Goal: Task Accomplishment & Management: Manage account settings

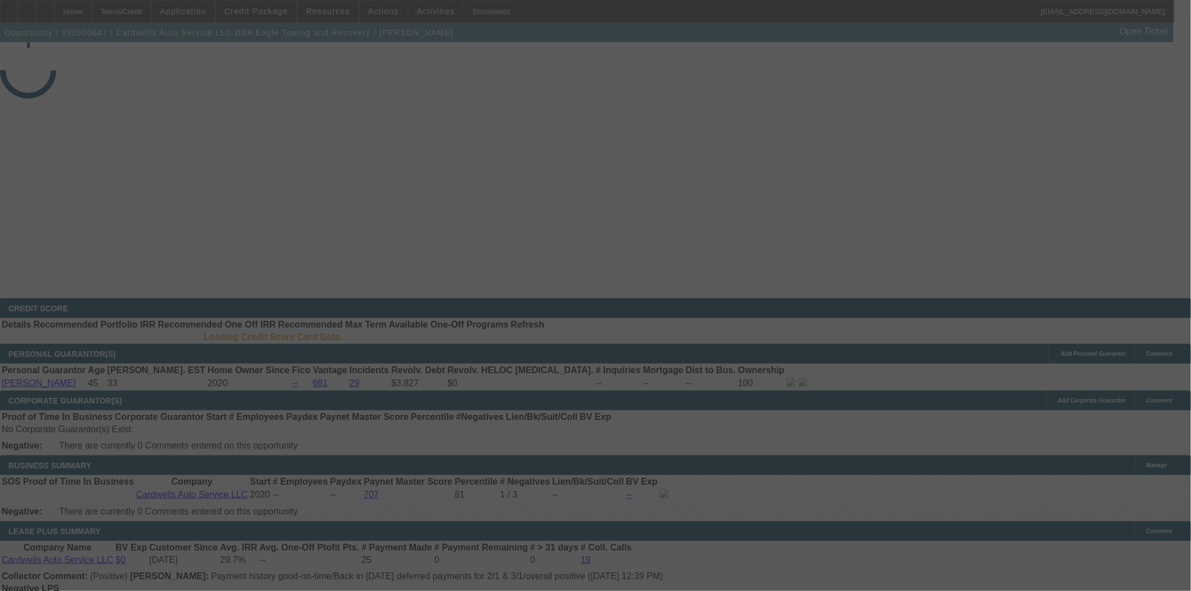
select select "3"
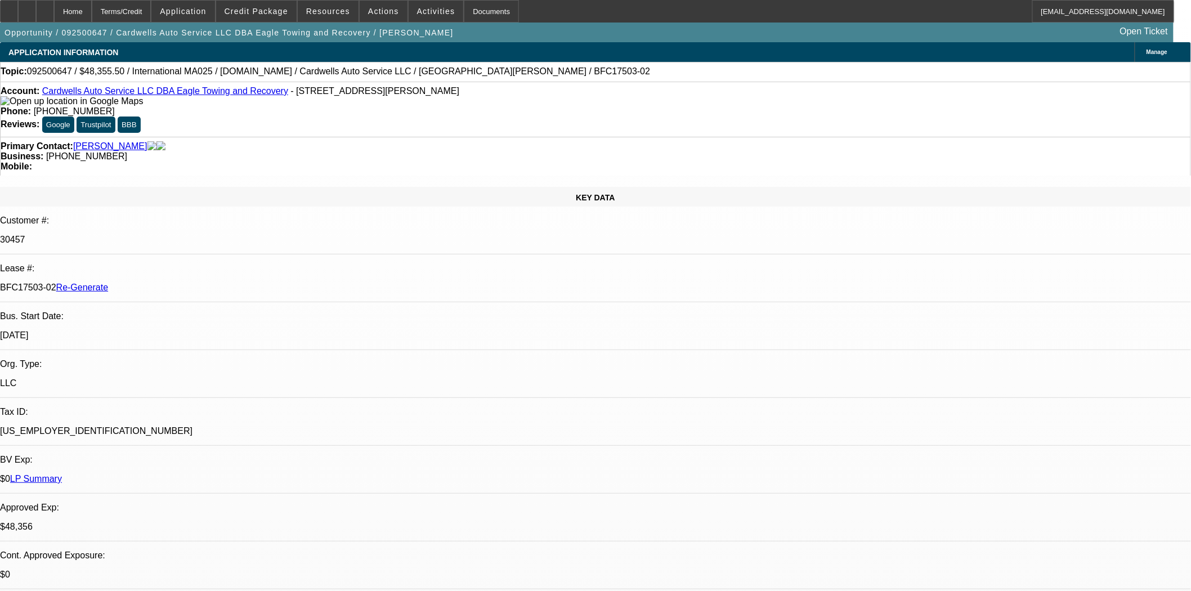
select select "0"
select select "2"
select select "0.1"
select select "4"
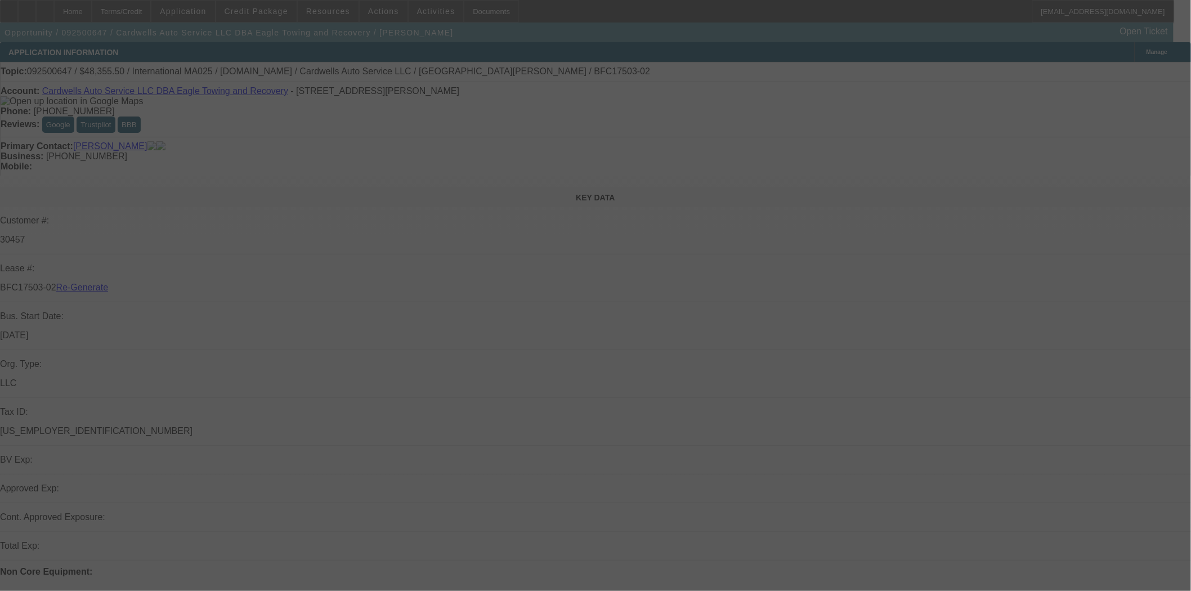
select select "3"
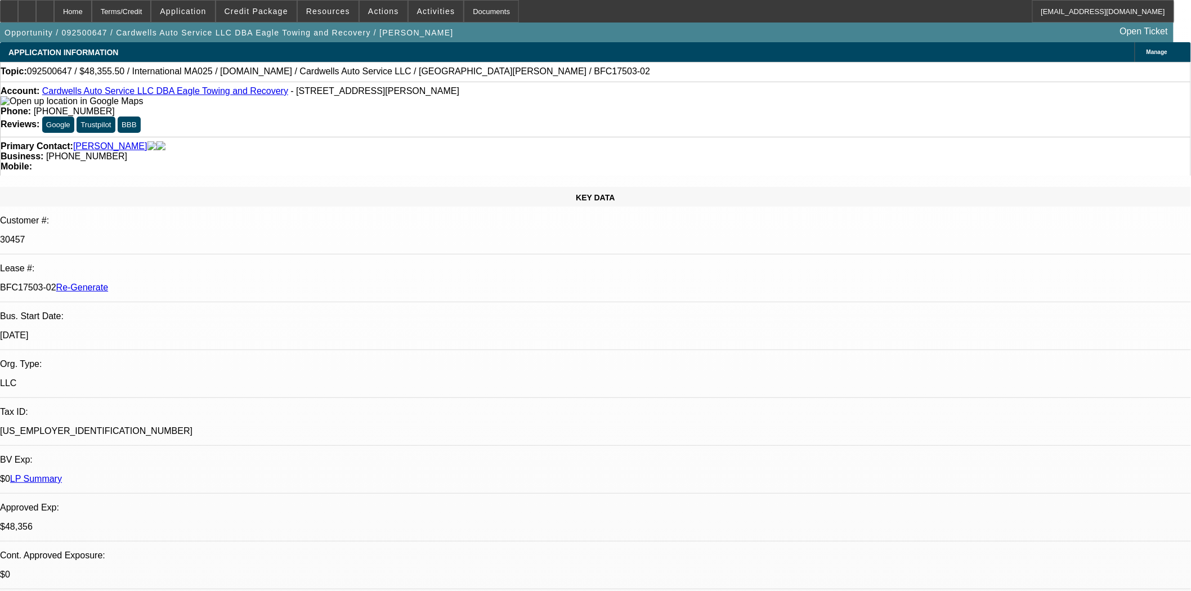
select select "0"
select select "2"
select select "0.1"
select select "4"
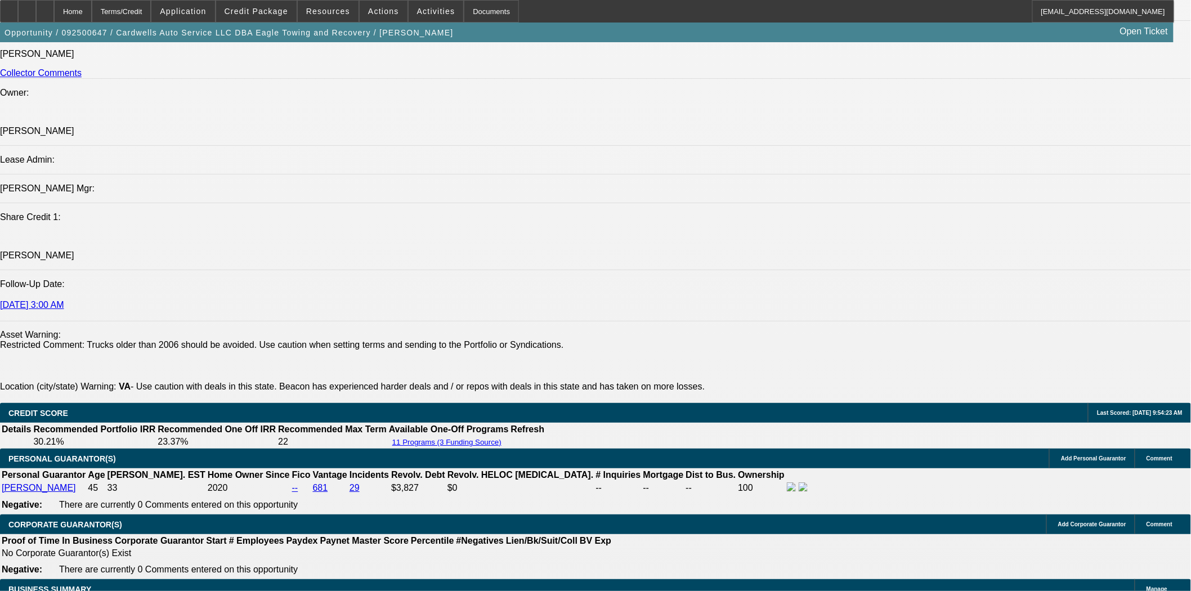
scroll to position [1626, 0]
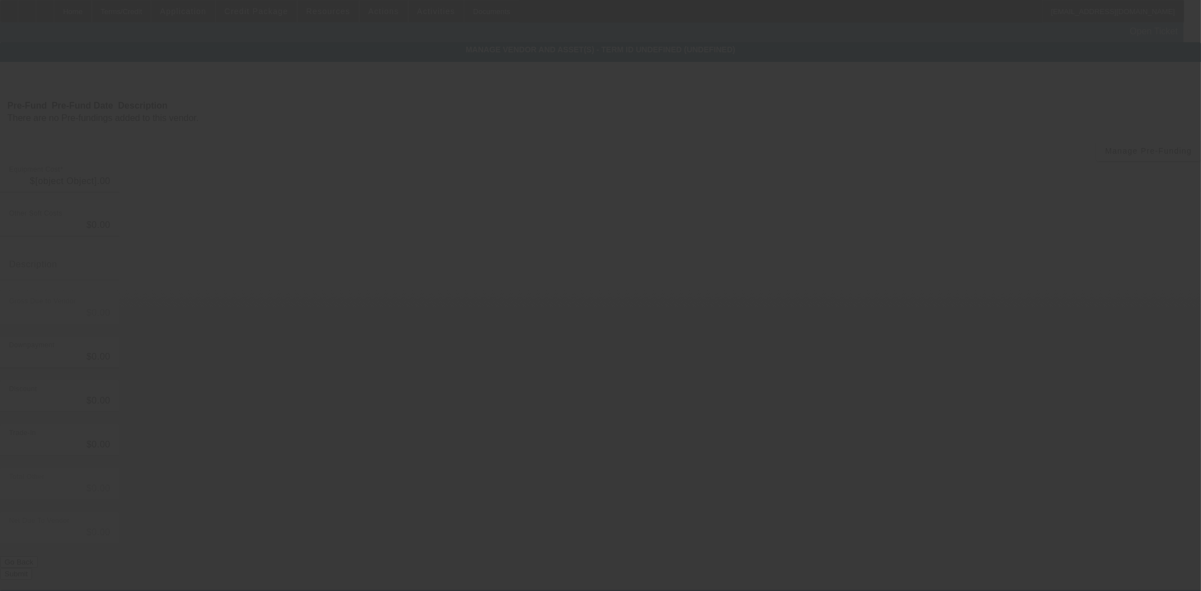
type input "$58,500.00"
type input "$2,427.75"
type input "tax"
type input "$60,927.75"
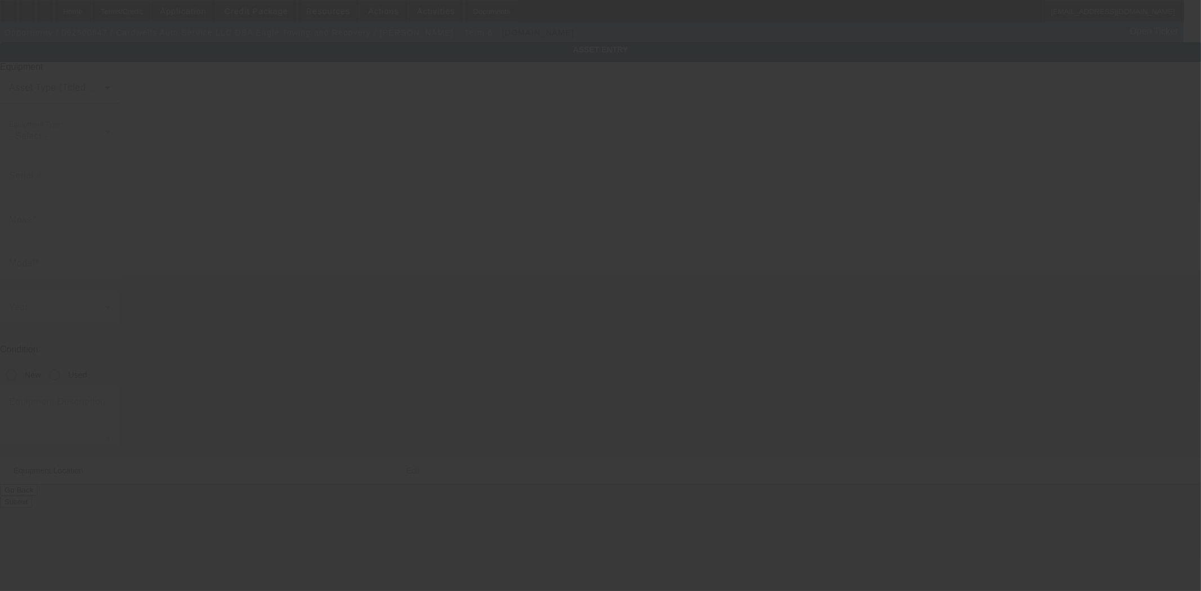
type input "1HTMMAAM86H263864"
type input "International"
type input "MA025"
radio input "true"
type textarea "rollback"
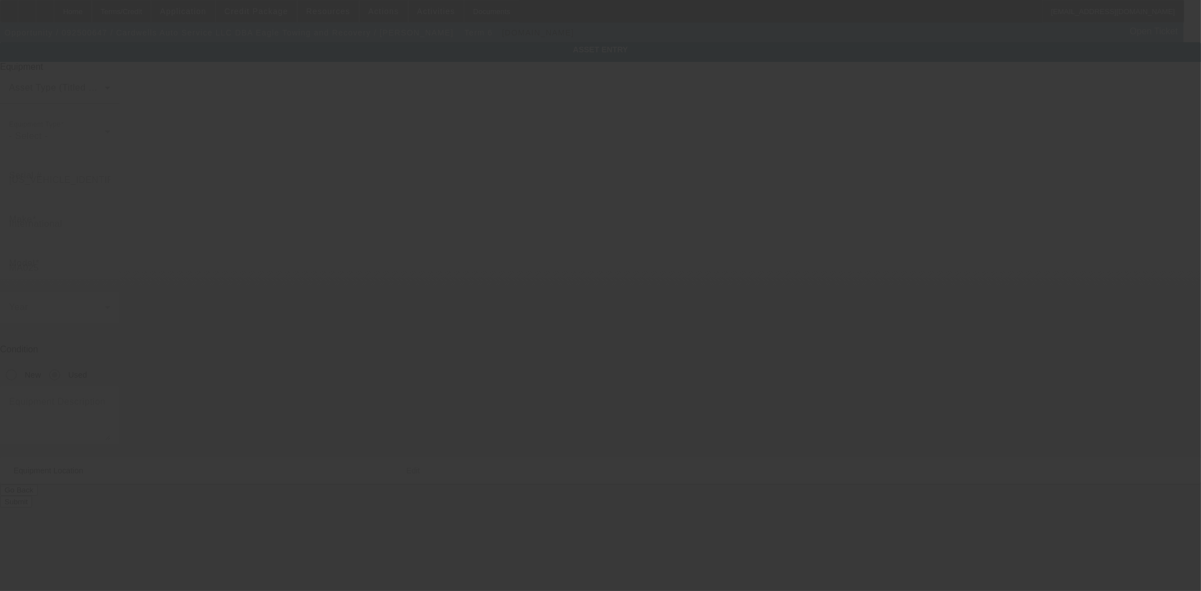
type input "14239 Nelson Hill Rd"
type input "Milford"
type input "22514"
type input "Caroline"
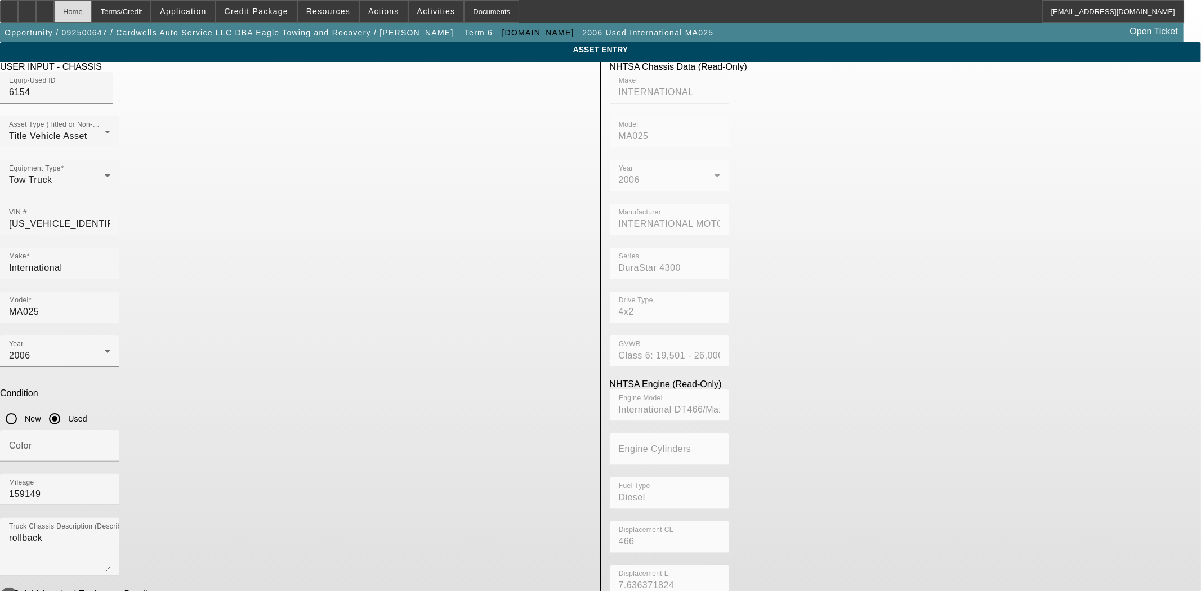
click at [92, 14] on div "Home" at bounding box center [73, 11] width 38 height 23
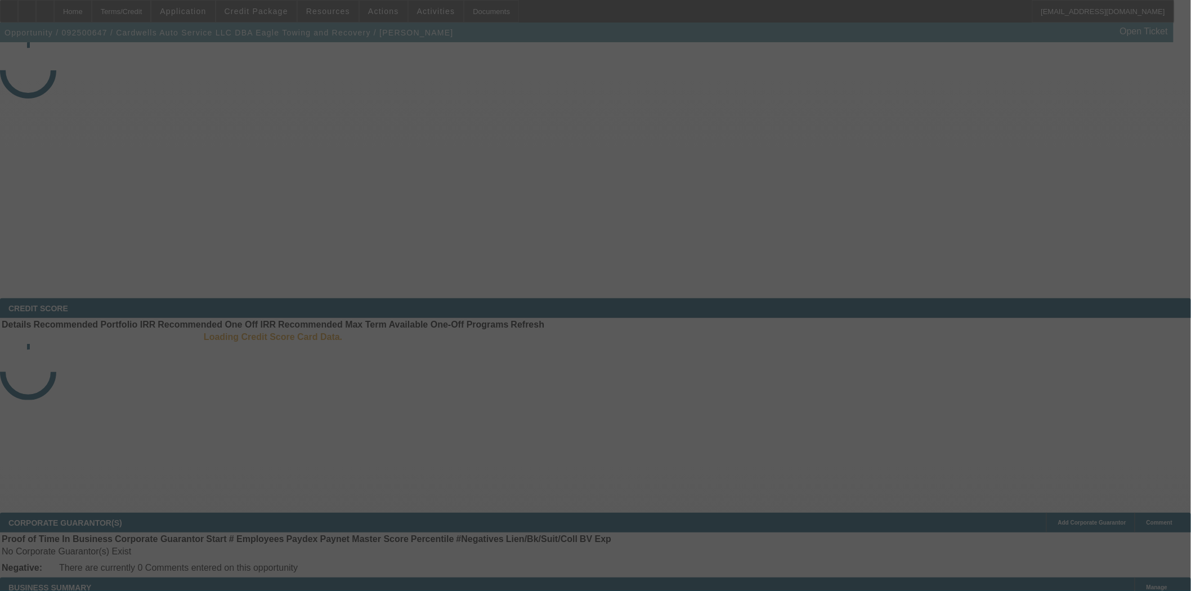
select select "3"
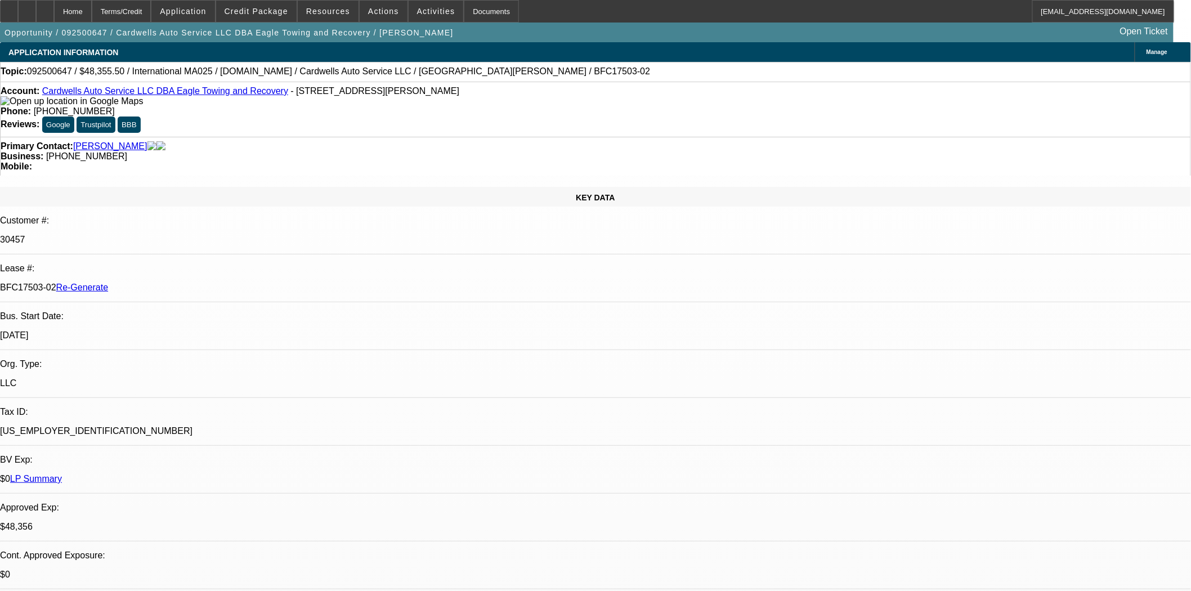
select select "0"
select select "2"
select select "0.1"
select select "4"
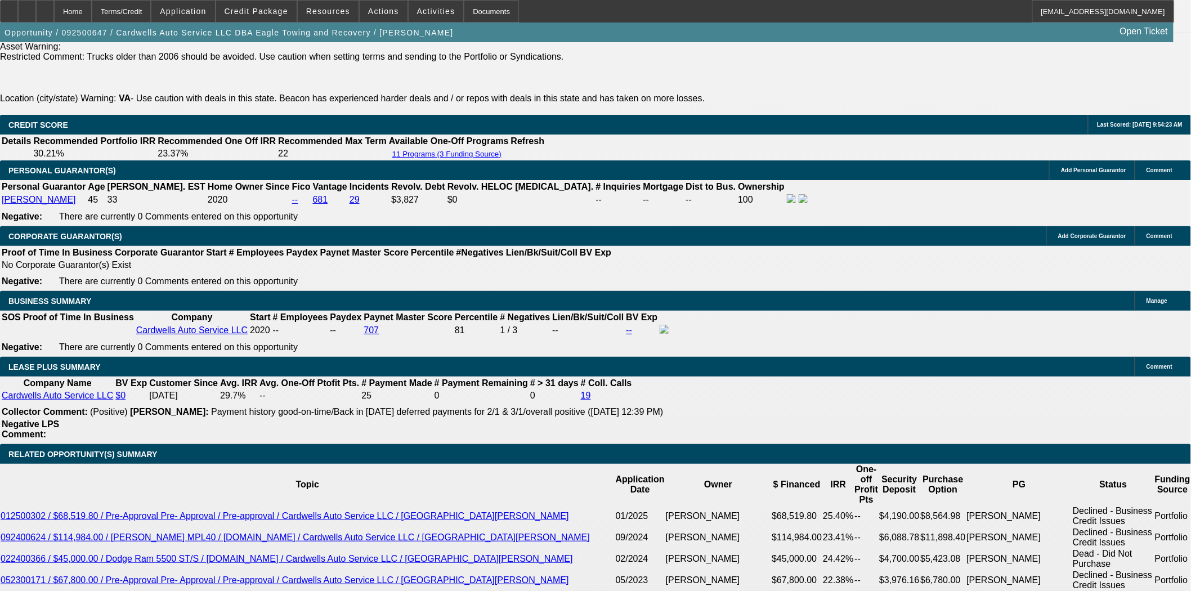
scroll to position [1814, 0]
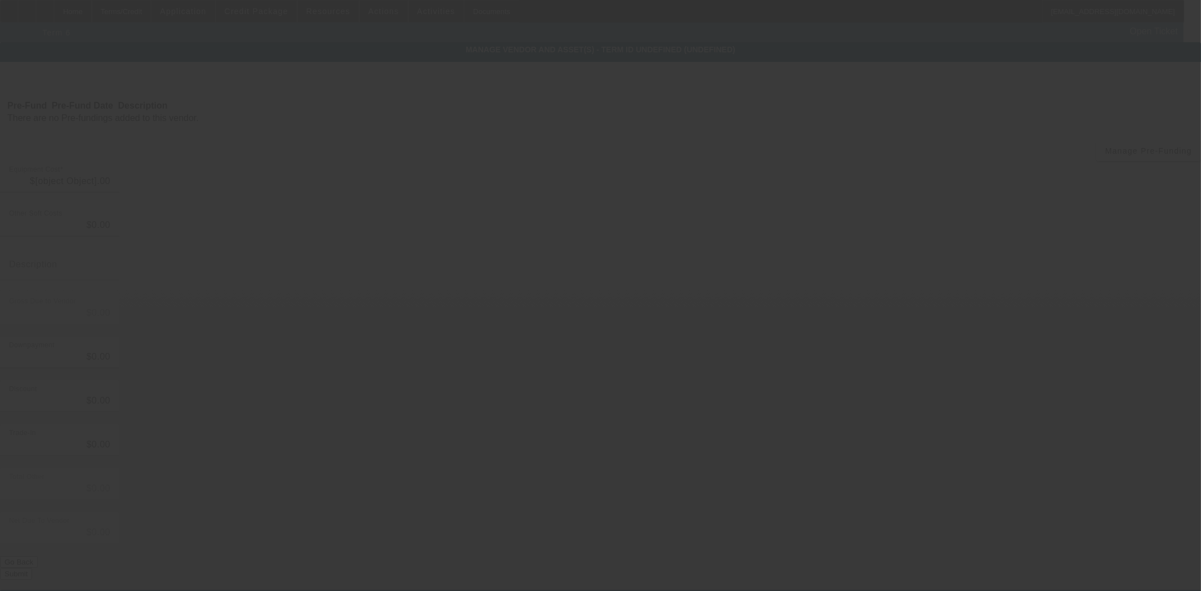
type input "$58,500.00"
type input "$2,427.75"
type input "tax"
type input "$60,927.75"
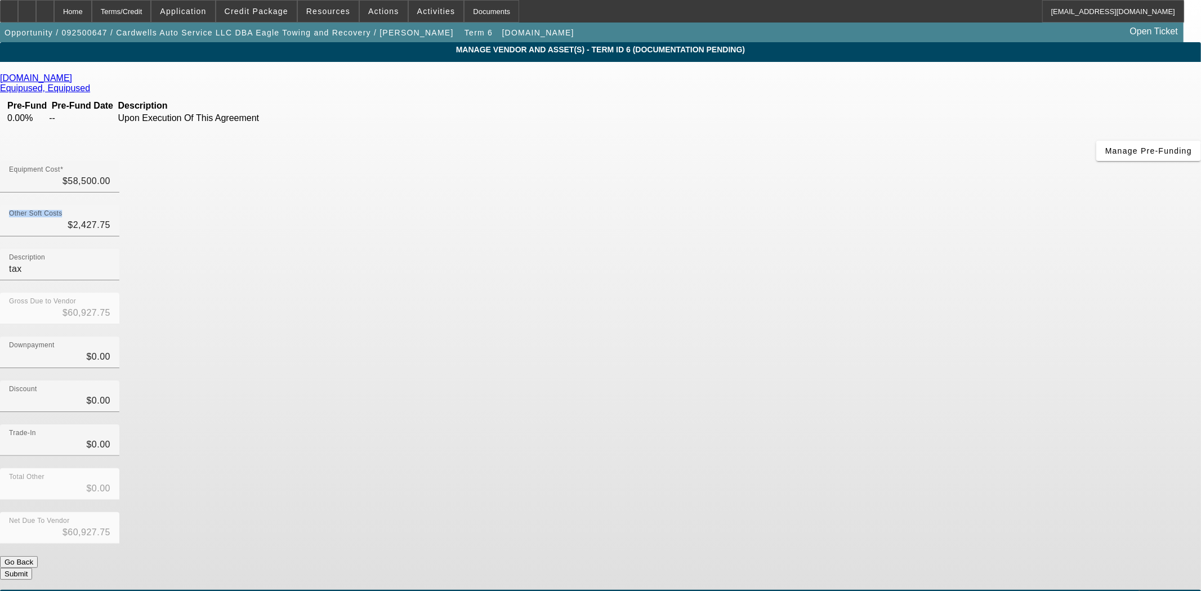
drag, startPoint x: 693, startPoint y: 130, endPoint x: 841, endPoint y: 113, distance: 149.0
click at [841, 161] on div "Equipment Cost $58,500.00 Other Soft Costs $2,427.75 Description tax Gross Due …" at bounding box center [600, 370] width 1201 height 419
type input "2427.75"
click at [110, 218] on input "2427.75" at bounding box center [59, 225] width 101 height 14
drag, startPoint x: 710, startPoint y: 138, endPoint x: 780, endPoint y: 136, distance: 70.4
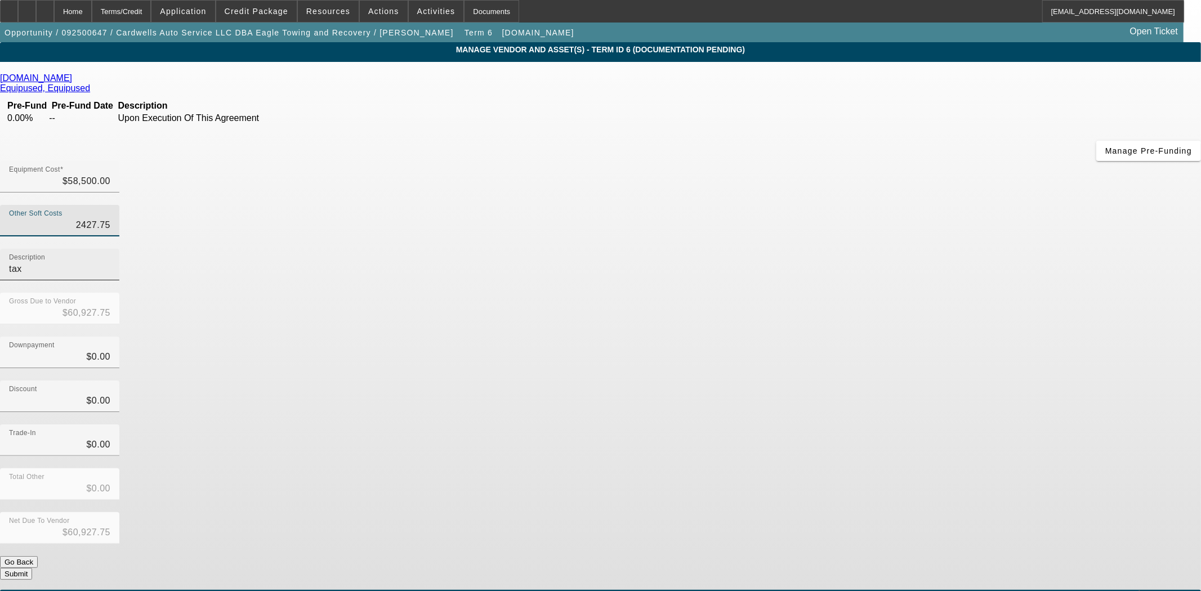
click at [780, 205] on div "Other Soft Costs 2427.75 Description tax" at bounding box center [600, 249] width 1201 height 88
type input "$58,500.00"
click at [110, 262] on input "tax" at bounding box center [59, 269] width 101 height 14
type input "t"
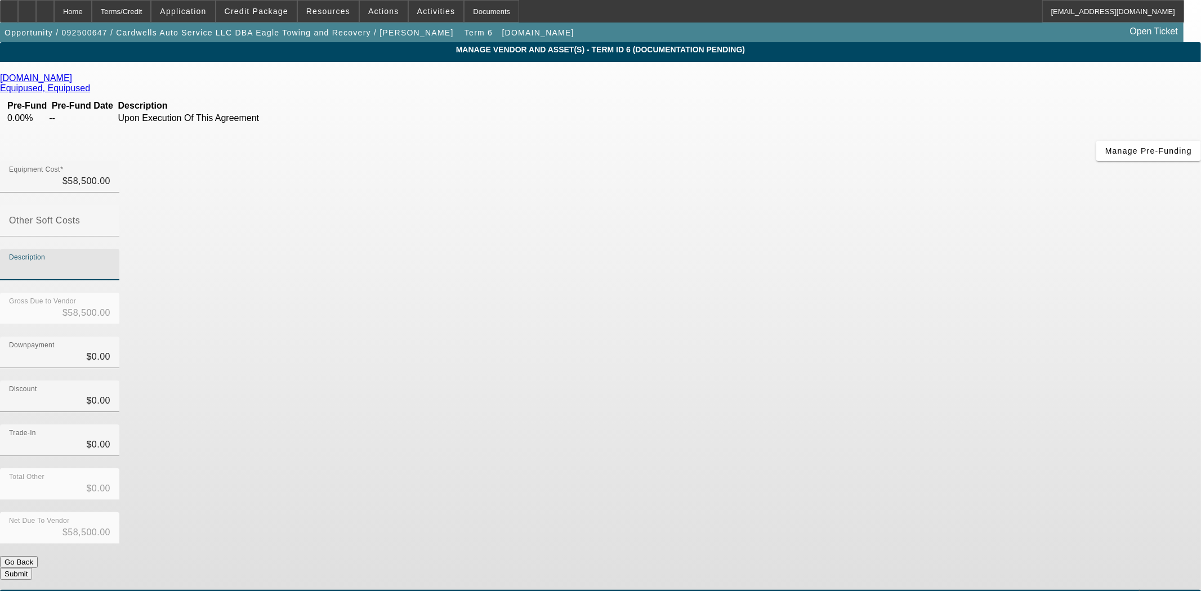
click at [32, 568] on button "Submit" at bounding box center [16, 574] width 32 height 12
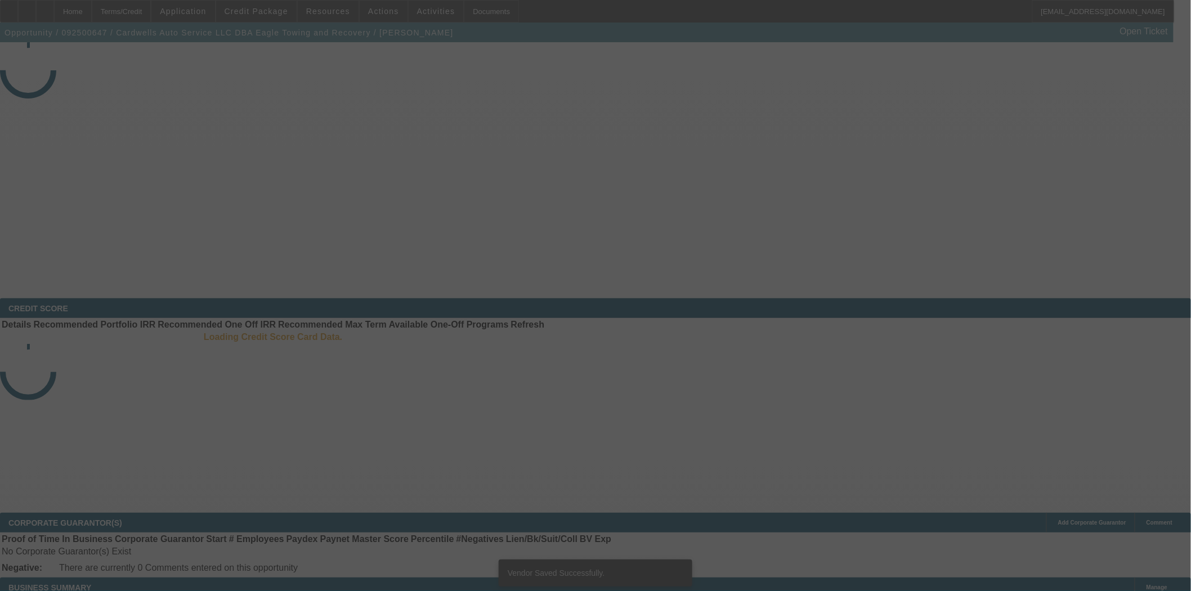
select select "3"
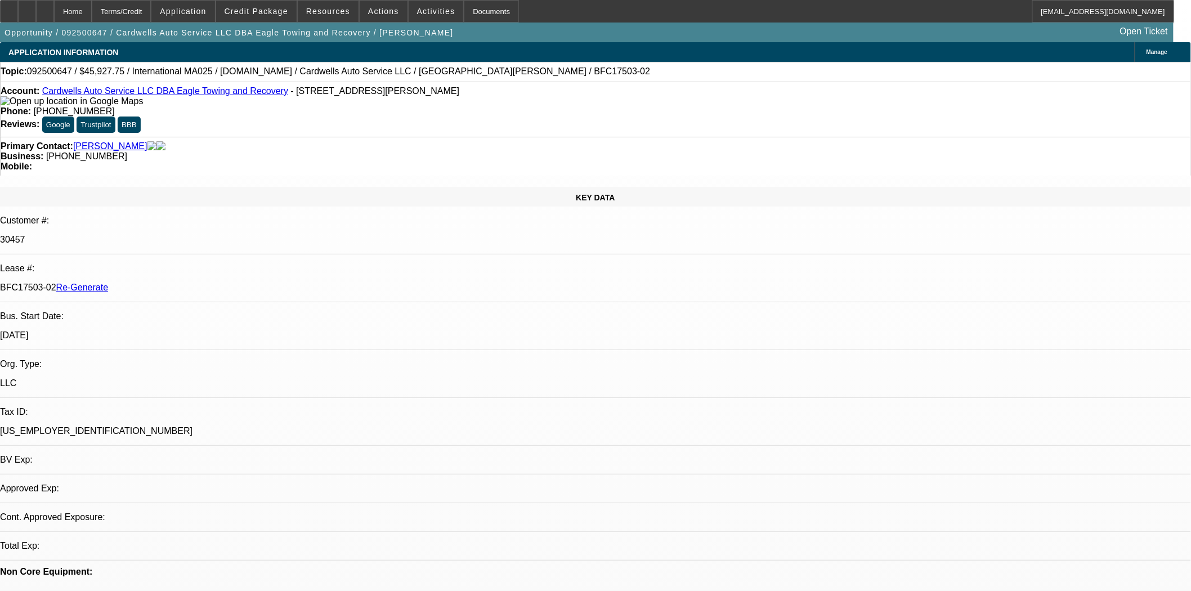
select select "0"
select select "2"
select select "0.1"
select select "4"
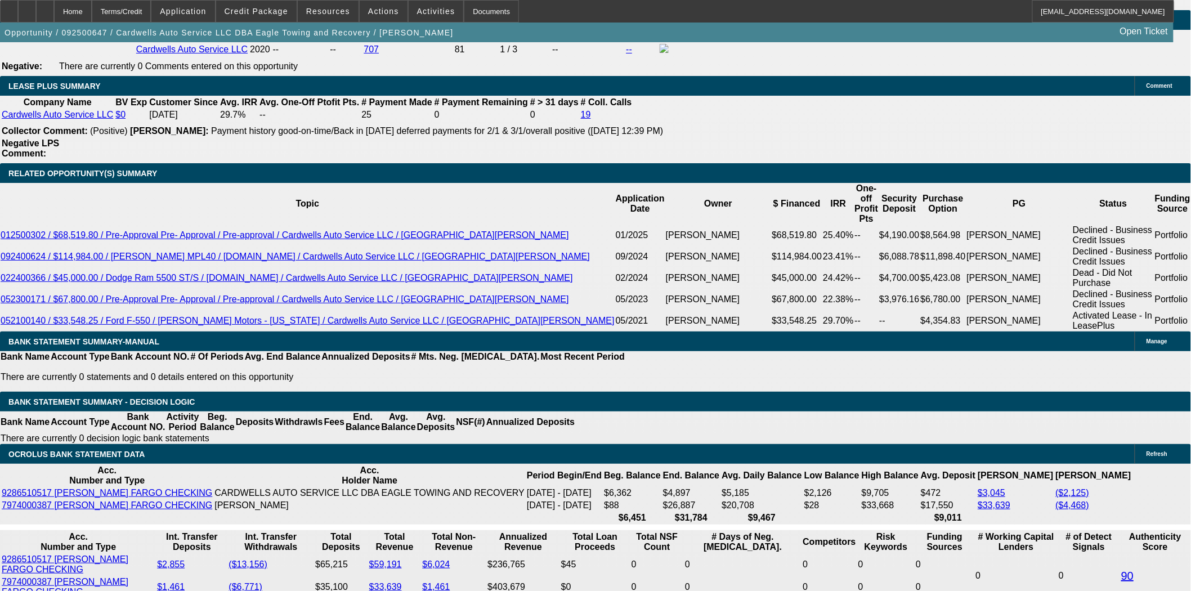
scroll to position [1958, 0]
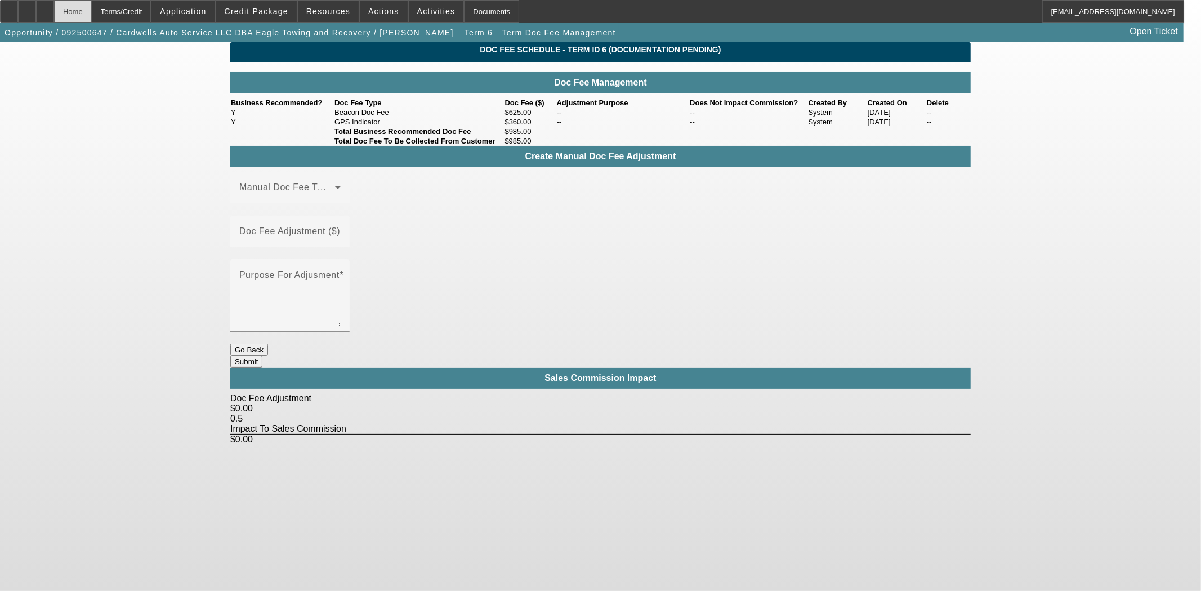
click at [92, 15] on div "Home" at bounding box center [73, 11] width 38 height 23
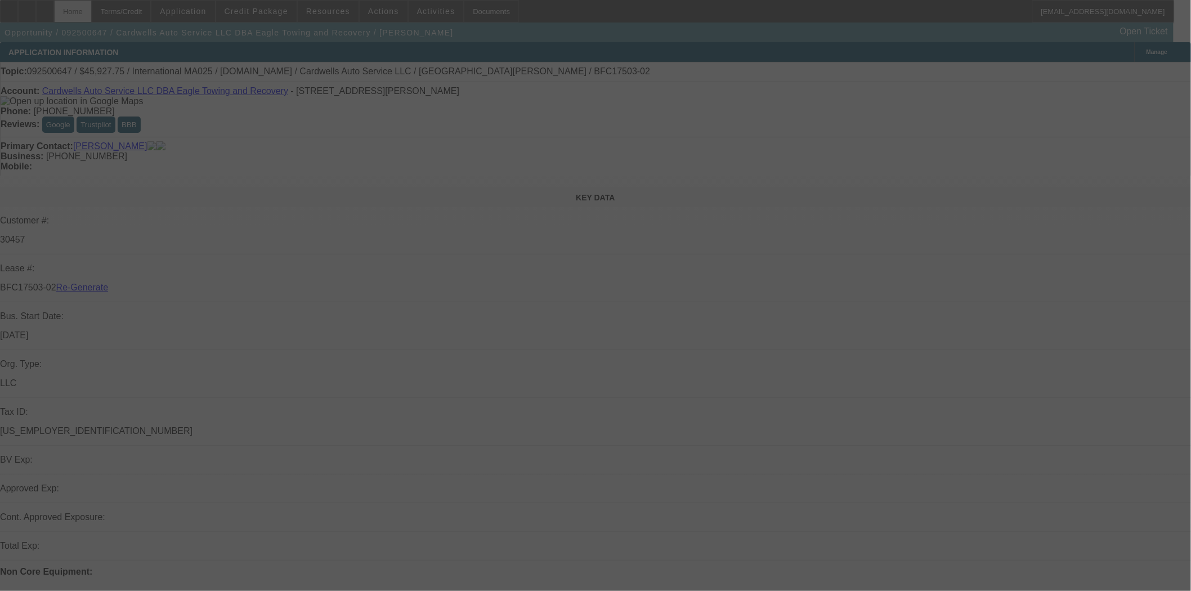
select select "3"
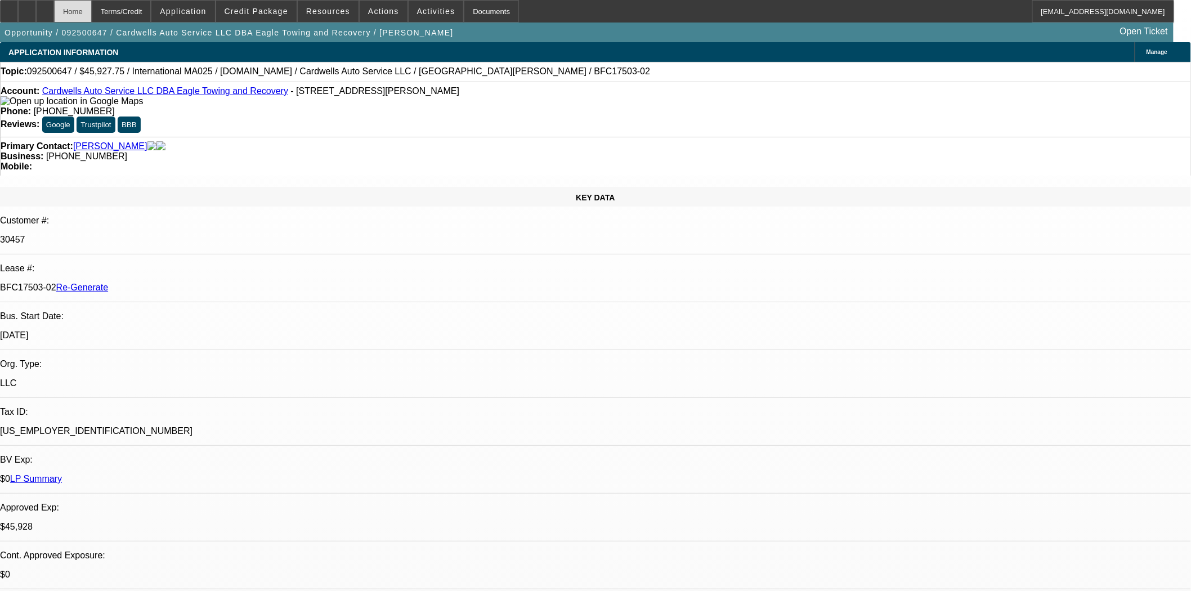
select select "0"
select select "2"
select select "0.1"
select select "4"
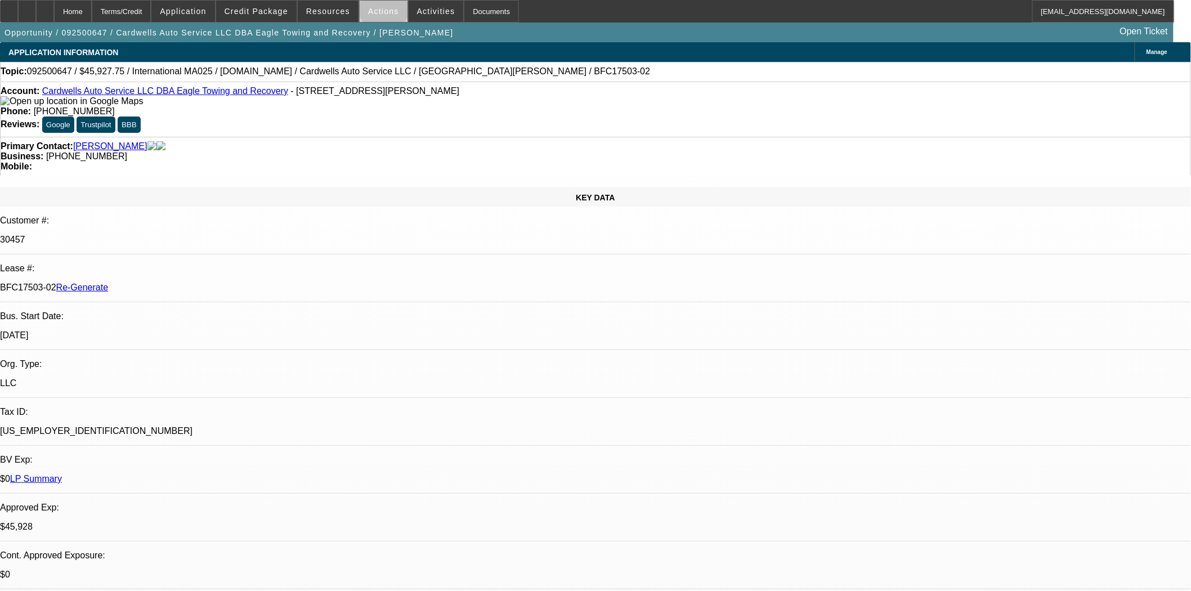
click at [380, 8] on span "Actions" at bounding box center [383, 11] width 31 height 9
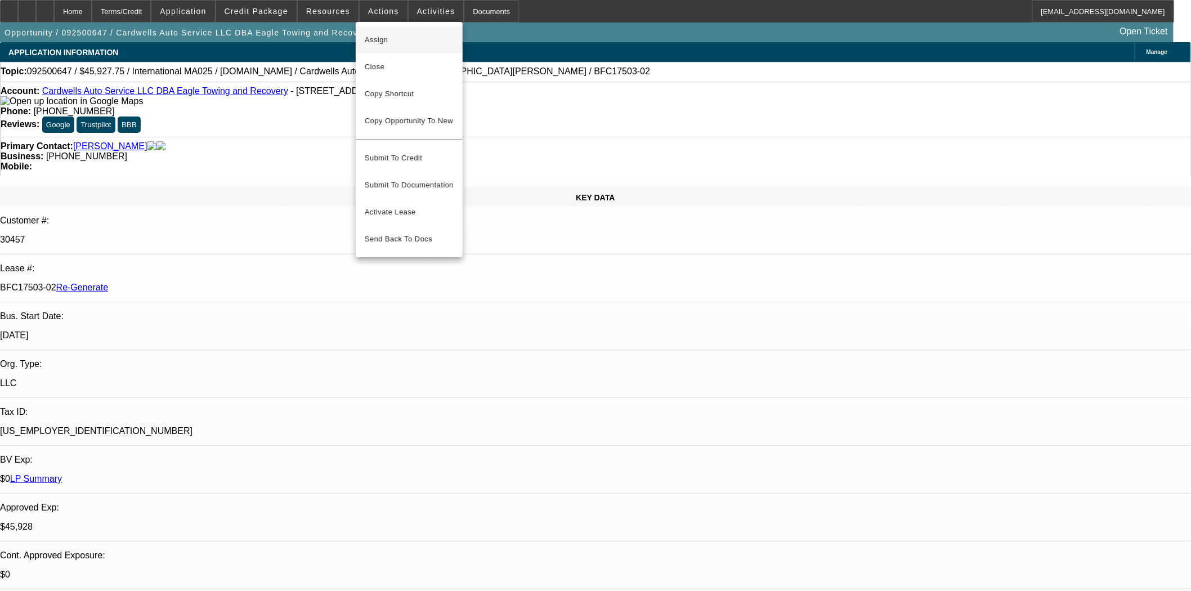
click at [378, 41] on span "Assign" at bounding box center [409, 40] width 89 height 14
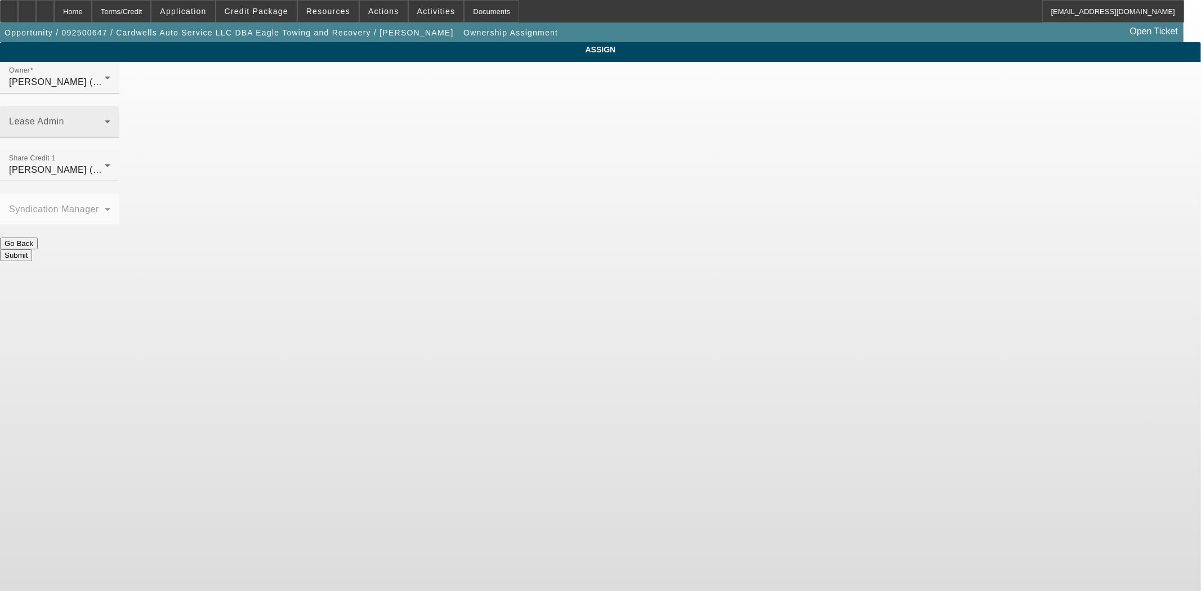
click at [105, 119] on span at bounding box center [57, 126] width 96 height 14
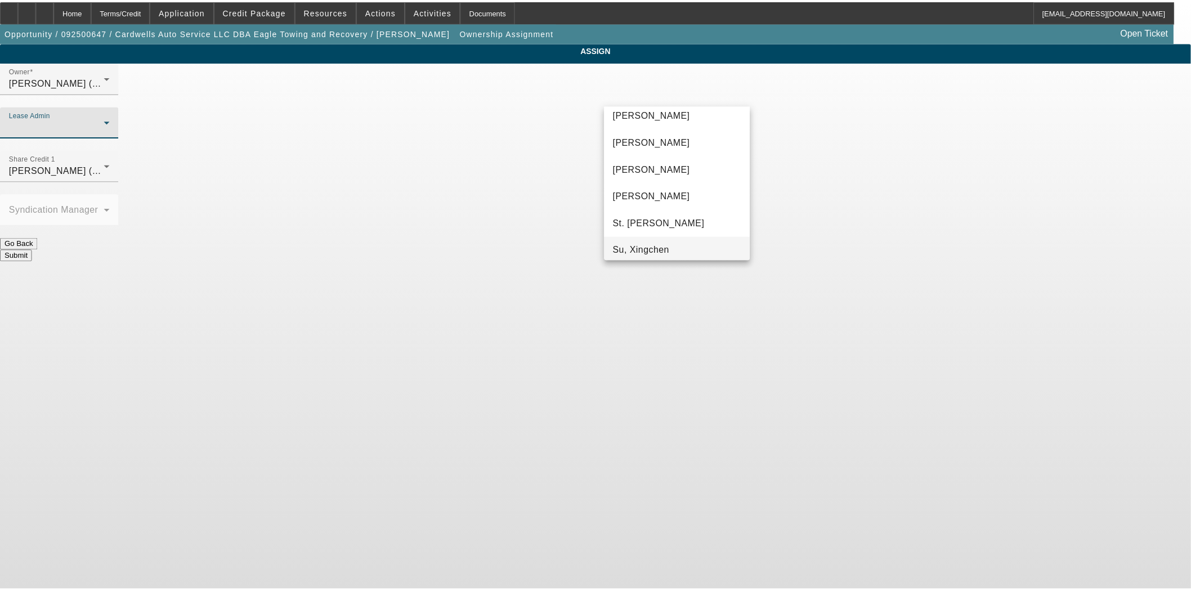
scroll to position [70, 0]
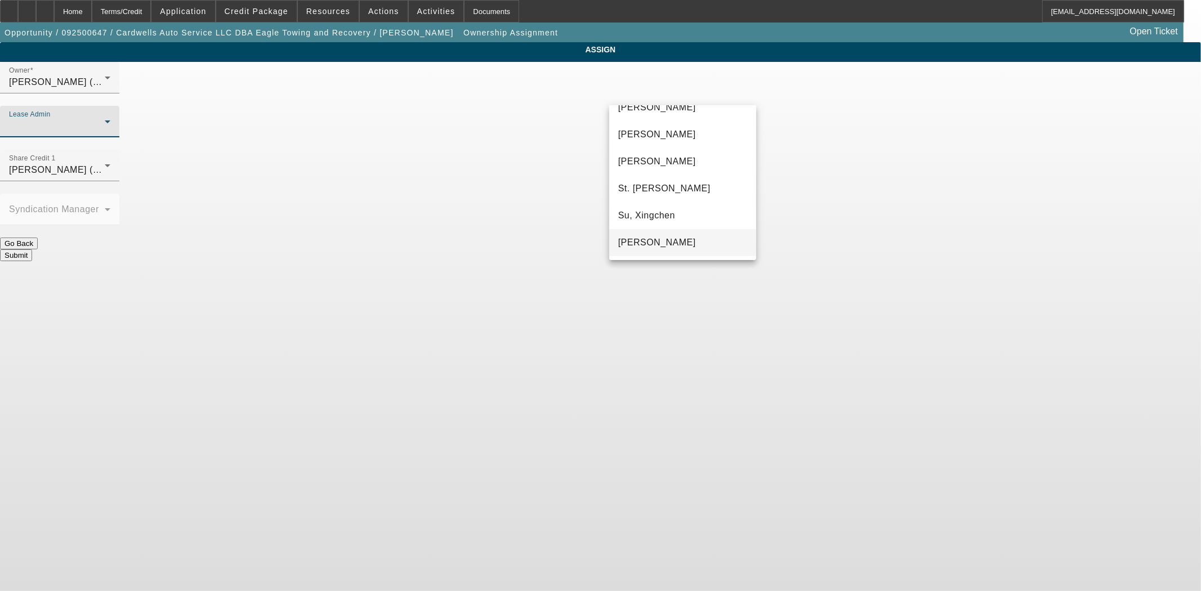
click at [663, 236] on span "[PERSON_NAME]" at bounding box center [657, 243] width 78 height 14
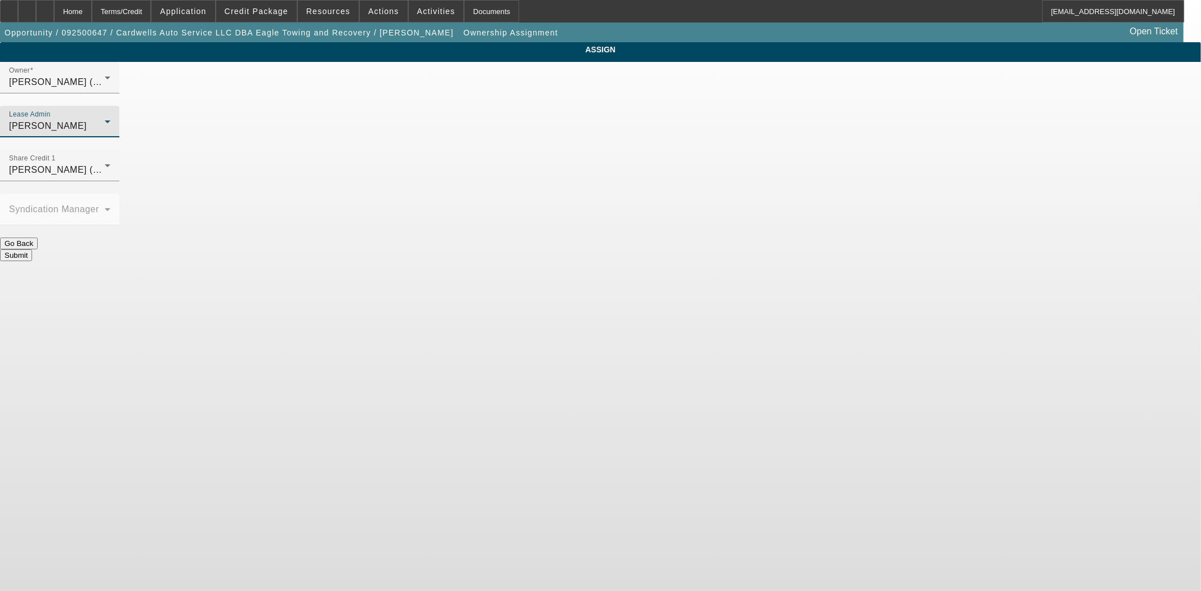
click at [32, 249] on button "Submit" at bounding box center [16, 255] width 32 height 12
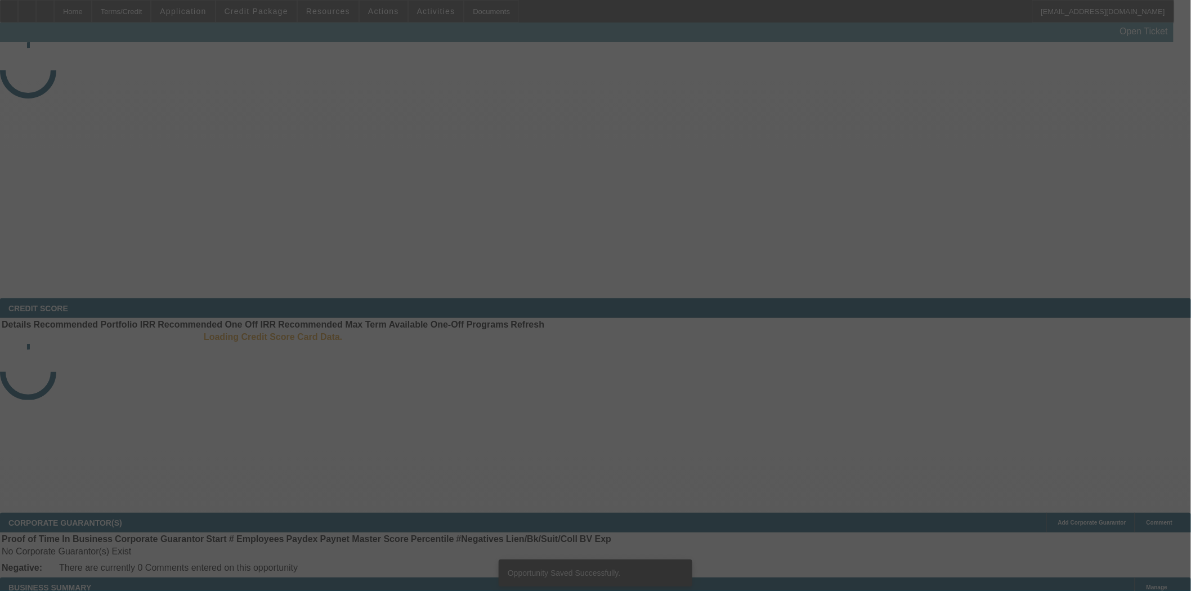
select select "3"
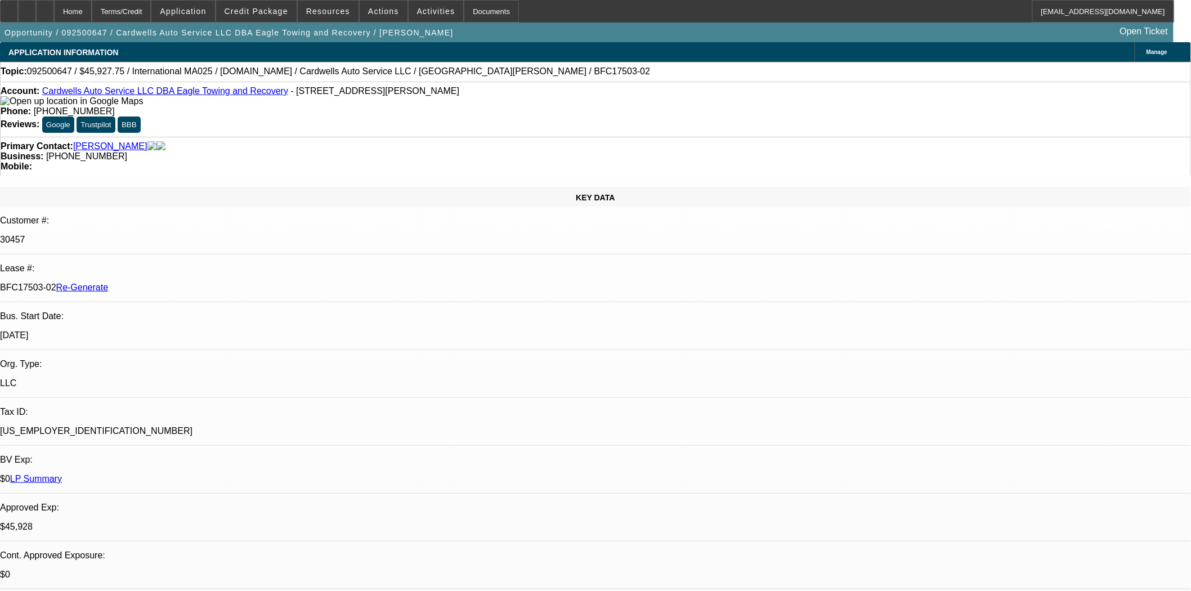
select select "0"
select select "2"
select select "0.1"
select select "4"
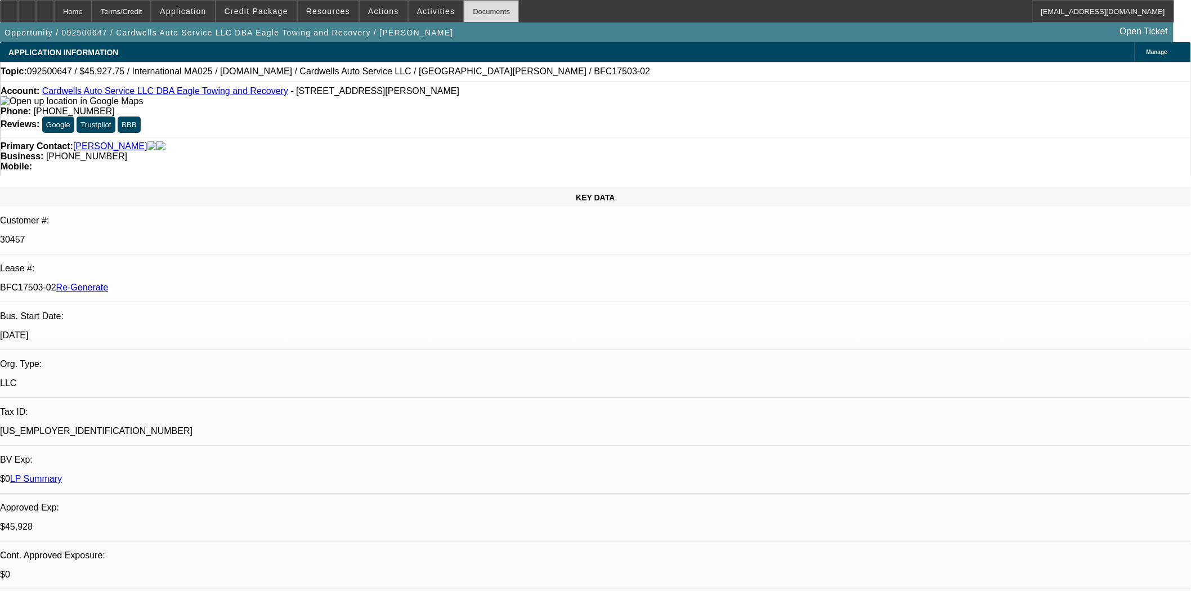
click at [464, 7] on div "Documents" at bounding box center [491, 11] width 55 height 23
click at [192, 92] on link "Cardwells Auto Service LLC DBA Eagle Towing and Recovery" at bounding box center [165, 91] width 246 height 10
click at [283, 14] on span "Credit Package" at bounding box center [257, 11] width 64 height 9
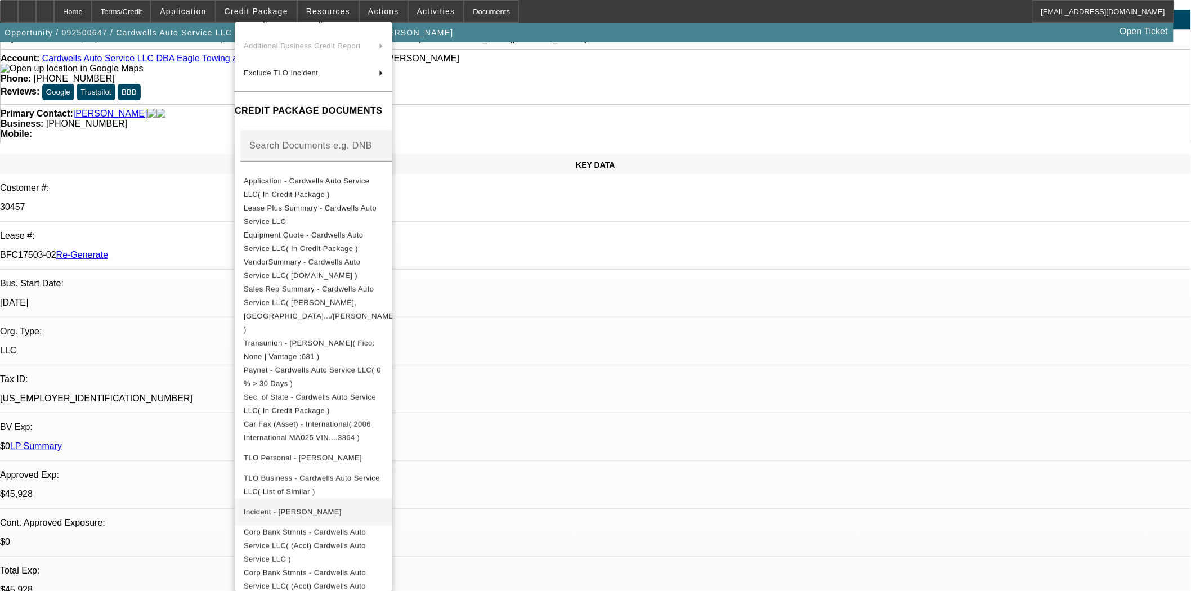
scroll to position [62, 0]
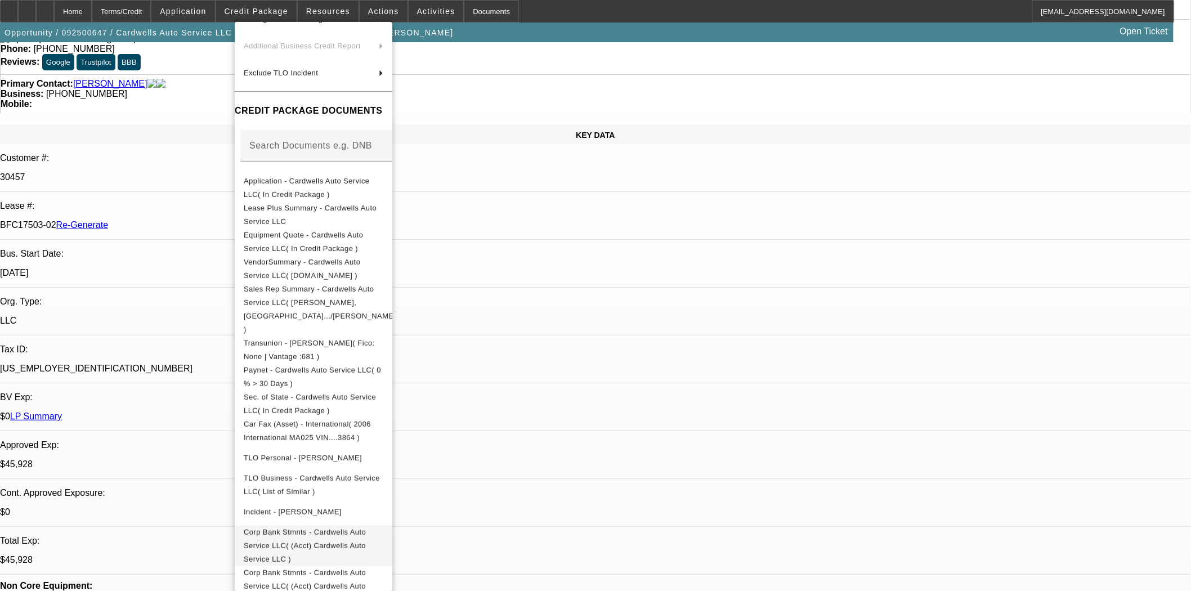
click at [353, 525] on span "Corp Bank Stmnts - Cardwells Auto Service LLC( (Acct) Cardwells Auto Service LL…" at bounding box center [314, 545] width 140 height 41
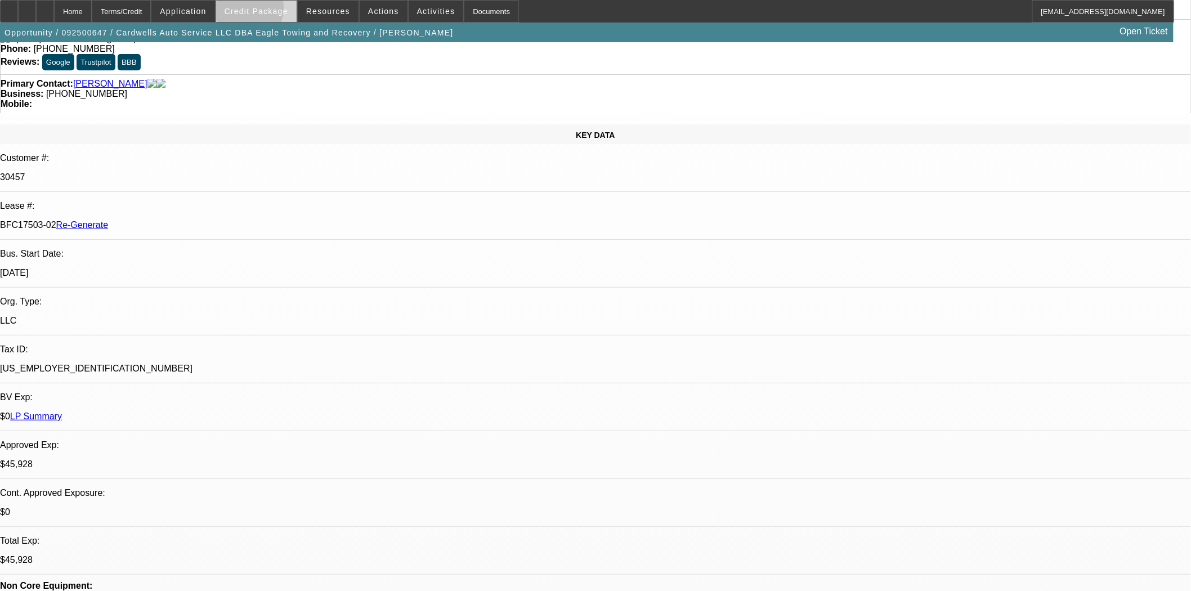
click at [253, 10] on span "Credit Package" at bounding box center [257, 11] width 64 height 9
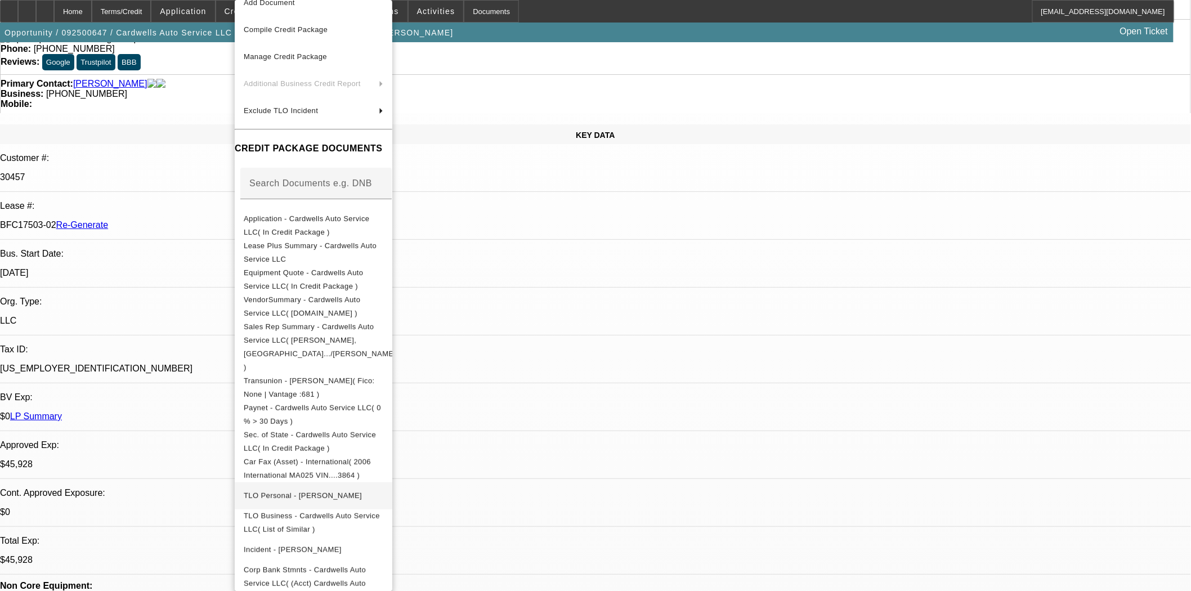
scroll to position [80, 0]
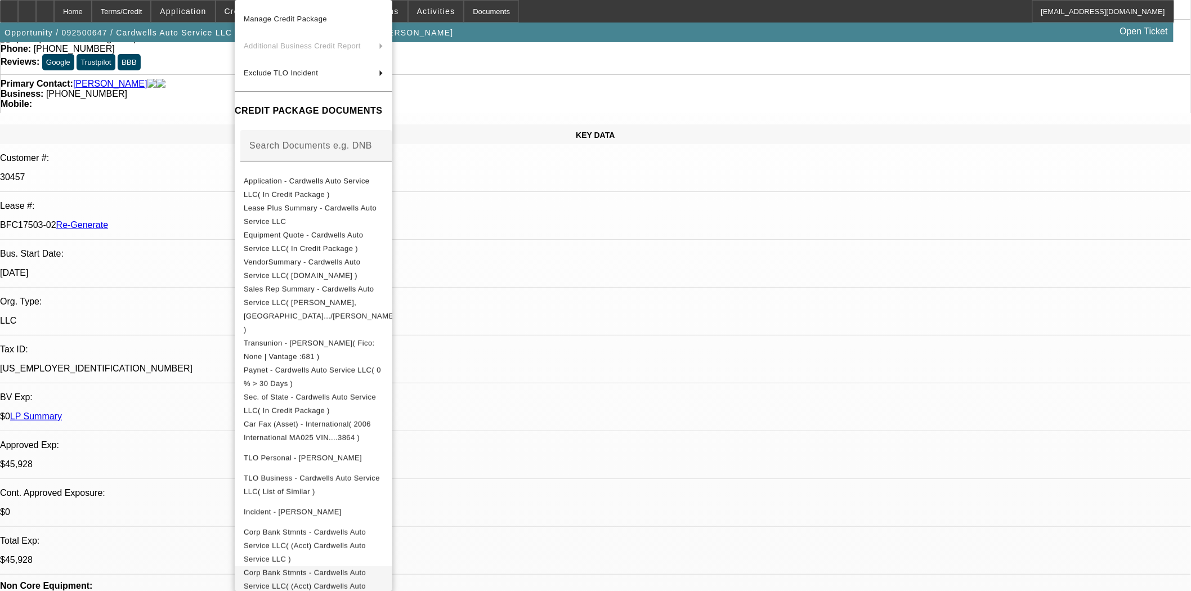
click at [314, 568] on span "Corp Bank Stmnts - Cardwells Auto Service LLC( (Acct) Cardwells Auto Service LL…" at bounding box center [305, 585] width 122 height 35
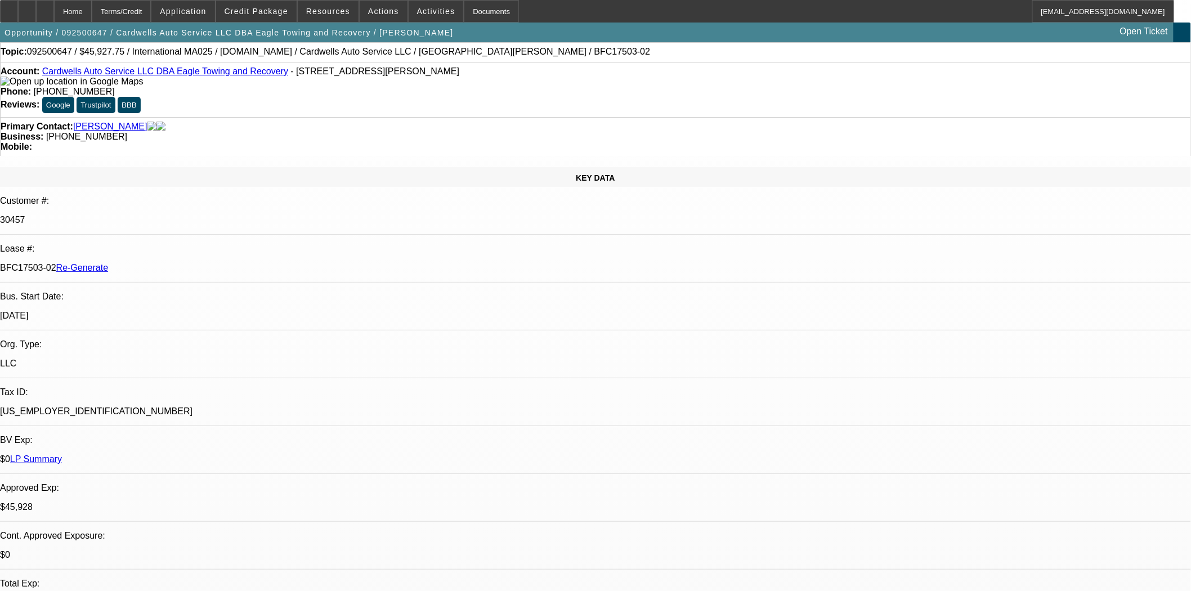
scroll to position [0, 0]
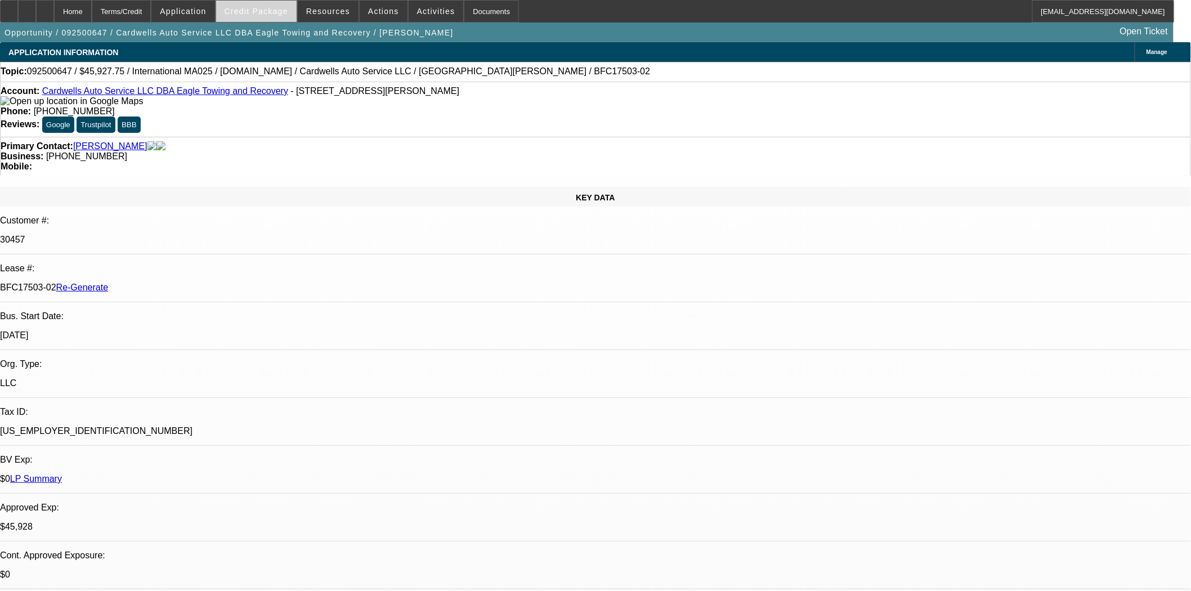
click at [257, 13] on span "Credit Package" at bounding box center [257, 11] width 64 height 9
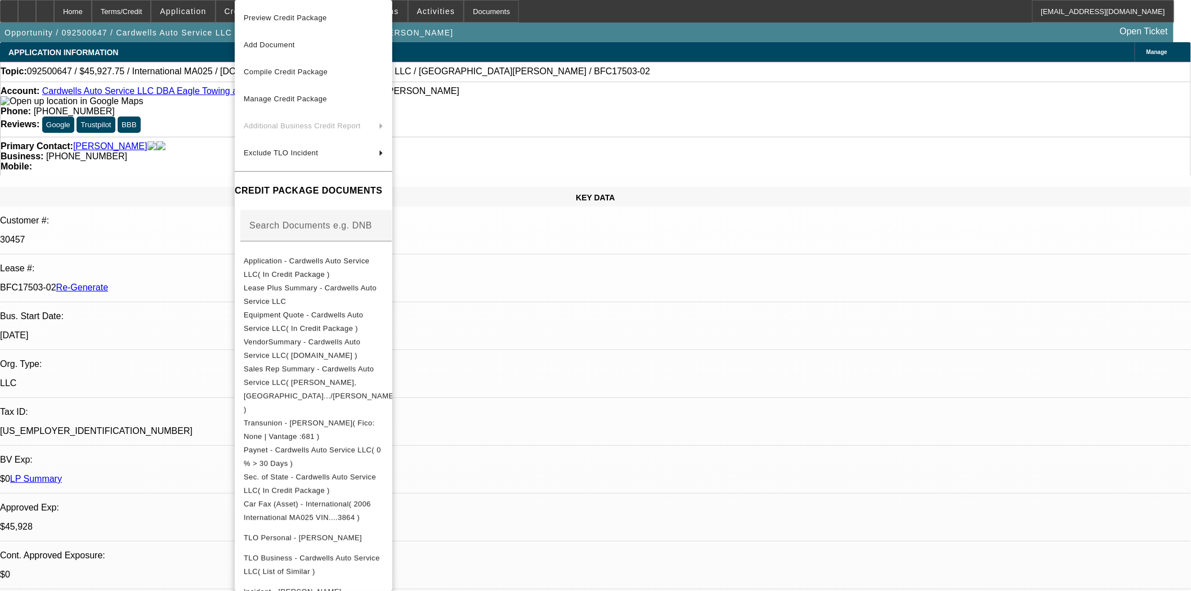
click at [599, 55] on div at bounding box center [595, 295] width 1191 height 591
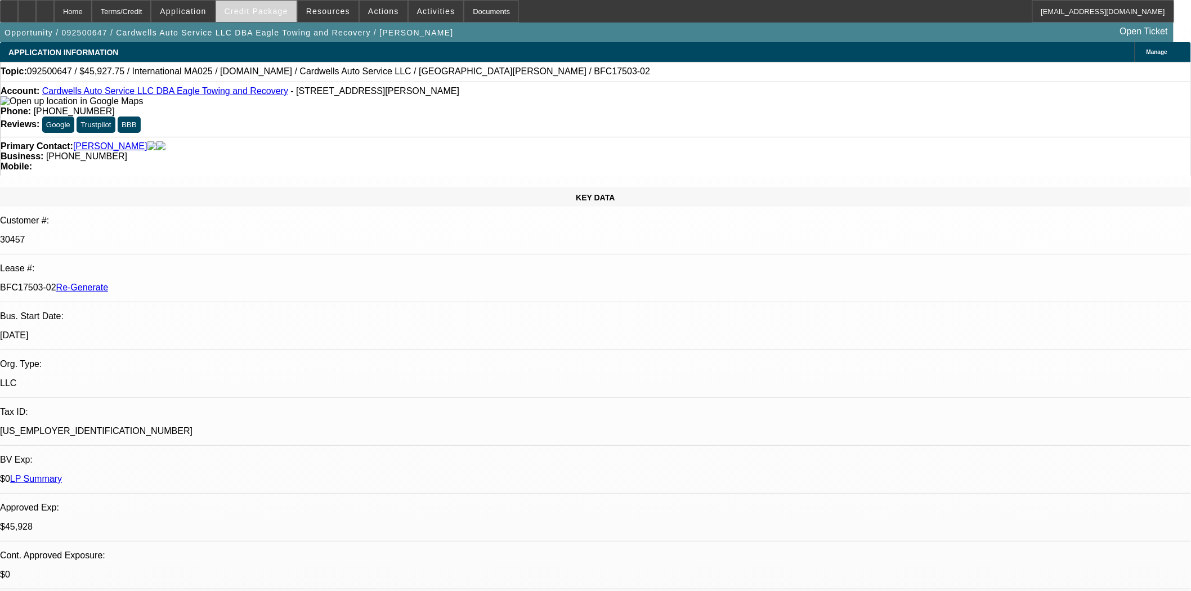
click at [268, 5] on span at bounding box center [256, 11] width 80 height 27
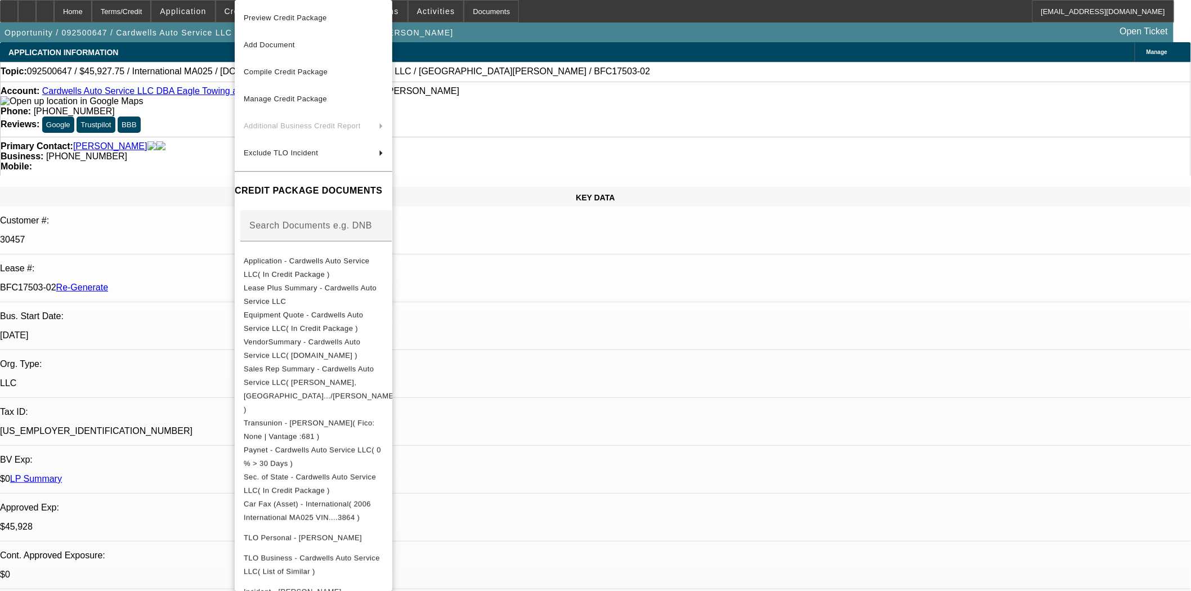
click at [569, 117] on div at bounding box center [595, 295] width 1191 height 591
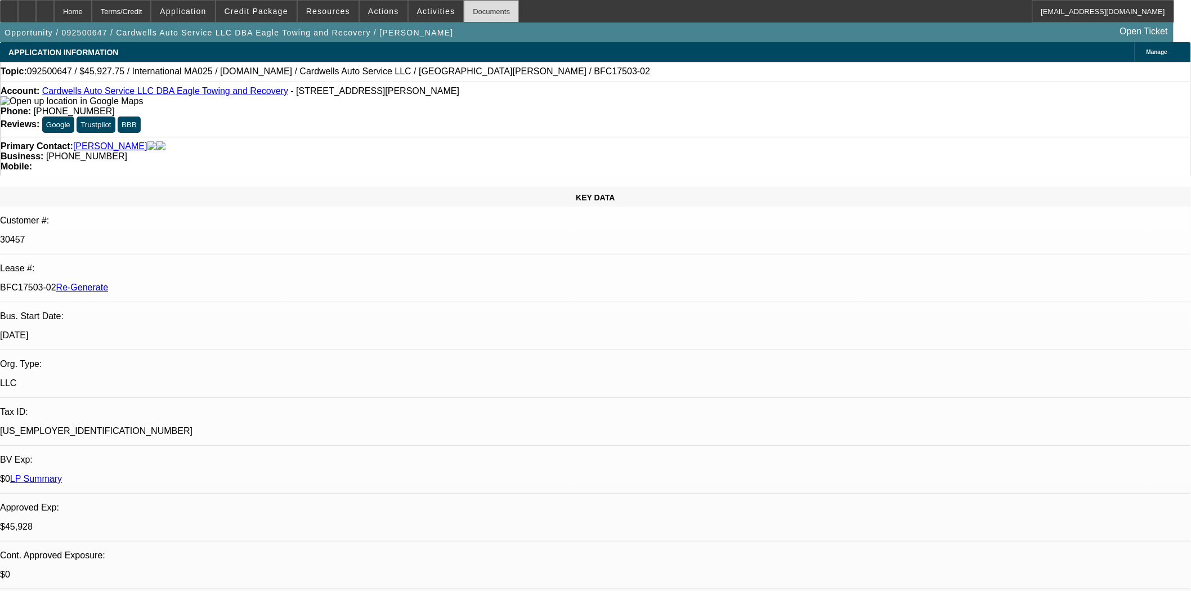
click at [486, 15] on div "Documents" at bounding box center [491, 11] width 55 height 23
click at [9, 7] on icon at bounding box center [9, 7] width 0 height 0
click at [409, 9] on span at bounding box center [436, 11] width 55 height 27
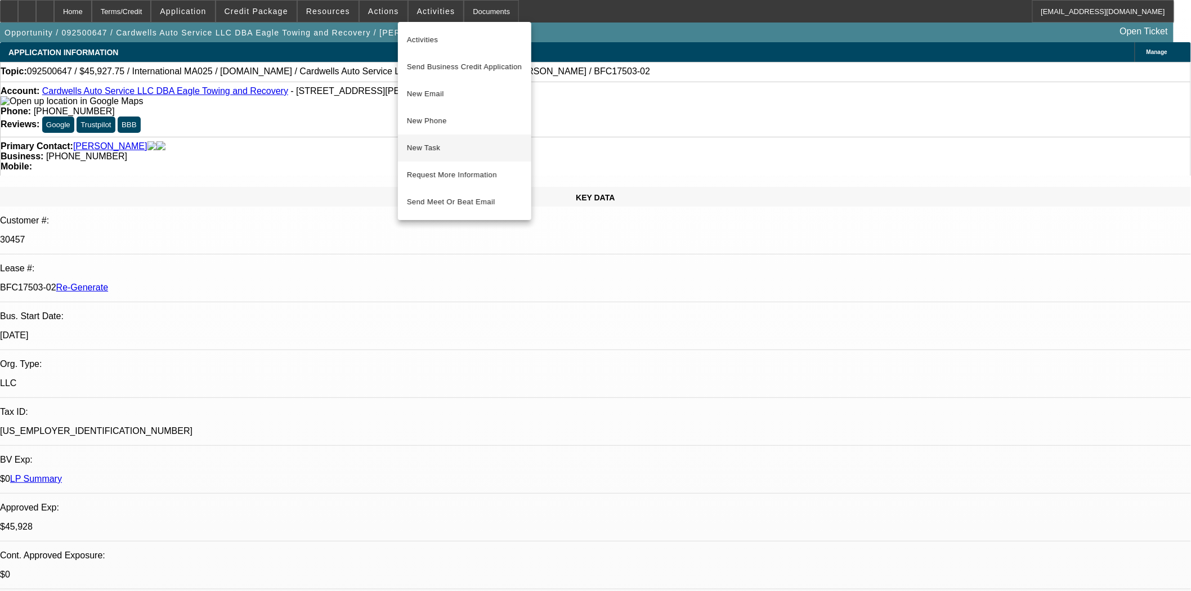
click at [420, 147] on span "New Task" at bounding box center [464, 148] width 115 height 14
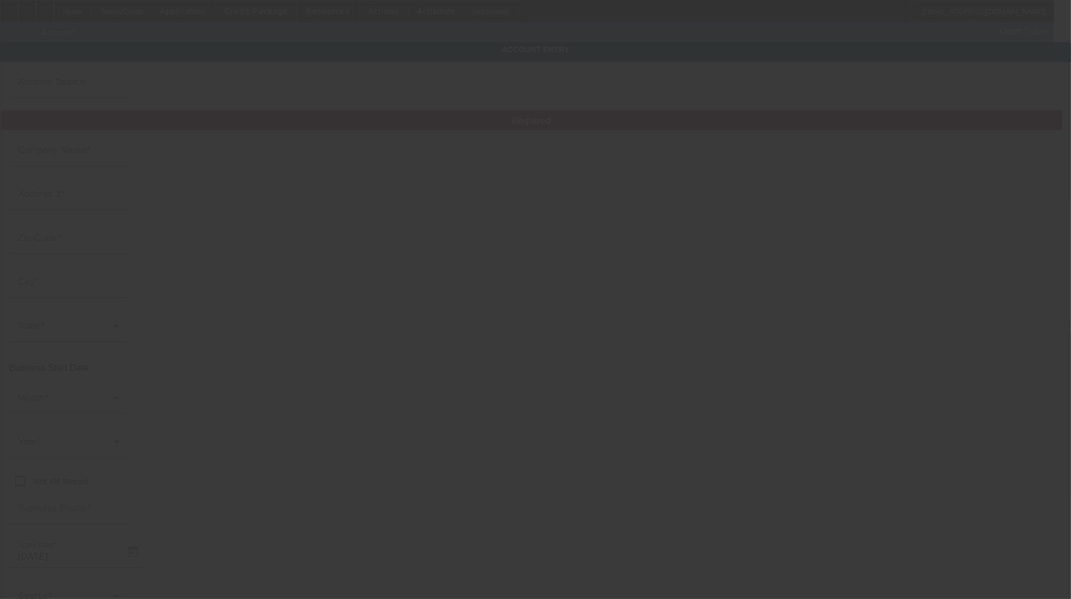
type input "Cardwells Auto Service LLC"
type input "[STREET_ADDRESS][PERSON_NAME]"
type input "22514"
type input "Milford"
type input "[PHONE_NUMBER]"
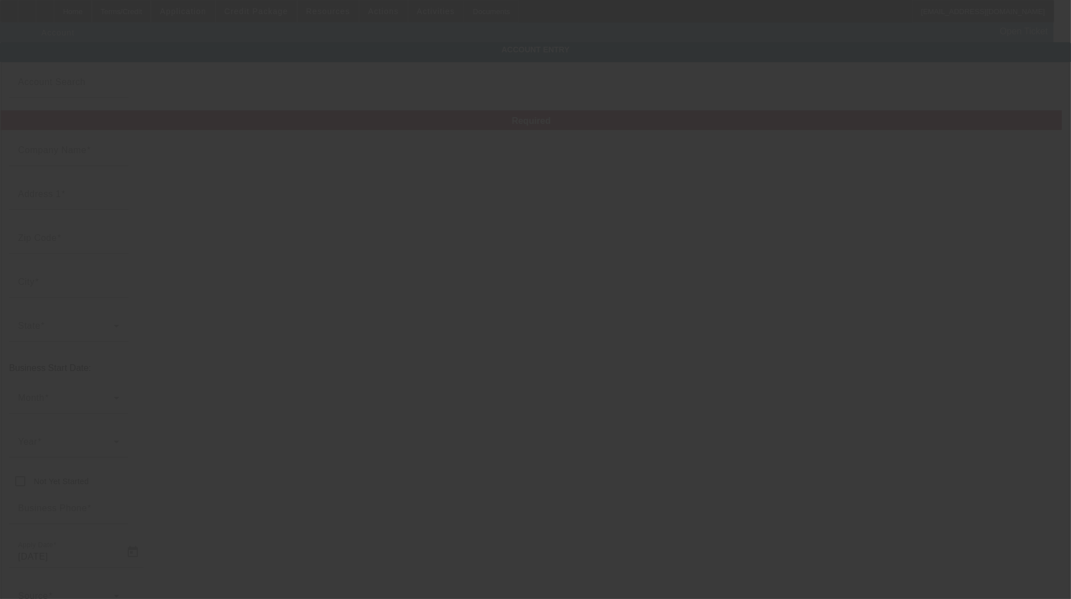
type input "jcardwell80@netzero.com"
type input "[PERSON_NAME]"
type input "[US_EMPLOYER_IDENTIFICATION_NUMBER]"
type input "9/29/2025"
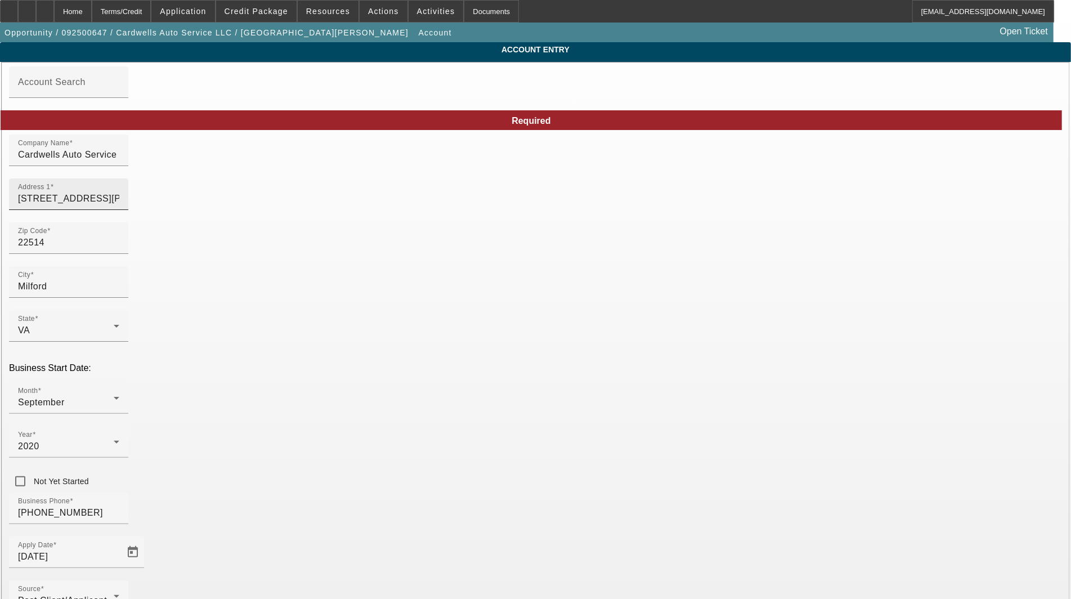
click at [119, 205] on input "[STREET_ADDRESS][PERSON_NAME]" at bounding box center [68, 199] width 101 height 14
type input "14239 Nelson Hill Road"
click at [237, 346] on span "Milford" at bounding box center [239, 349] width 29 height 10
type input "Milford"
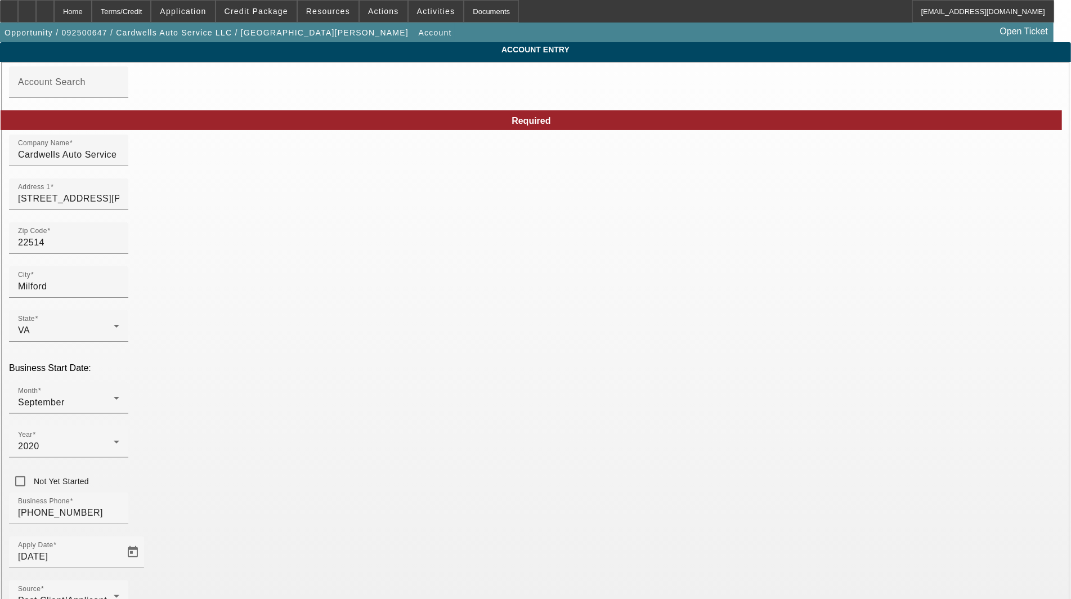
type input "[PERSON_NAME]"
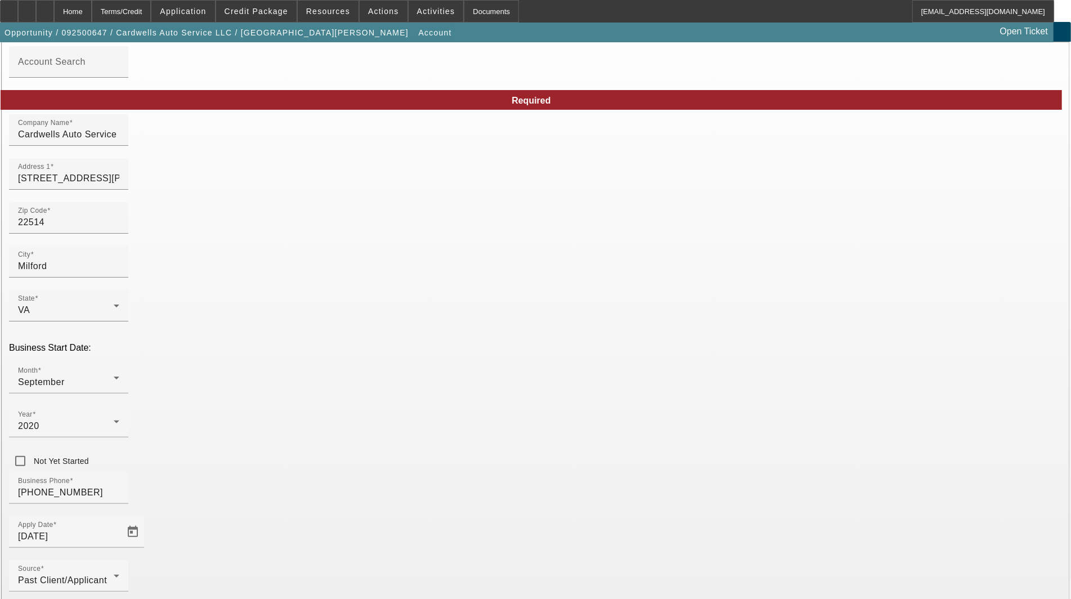
scroll to position [55, 0]
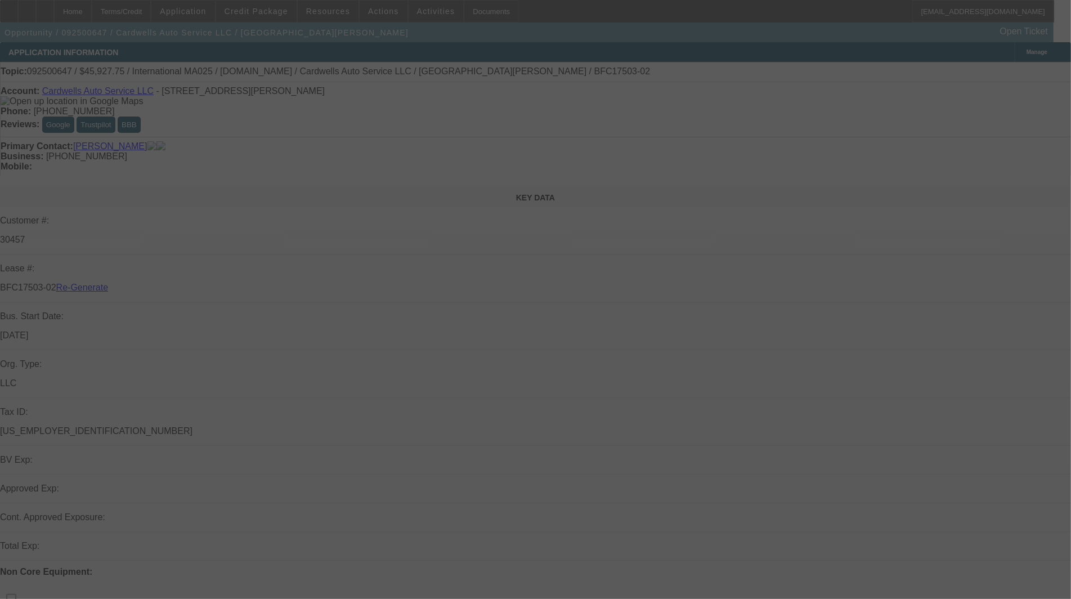
select select "3"
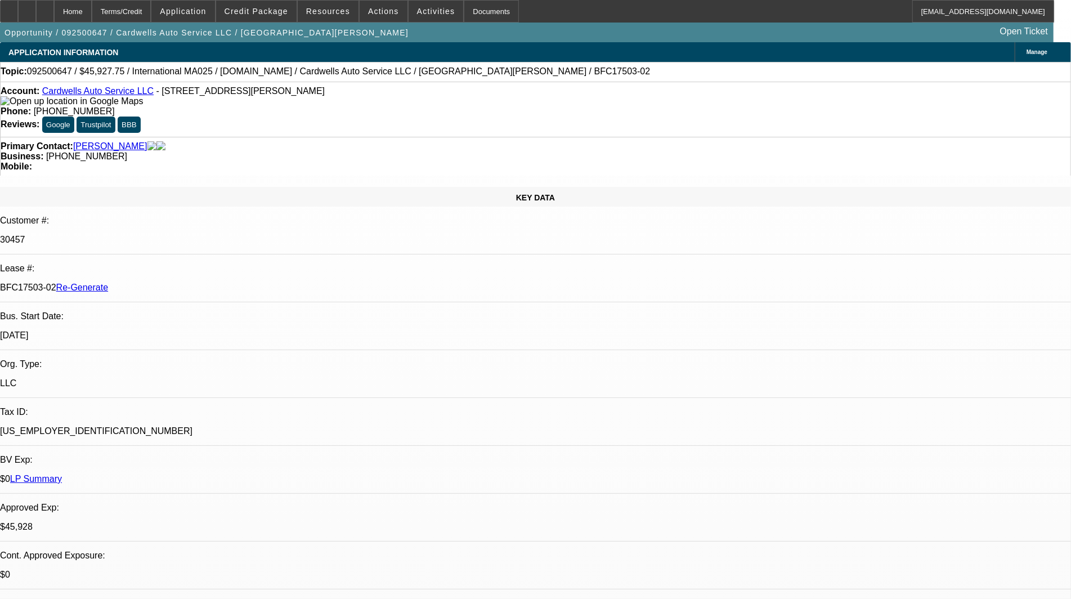
select select "0"
select select "2"
select select "0.1"
select select "4"
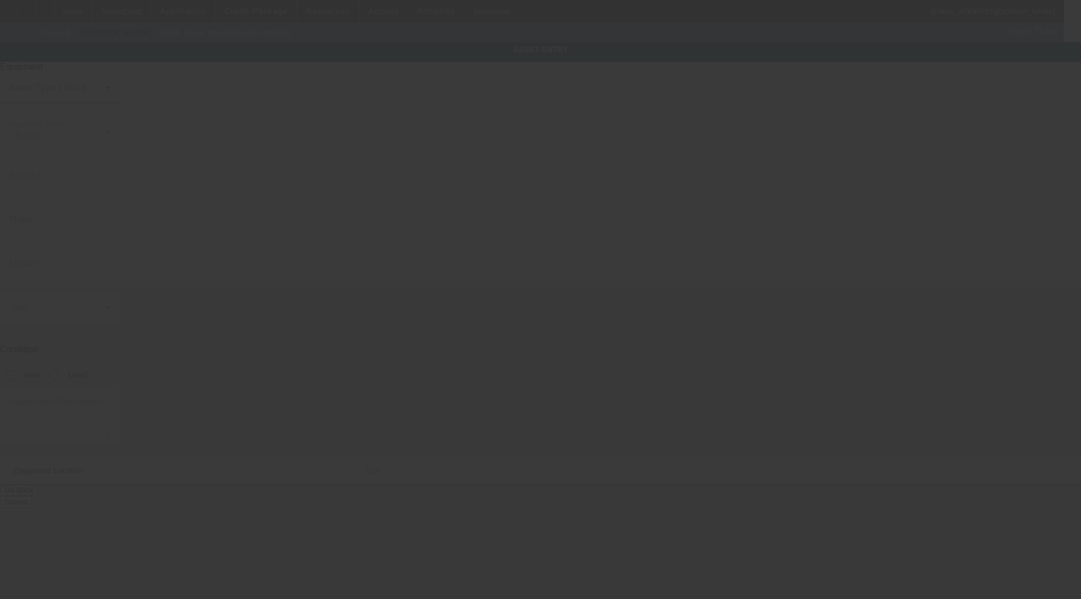
type input "[US_VEHICLE_IDENTIFICATION_NUMBER]"
type input "International"
type input "MA025"
radio input "true"
type textarea "rollback"
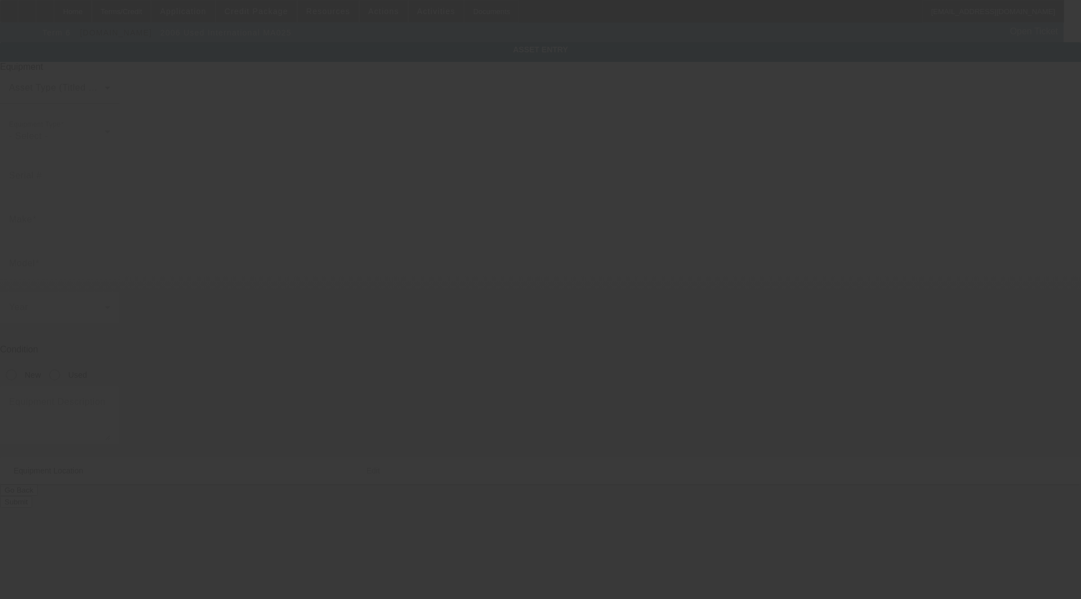
type input "14239 Nelson Hill Rd"
type input "Milford"
type input "22514"
type input "Caroline"
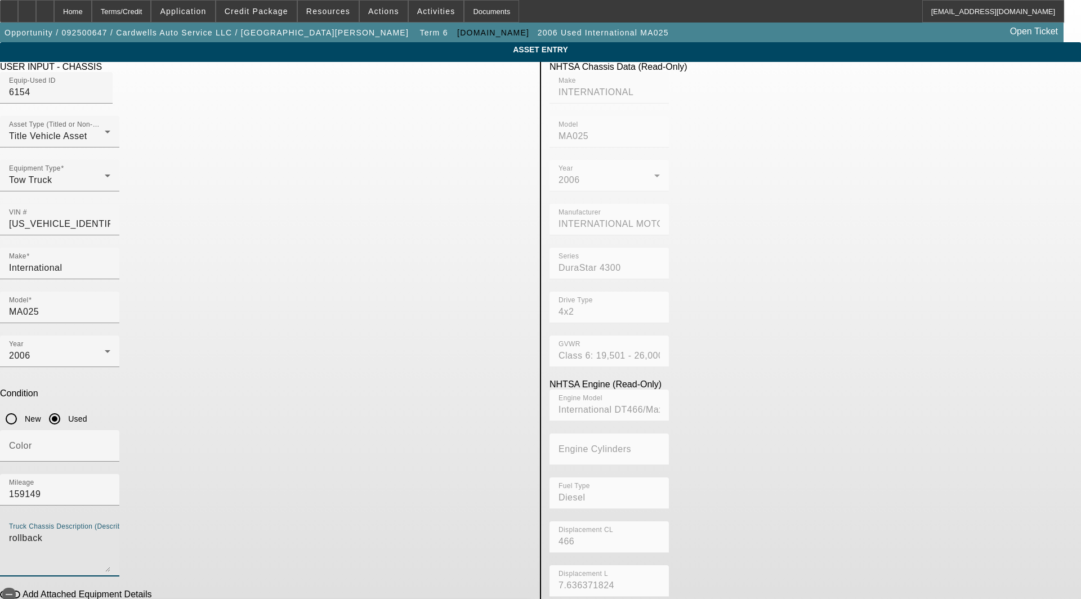
drag, startPoint x: 305, startPoint y: 388, endPoint x: 162, endPoint y: 387, distance: 142.4
click at [162, 387] on app-asset-collateral-manage "ASSET ENTRY Delete asset USER INPUT - CHASSIS Equip-Used ID 6154 Asset Type (Ti…" at bounding box center [540, 354] width 1081 height 624
type textarea "q"
type textarea "with:"
click at [14, 589] on icon "button" at bounding box center [9, 594] width 10 height 10
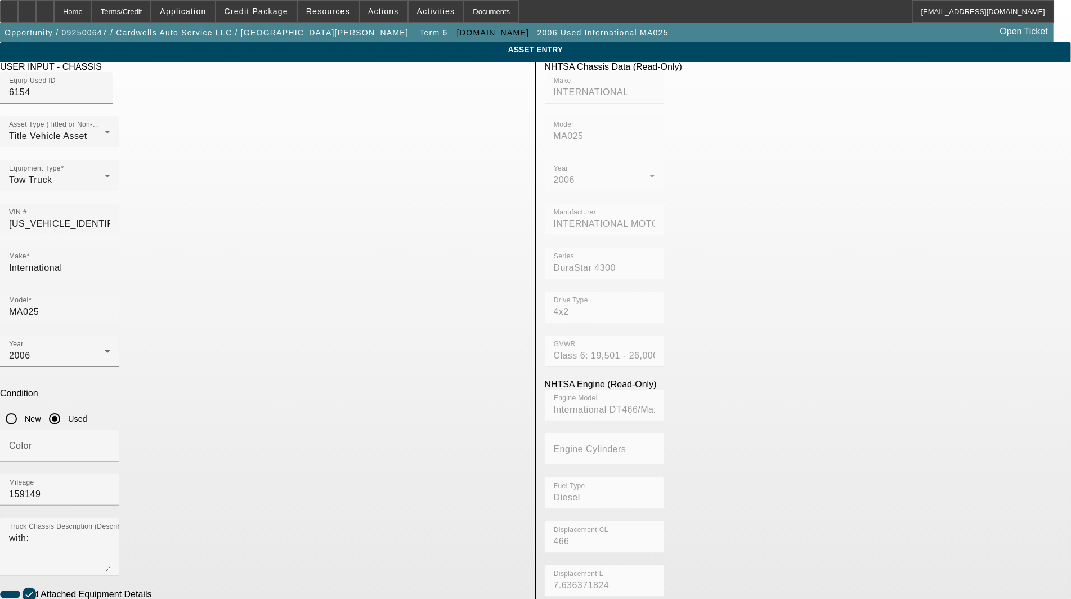
type input "Jerr-Dan"
click at [250, 553] on span "Jerr-Dan" at bounding box center [264, 553] width 78 height 10
type input "21' Rollback"
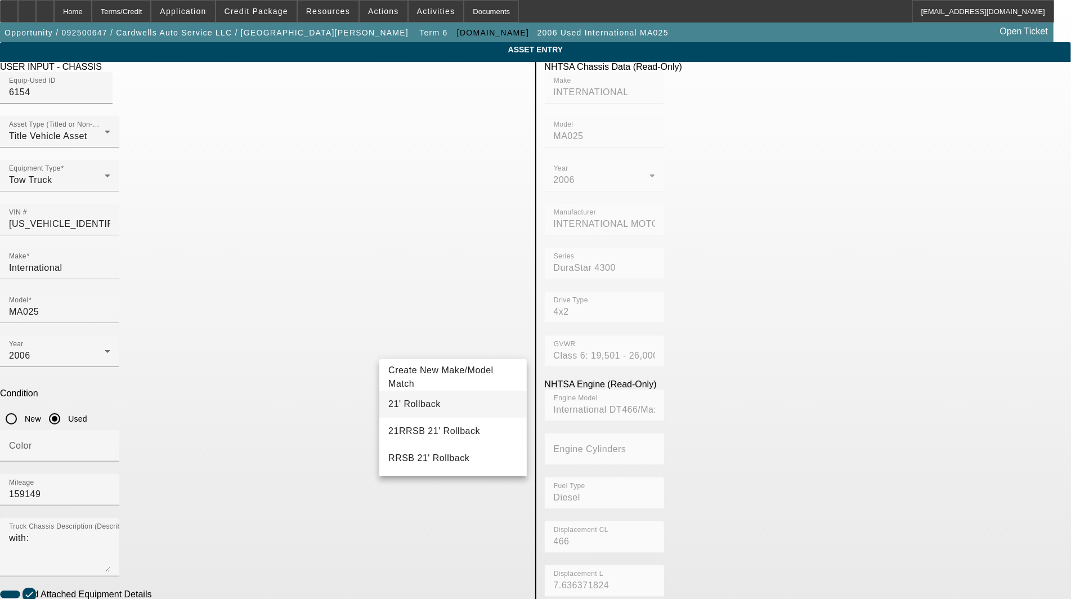
click at [415, 400] on span "21' Rollback" at bounding box center [414, 404] width 52 height 14
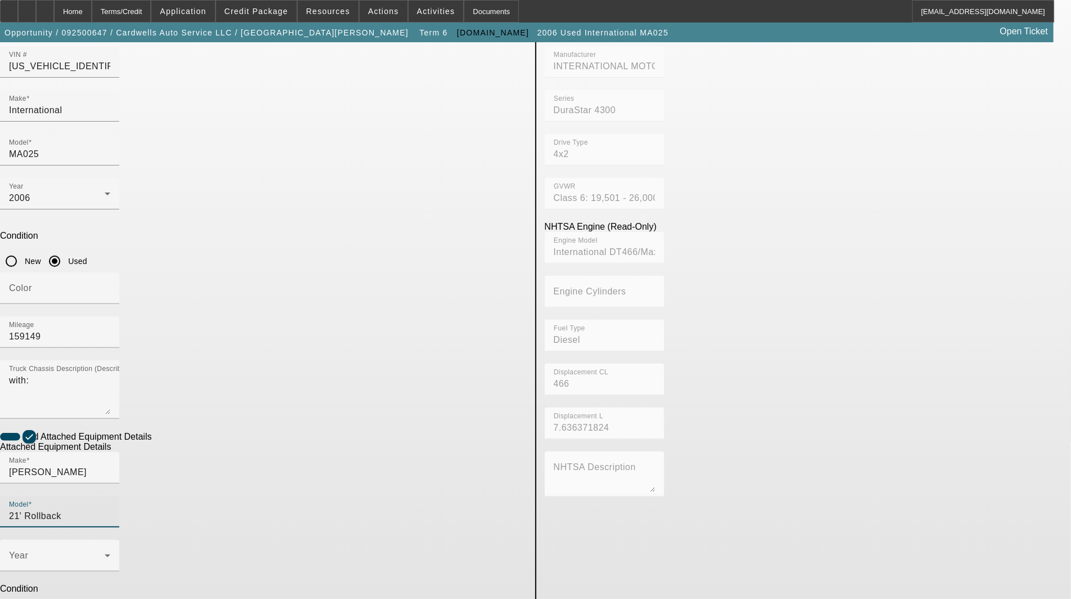
scroll to position [162, 0]
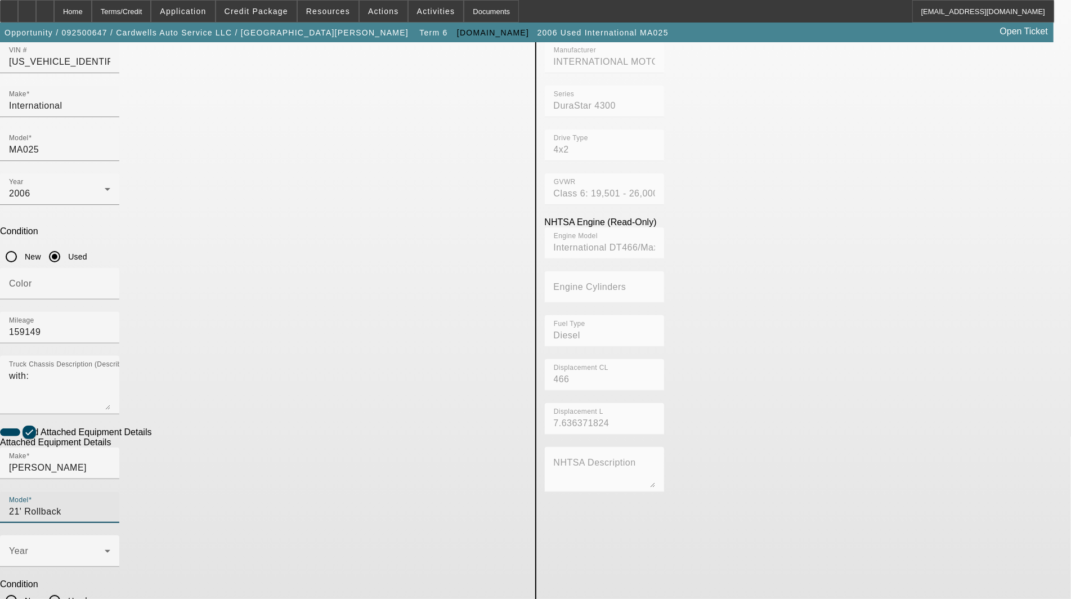
click at [66, 589] on input "Used" at bounding box center [54, 600] width 23 height 23
radio input "true"
checkbox input "true"
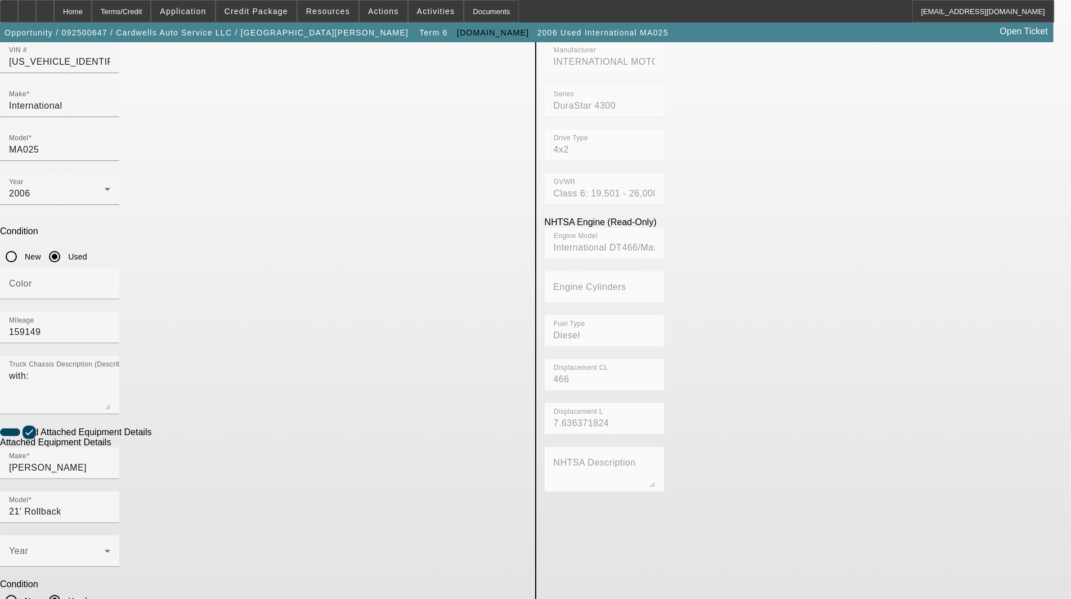
type textarea "includes: all options, attachments and accessories"
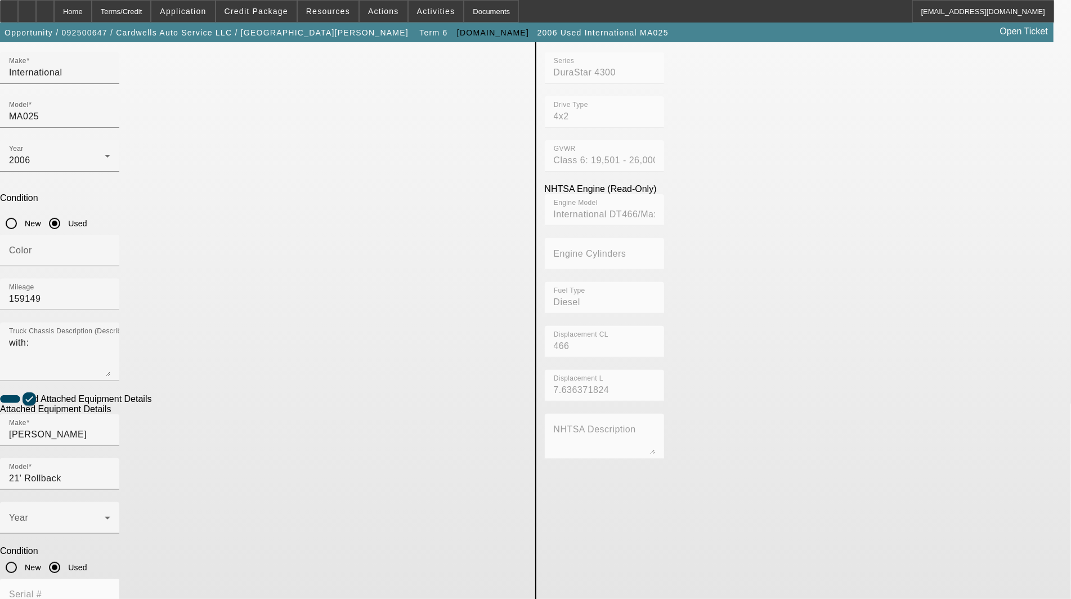
scroll to position [288, 0]
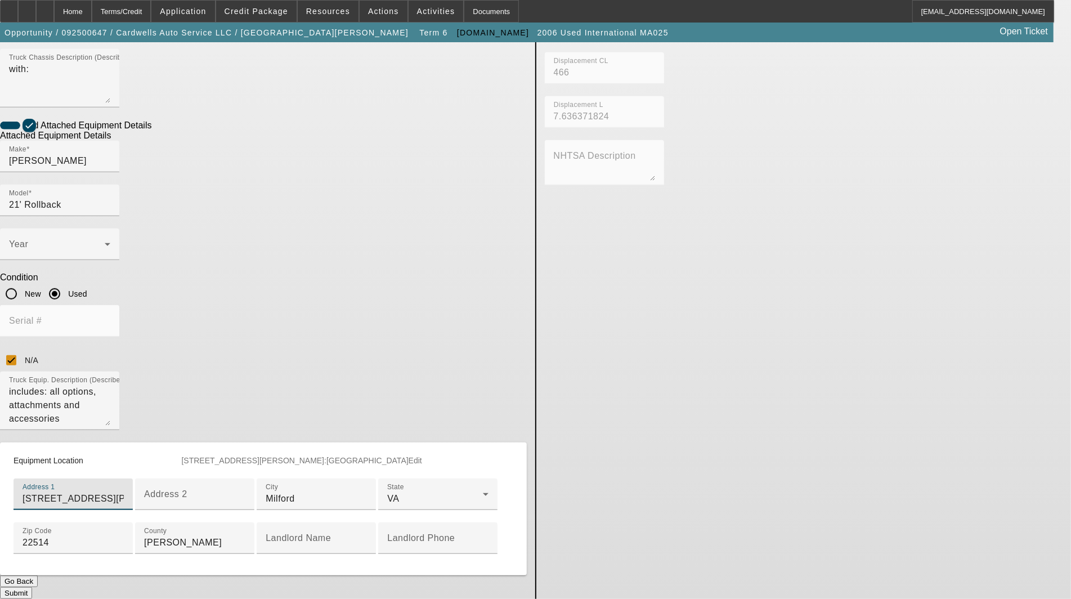
type input "14239 Nelson Hill Road"
click at [32, 587] on button "Submit" at bounding box center [16, 593] width 32 height 12
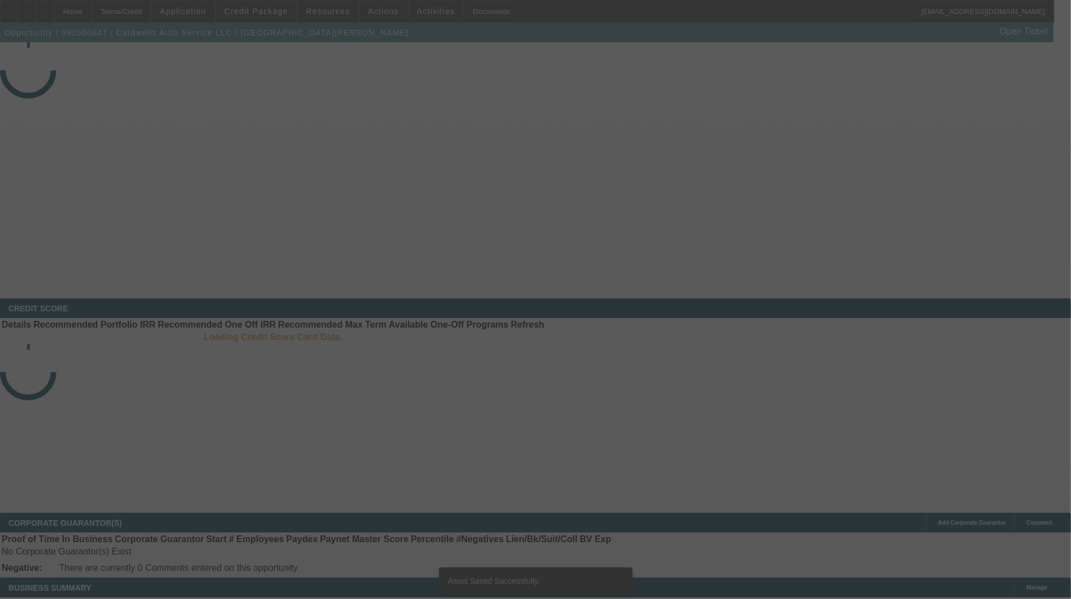
select select "3"
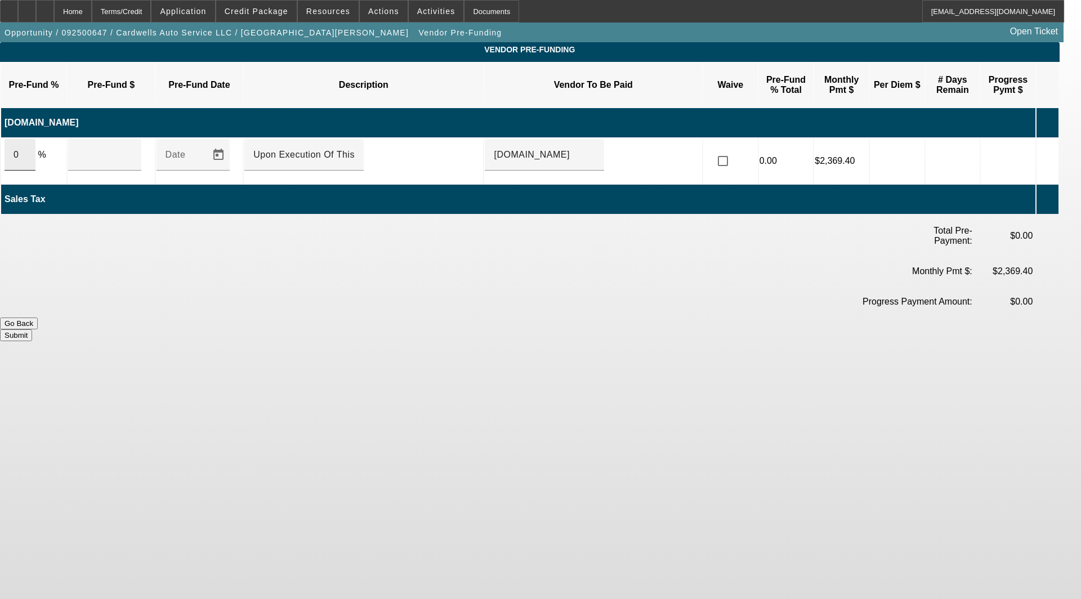
click at [26, 148] on input "0" at bounding box center [20, 155] width 13 height 14
type input "1000"
type input "$585,000.00"
click at [481, 360] on body "Home Terms/Credit Application Credit Package Resources Actions Activities Docum…" at bounding box center [540, 299] width 1081 height 599
click at [101, 148] on input "585000" at bounding box center [104, 155] width 55 height 14
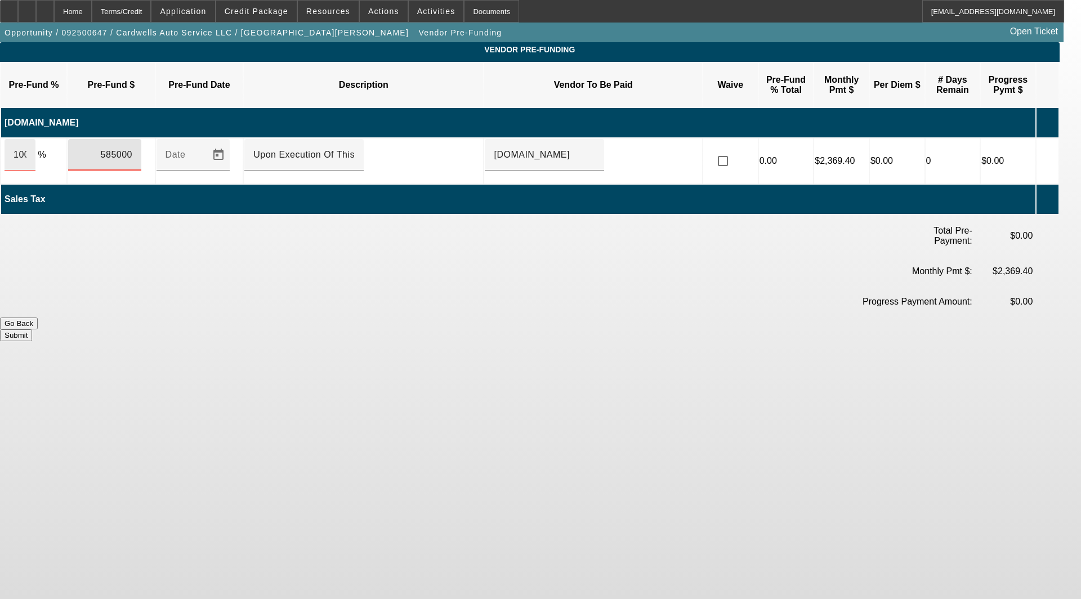
type input "$585,000.00"
click at [26, 148] on input "1000" at bounding box center [20, 155] width 13 height 14
type input "0"
type input "$0.00"
click at [32, 329] on button "Submit" at bounding box center [16, 335] width 32 height 12
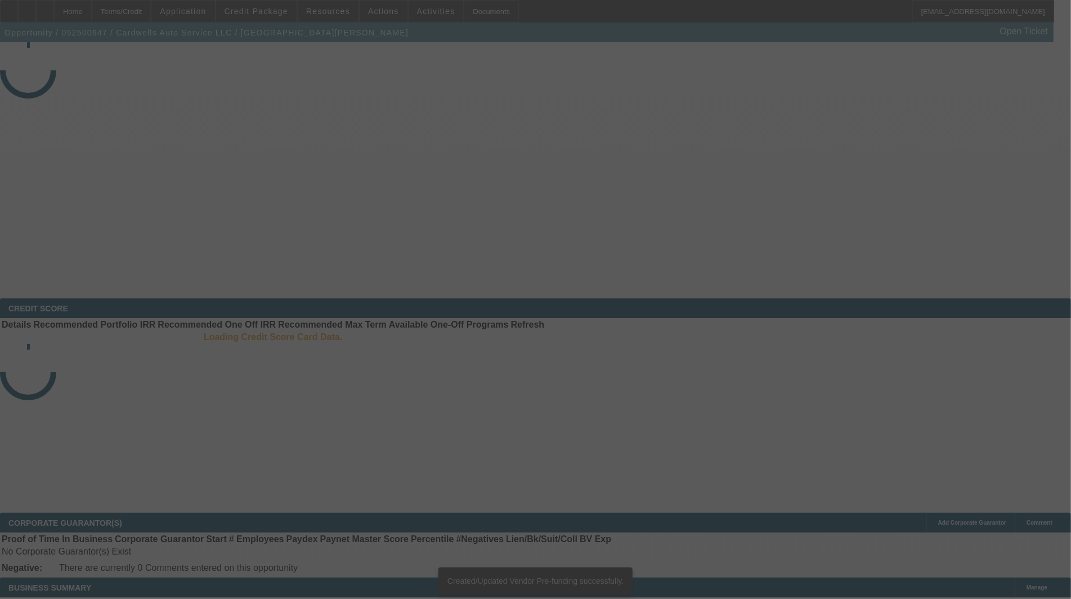
select select "3"
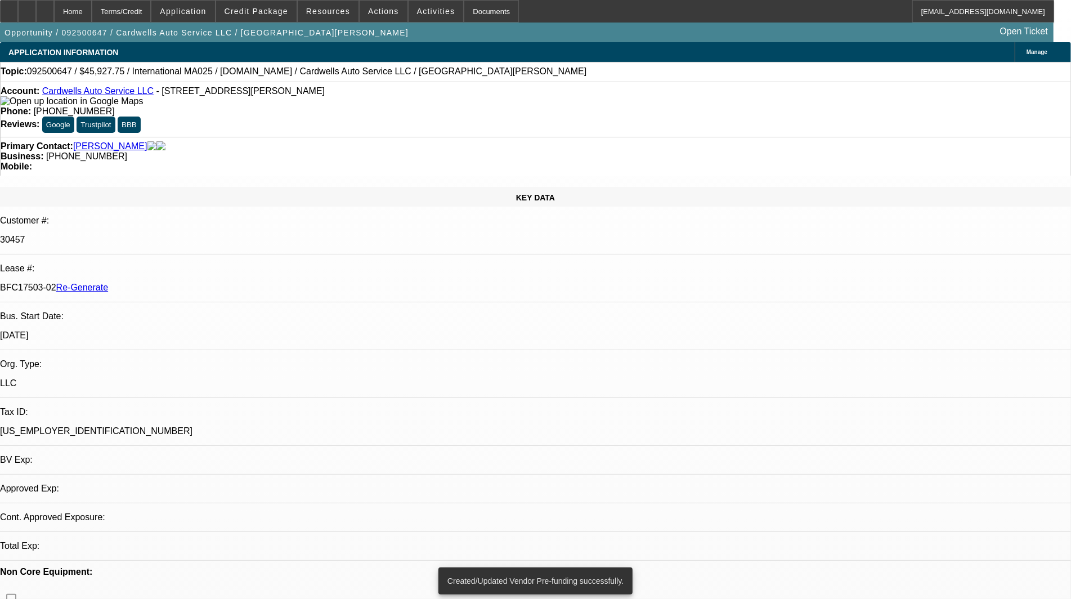
select select "0"
select select "2"
select select "0.1"
select select "4"
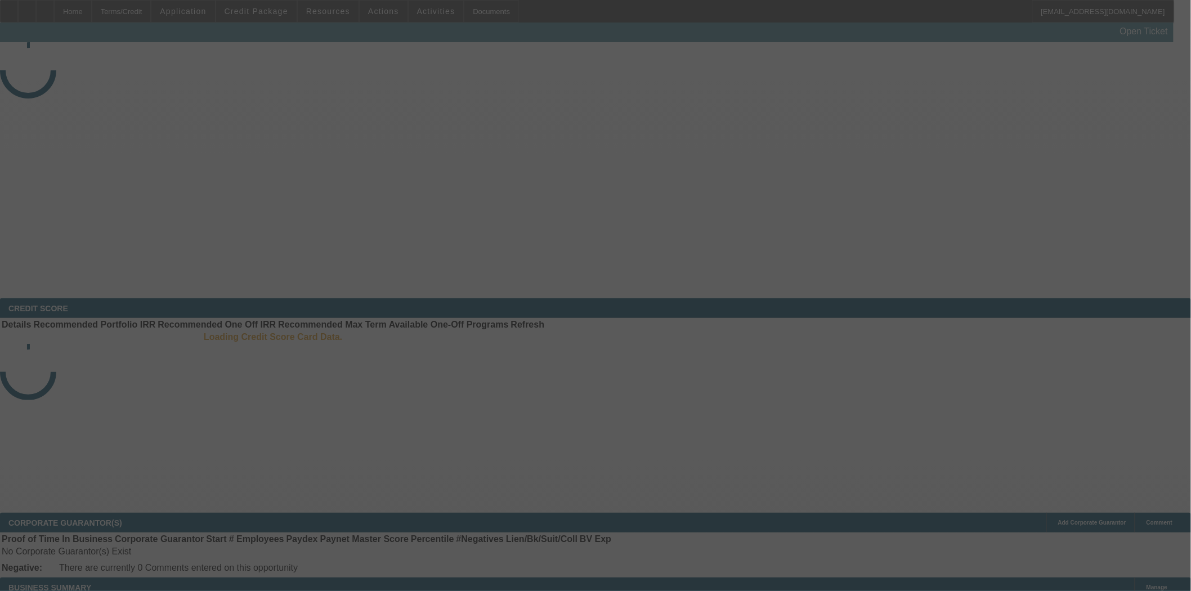
select select "4"
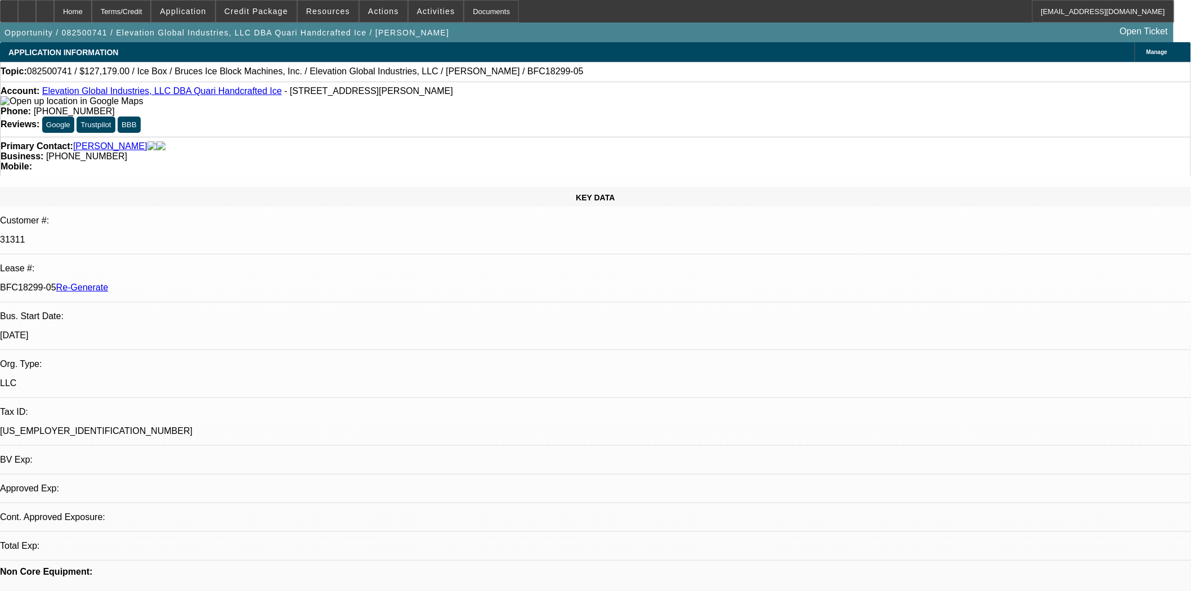
select select "0"
select select "6"
click at [339, 14] on span "Resources" at bounding box center [328, 11] width 44 height 9
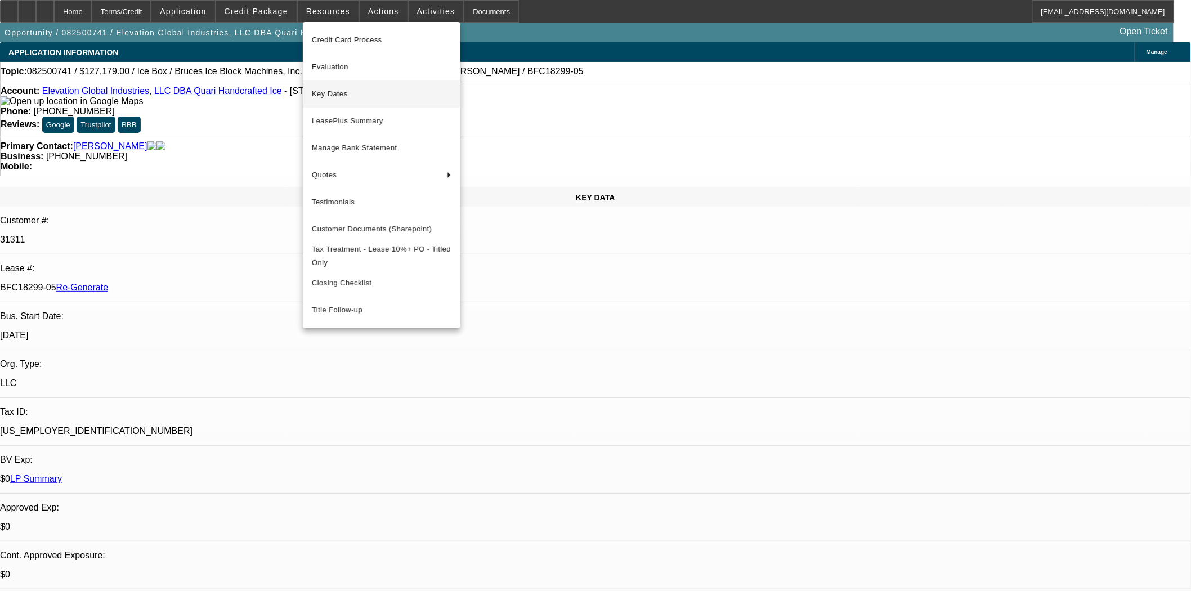
click at [343, 97] on span "Key Dates" at bounding box center [382, 94] width 140 height 14
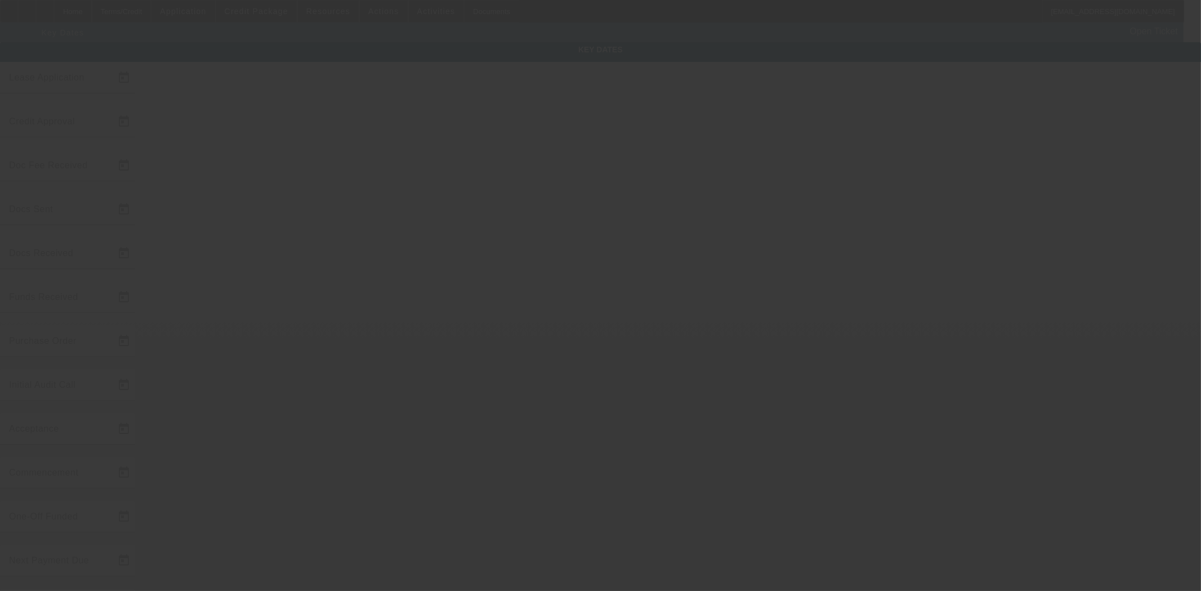
type input "8/27/2025"
type input "8/29/2025"
type input "10/6/2025"
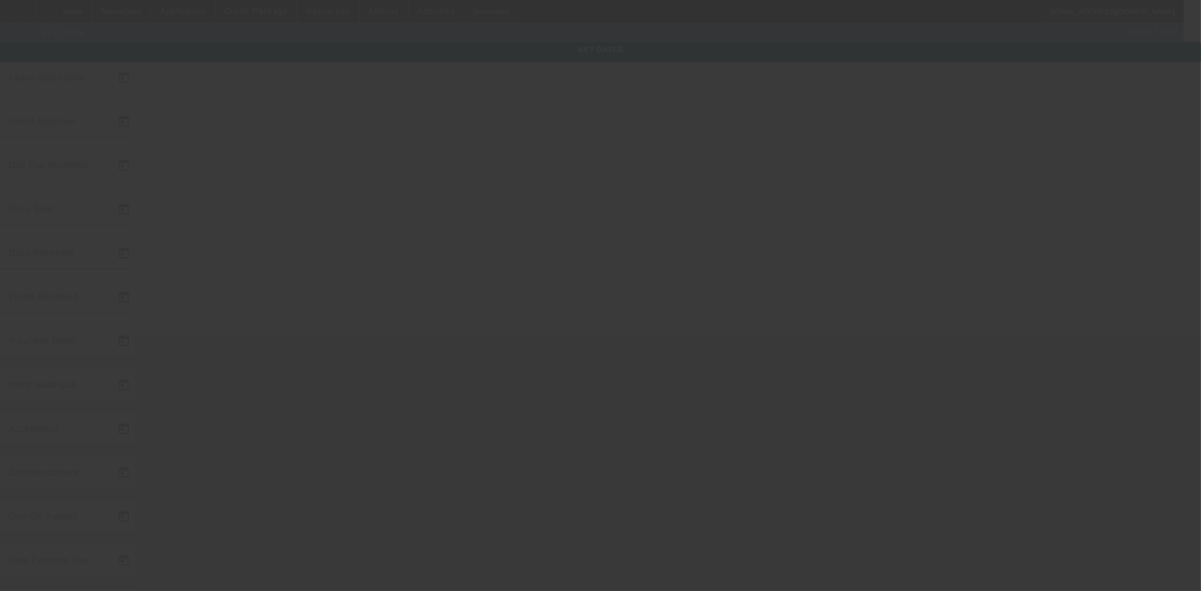
type input "10/6/2025"
type input "11/1/2025"
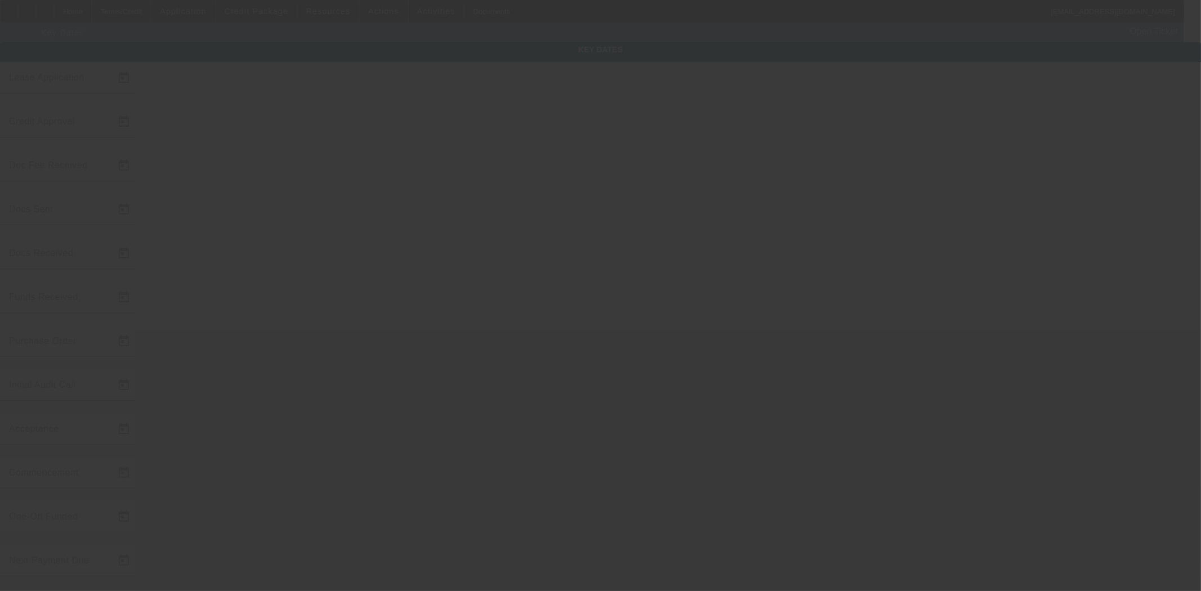
type input "12/1/2025"
type input "11/1/2025"
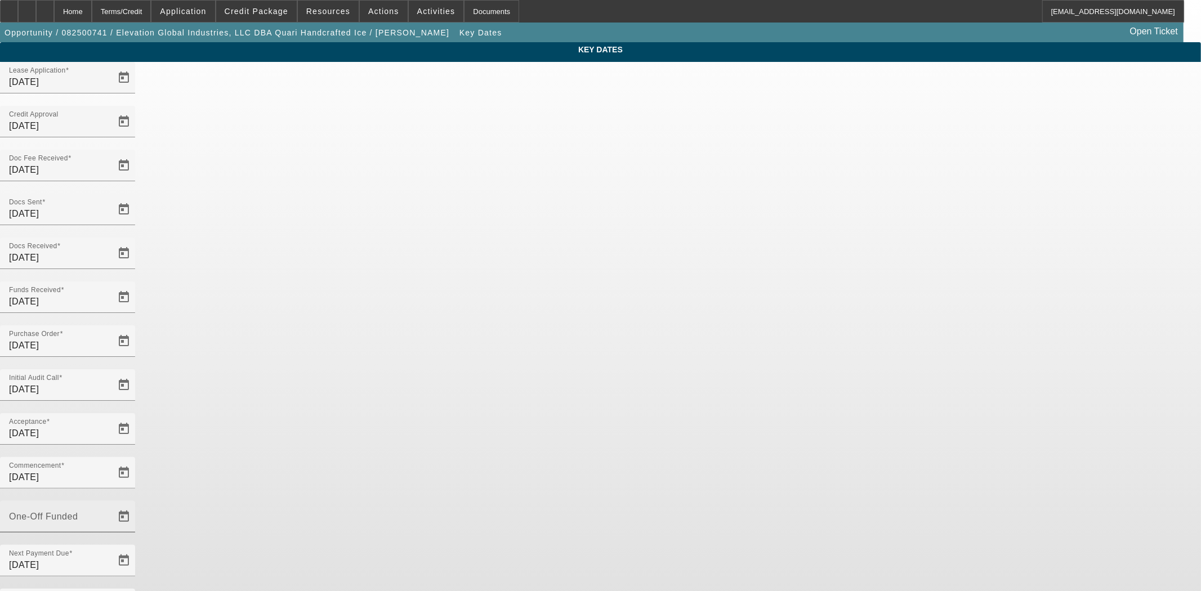
click at [110, 501] on div "One-Off Funded" at bounding box center [59, 517] width 101 height 32
type input "10/7/2025"
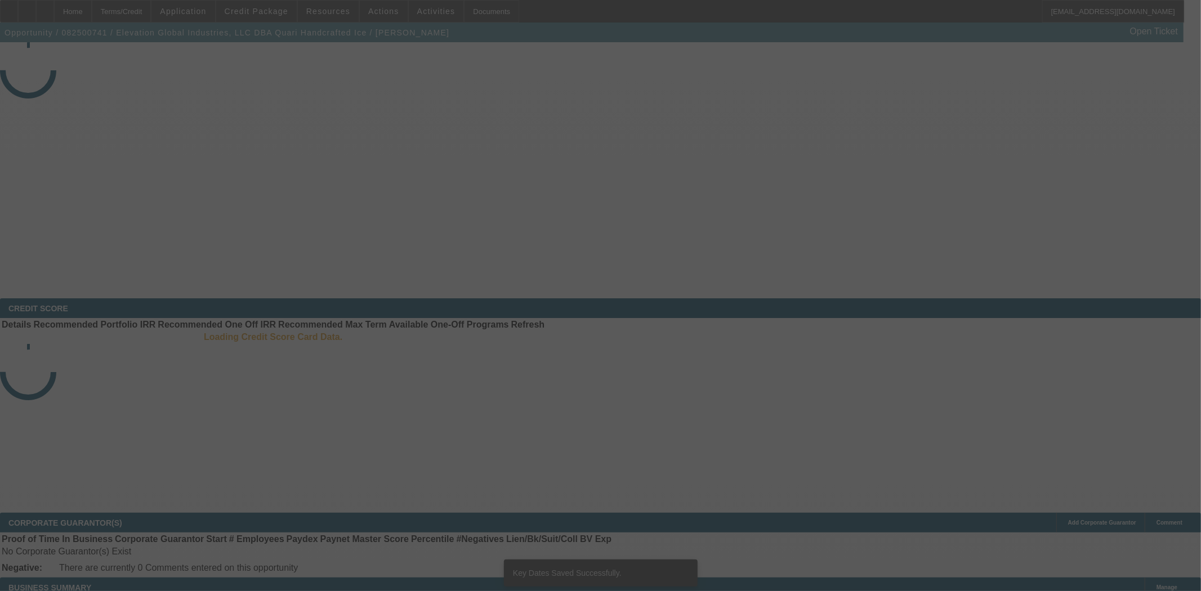
select select "4"
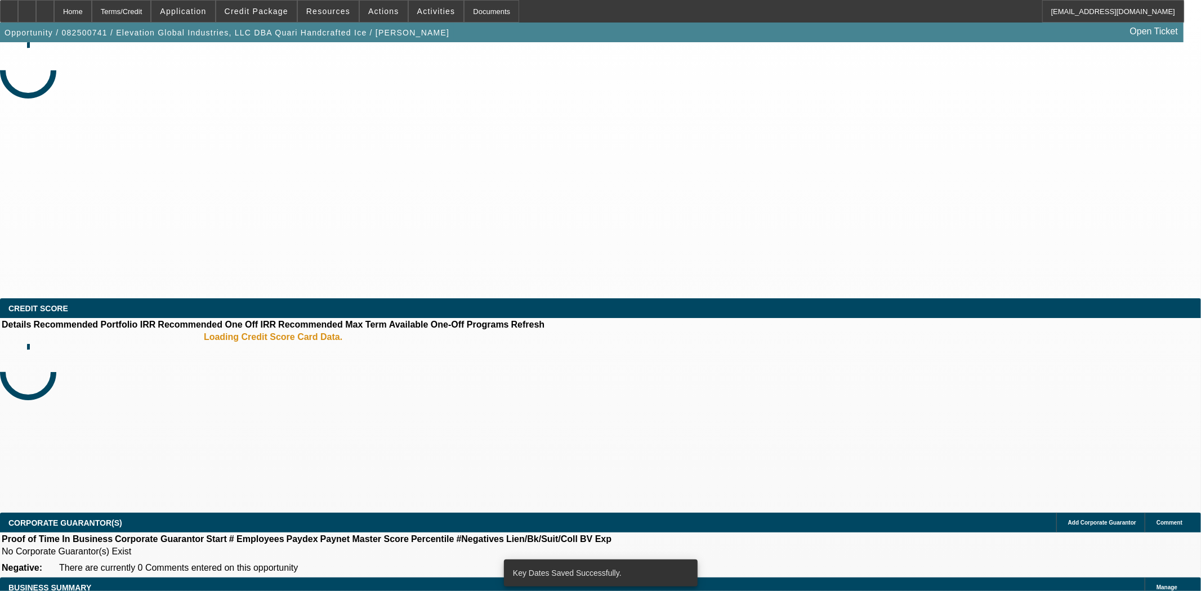
select select "0"
select select "6"
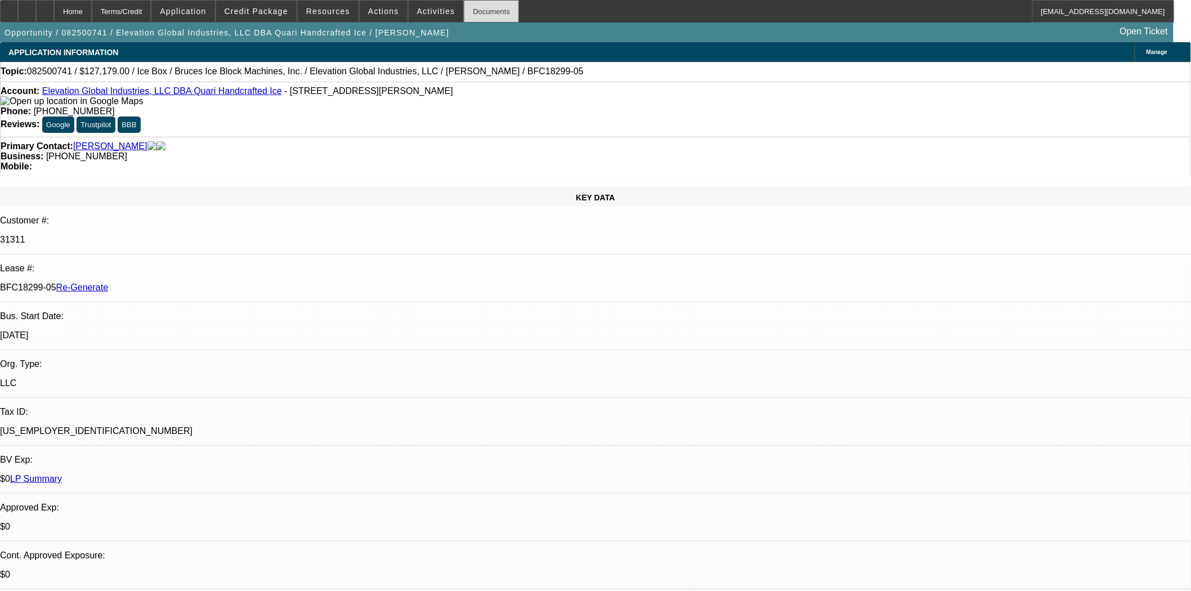
click at [471, 9] on div "Documents" at bounding box center [491, 11] width 55 height 23
click at [345, 10] on span "Resources" at bounding box center [328, 11] width 44 height 9
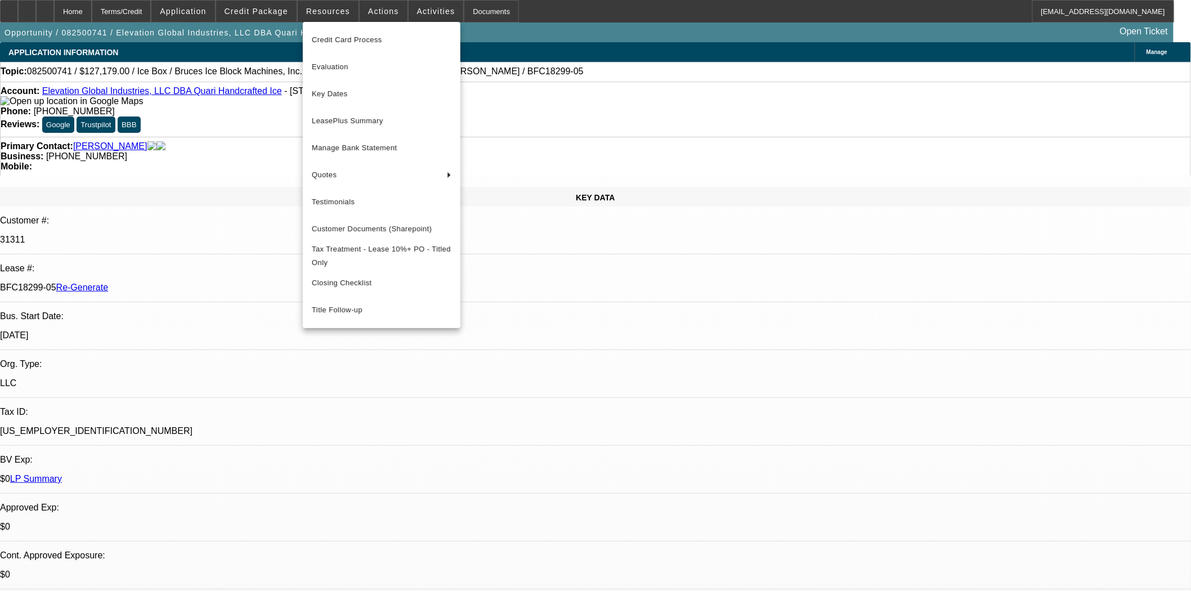
click at [373, 10] on div at bounding box center [595, 295] width 1191 height 591
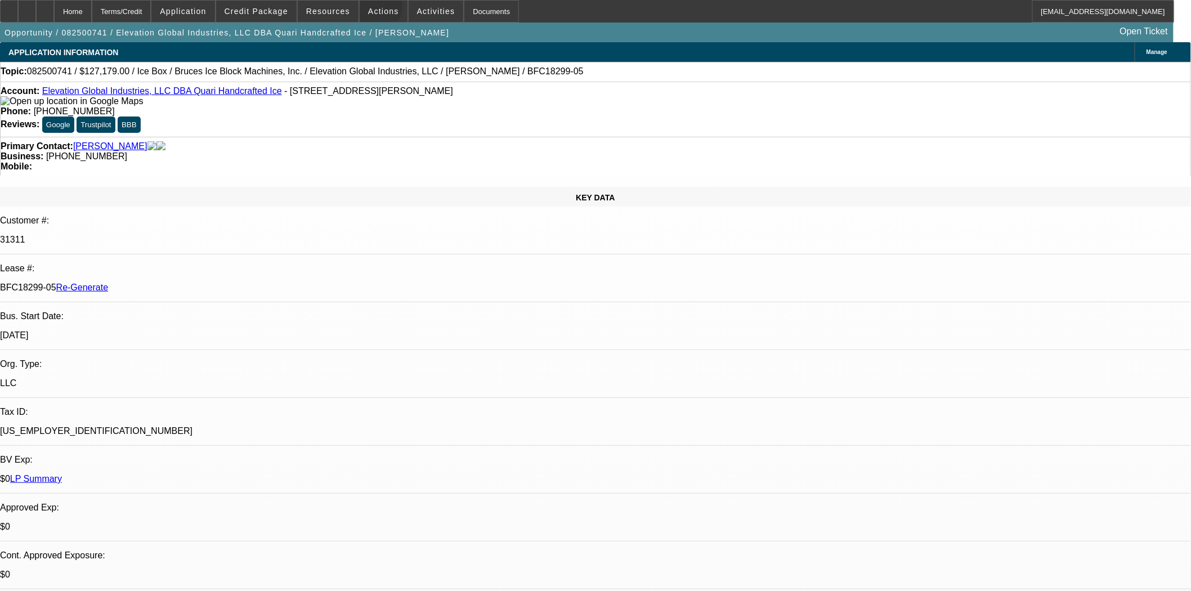
click at [373, 10] on span "Actions" at bounding box center [383, 11] width 31 height 9
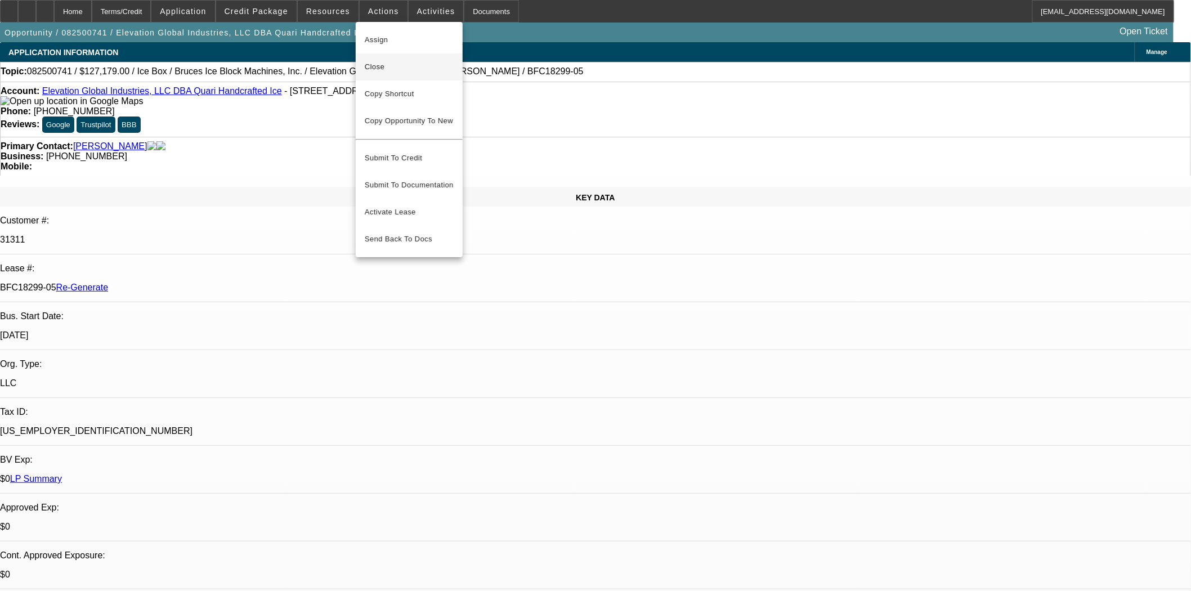
click at [385, 71] on span "Close" at bounding box center [409, 67] width 89 height 14
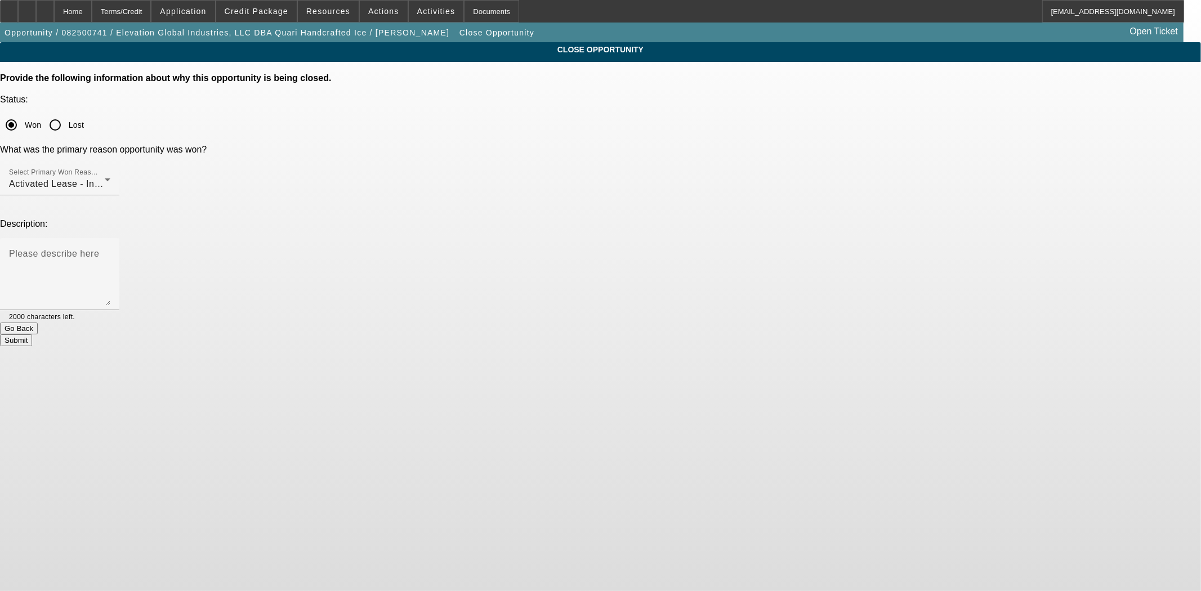
click at [32, 334] on button "Submit" at bounding box center [16, 340] width 32 height 12
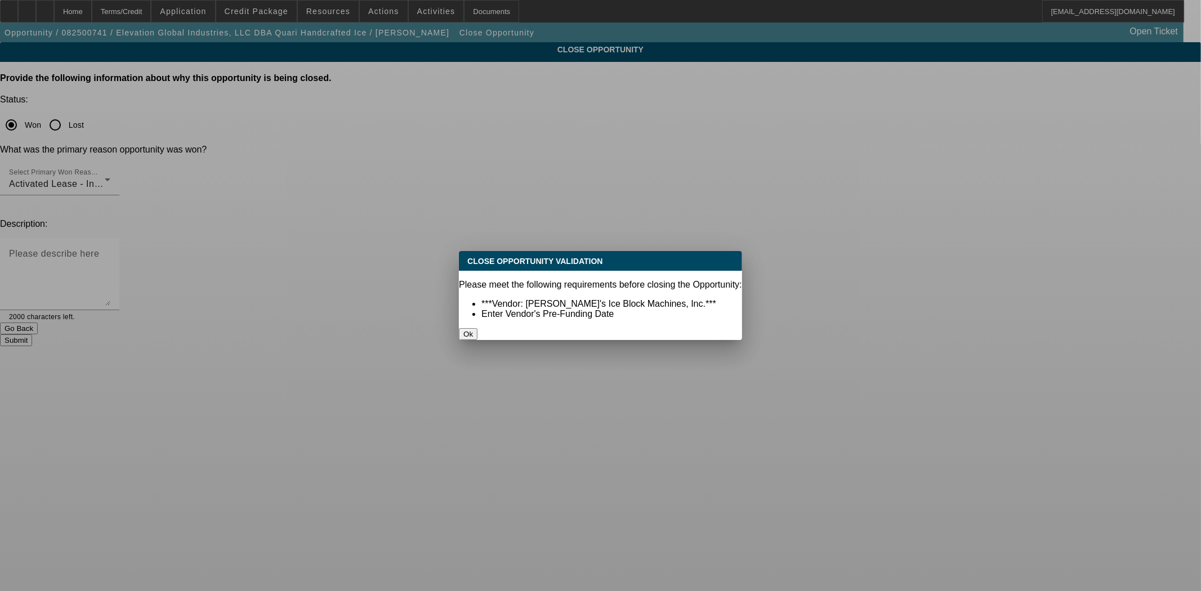
click at [477, 328] on button "Ok" at bounding box center [468, 334] width 19 height 12
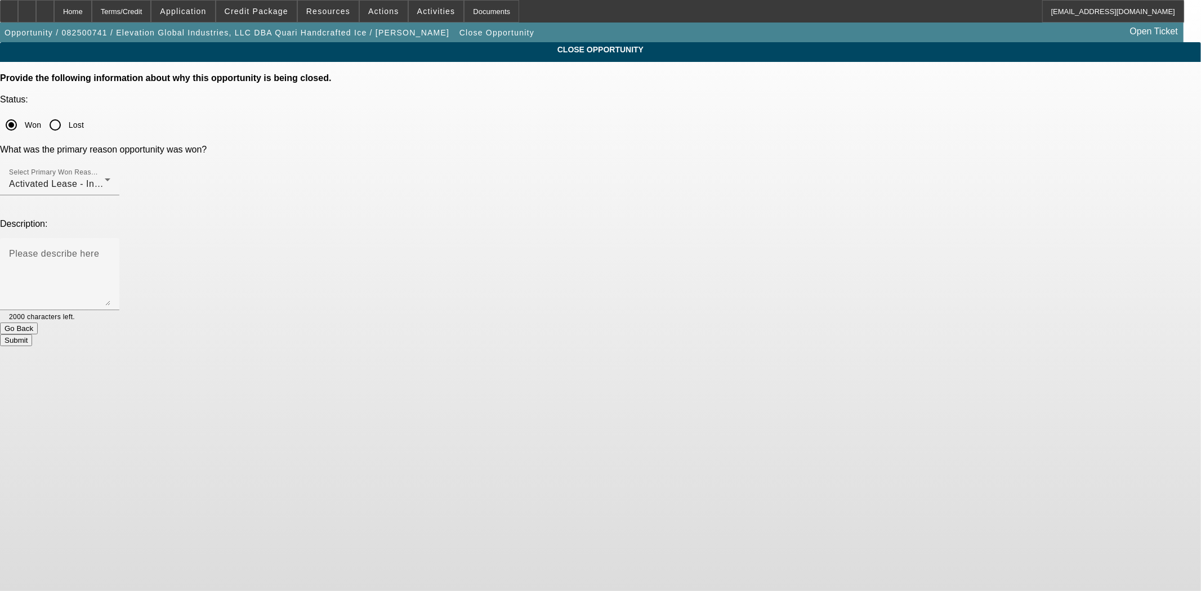
click at [38, 323] on button "Go Back" at bounding box center [19, 329] width 38 height 12
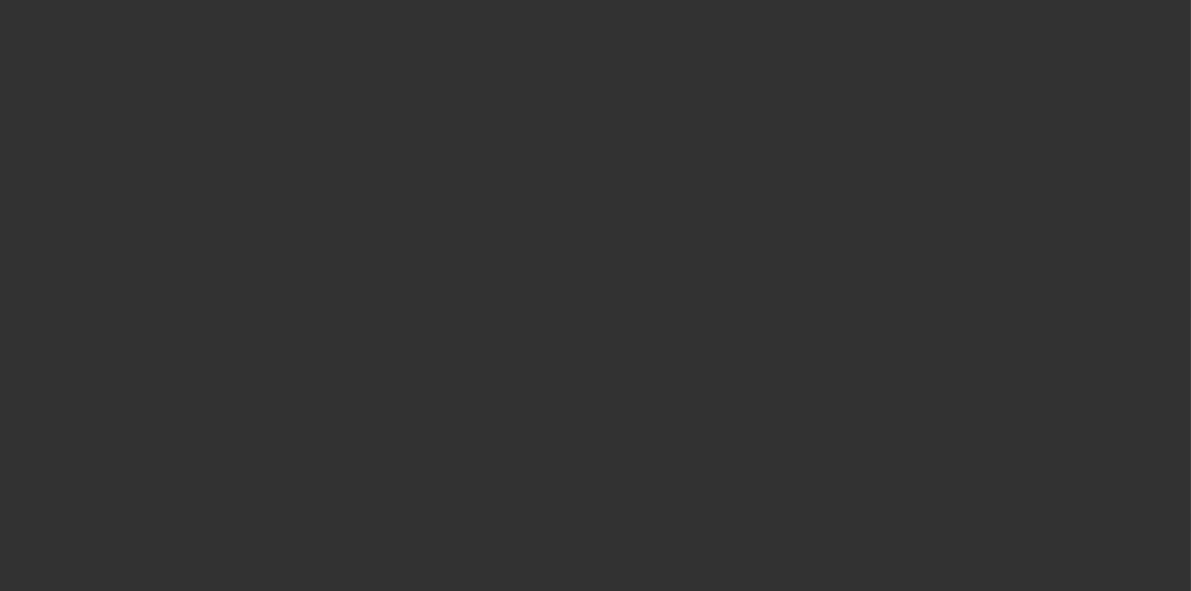
select select "4"
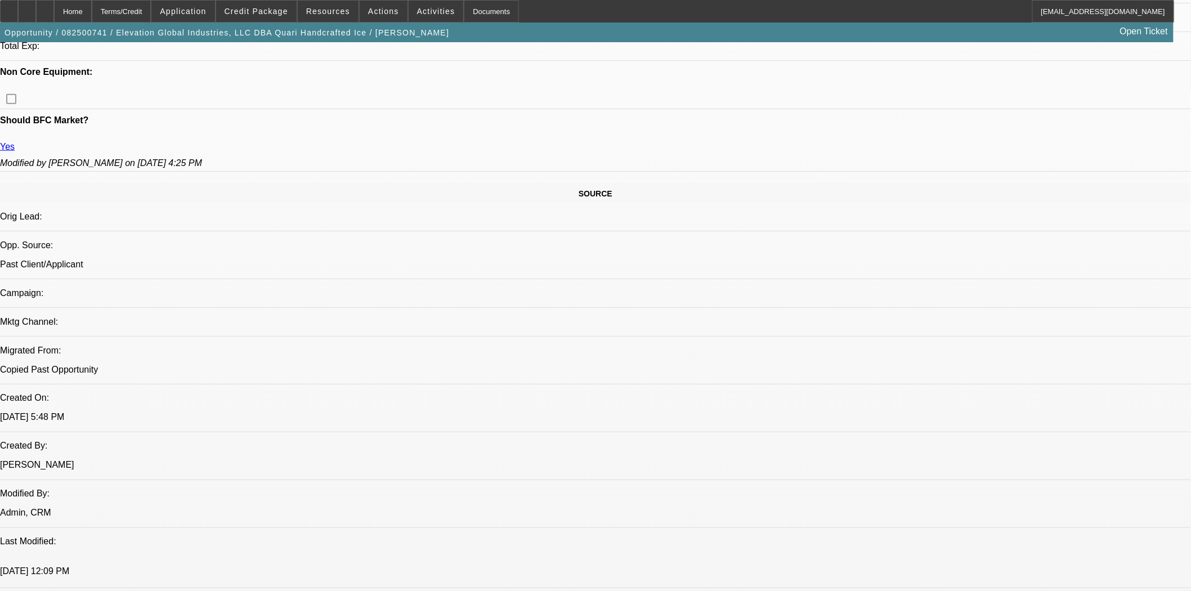
select select "0"
select select "6"
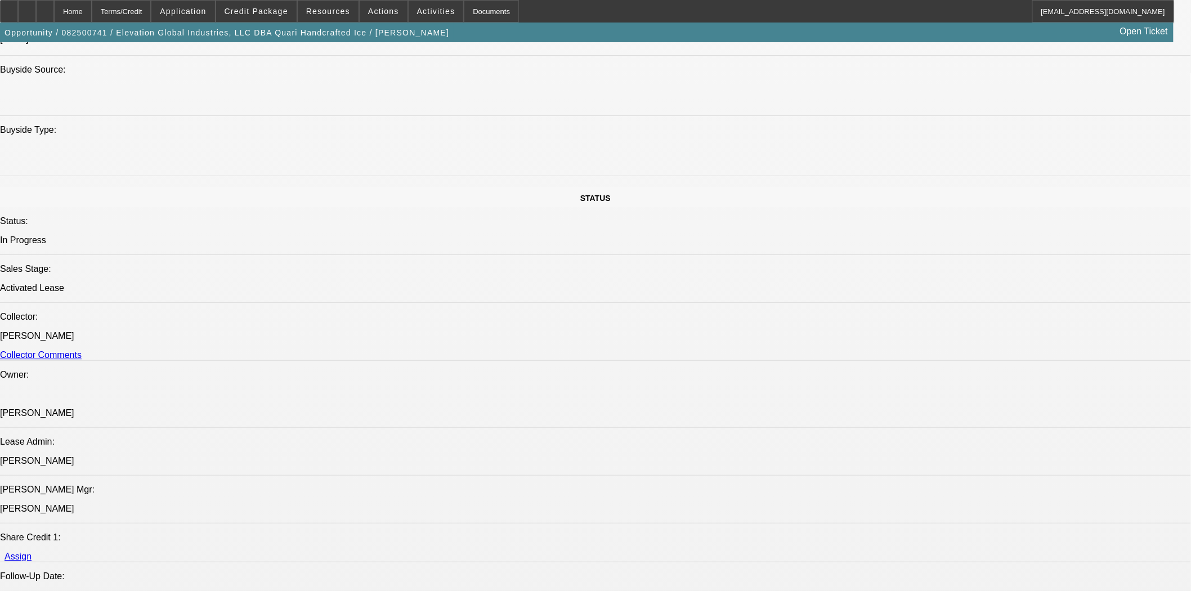
scroll to position [1473, 0]
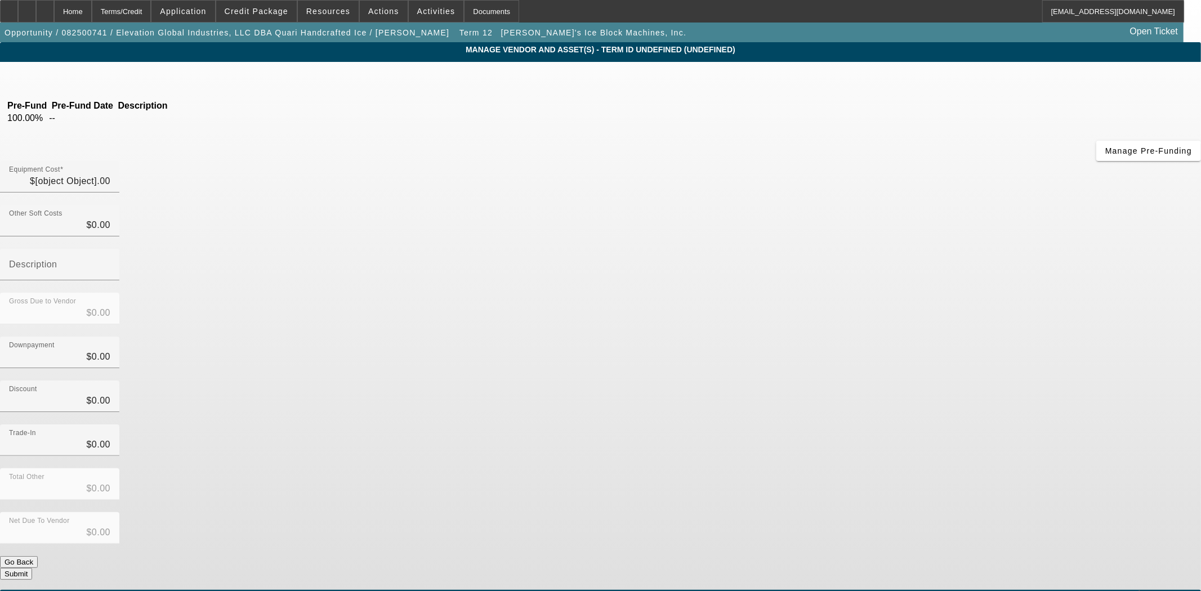
type input "$127,179.00"
click at [1096, 164] on span "button" at bounding box center [1148, 150] width 105 height 27
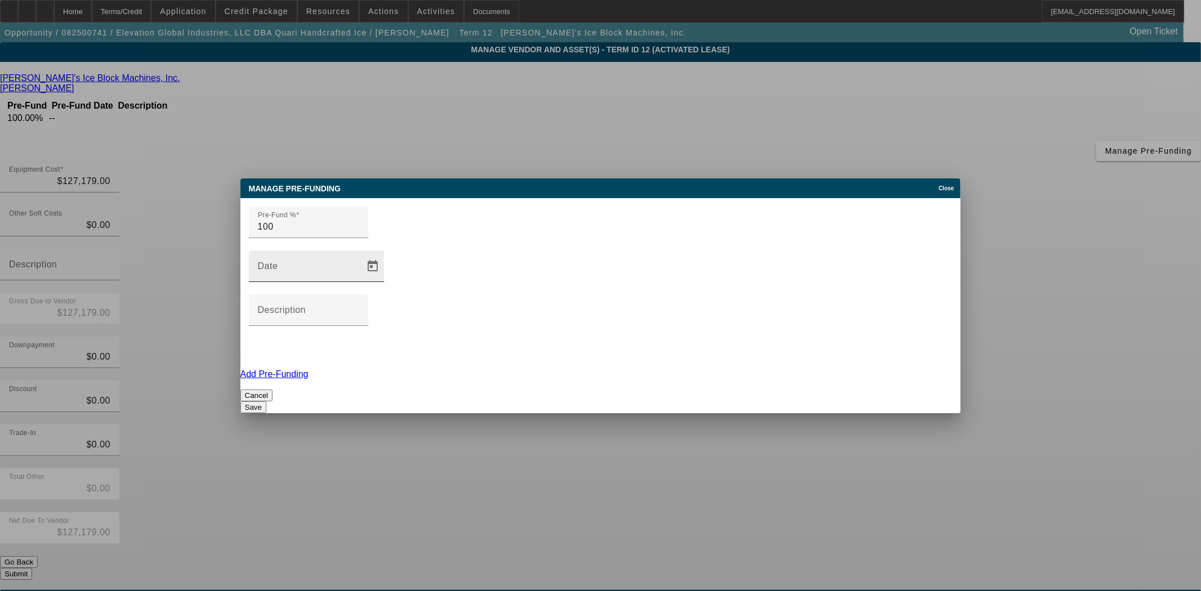
click at [359, 282] on div "Date" at bounding box center [308, 266] width 101 height 32
type input "10/6/2025"
click at [266, 401] on button "Save" at bounding box center [253, 407] width 26 height 12
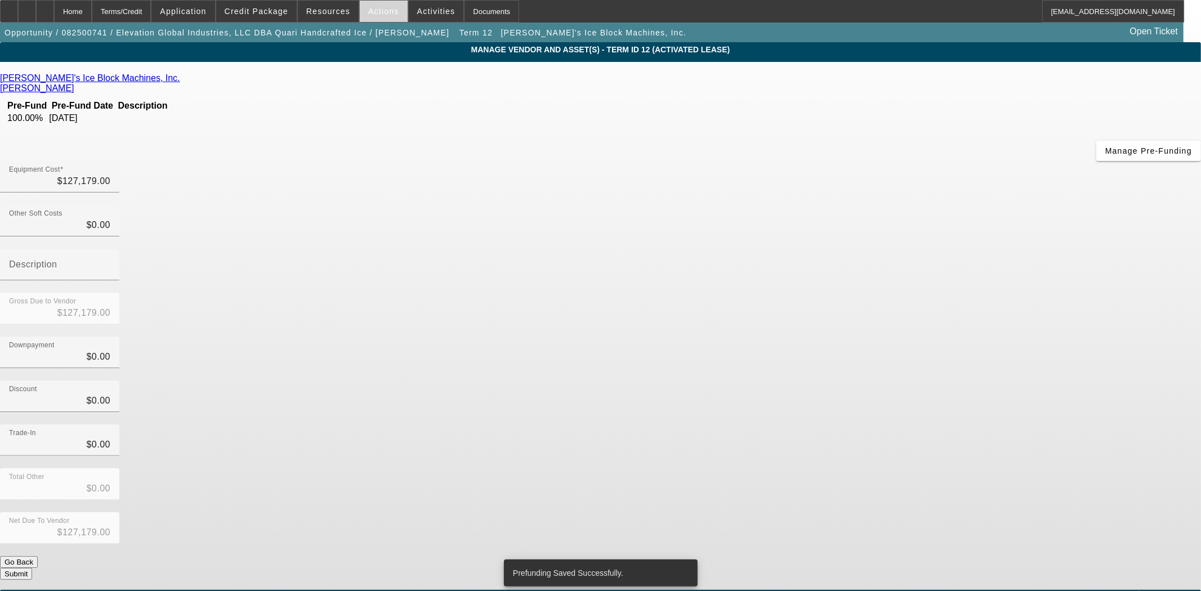
click at [373, 4] on span at bounding box center [384, 11] width 48 height 27
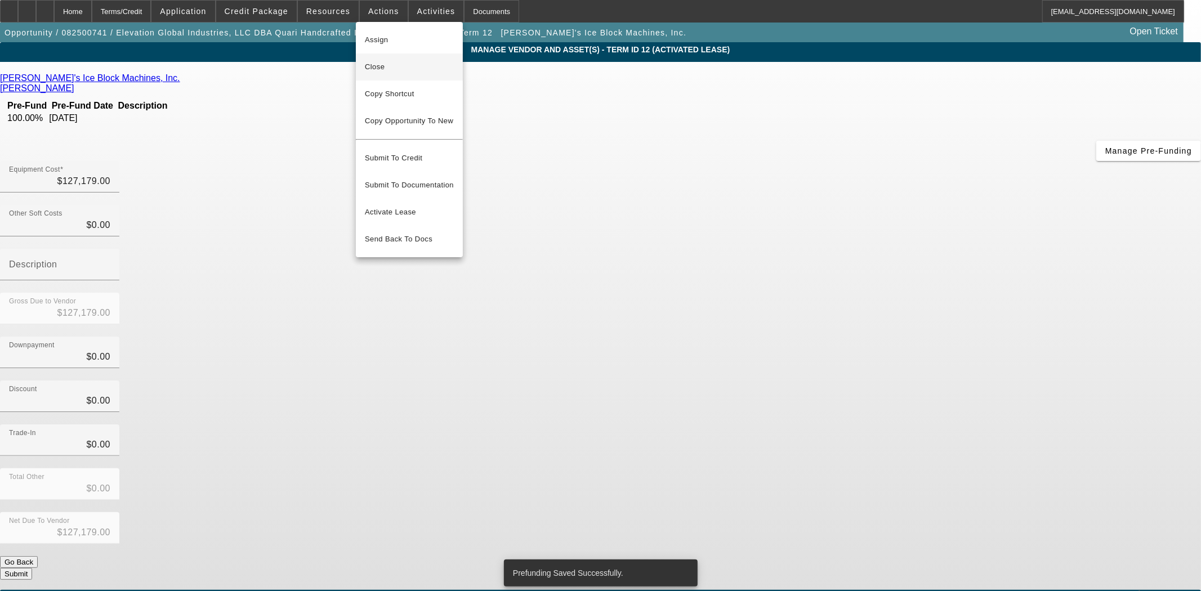
click at [380, 60] on span "Close" at bounding box center [409, 67] width 89 height 14
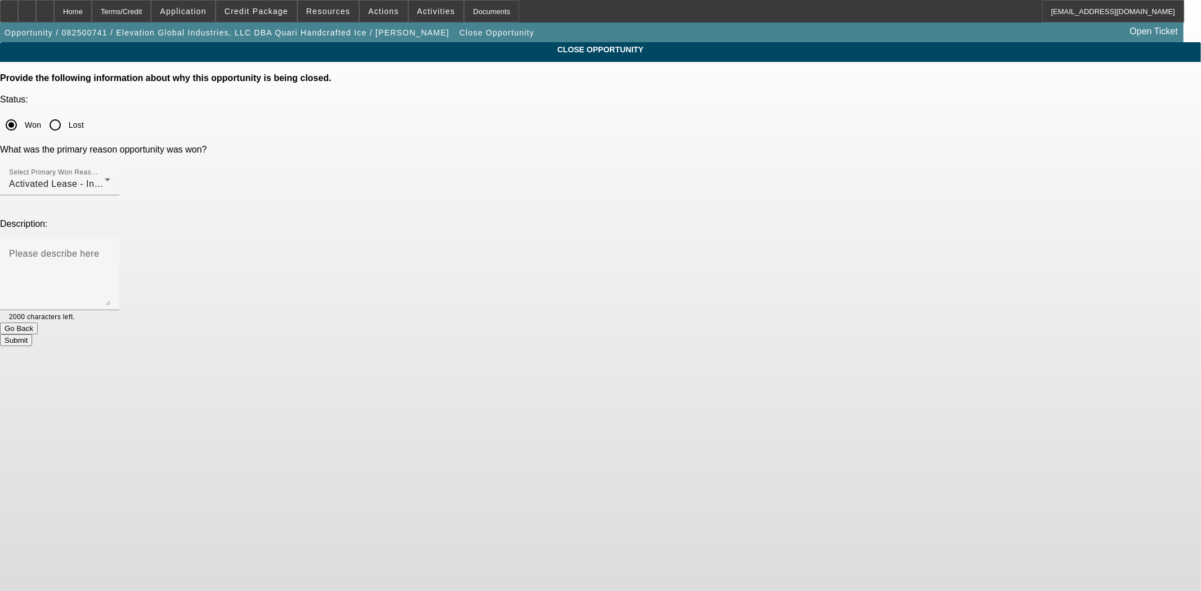
click at [32, 334] on button "Submit" at bounding box center [16, 340] width 32 height 12
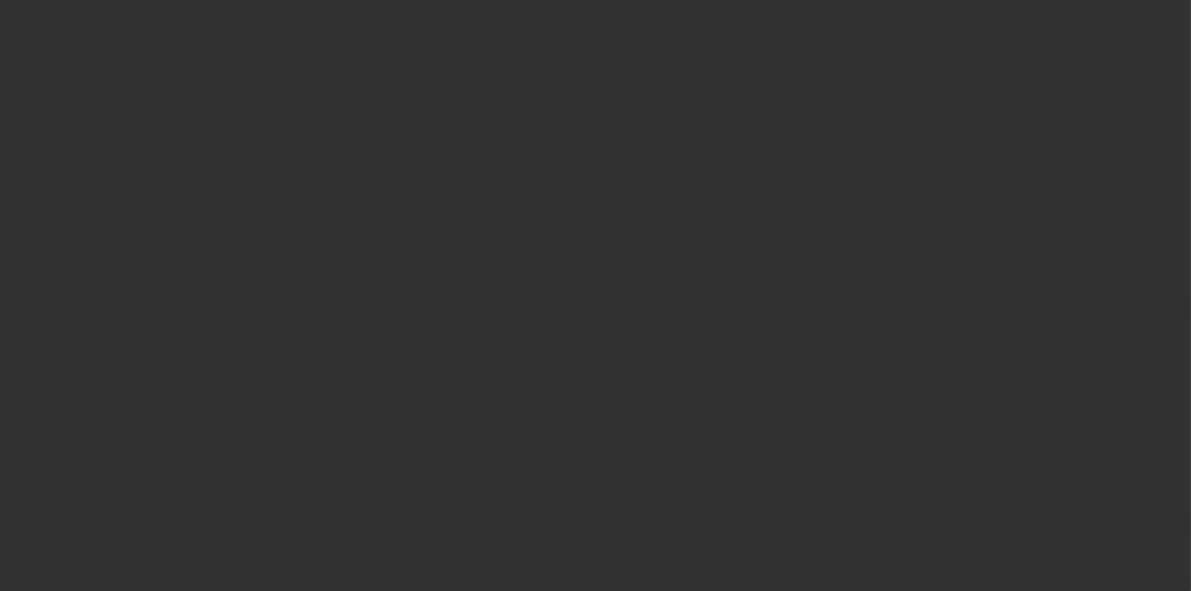
select select "4"
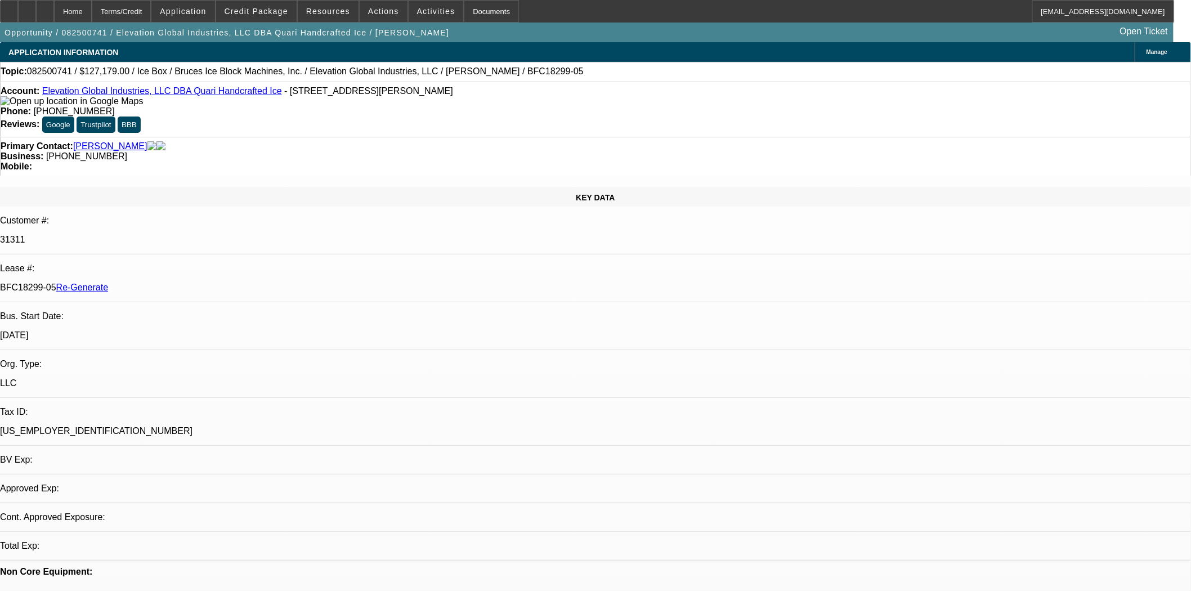
select select "0"
select select "6"
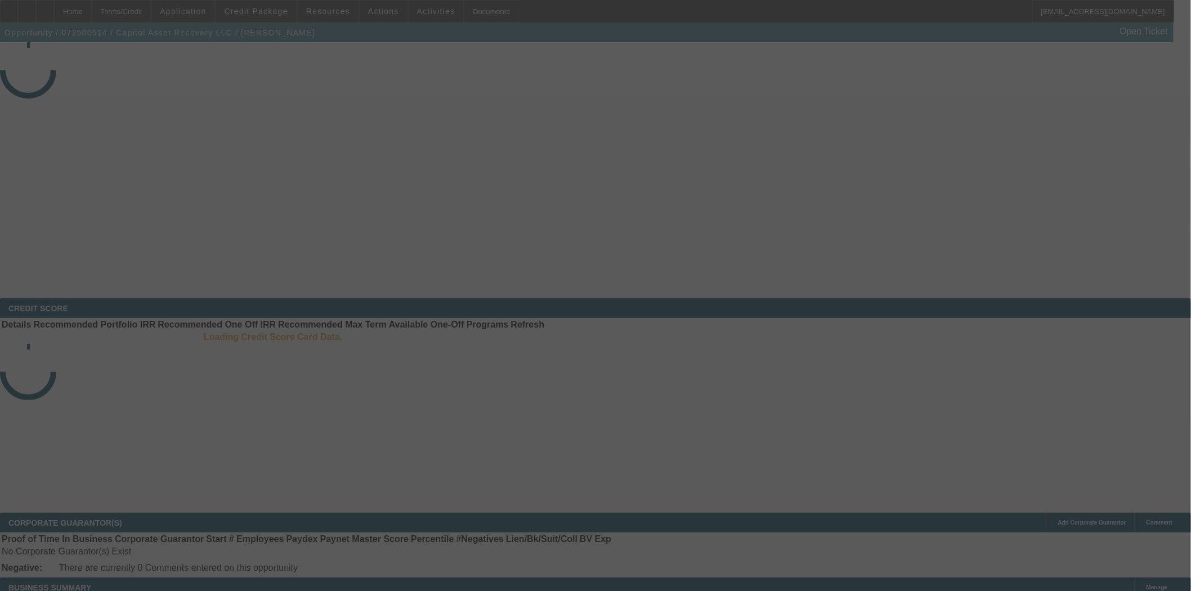
select select "3"
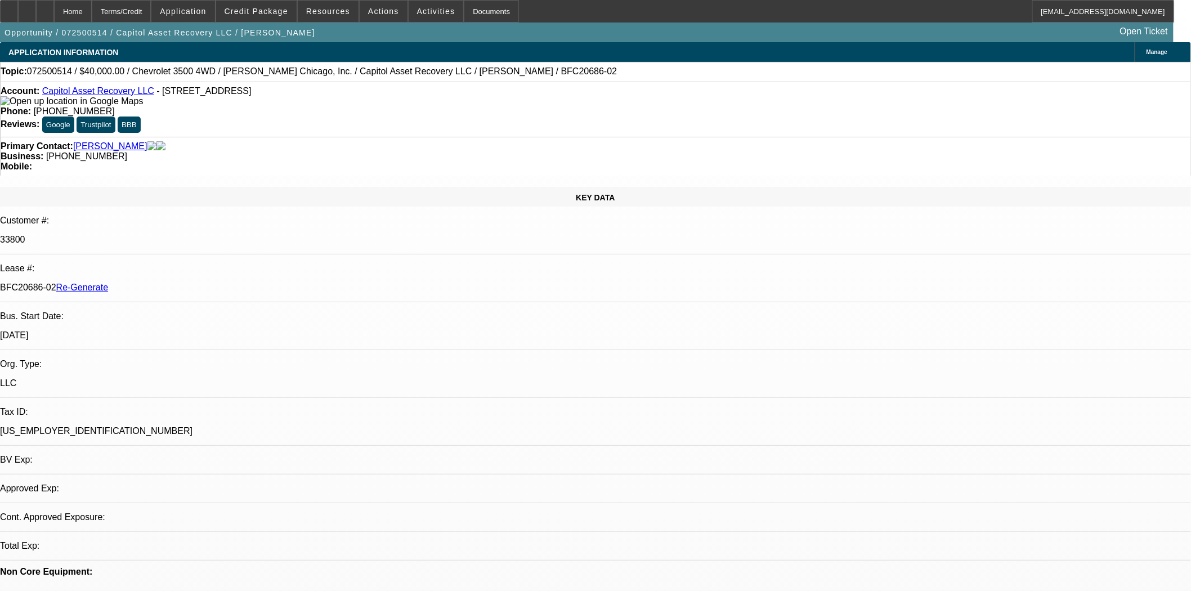
select select "0"
select select "2"
select select "0"
select select "6"
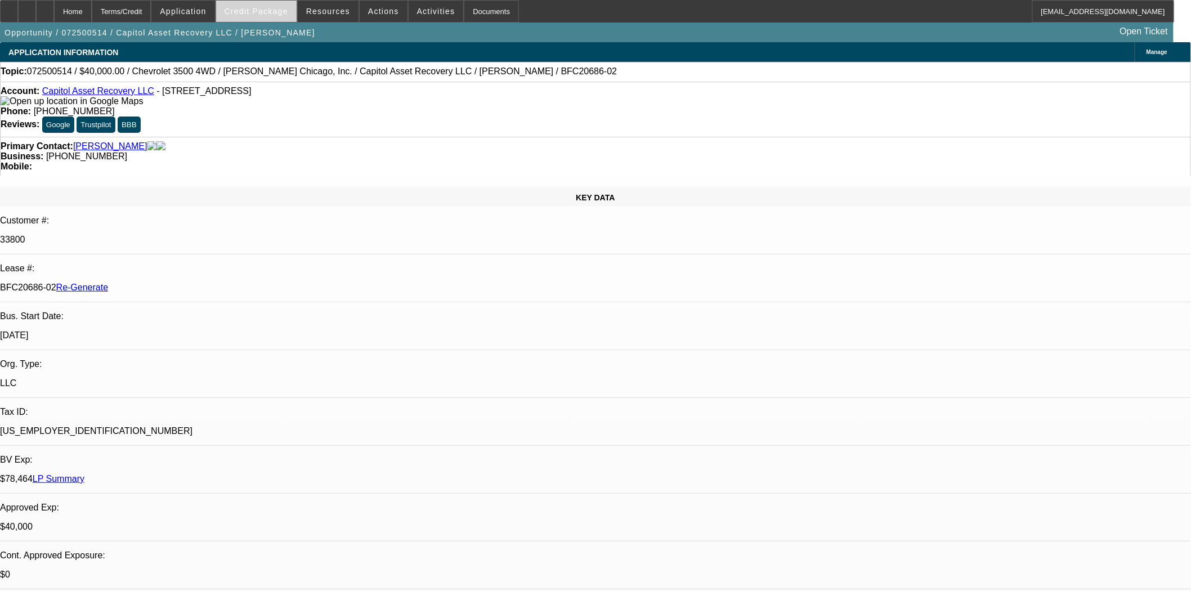
click at [267, 14] on span "Credit Package" at bounding box center [257, 11] width 64 height 9
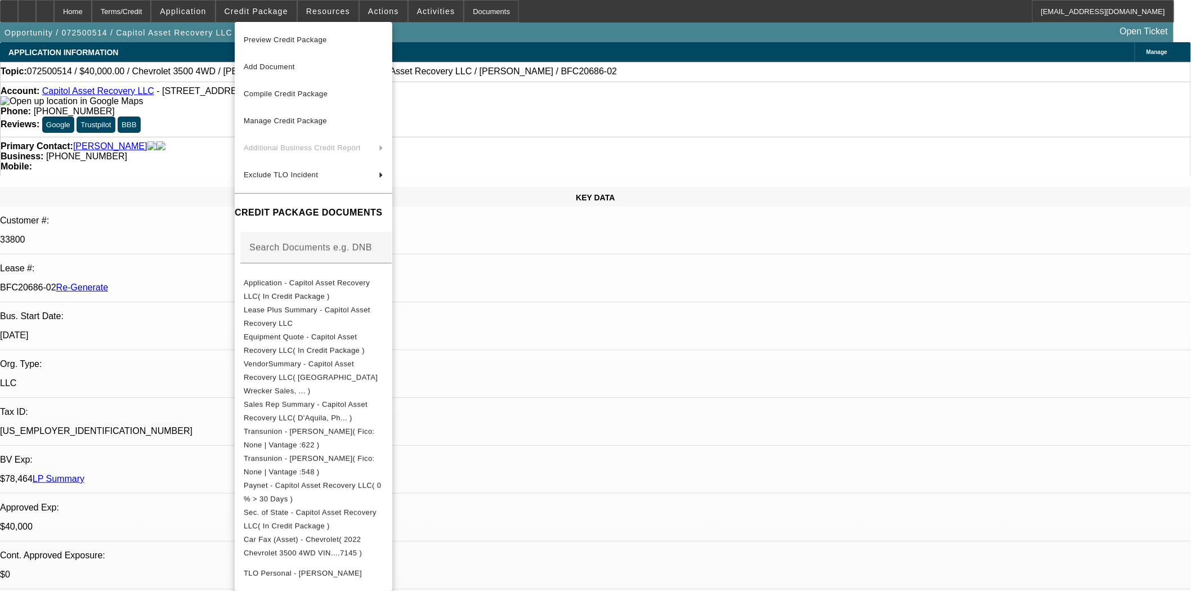
click at [293, 46] on span "Preview Credit Package" at bounding box center [314, 40] width 140 height 14
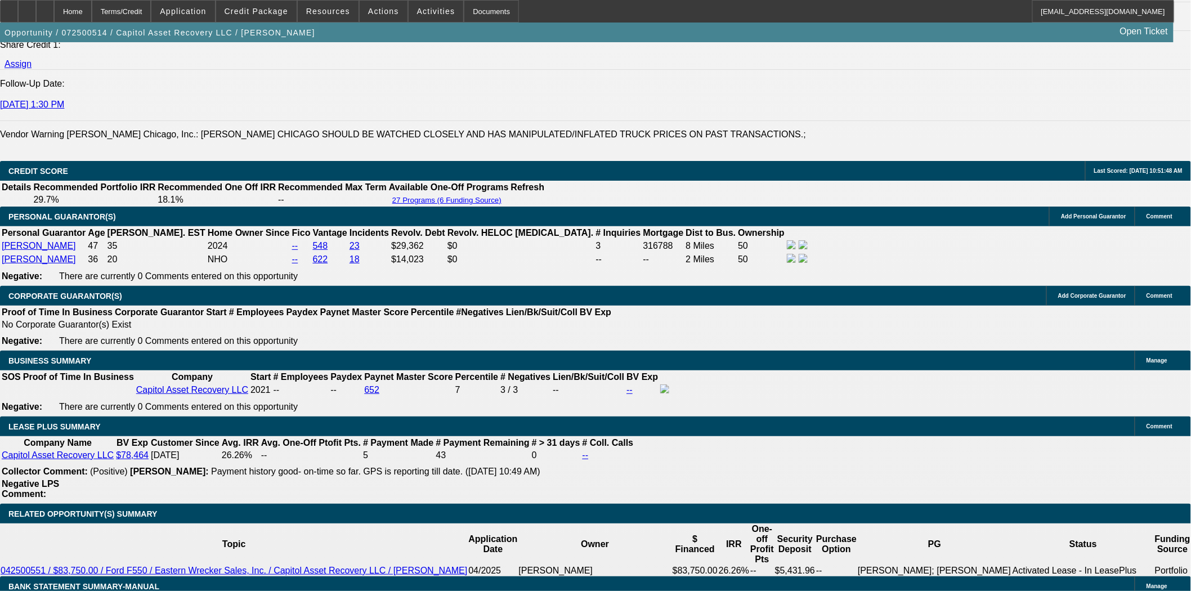
scroll to position [1938, 0]
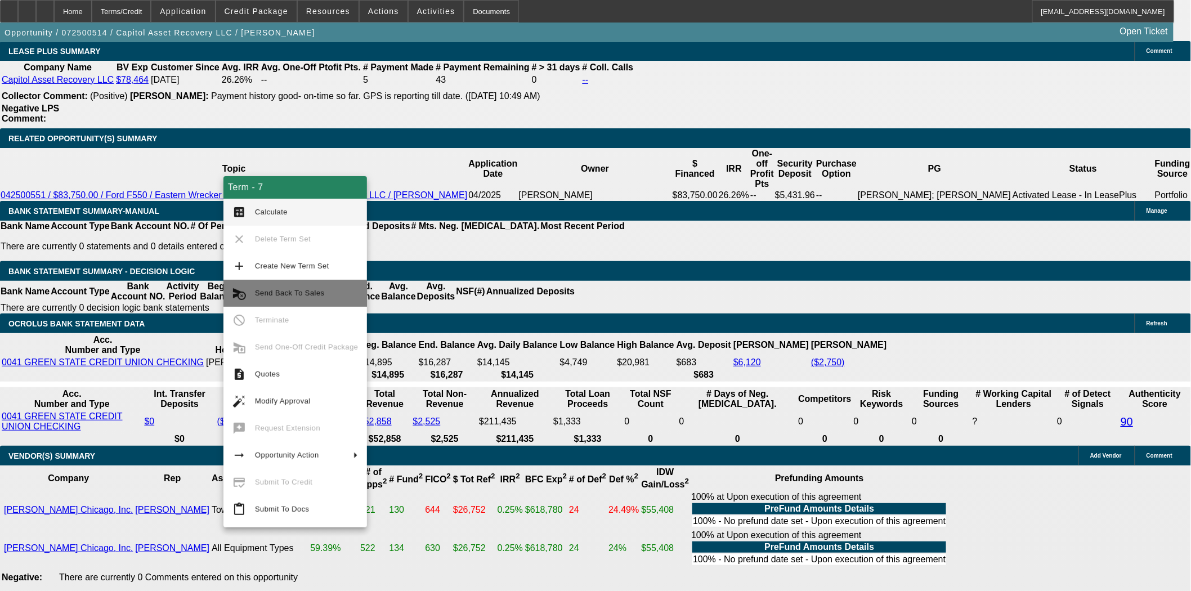
click at [279, 294] on span "Send Back To Sales" at bounding box center [289, 293] width 69 height 8
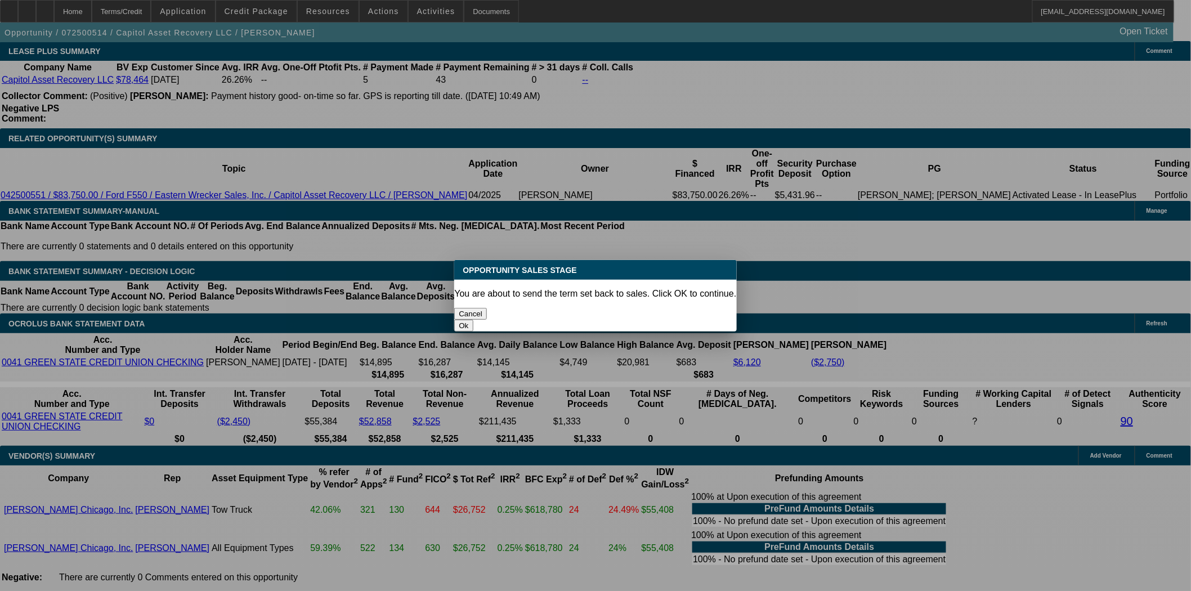
scroll to position [0, 0]
click at [473, 320] on button "Ok" at bounding box center [463, 326] width 19 height 12
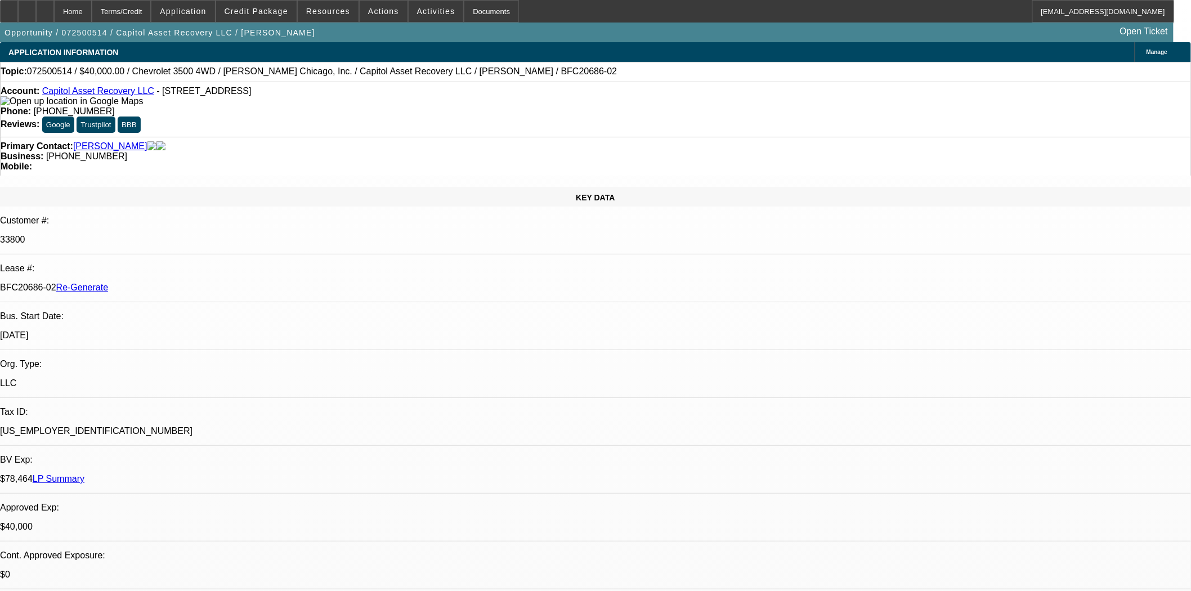
type textarea "Equipment cost in CRM and invoice do not match"
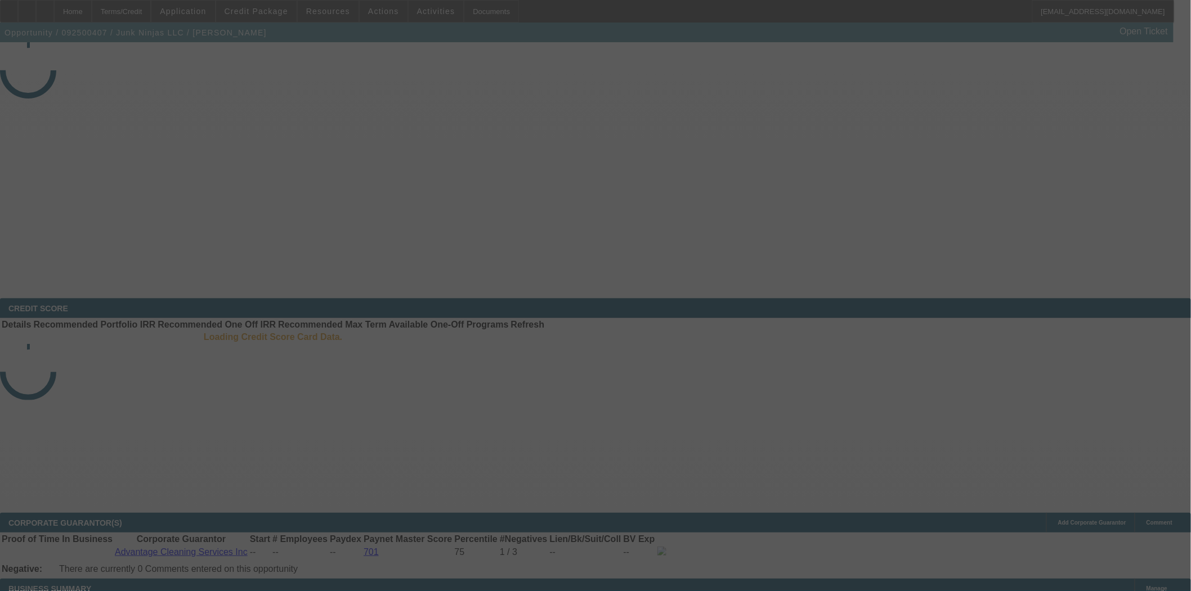
select select "3"
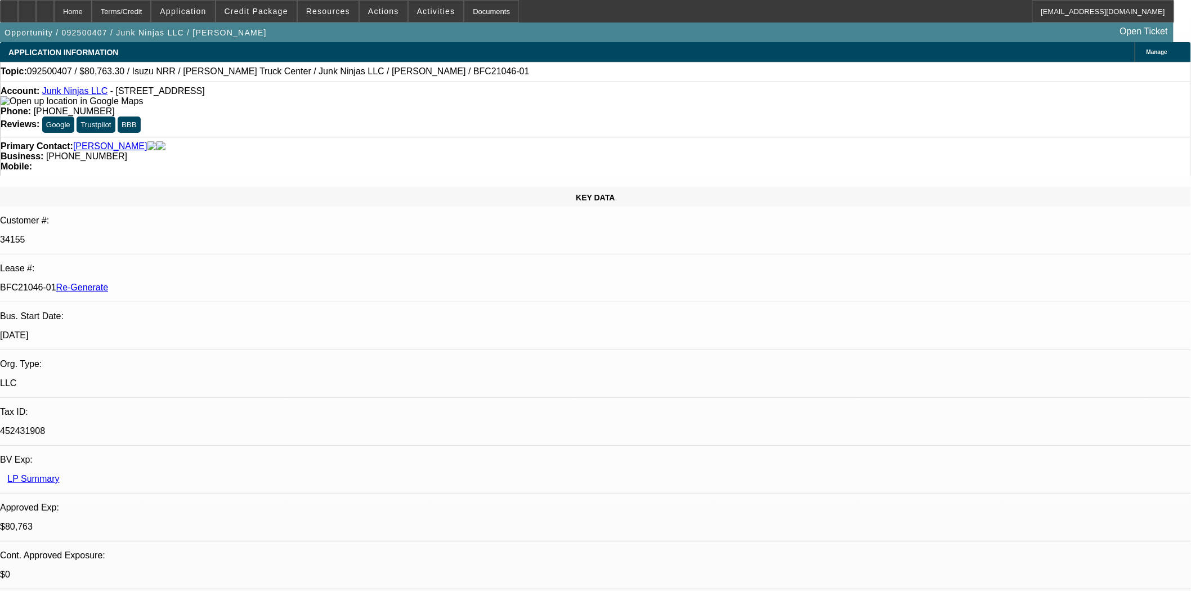
select select "0"
select select "0.1"
select select "4"
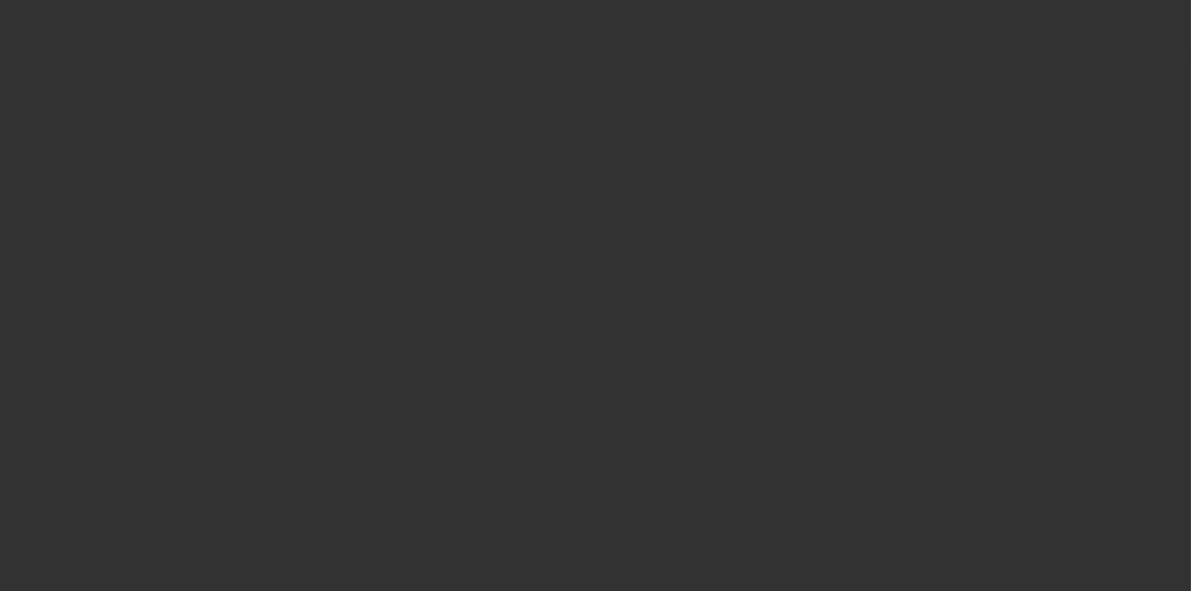
select select "3"
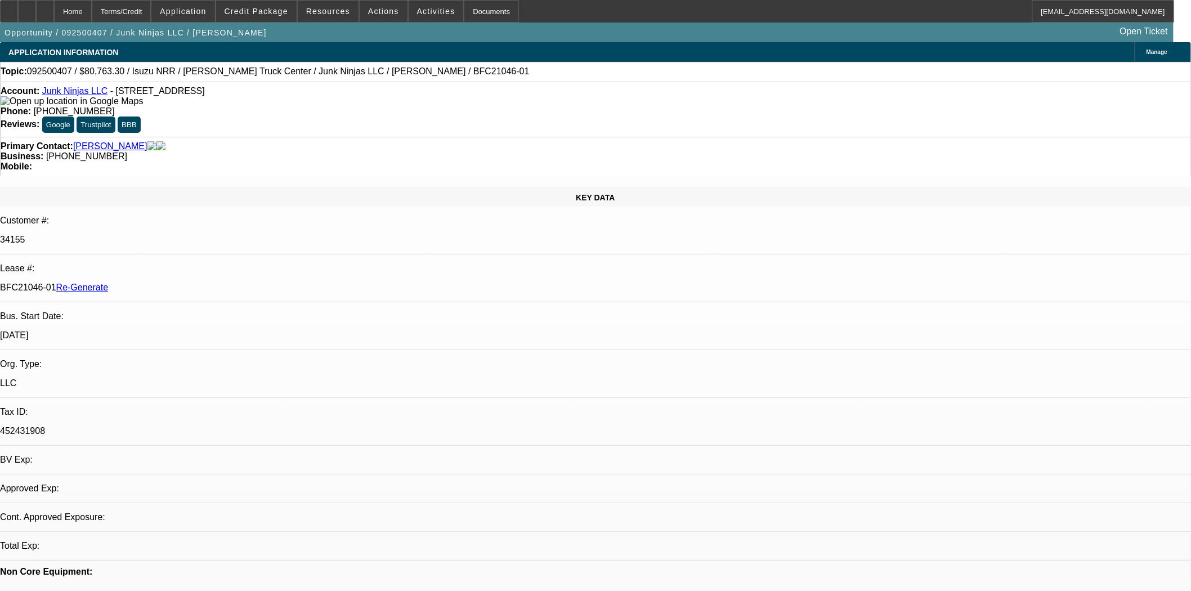
select select "0"
select select "0.1"
select select "1"
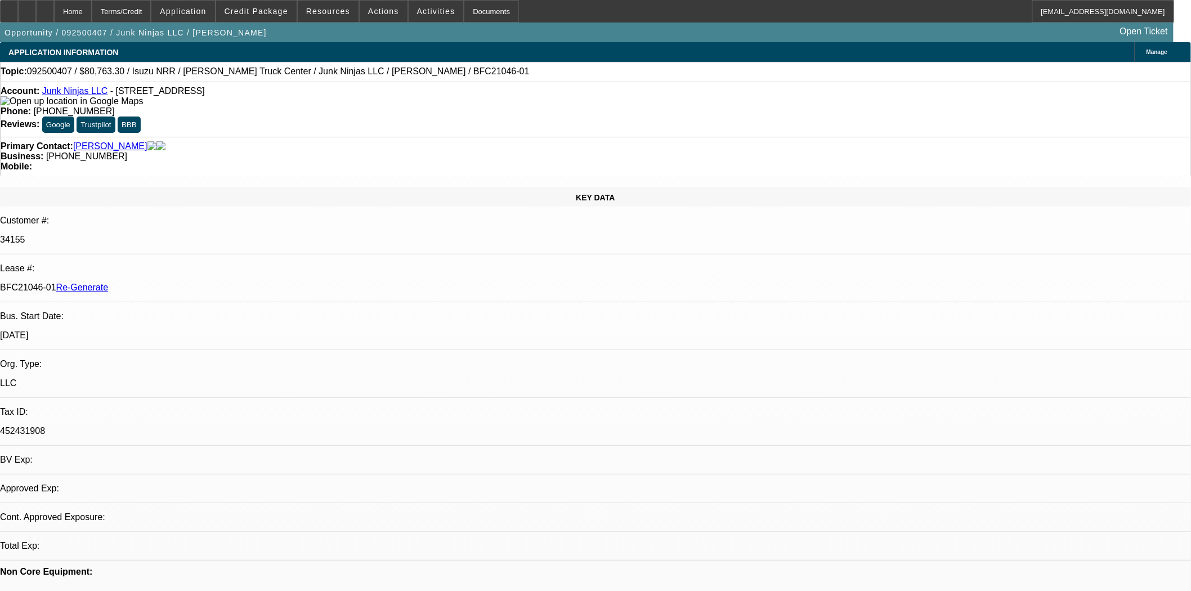
select select "4"
click at [66, 90] on link "Junk Ninjas LLC" at bounding box center [75, 91] width 66 height 10
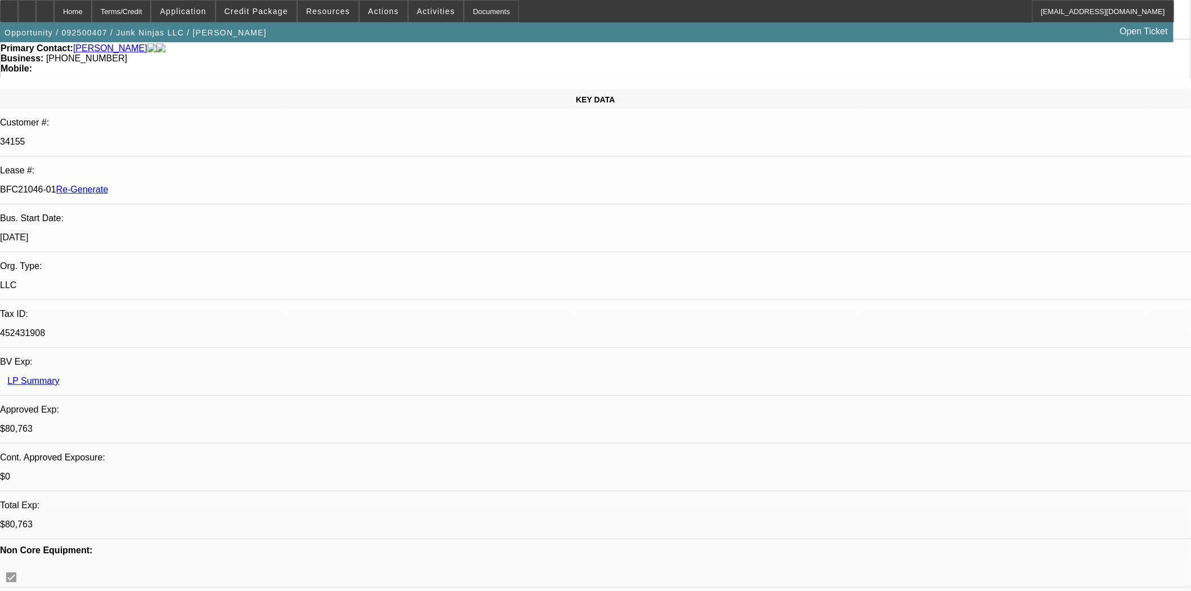
scroll to position [0, 0]
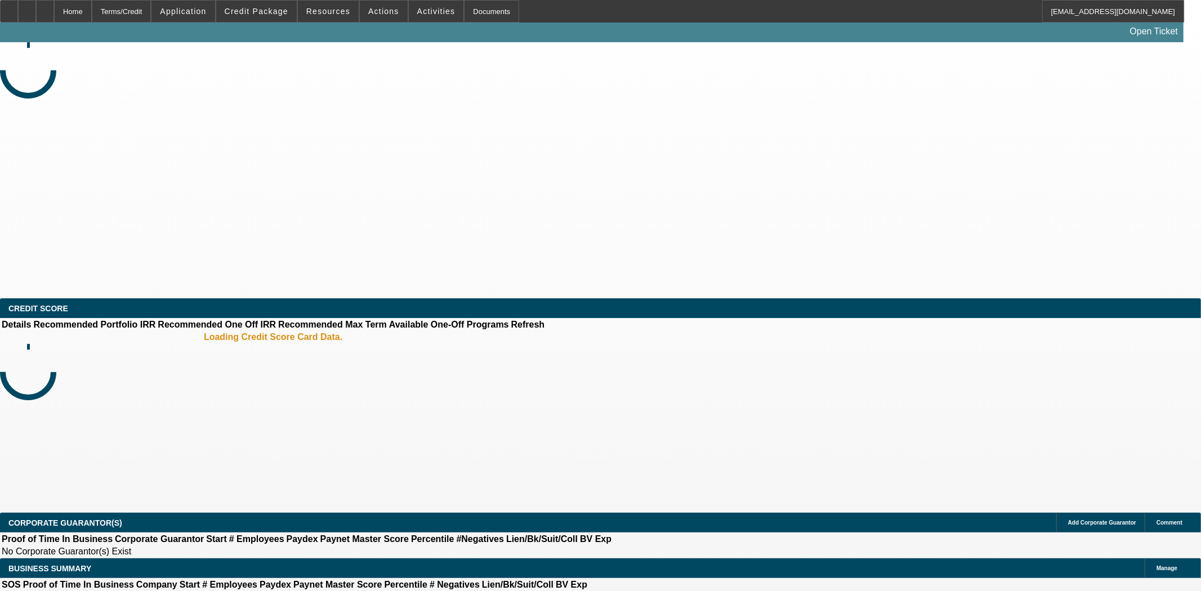
select select "3"
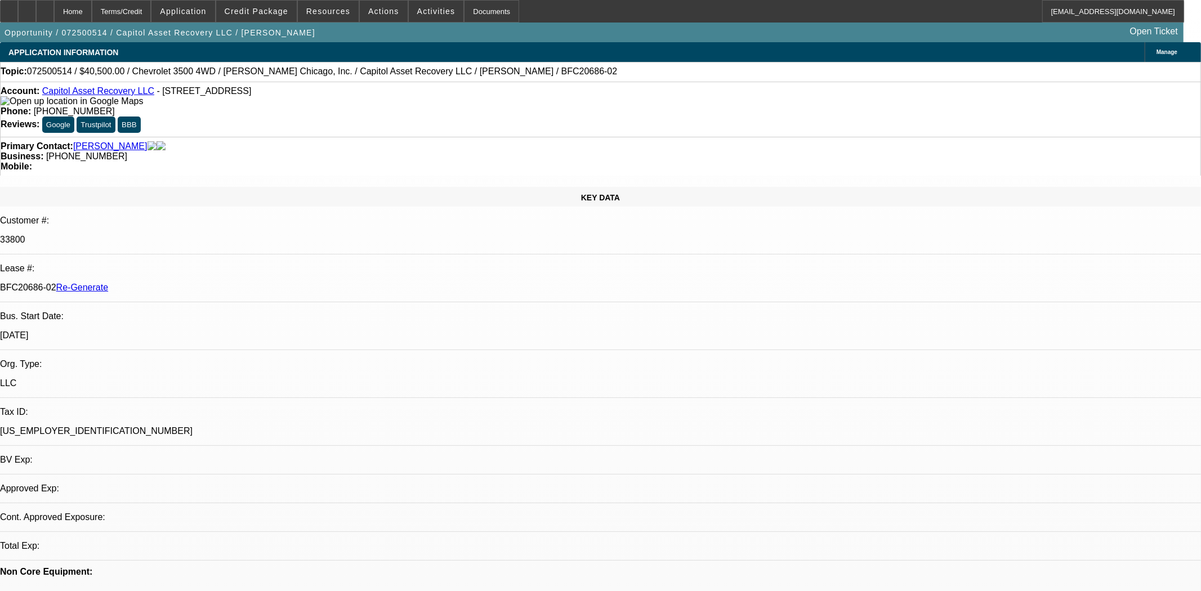
select select "0"
select select "2"
select select "0"
select select "6"
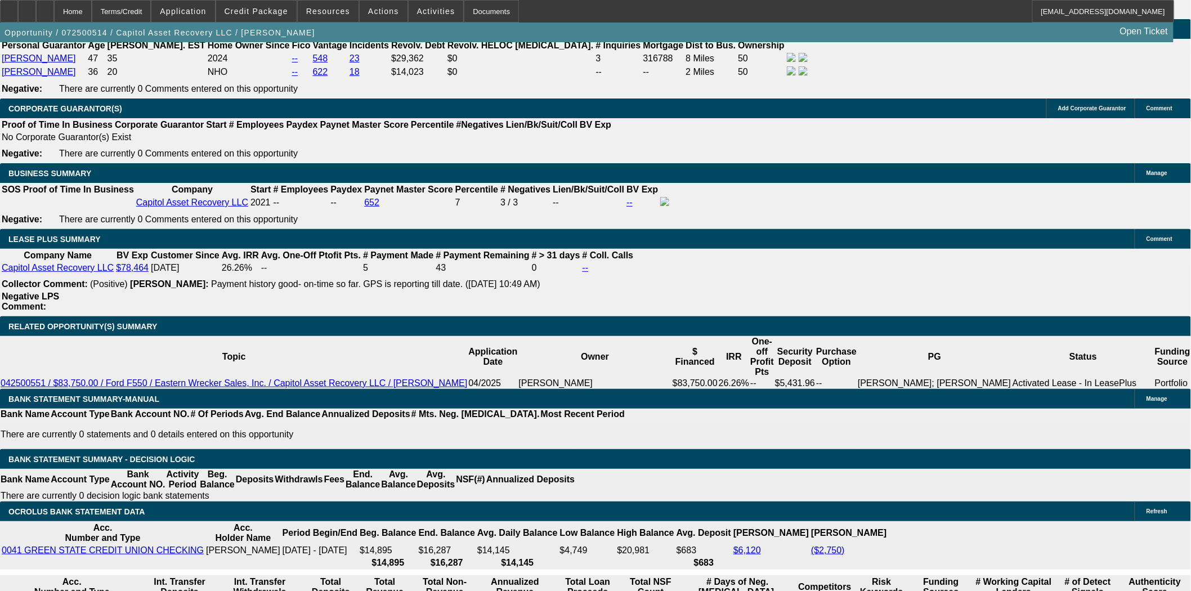
scroll to position [1751, 0]
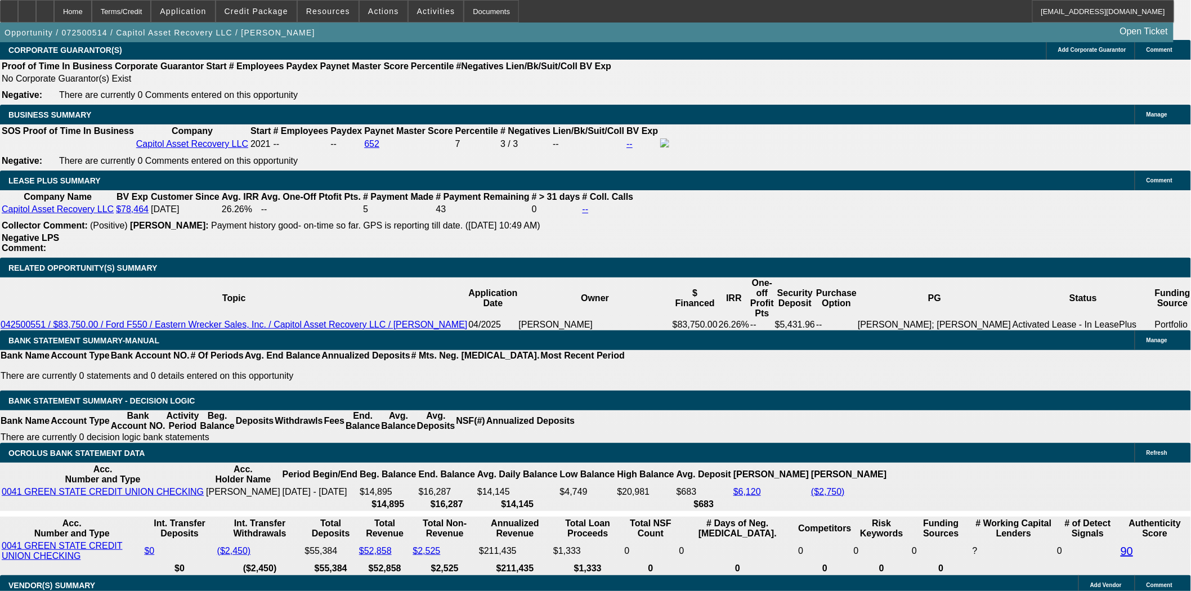
scroll to position [2001, 0]
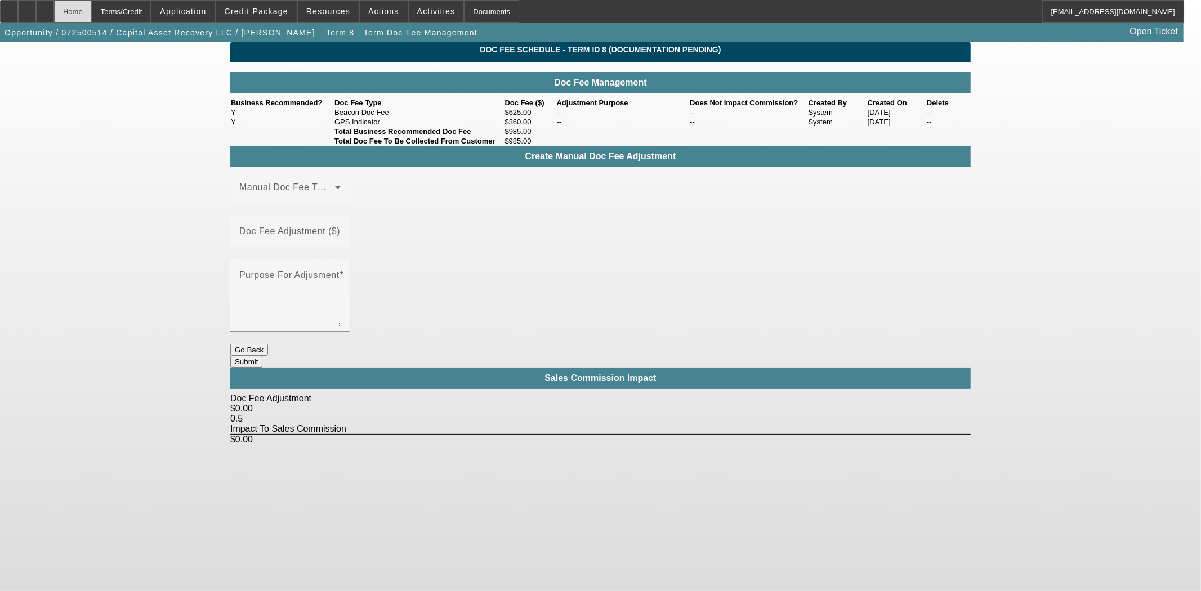
click at [91, 20] on div "Home" at bounding box center [73, 11] width 38 height 23
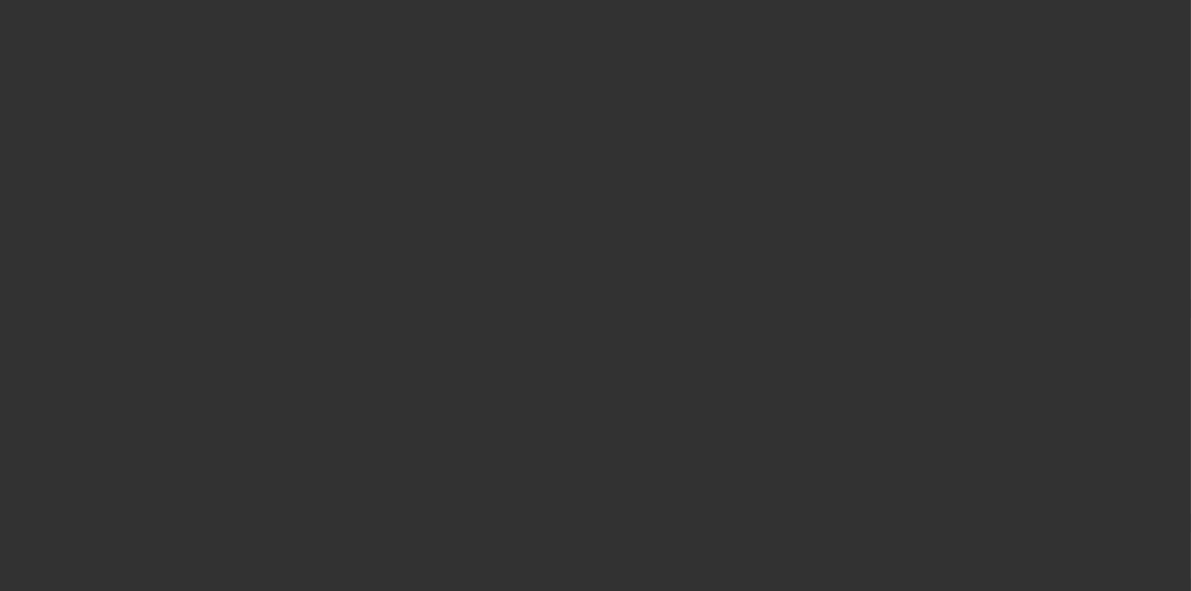
select select "3"
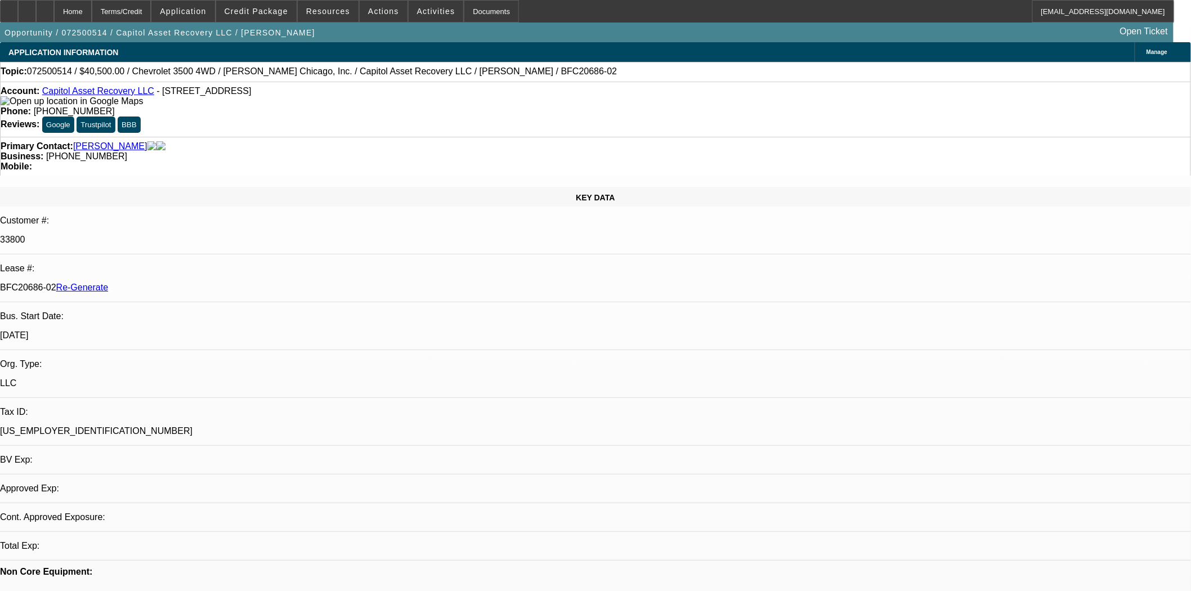
select select "0"
select select "2"
select select "0"
select select "6"
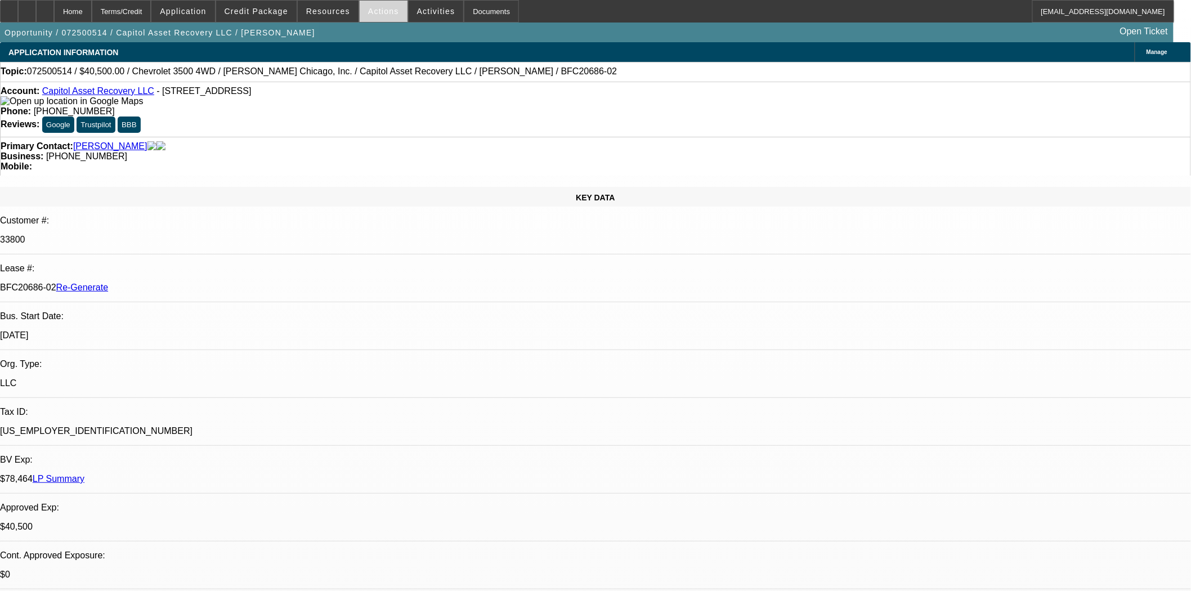
click at [385, 10] on span "Actions" at bounding box center [383, 11] width 31 height 9
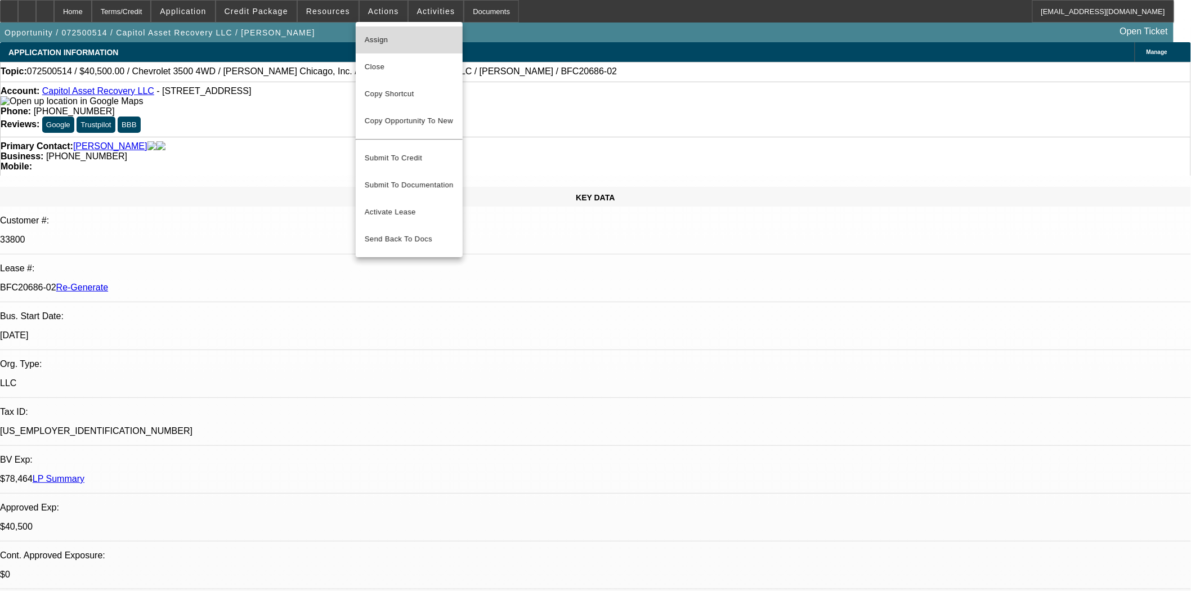
click at [388, 36] on span "Assign" at bounding box center [409, 40] width 89 height 14
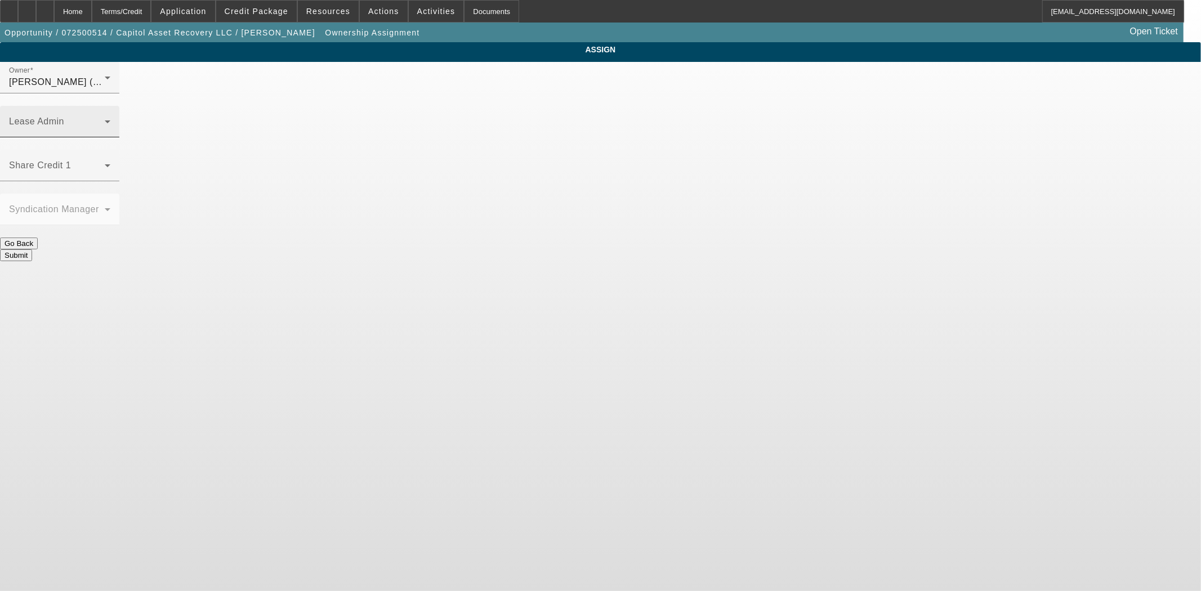
click at [110, 106] on div "Lease Admin" at bounding box center [59, 122] width 101 height 32
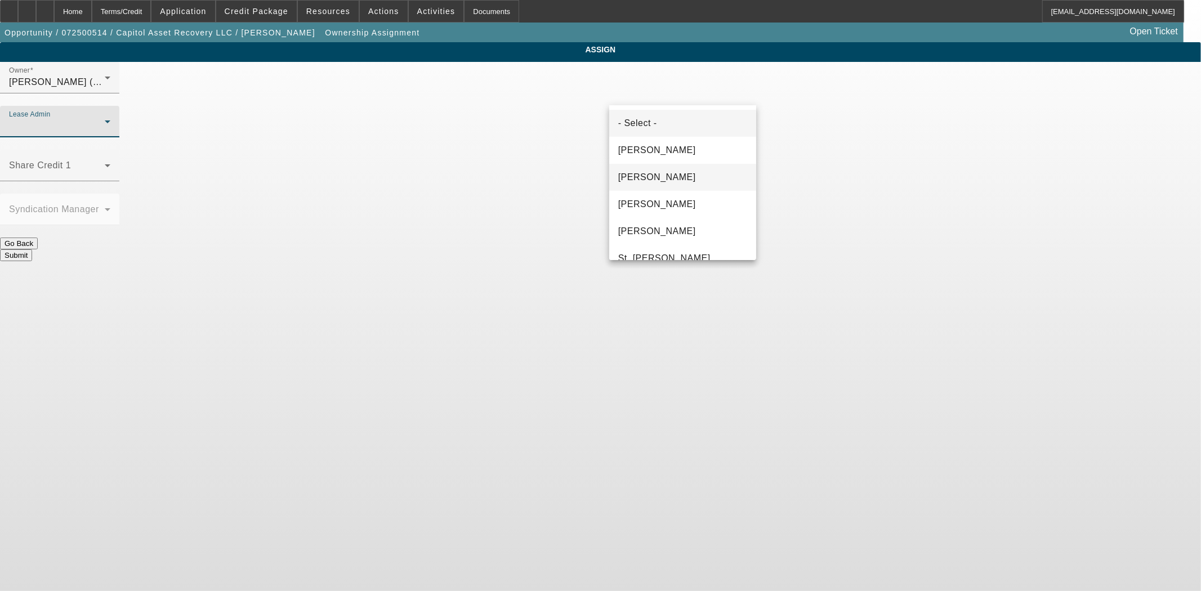
click at [644, 177] on span "Chaves, Jen" at bounding box center [657, 178] width 78 height 14
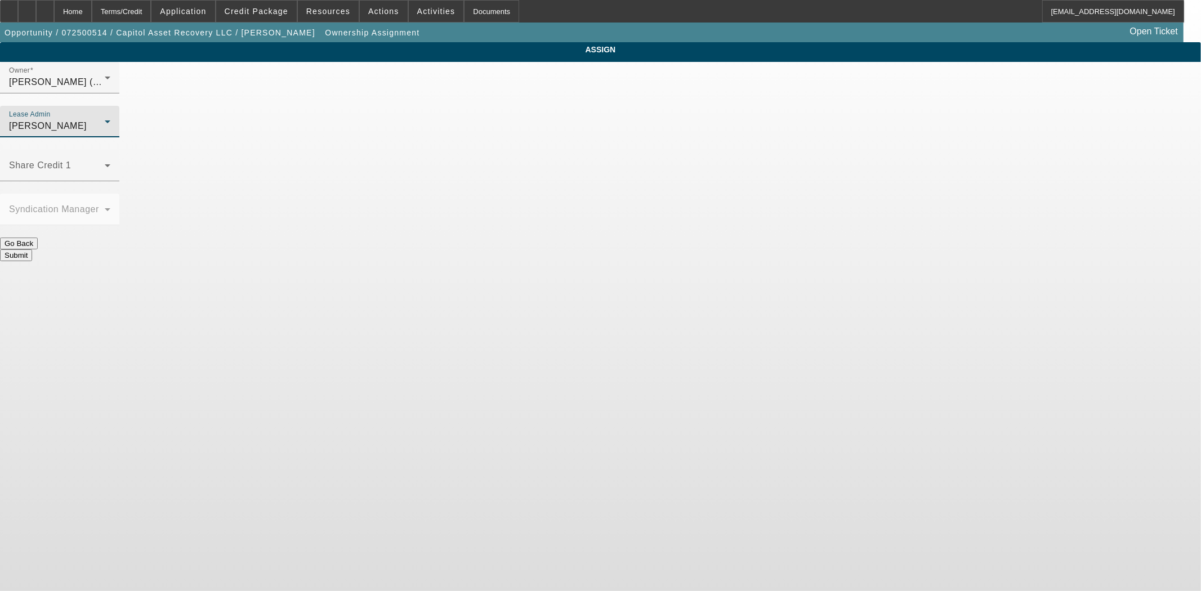
click at [32, 249] on button "Submit" at bounding box center [16, 255] width 32 height 12
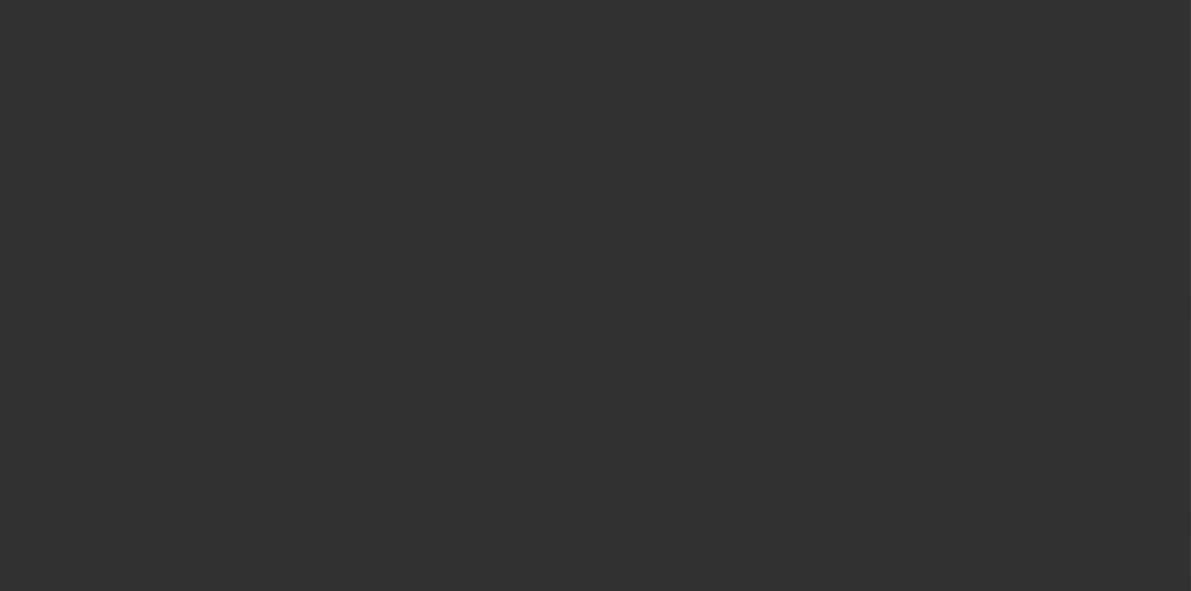
select select "3"
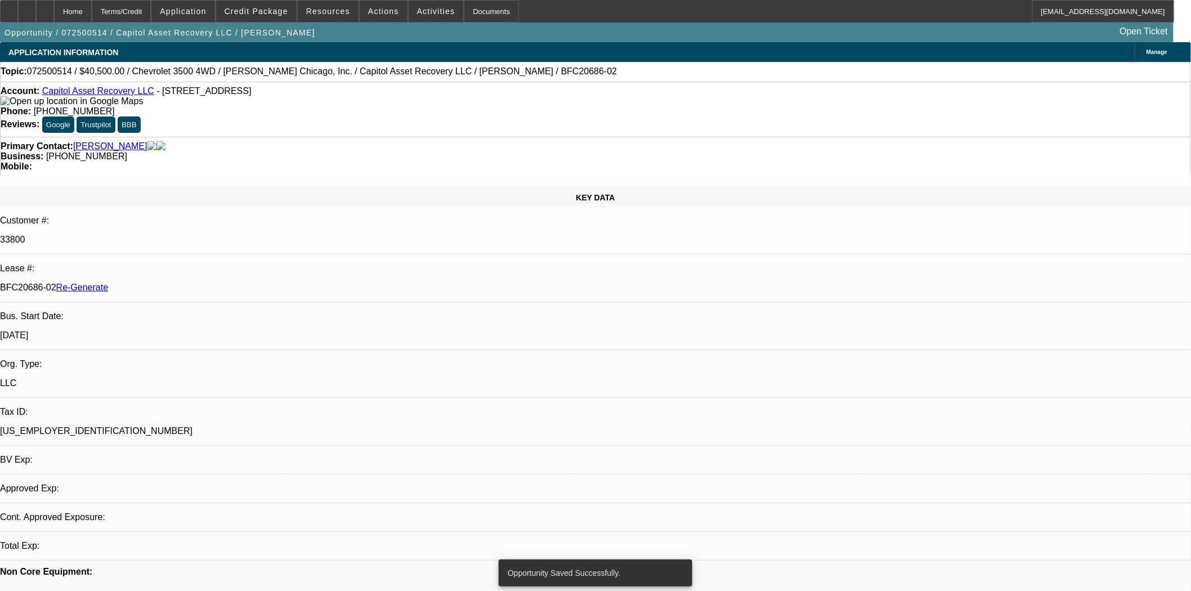
select select "0"
select select "2"
select select "0"
select select "6"
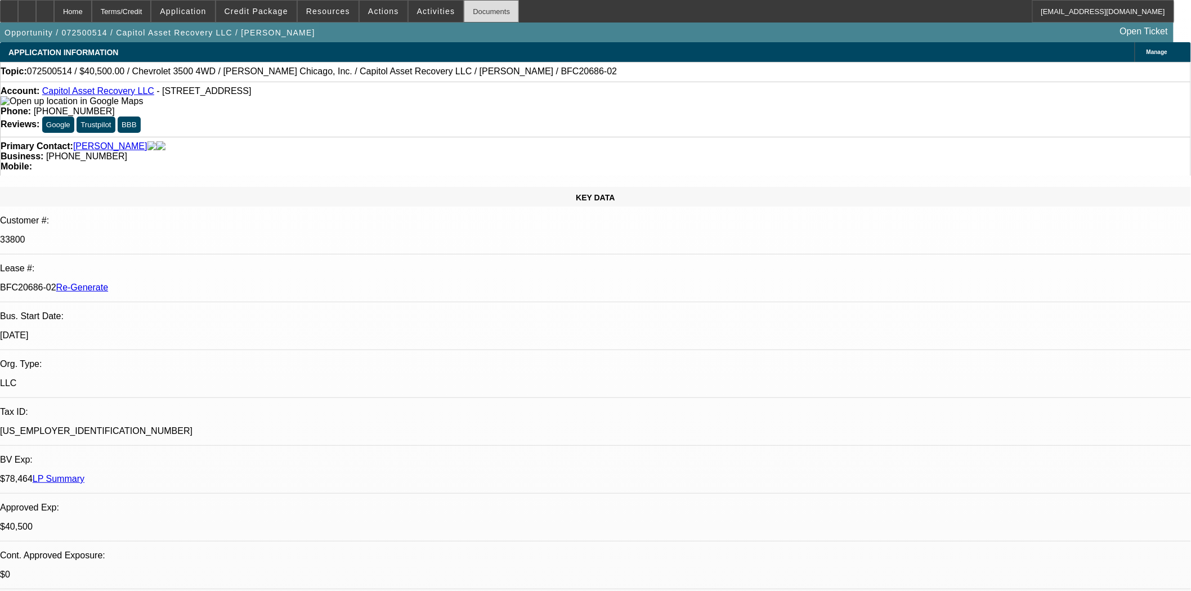
click at [464, 8] on div "Documents" at bounding box center [491, 11] width 55 height 23
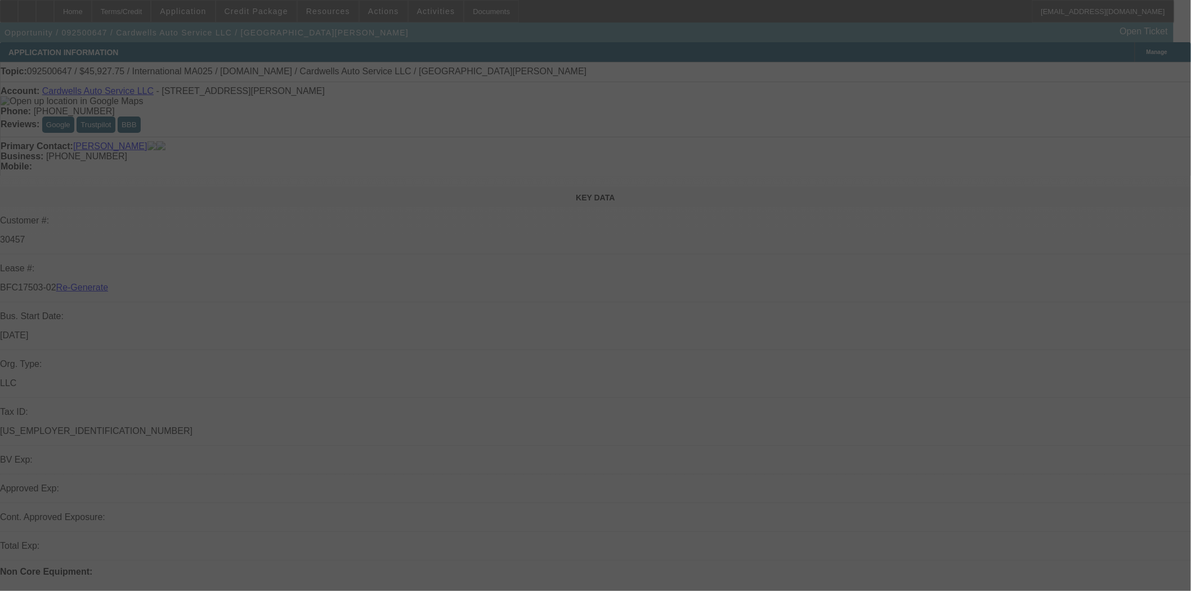
select select "3"
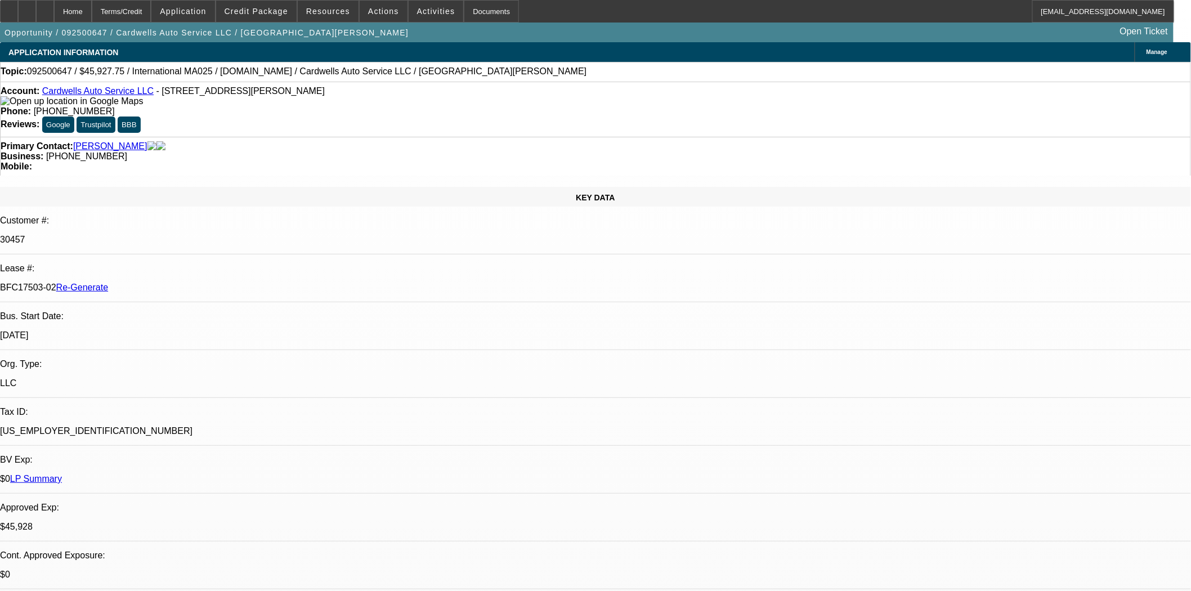
select select "0"
select select "2"
select select "0.1"
select select "4"
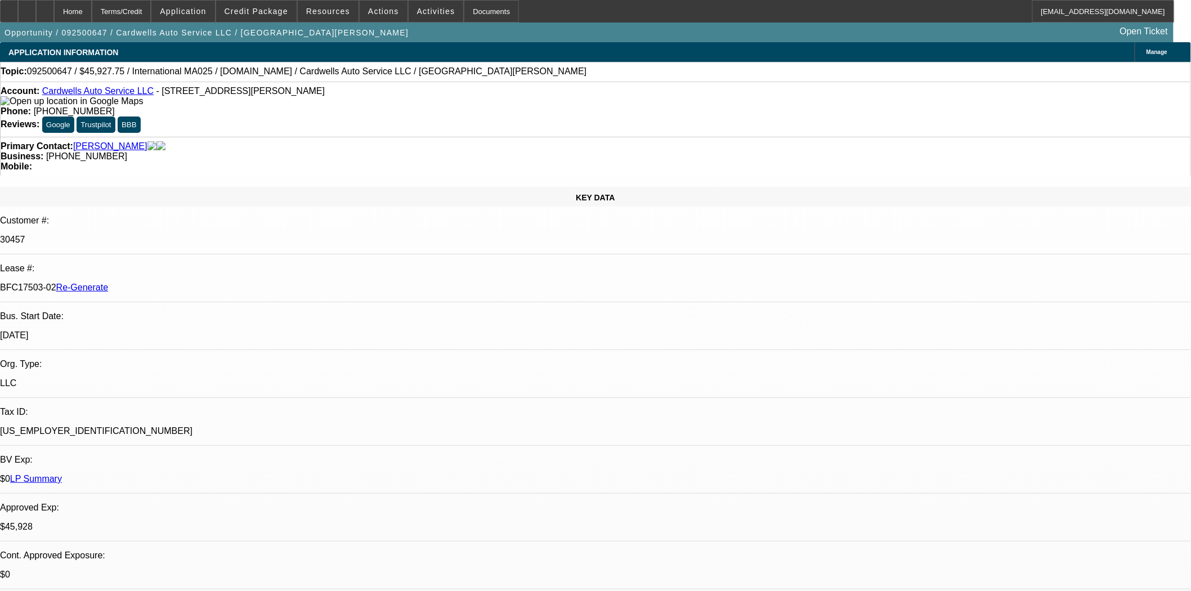
click at [101, 141] on link "[PERSON_NAME]" at bounding box center [110, 146] width 74 height 10
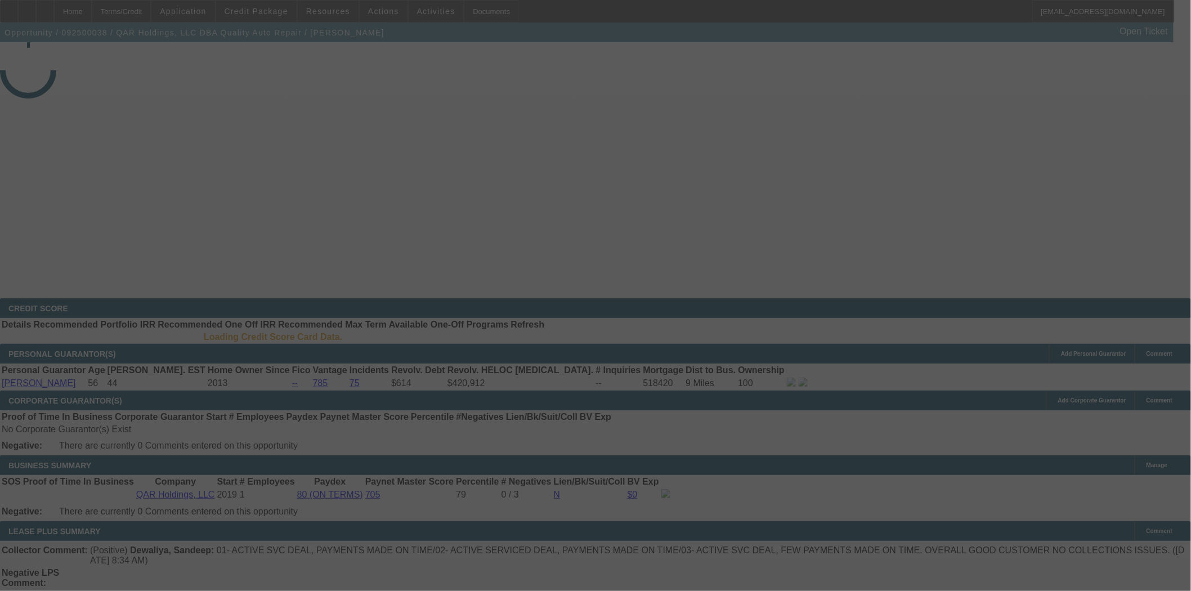
select select "3"
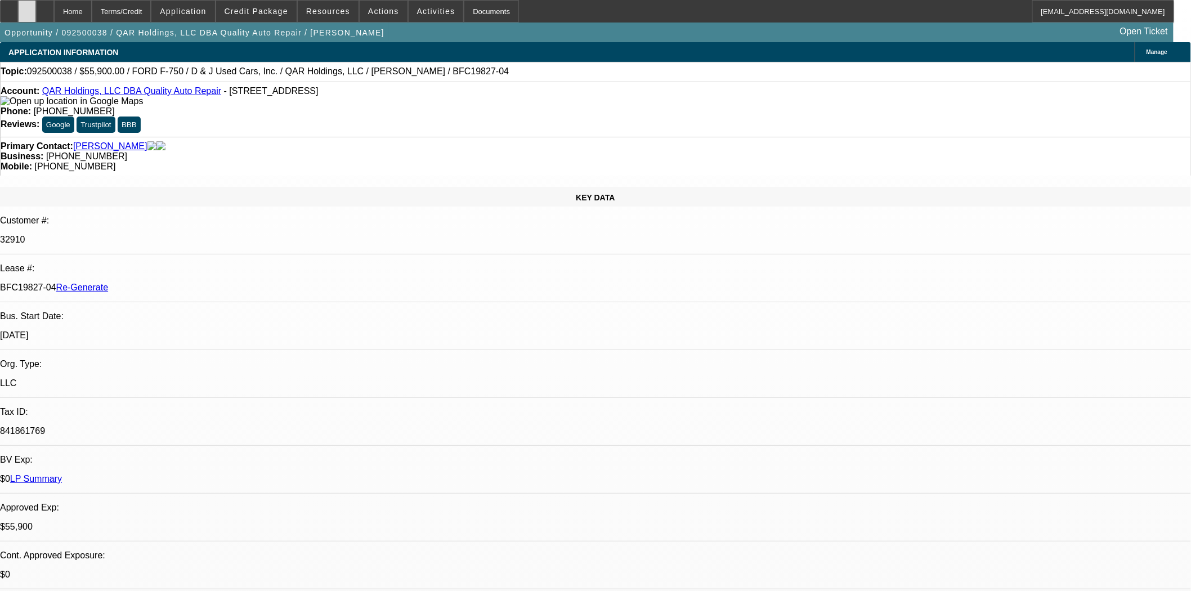
select select "0"
select select "2"
select select "0"
select select "6"
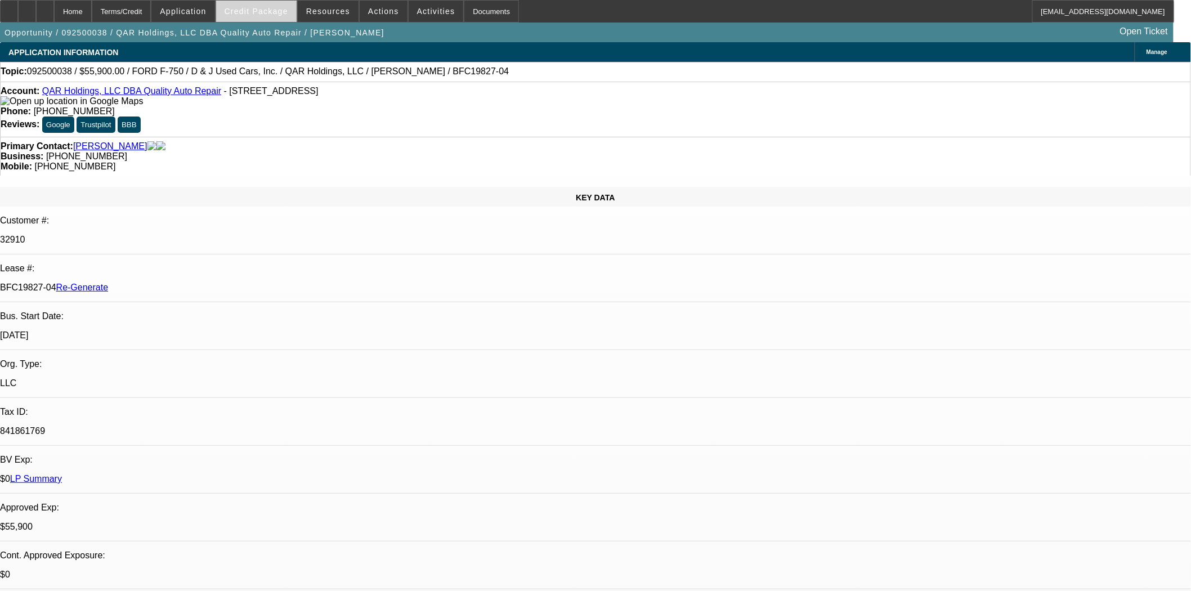
click at [268, 10] on span "Credit Package" at bounding box center [257, 11] width 64 height 9
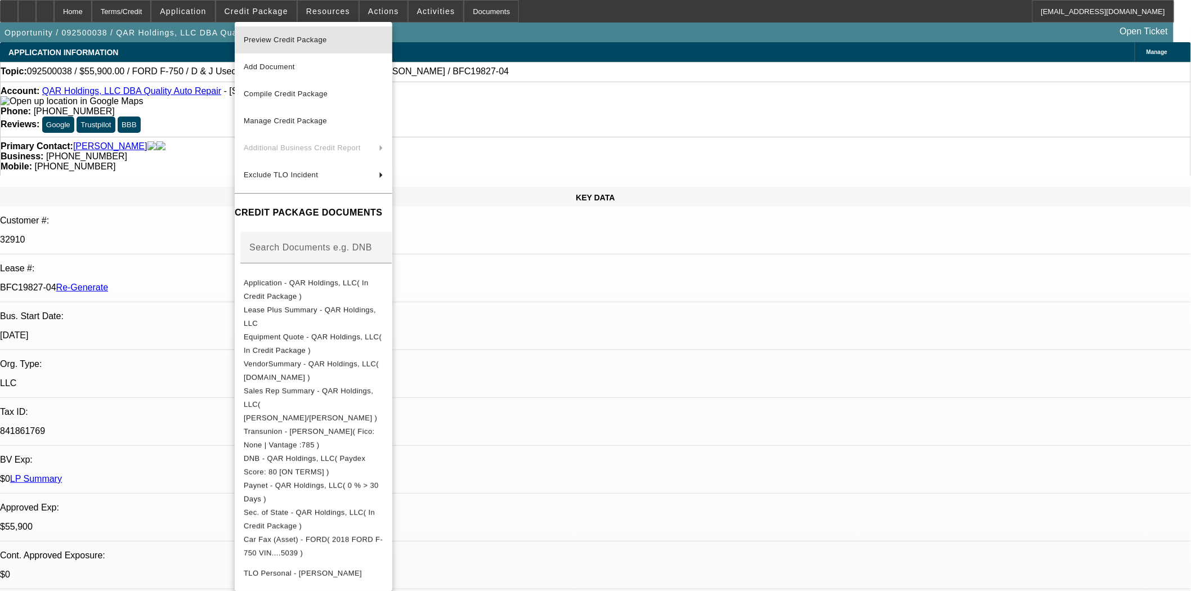
click at [271, 41] on span "Preview Credit Package" at bounding box center [285, 39] width 83 height 8
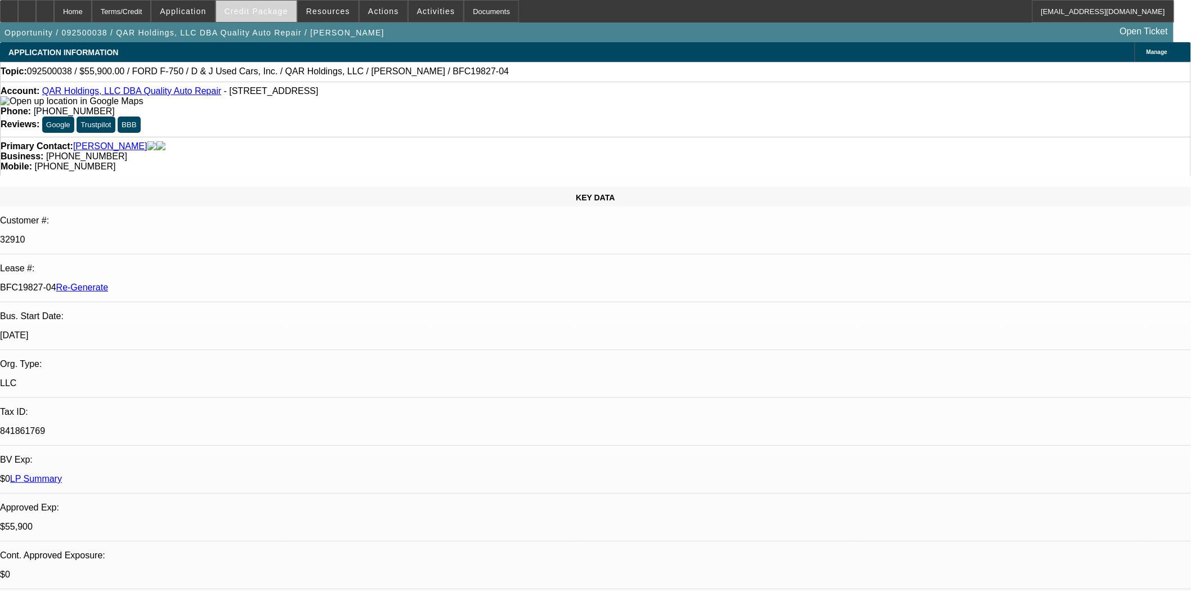
click at [278, 14] on span "Credit Package" at bounding box center [257, 11] width 64 height 9
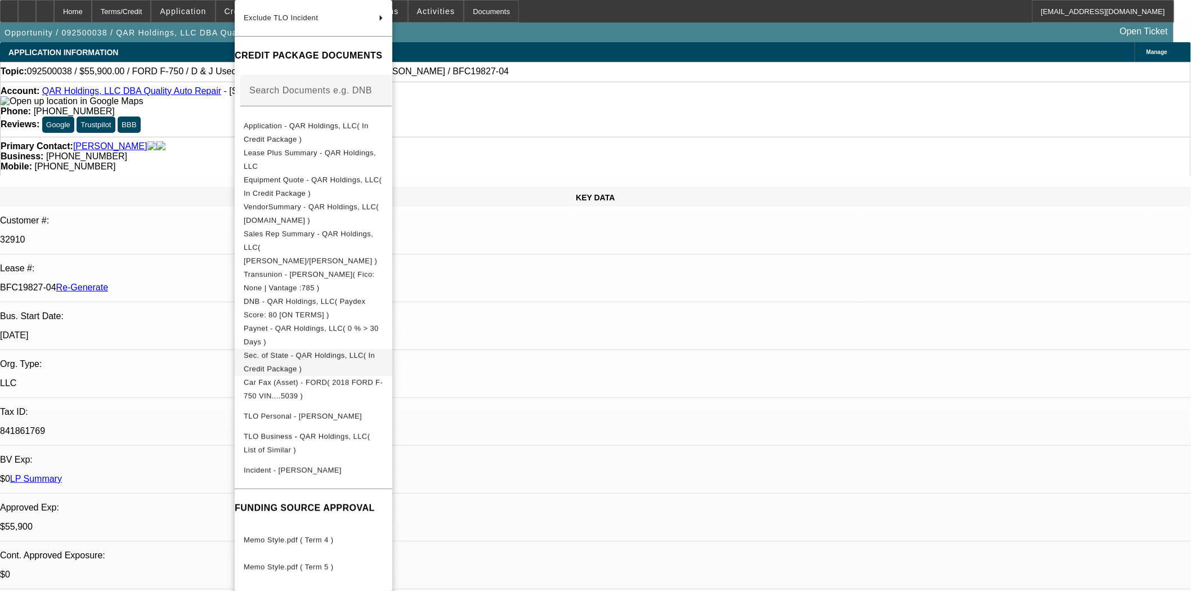
scroll to position [224, 0]
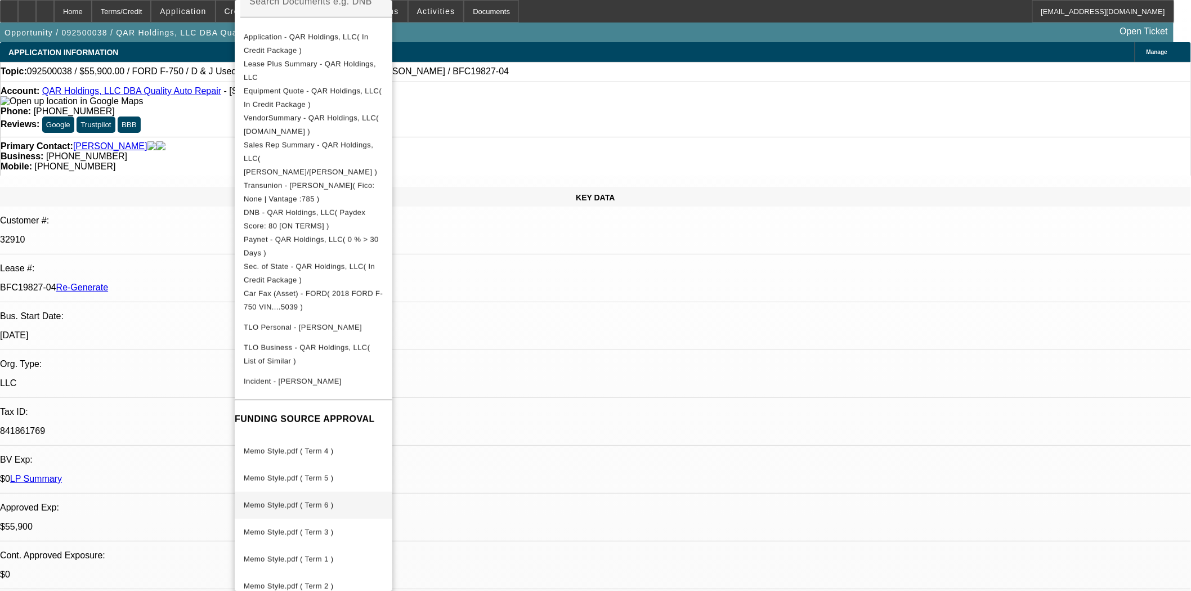
click at [333, 501] on span "Memo Style.pdf ( Term 6 )" at bounding box center [288, 505] width 89 height 8
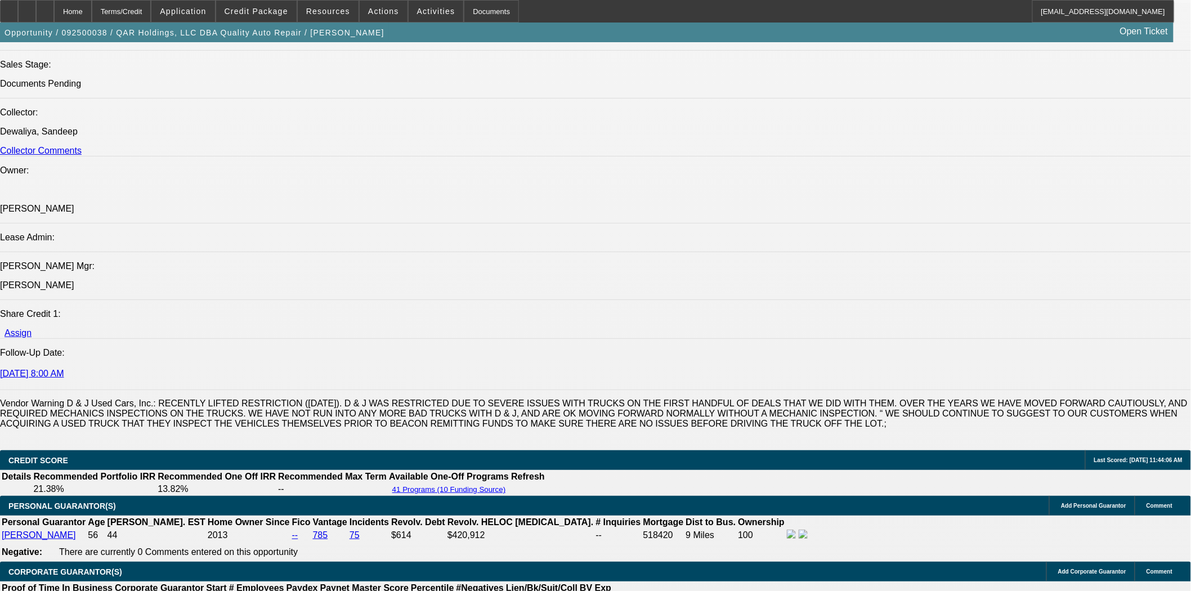
scroll to position [1126, 0]
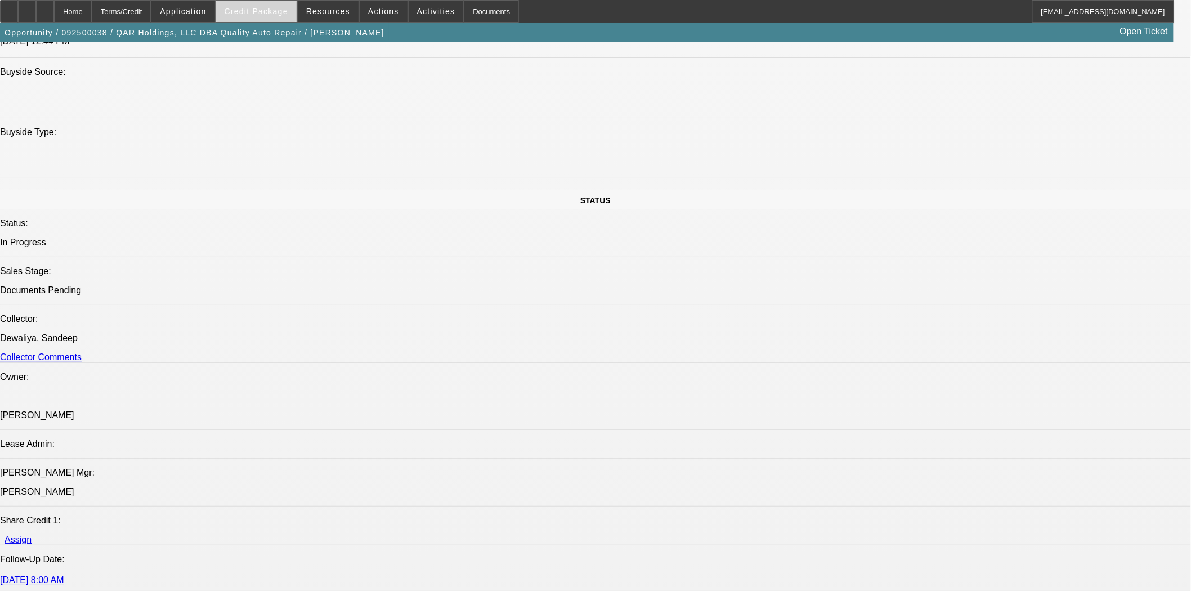
click at [256, 7] on span "Credit Package" at bounding box center [257, 11] width 64 height 9
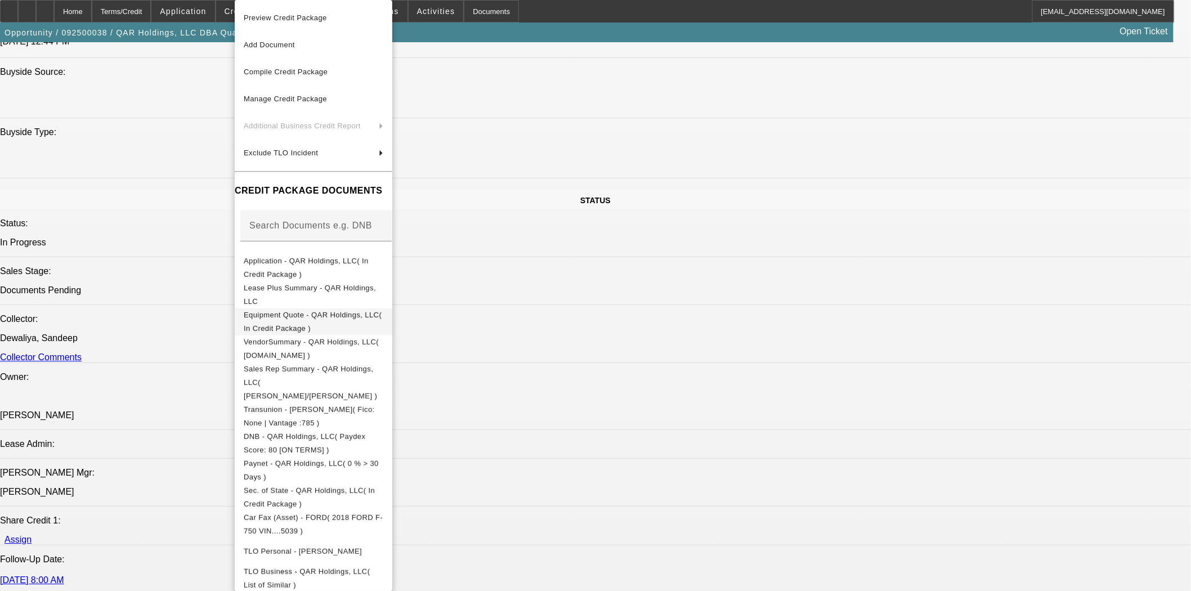
click at [279, 315] on span "Equipment Quote - QAR Holdings, LLC( In Credit Package )" at bounding box center [313, 322] width 138 height 22
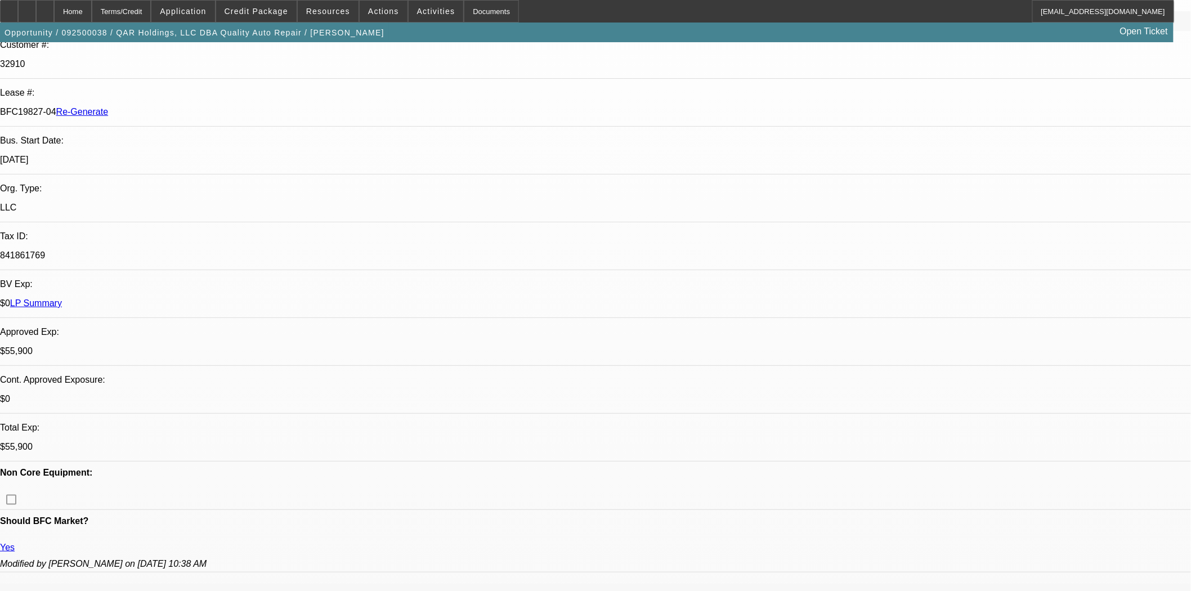
scroll to position [0, 0]
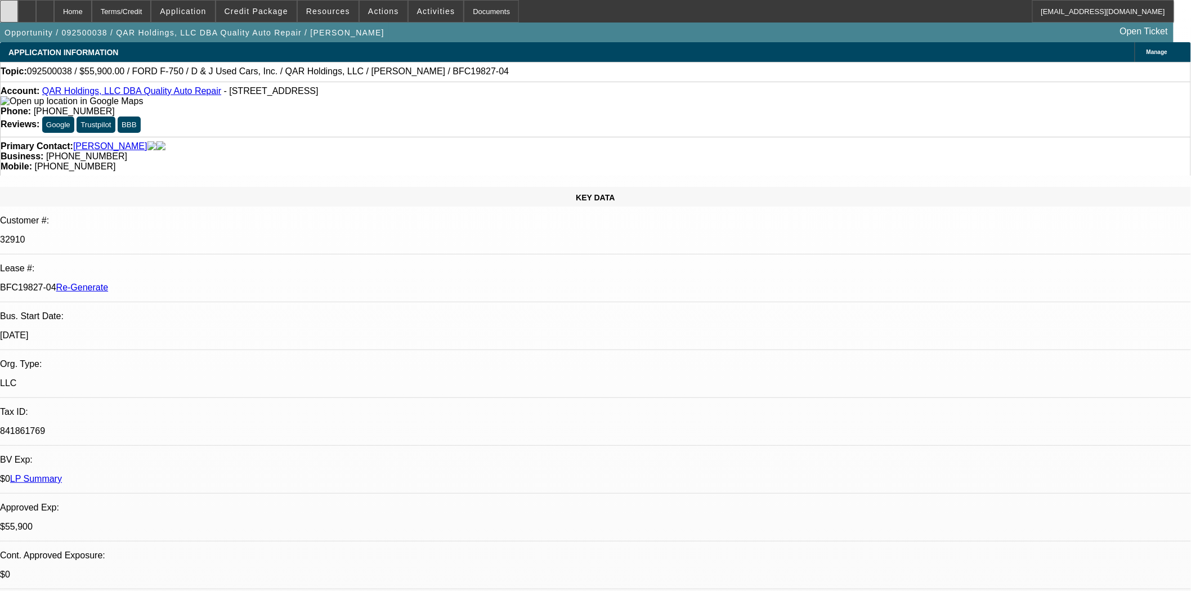
click at [18, 15] on div at bounding box center [9, 11] width 18 height 23
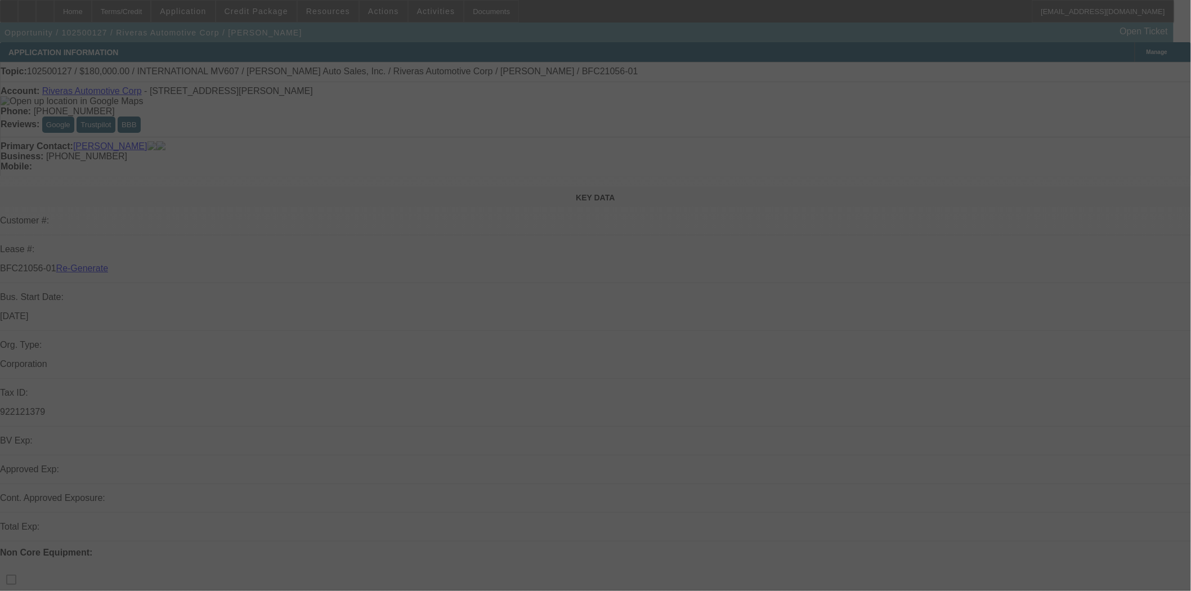
select select "3"
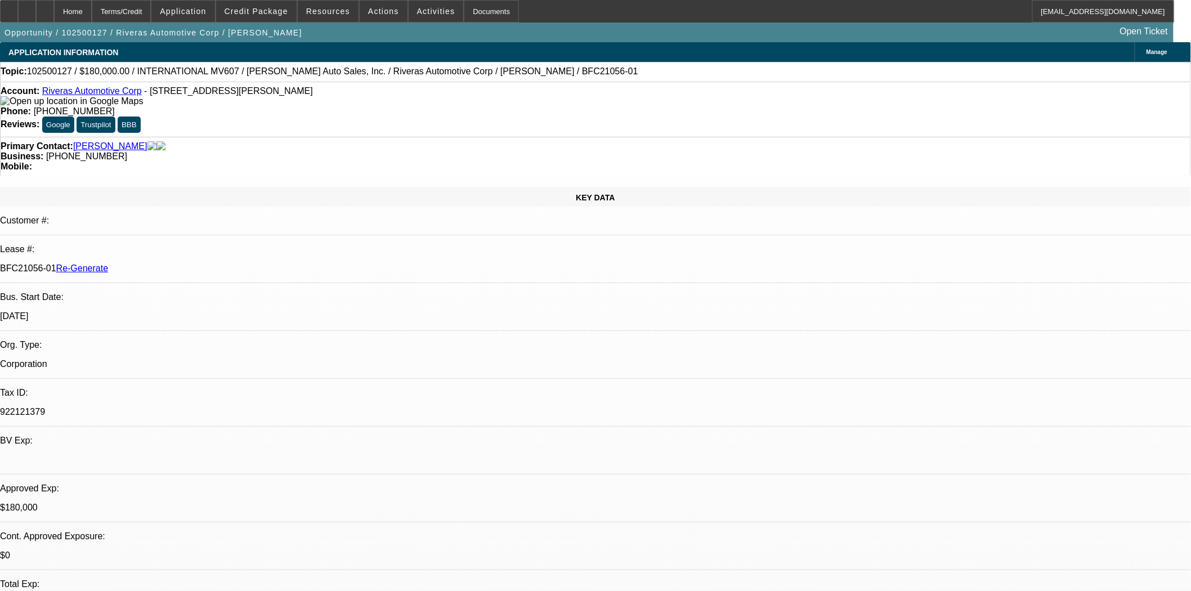
select select "0"
select select "2"
select select "0"
select select "6"
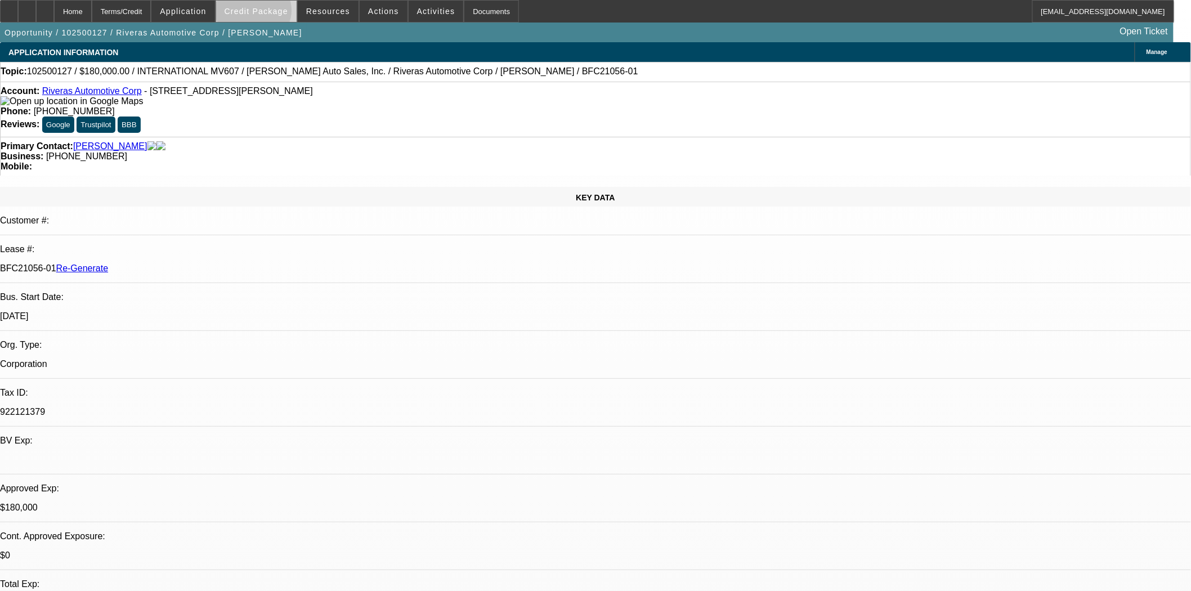
click at [272, 13] on span "Credit Package" at bounding box center [257, 11] width 64 height 9
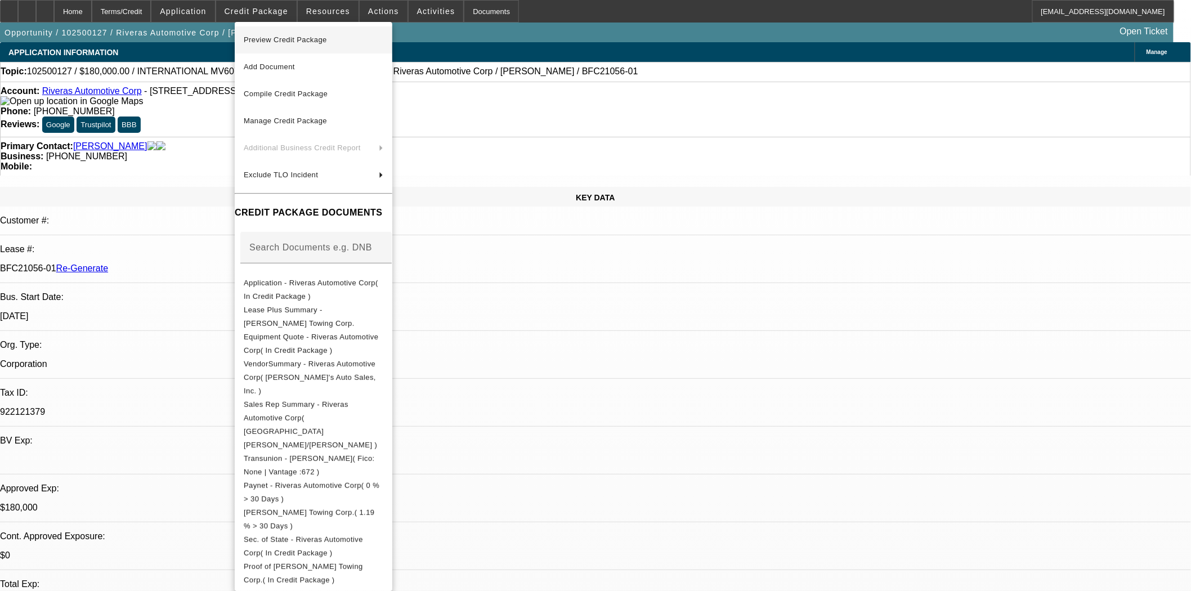
click at [277, 41] on span "Preview Credit Package" at bounding box center [285, 39] width 83 height 8
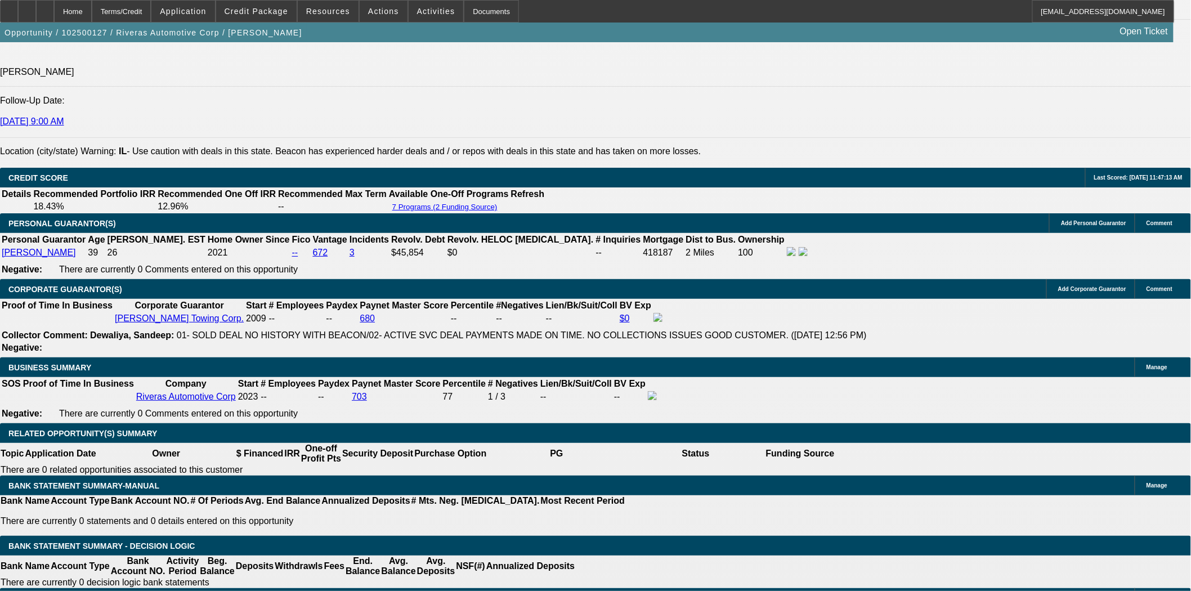
scroll to position [1563, 0]
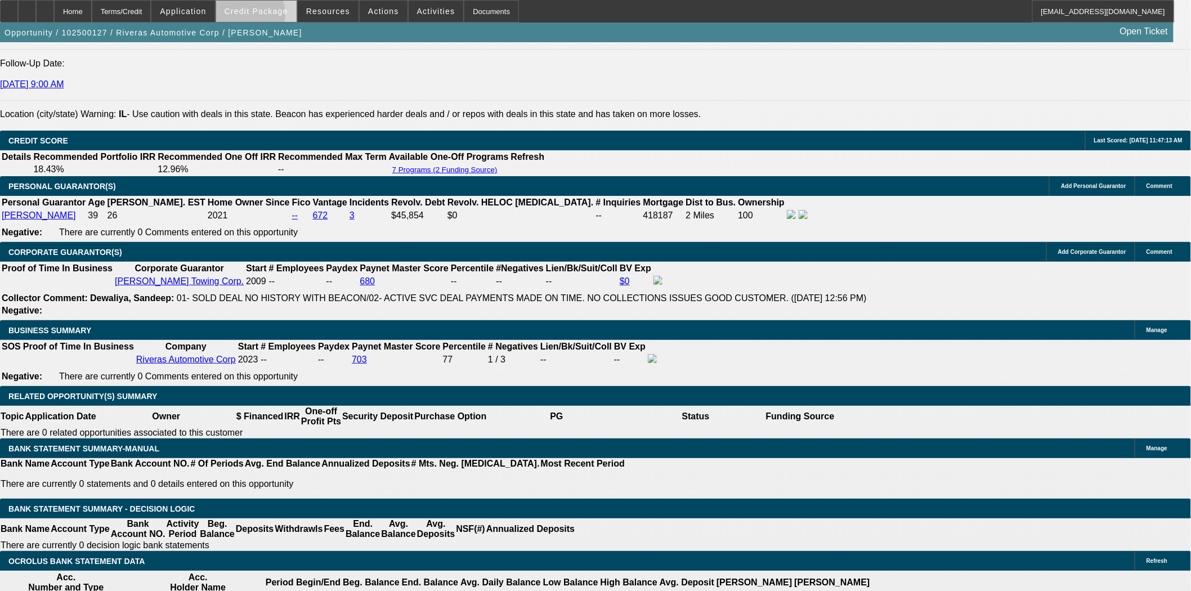
click at [262, 17] on span at bounding box center [256, 11] width 80 height 27
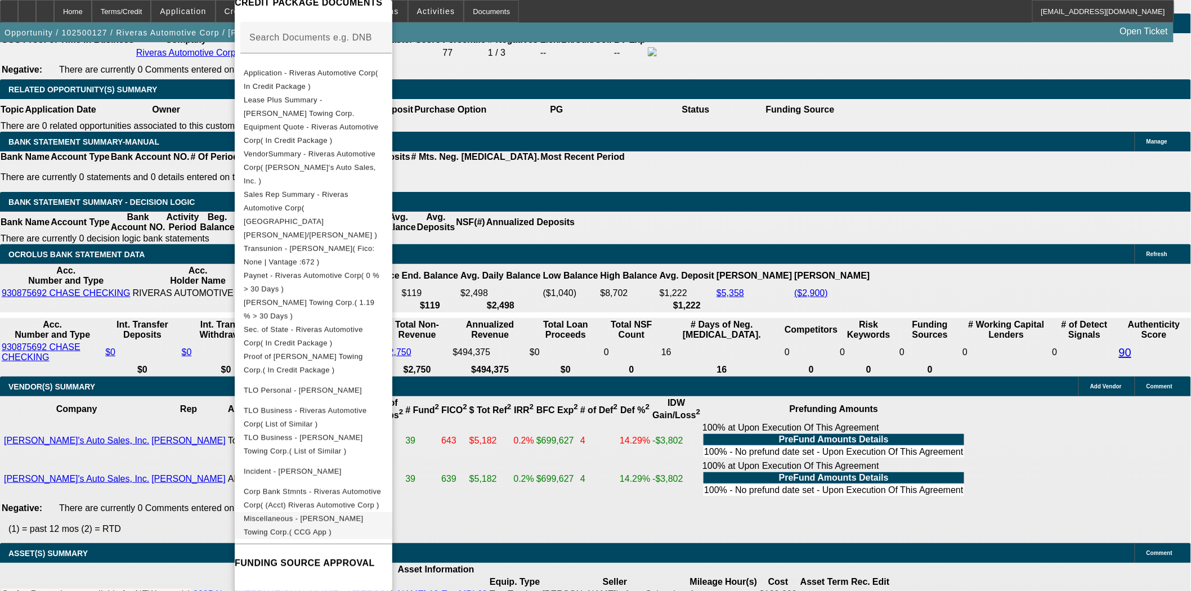
scroll to position [1984, 0]
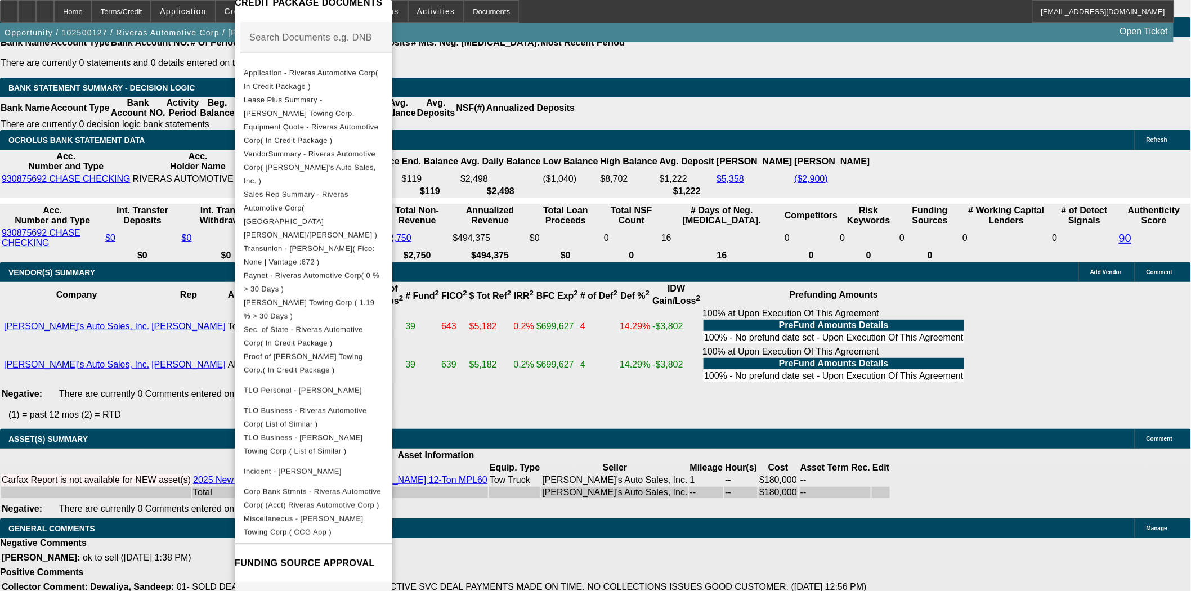
click at [298, 590] on span "Memo Style.pdf ( Term 2 )" at bounding box center [288, 595] width 89 height 8
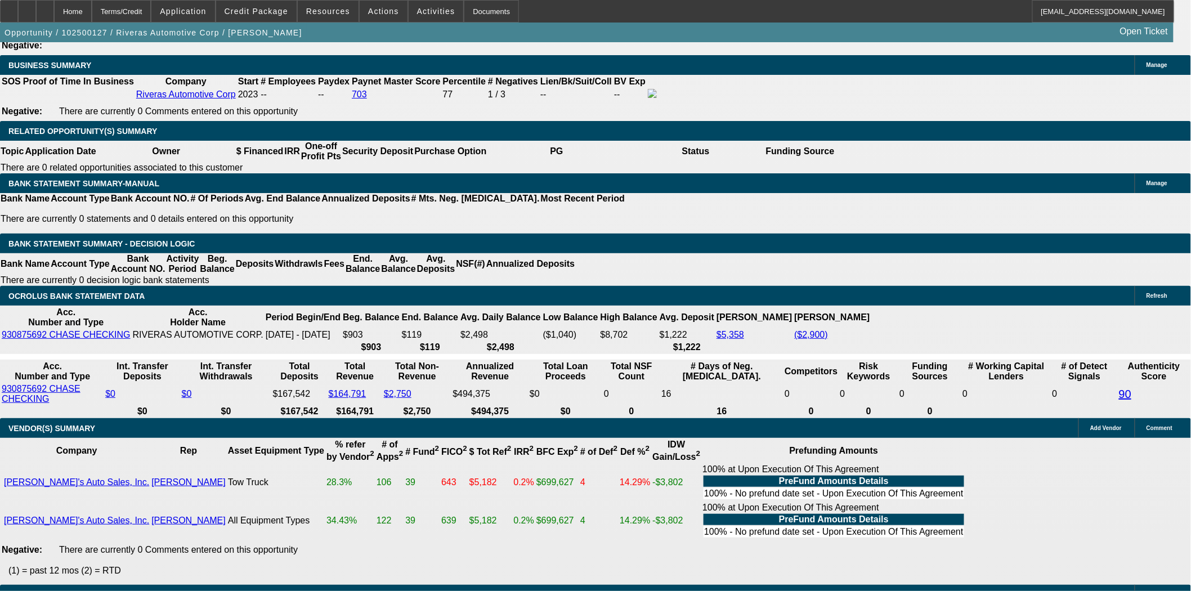
scroll to position [1751, 0]
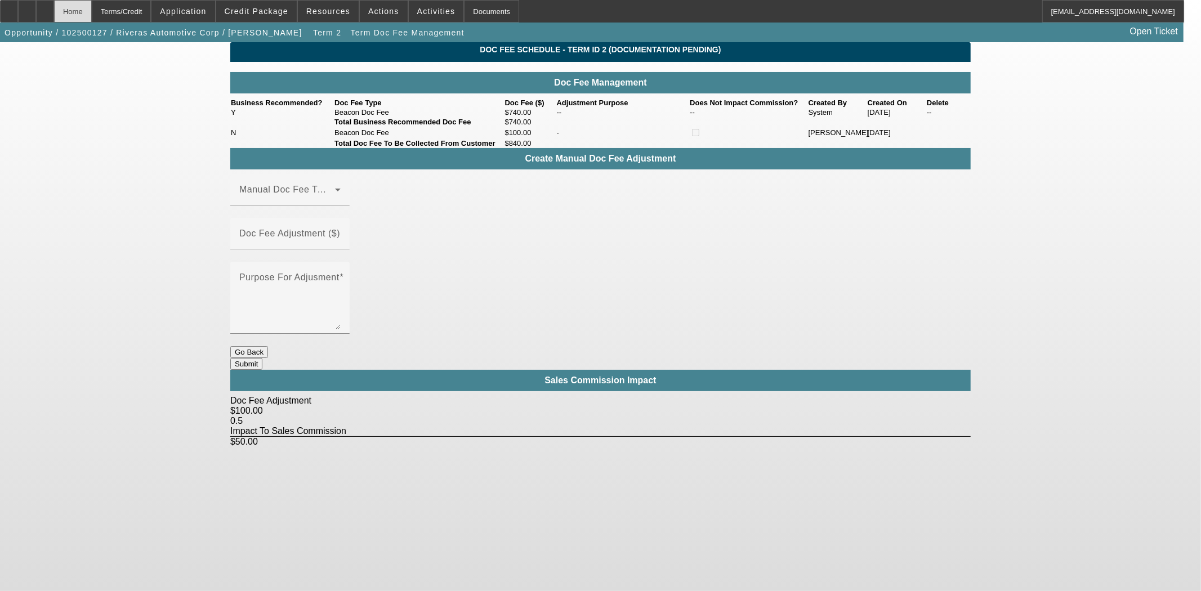
click at [92, 7] on div "Home" at bounding box center [73, 11] width 38 height 23
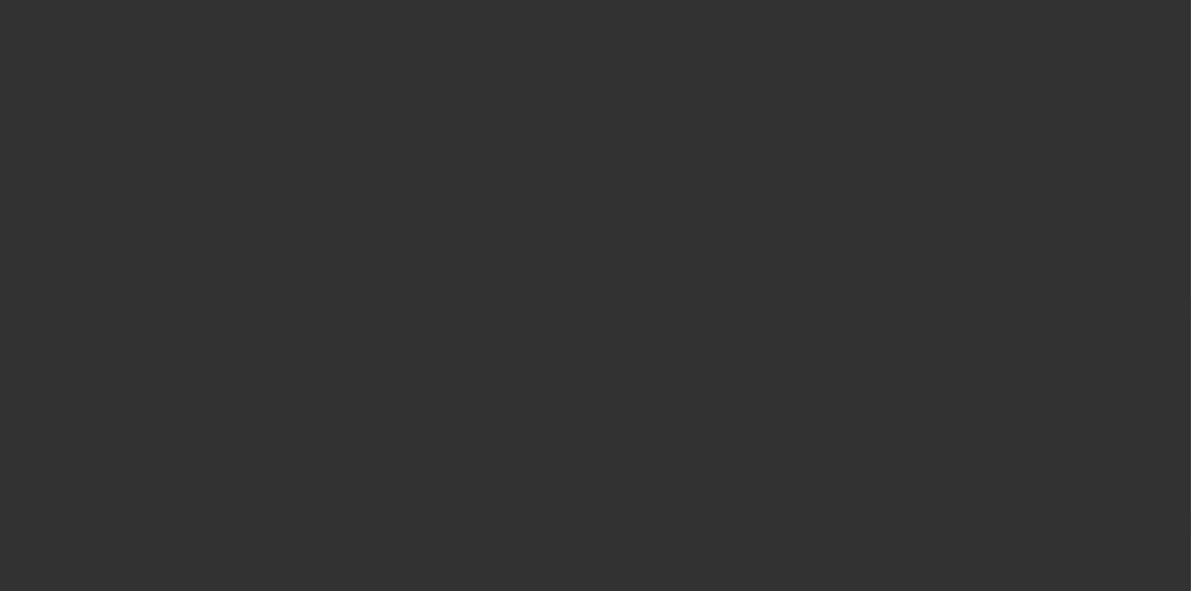
select select "3"
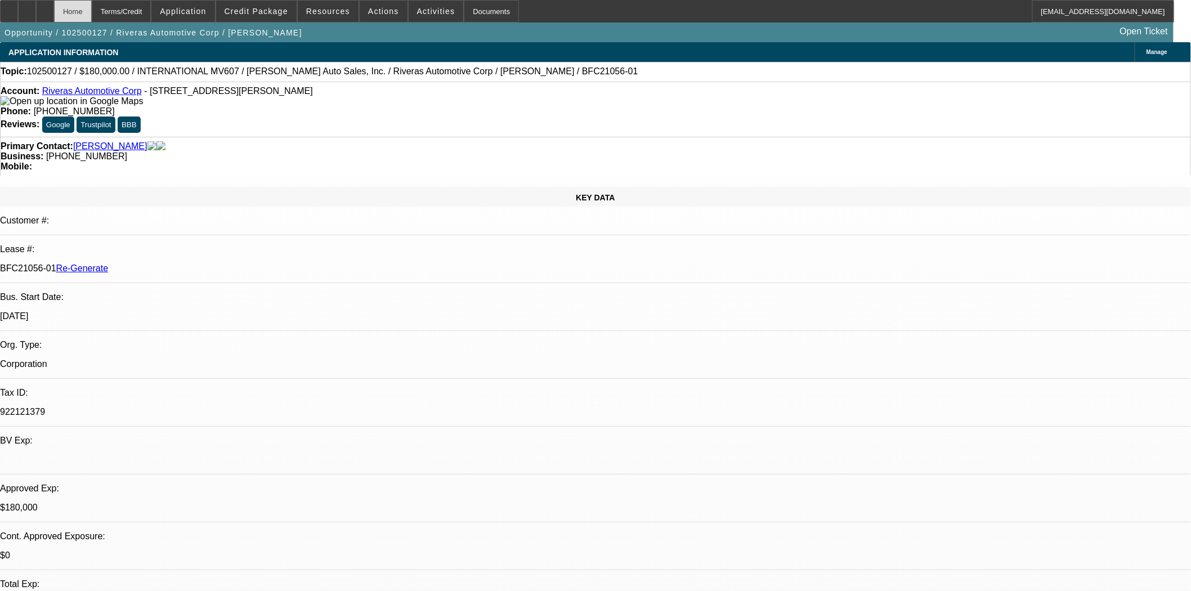
select select "0"
select select "2"
select select "0"
select select "6"
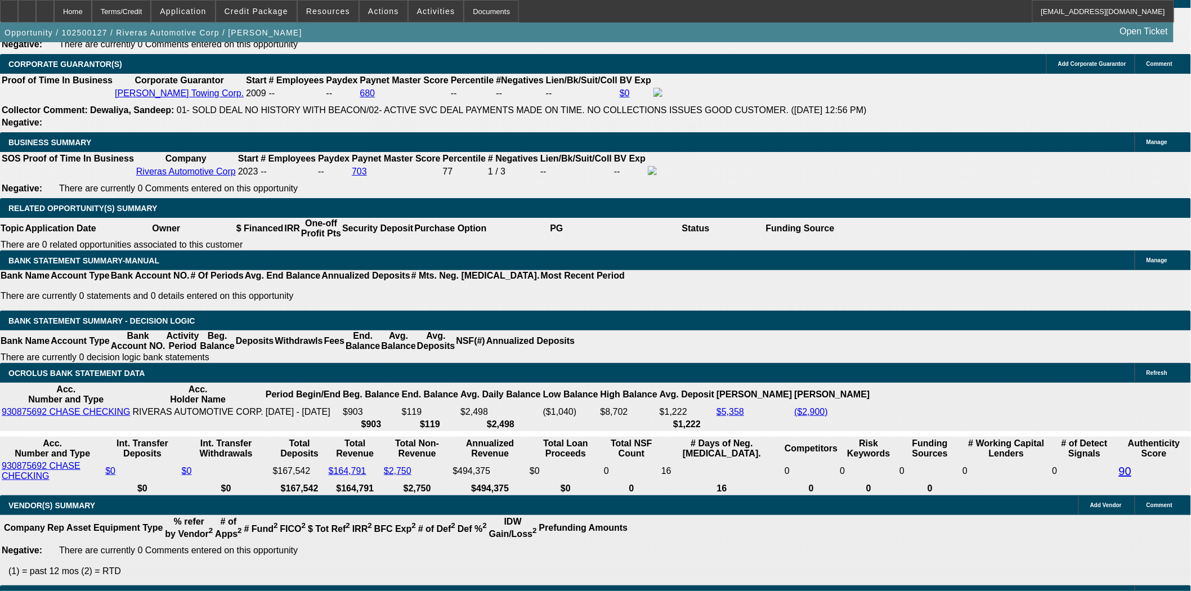
scroll to position [1815, 0]
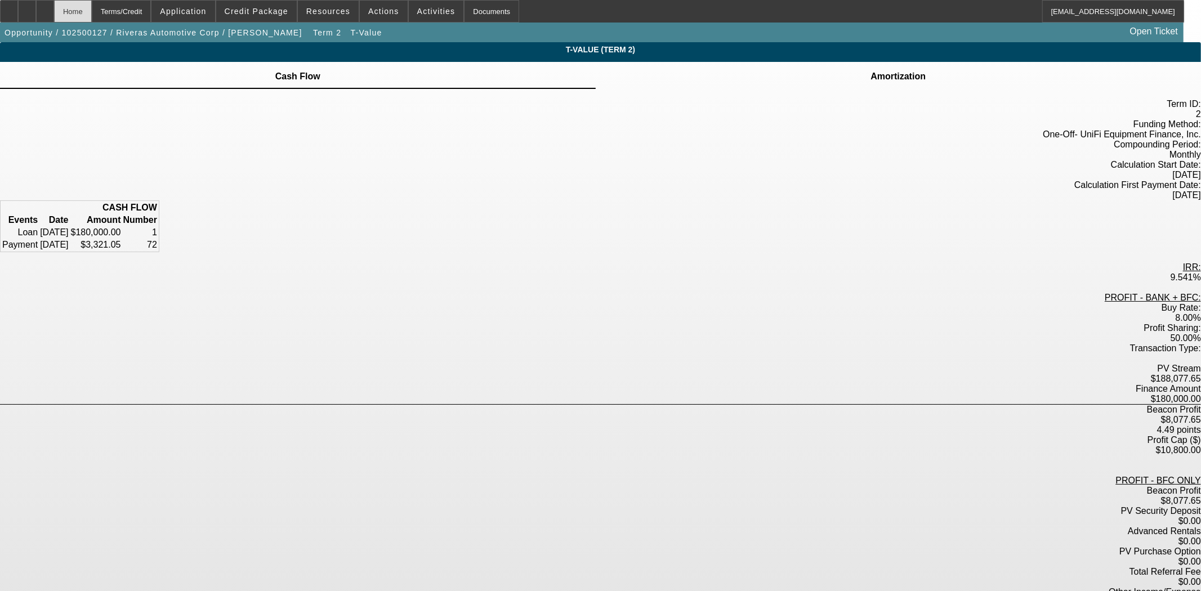
click at [92, 3] on div "Home" at bounding box center [73, 11] width 38 height 23
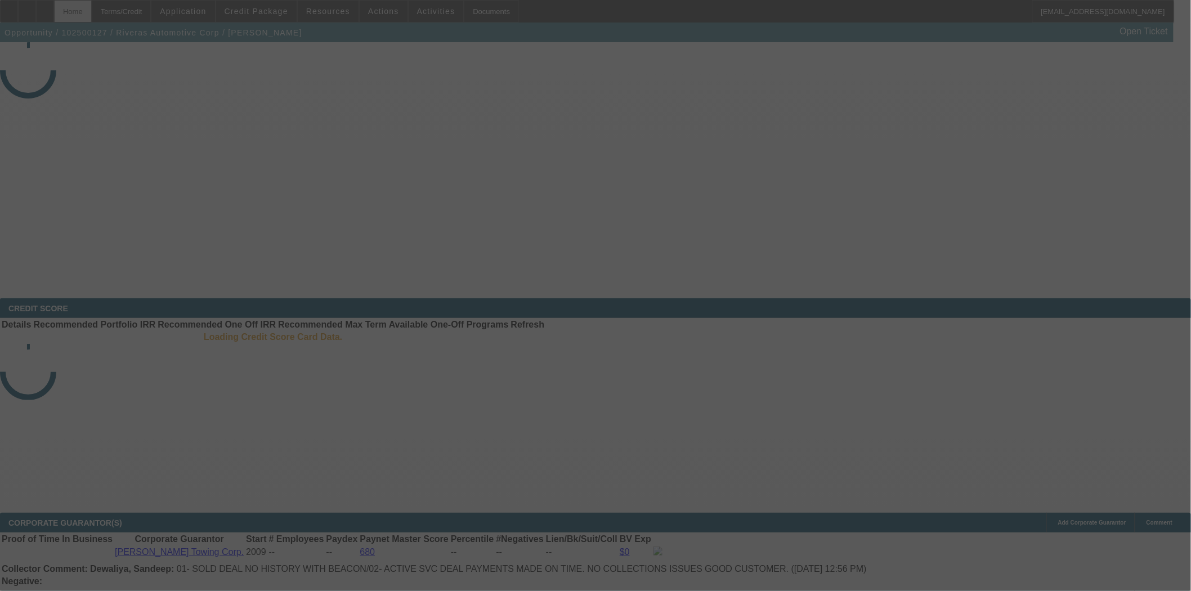
select select "3"
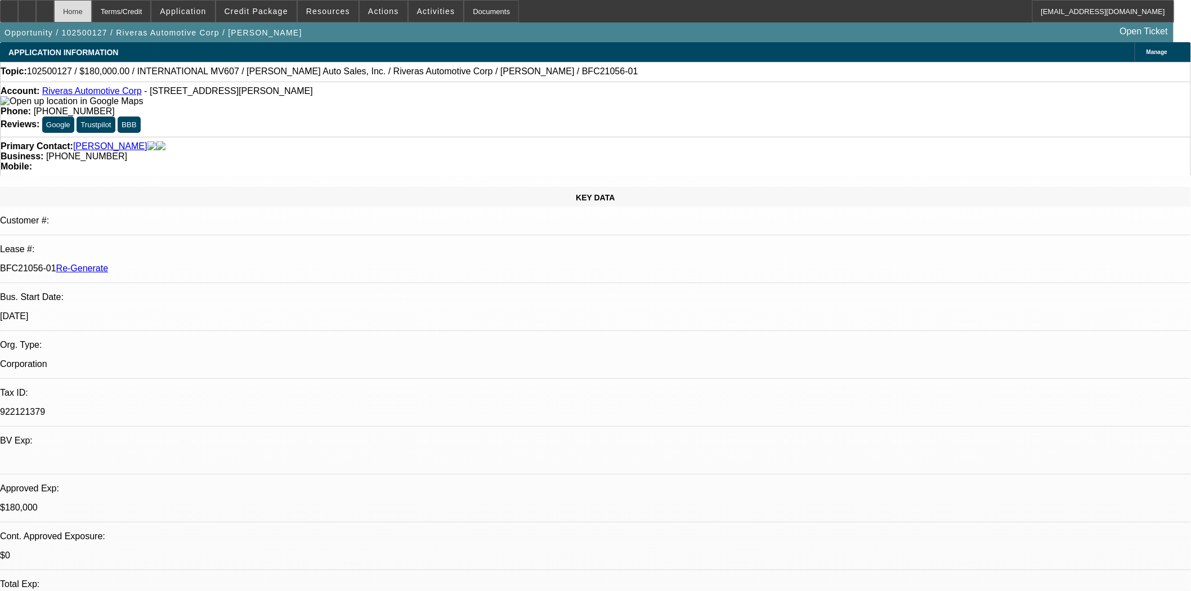
select select "0"
select select "2"
select select "0"
select select "6"
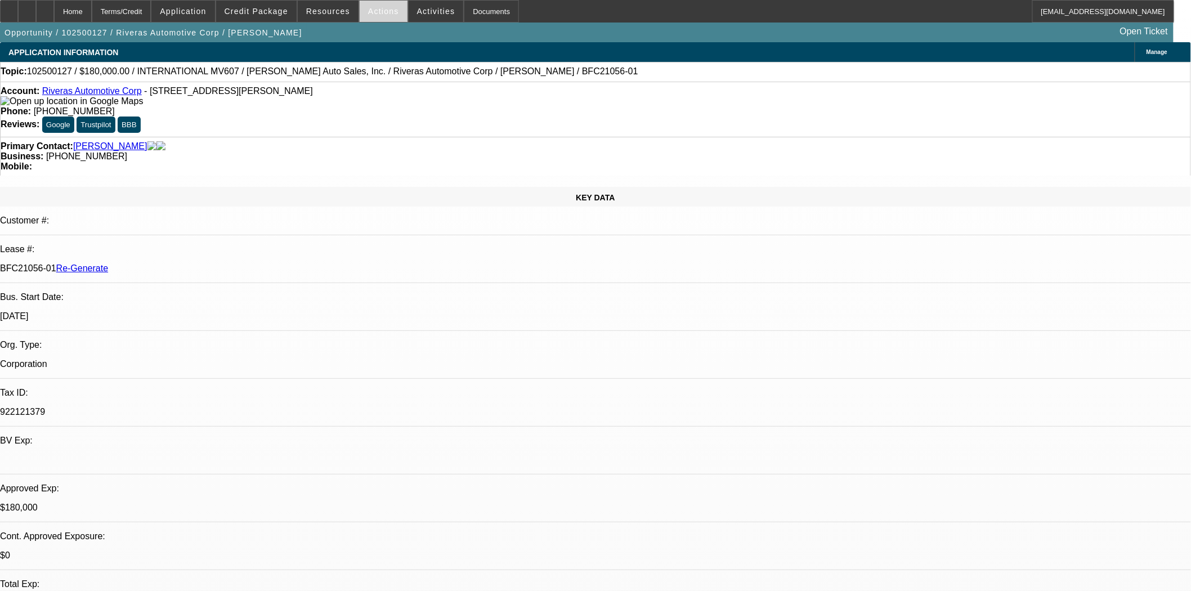
click at [371, 3] on span at bounding box center [384, 11] width 48 height 27
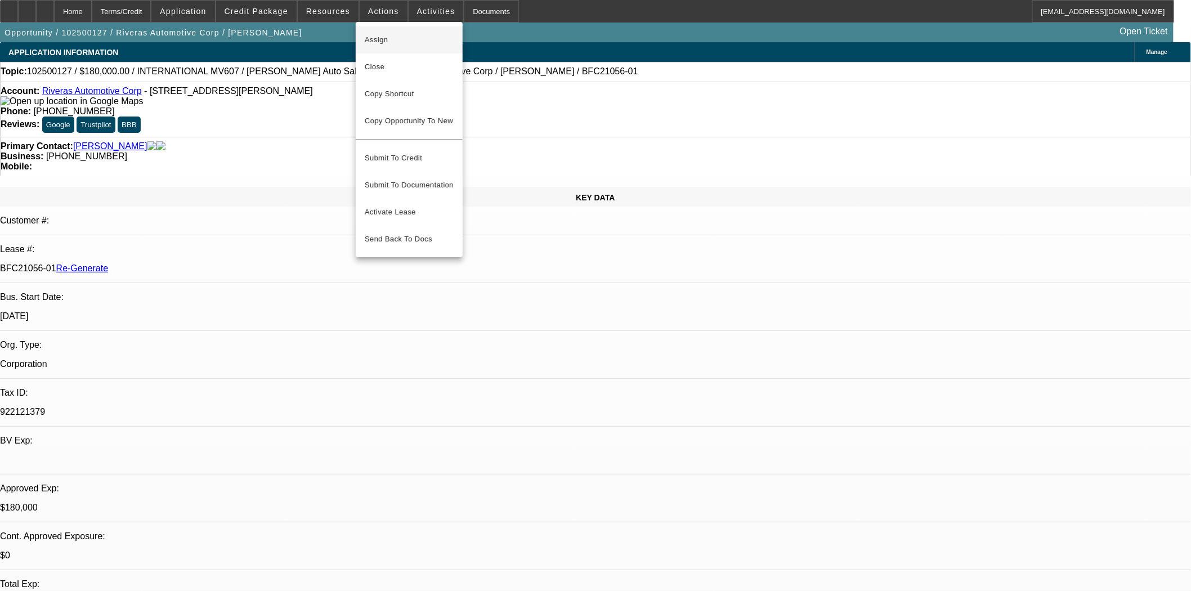
click at [386, 39] on span "Assign" at bounding box center [409, 40] width 89 height 14
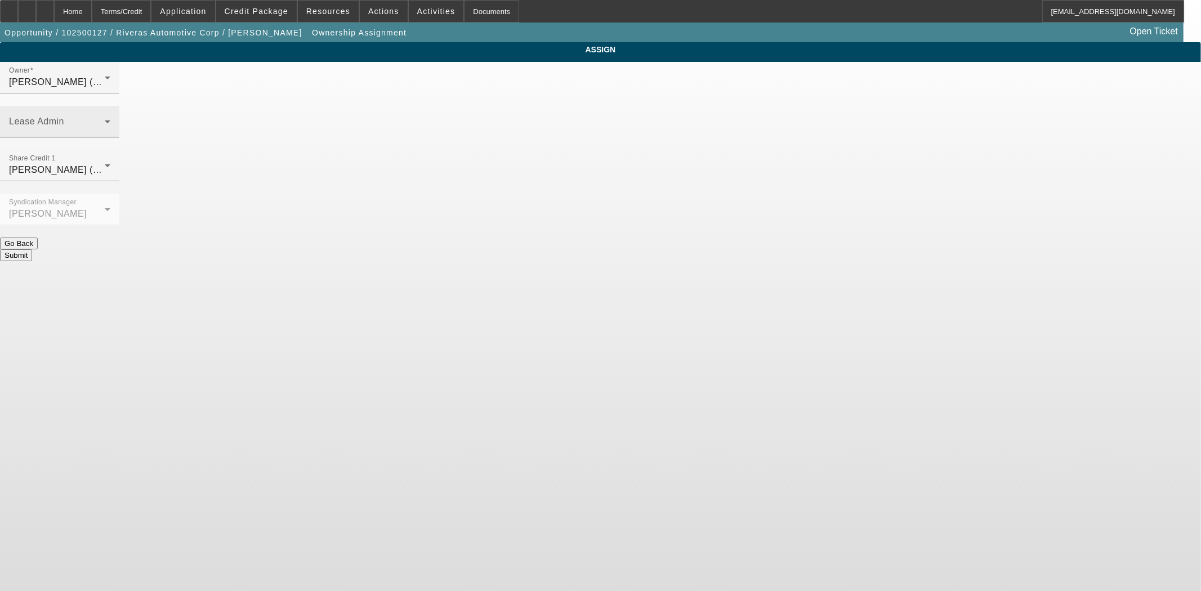
click at [64, 117] on mat-label "Lease Admin" at bounding box center [36, 122] width 55 height 10
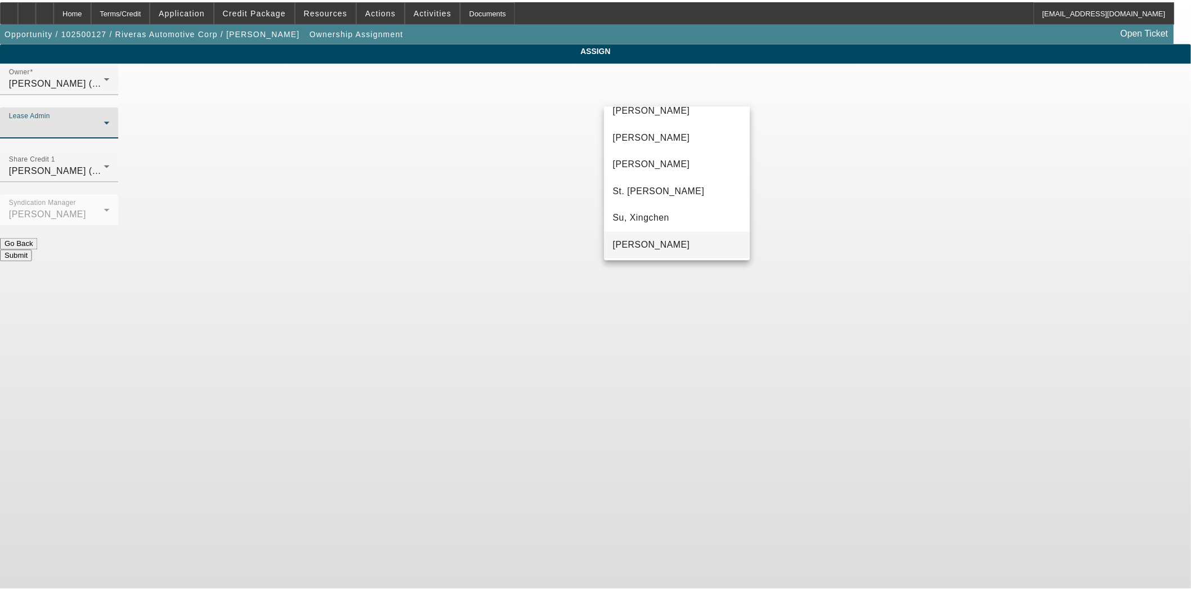
scroll to position [70, 0]
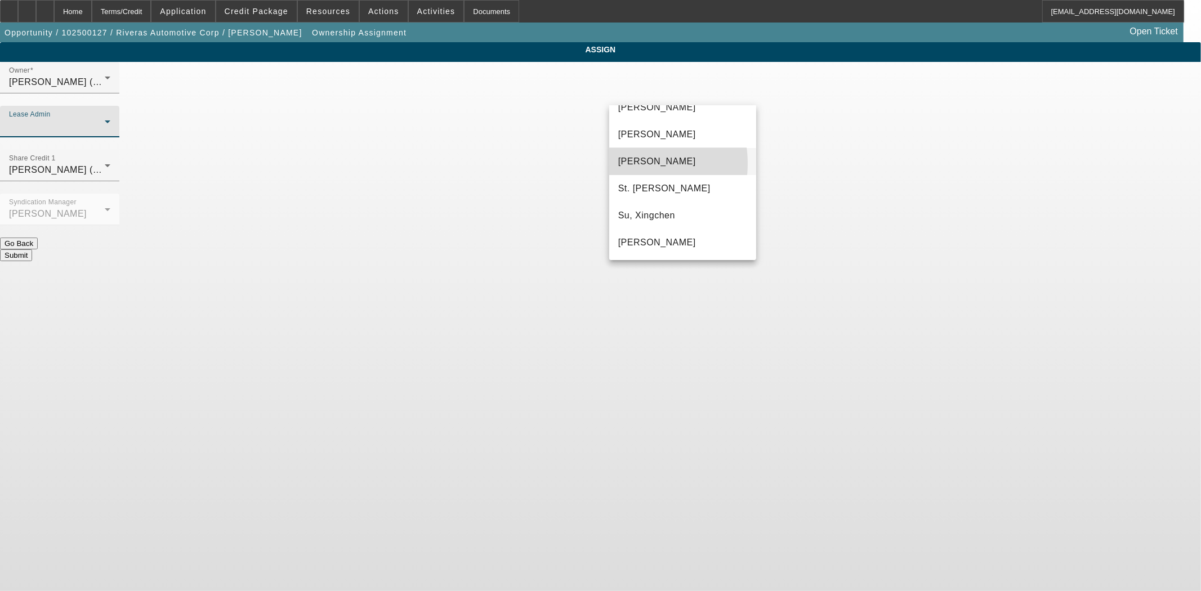
click at [629, 163] on span "Solis, Monica" at bounding box center [657, 162] width 78 height 14
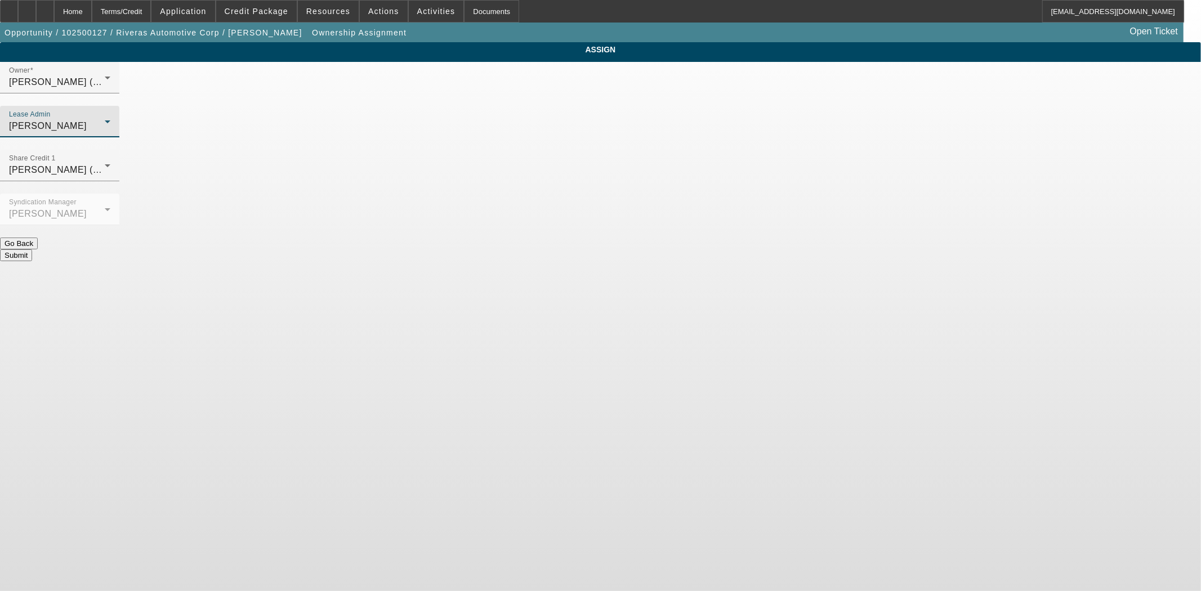
click at [32, 249] on button "Submit" at bounding box center [16, 255] width 32 height 12
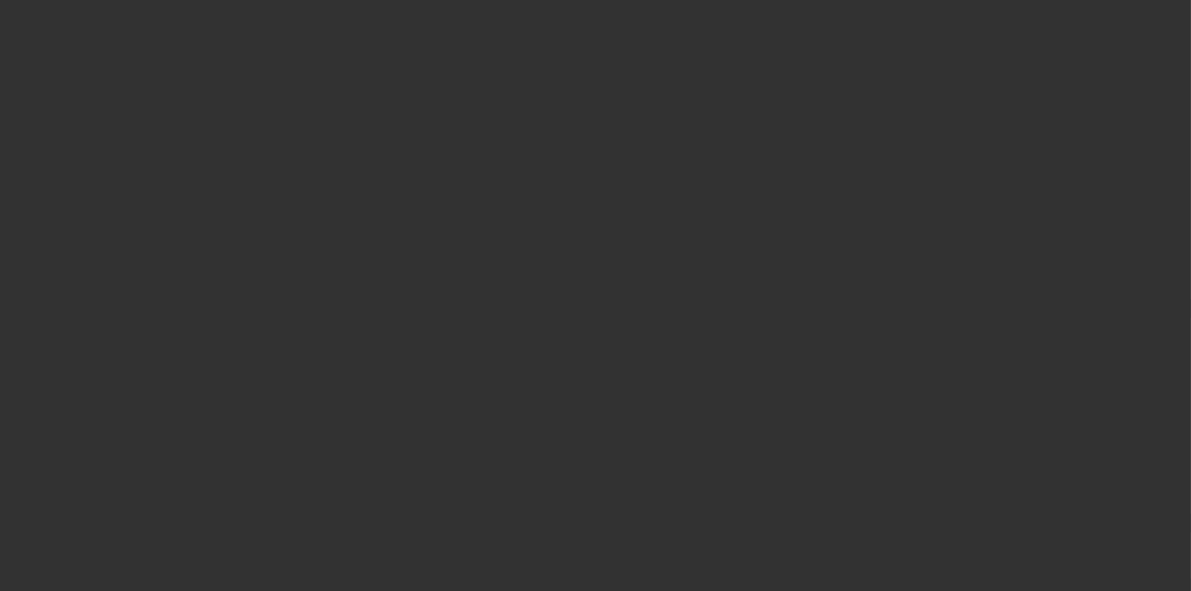
select select "3"
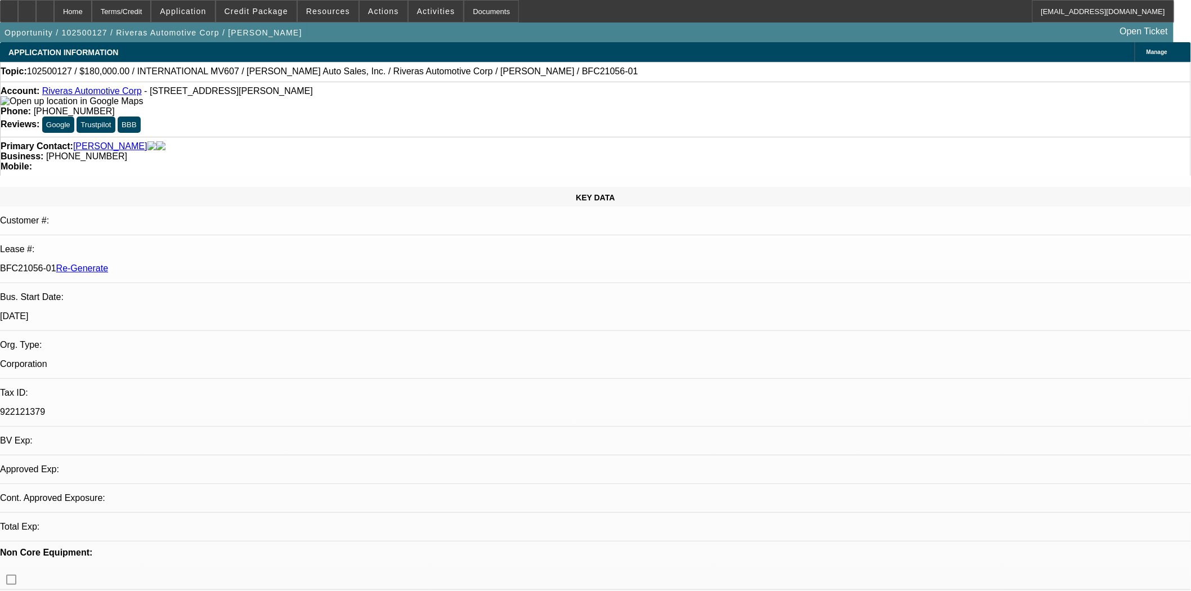
select select "0"
select select "2"
select select "0"
select select "6"
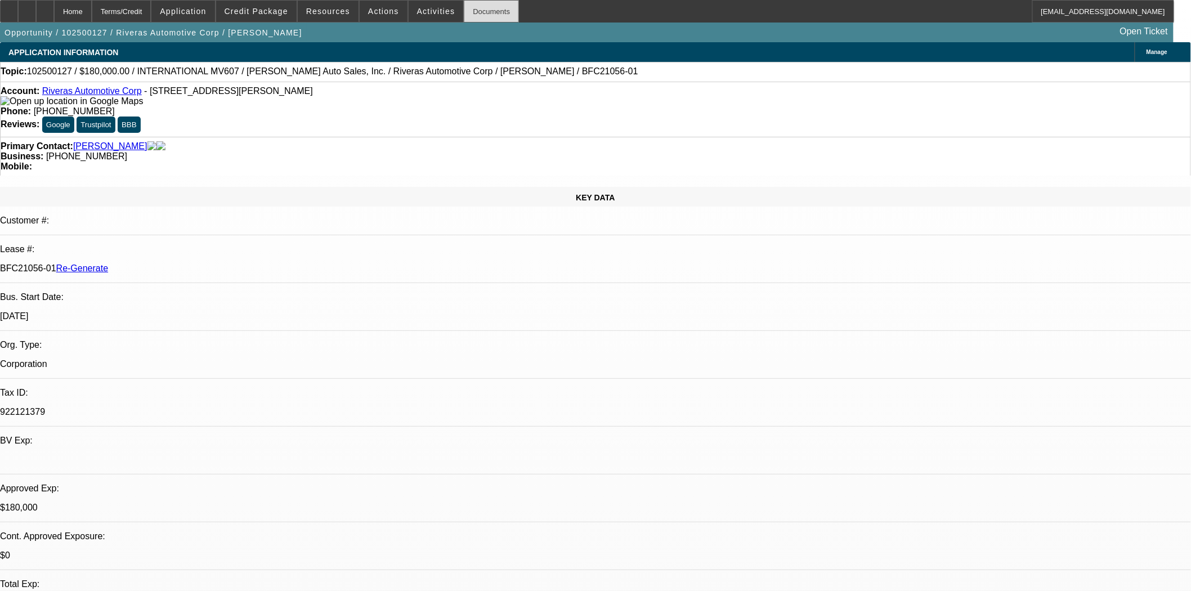
click at [464, 14] on div "Documents" at bounding box center [491, 11] width 55 height 23
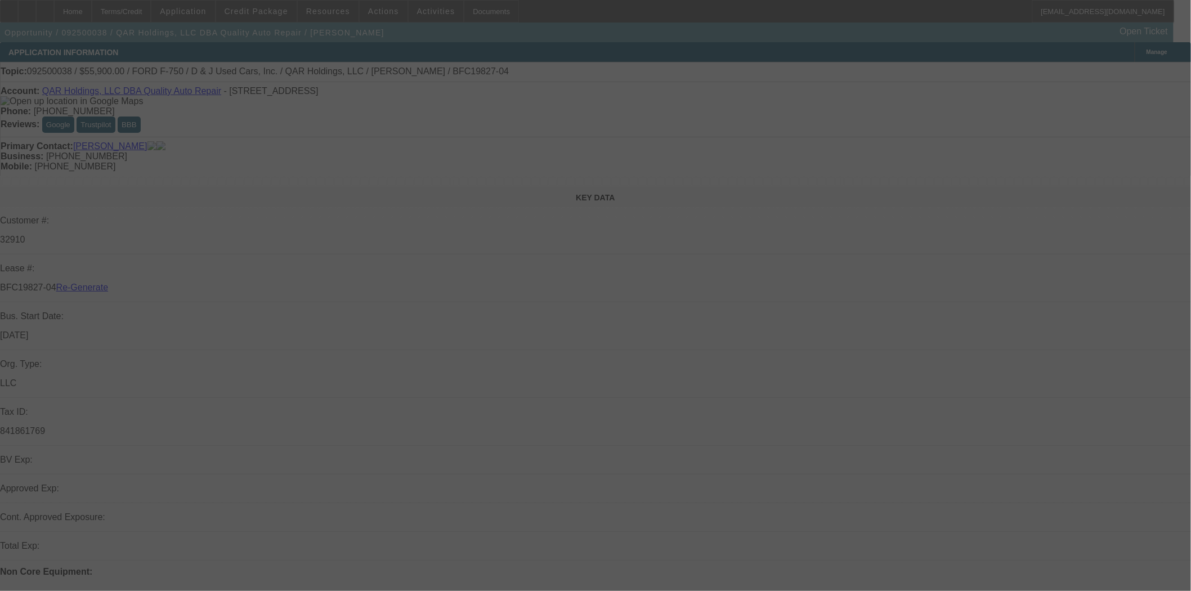
select select "3"
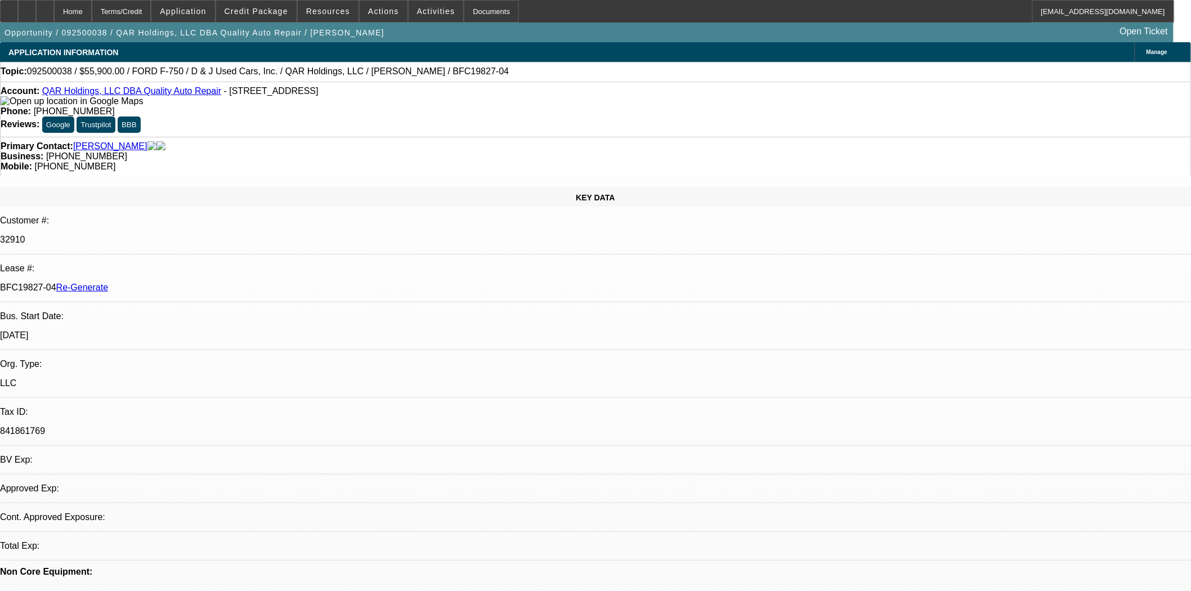
select select "0"
select select "2"
select select "0"
select select "6"
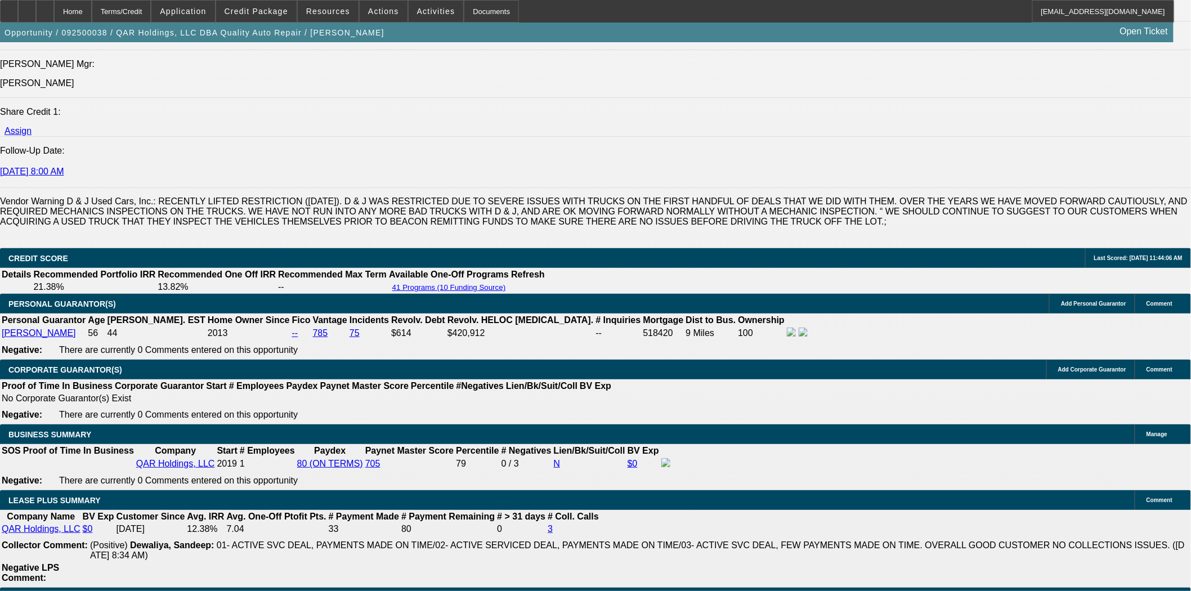
scroll to position [1747, 0]
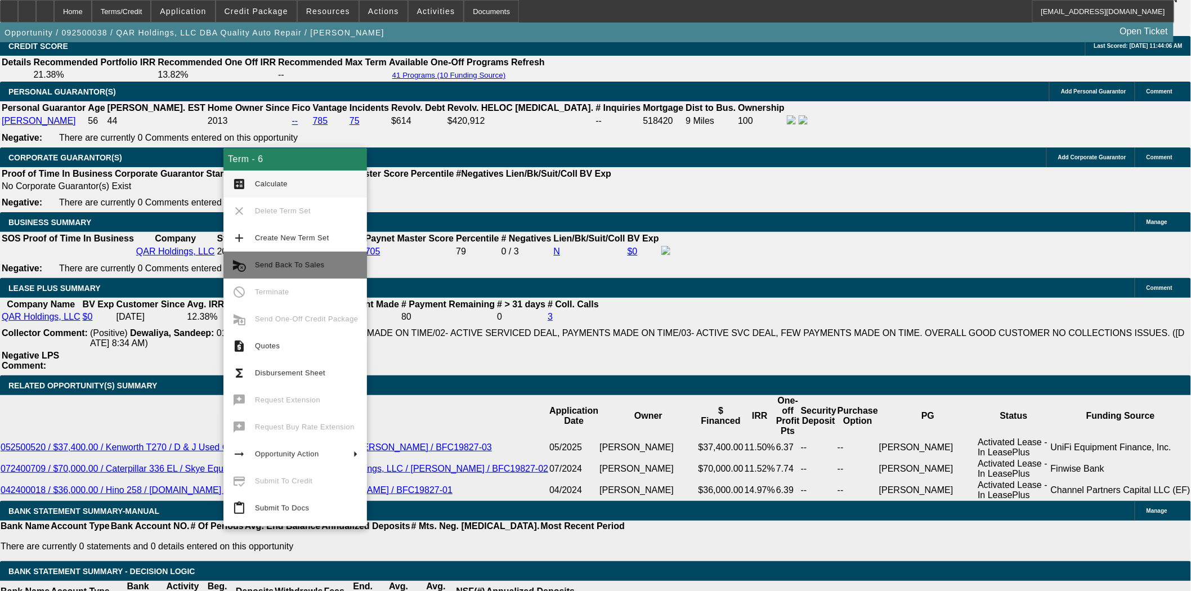
click at [289, 267] on span "Send Back To Sales" at bounding box center [289, 265] width 69 height 8
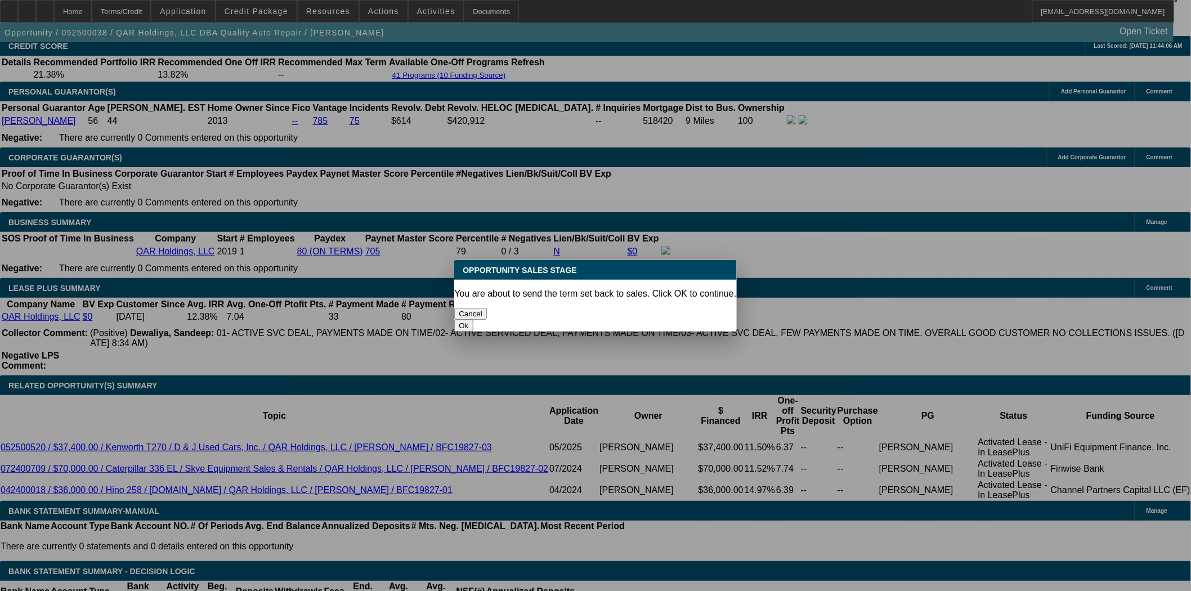
scroll to position [0, 0]
click at [473, 320] on button "Ok" at bounding box center [463, 326] width 19 height 12
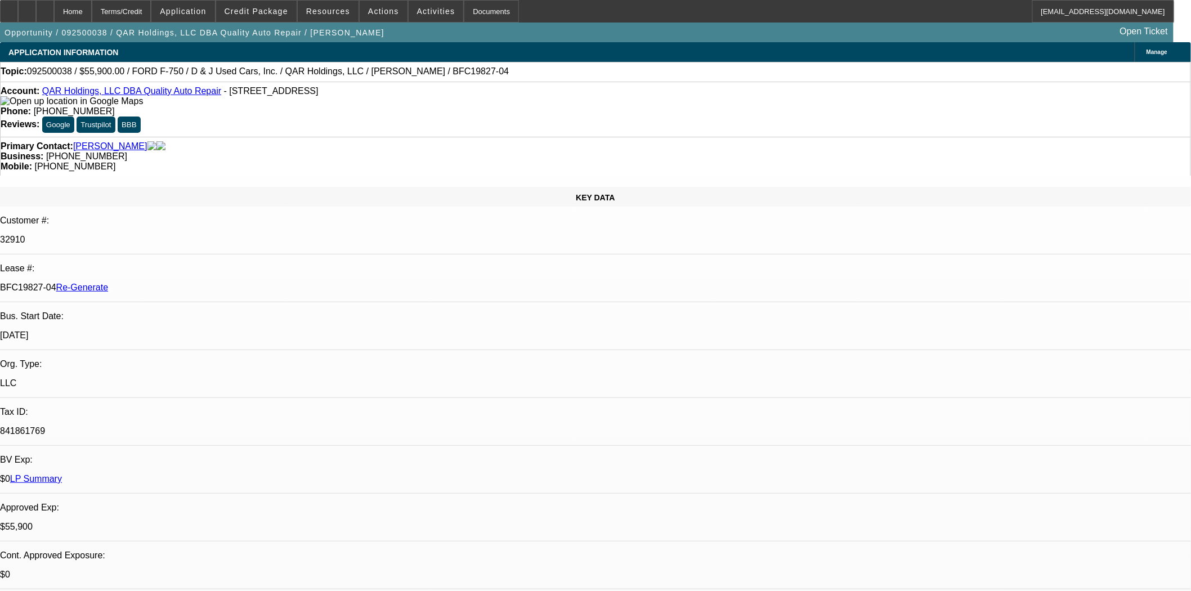
type textarea "For price to be updated"
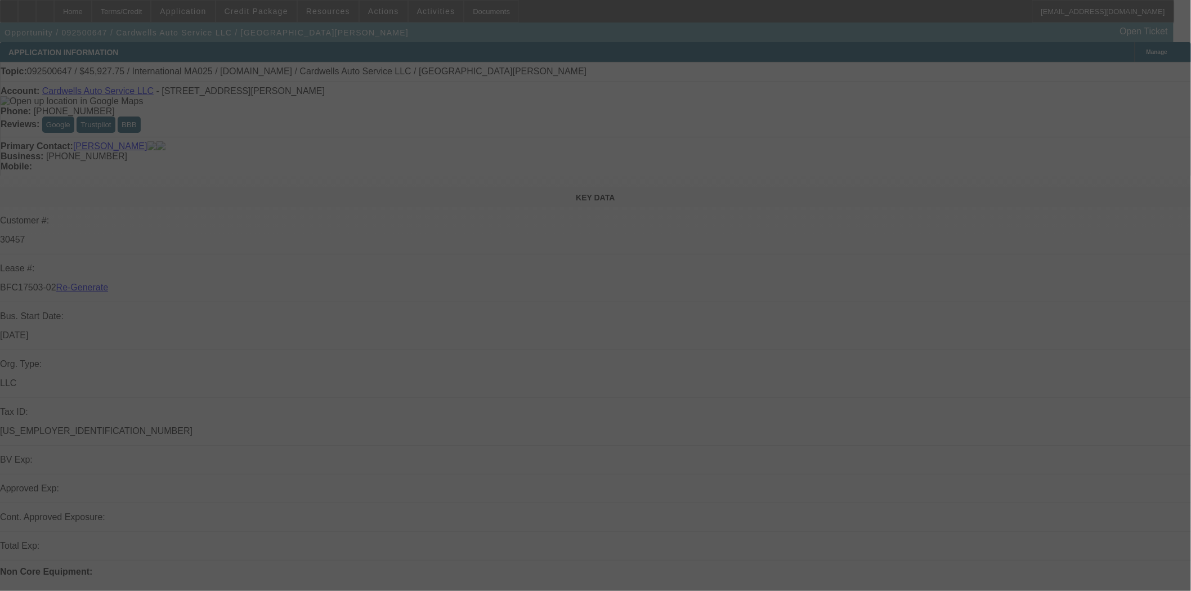
select select "3"
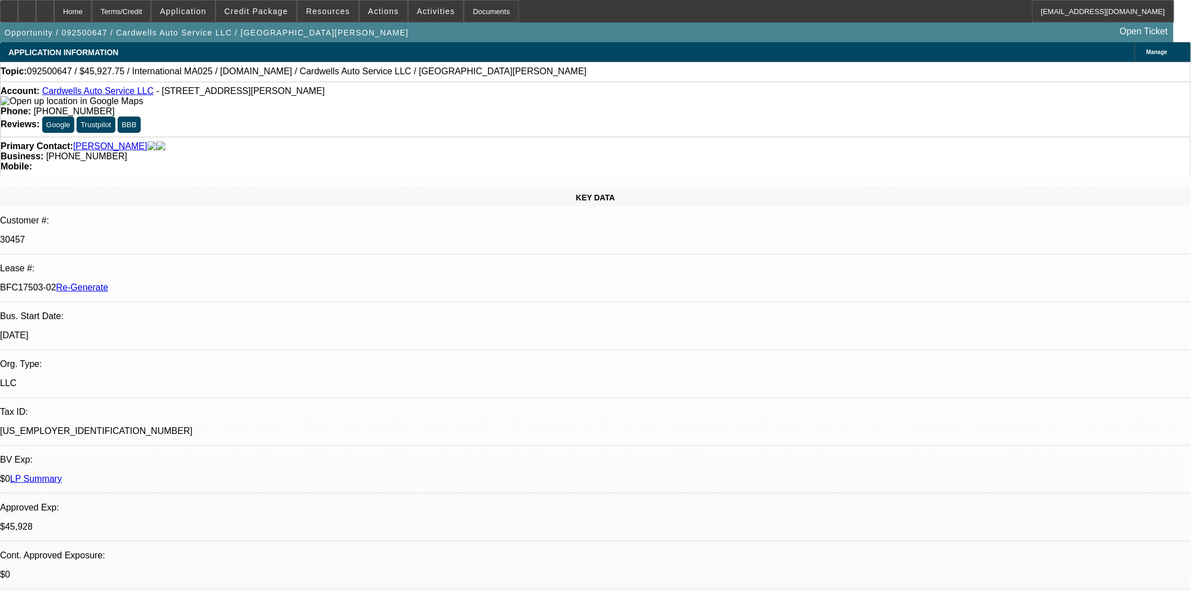
select select "0"
select select "2"
select select "0.1"
select select "4"
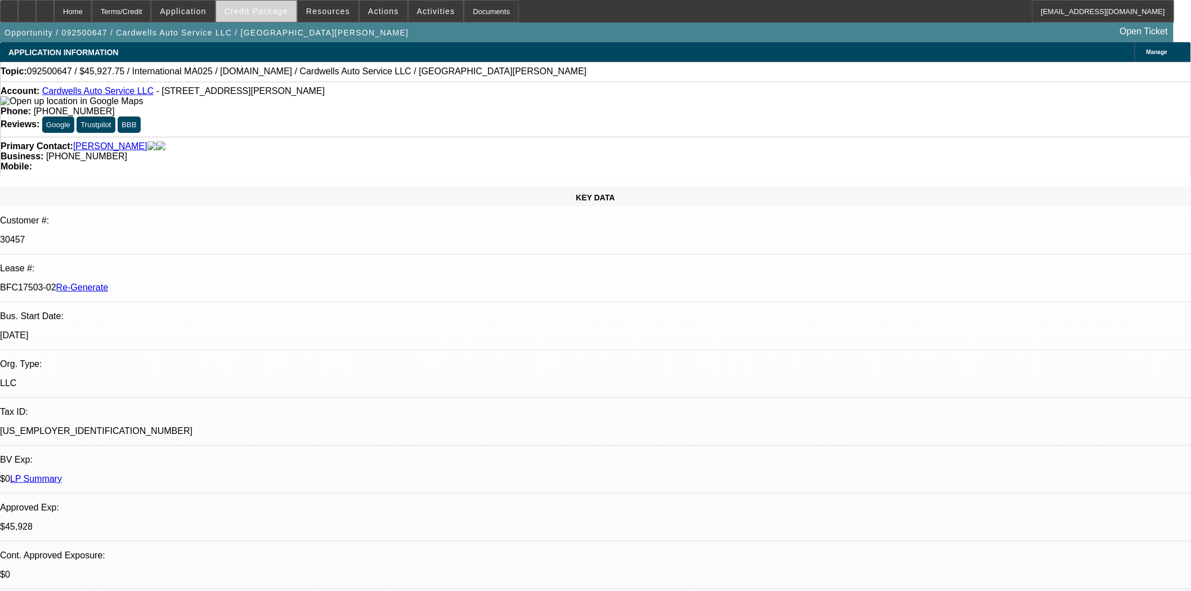
click at [262, 12] on span "Credit Package" at bounding box center [257, 11] width 64 height 9
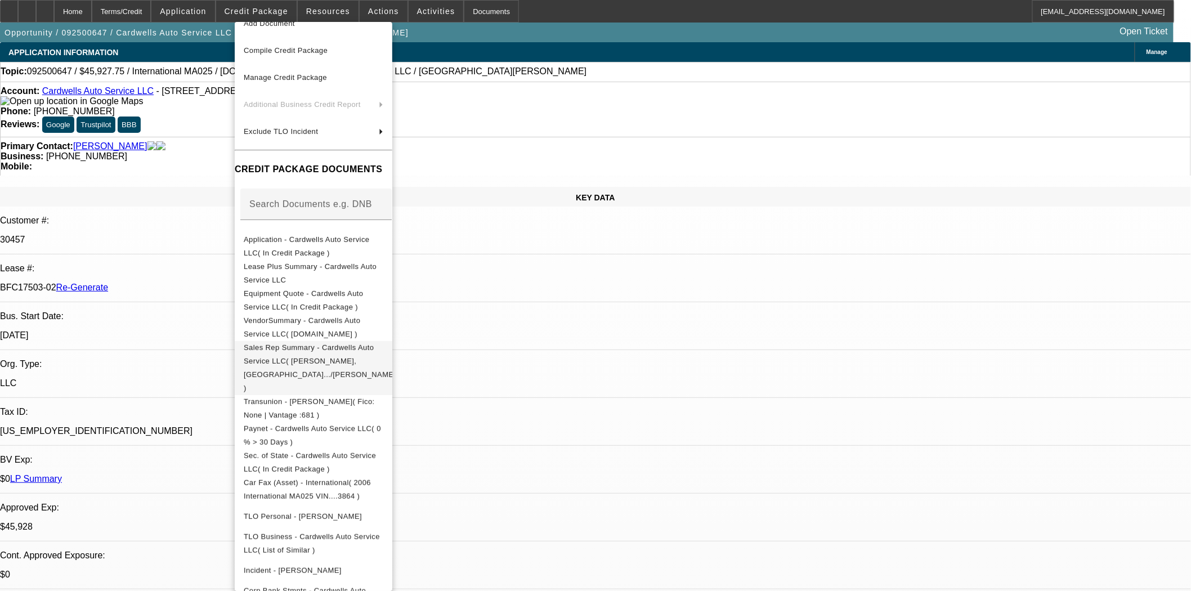
scroll to position [102, 0]
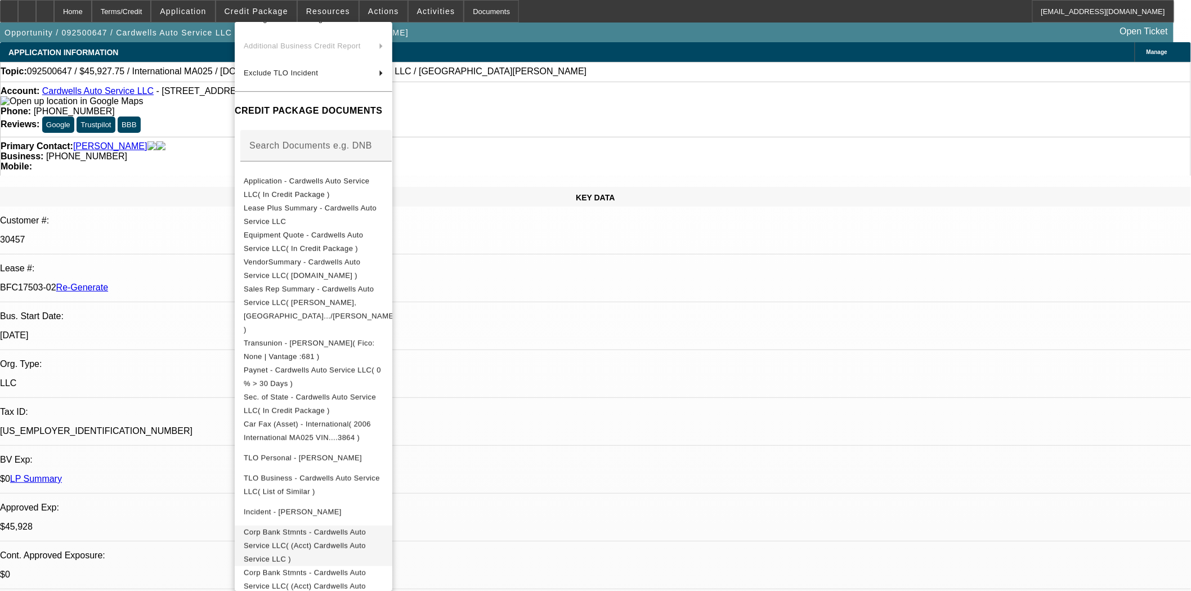
click at [385, 525] on button "Corp Bank Stmnts - Cardwells Auto Service LLC( (Acct) Cardwells Auto Service LL…" at bounding box center [314, 545] width 158 height 41
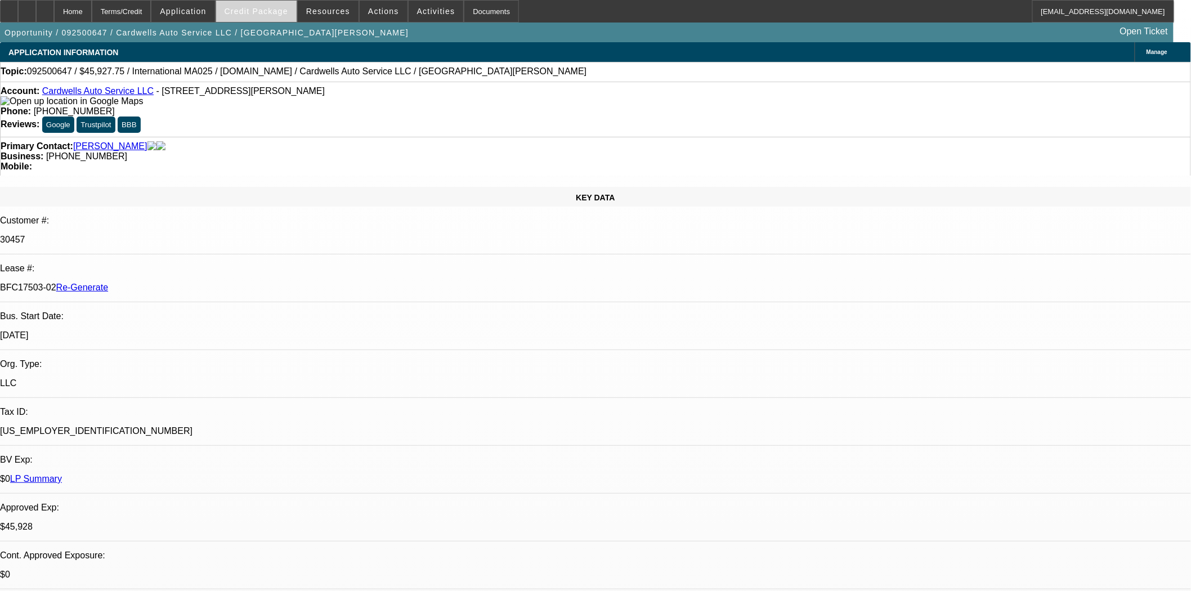
click at [283, 9] on span "Credit Package" at bounding box center [257, 11] width 64 height 9
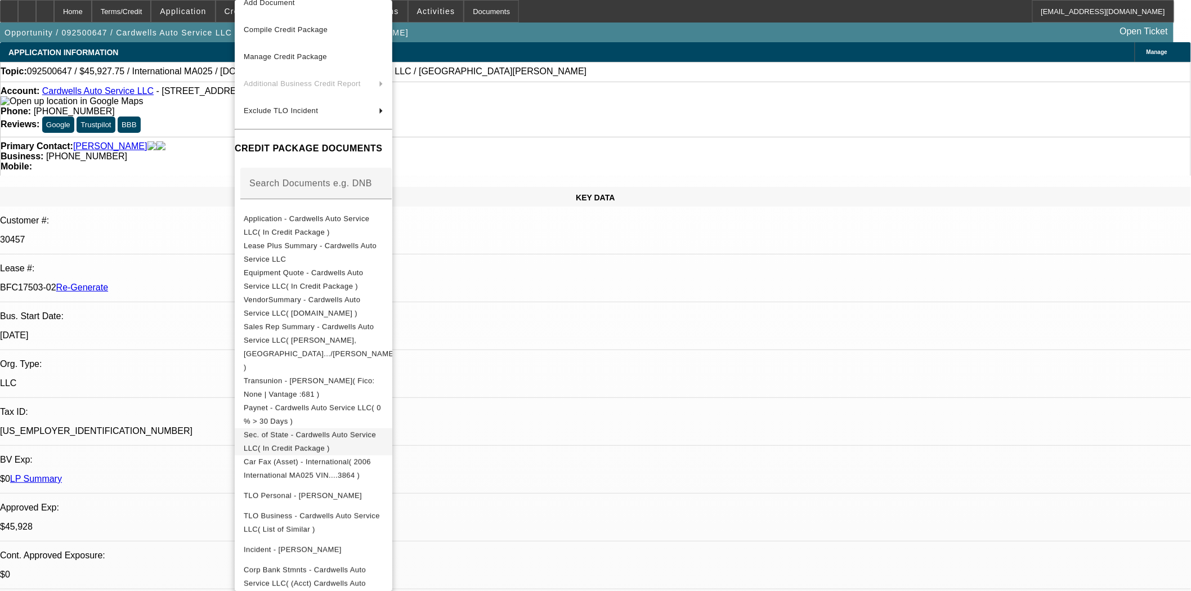
scroll to position [80, 0]
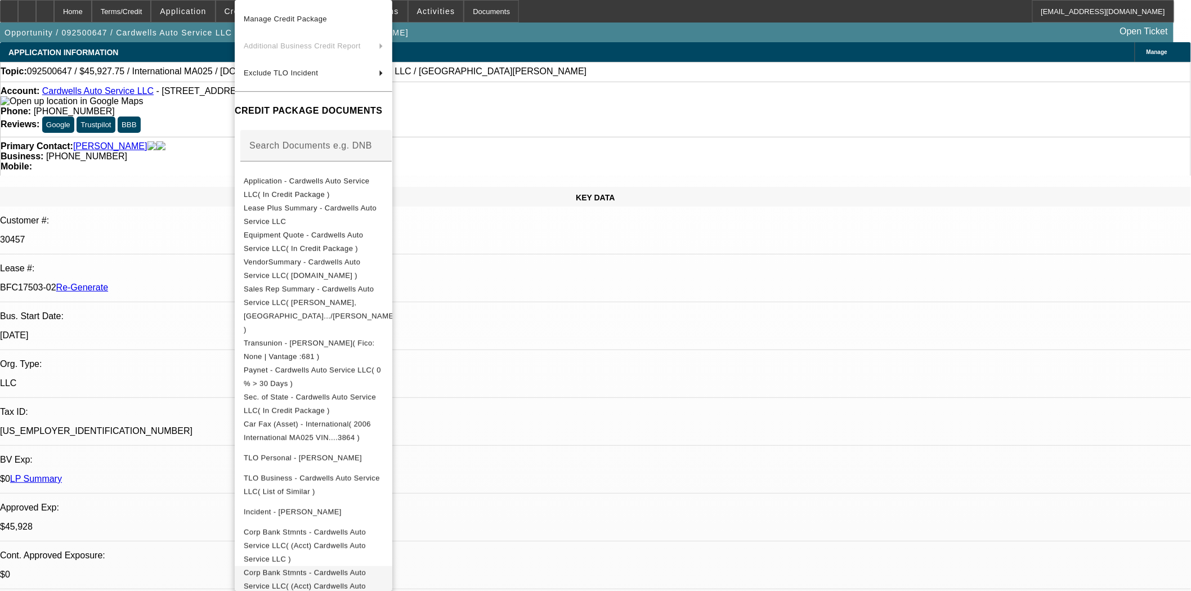
click at [317, 568] on span "Corp Bank Stmnts - Cardwells Auto Service LLC( (Acct) Cardwells Auto Service LL…" at bounding box center [305, 585] width 122 height 35
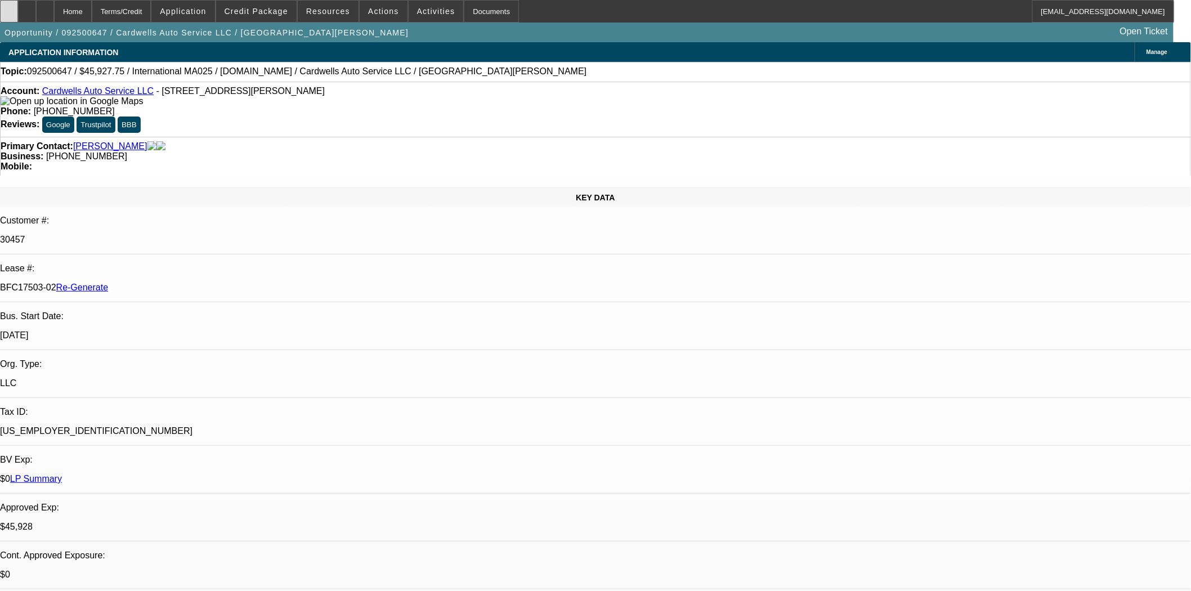
click at [9, 7] on icon at bounding box center [9, 7] width 0 height 0
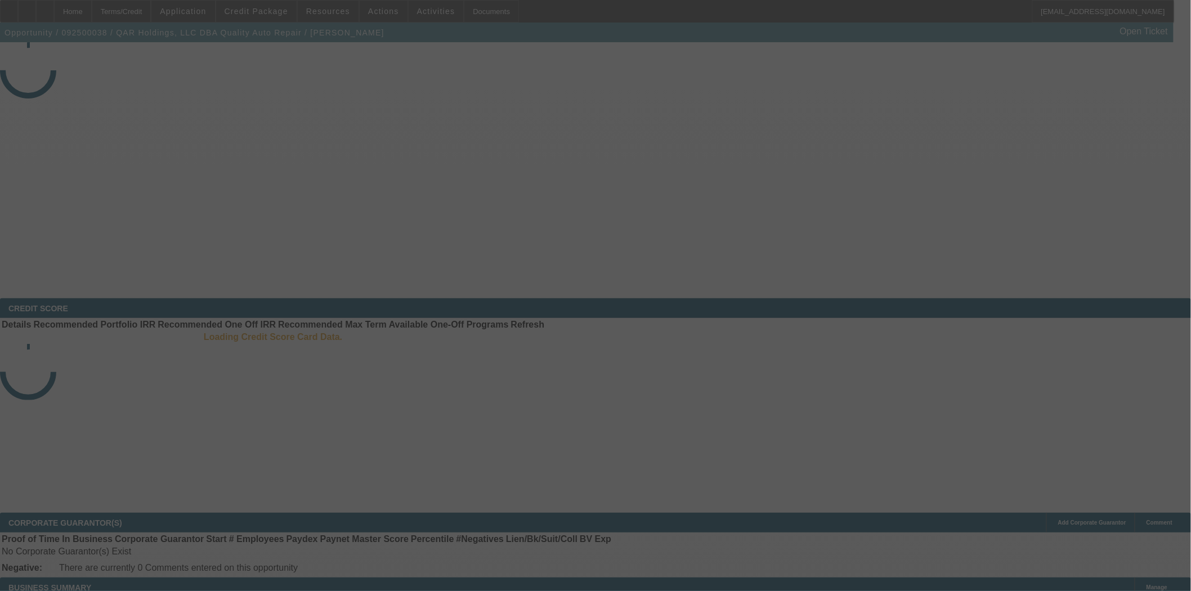
select select "3"
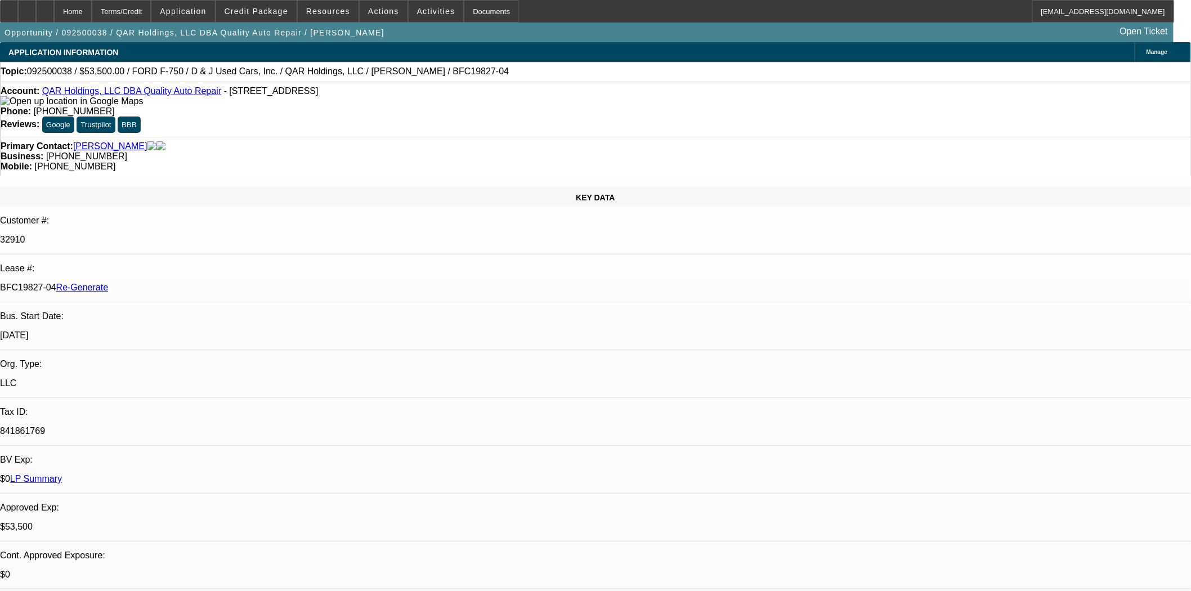
select select "0"
select select "2"
select select "0"
select select "6"
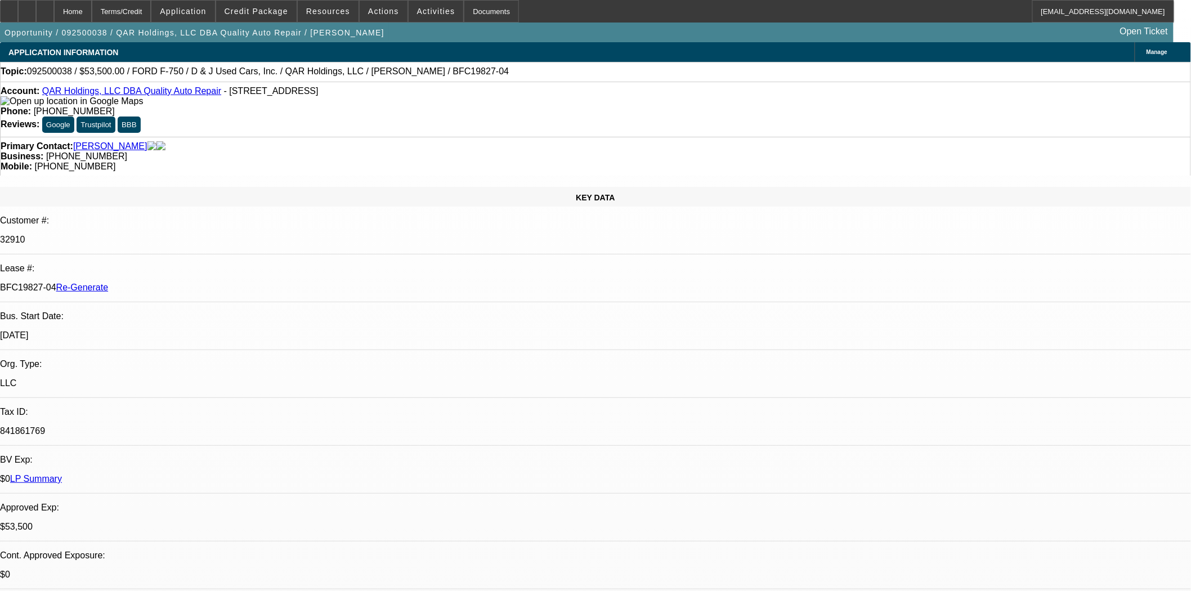
click at [349, 100] on div "Account: QAR Holdings, LLC DBA Quality Auto Repair - [STREET_ADDRESS]" at bounding box center [596, 96] width 1190 height 20
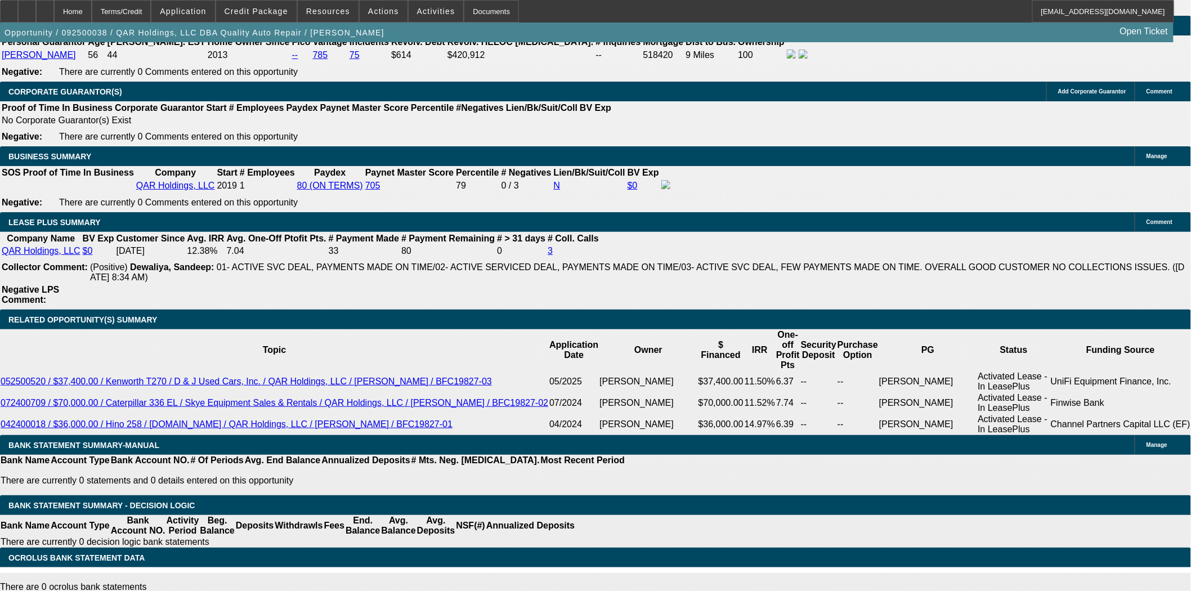
scroll to position [1938, 0]
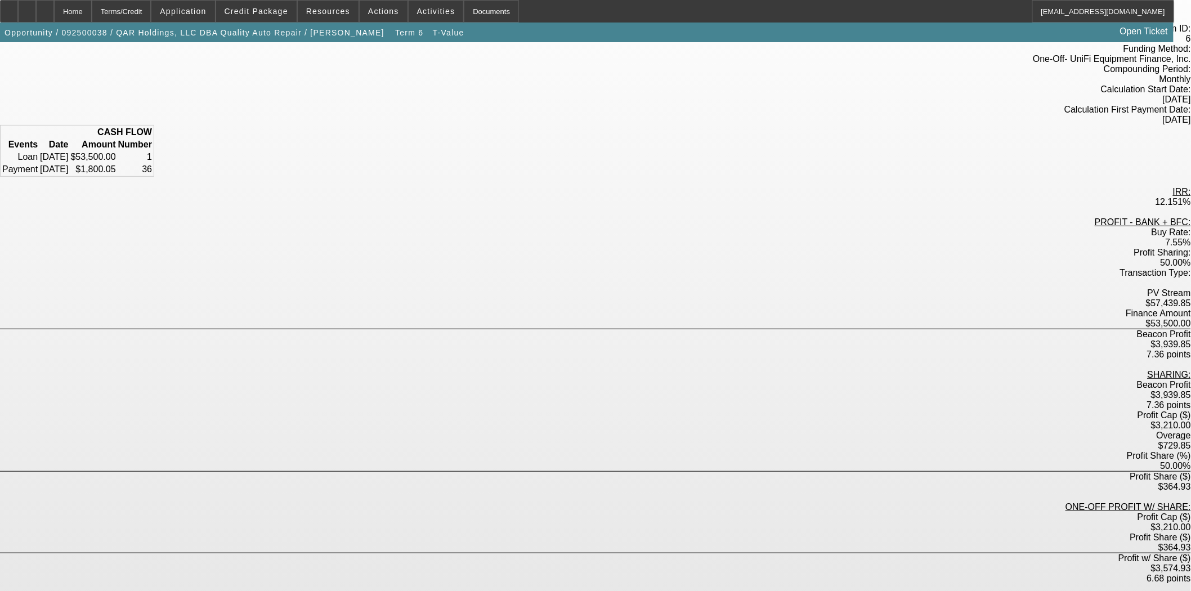
scroll to position [79, 0]
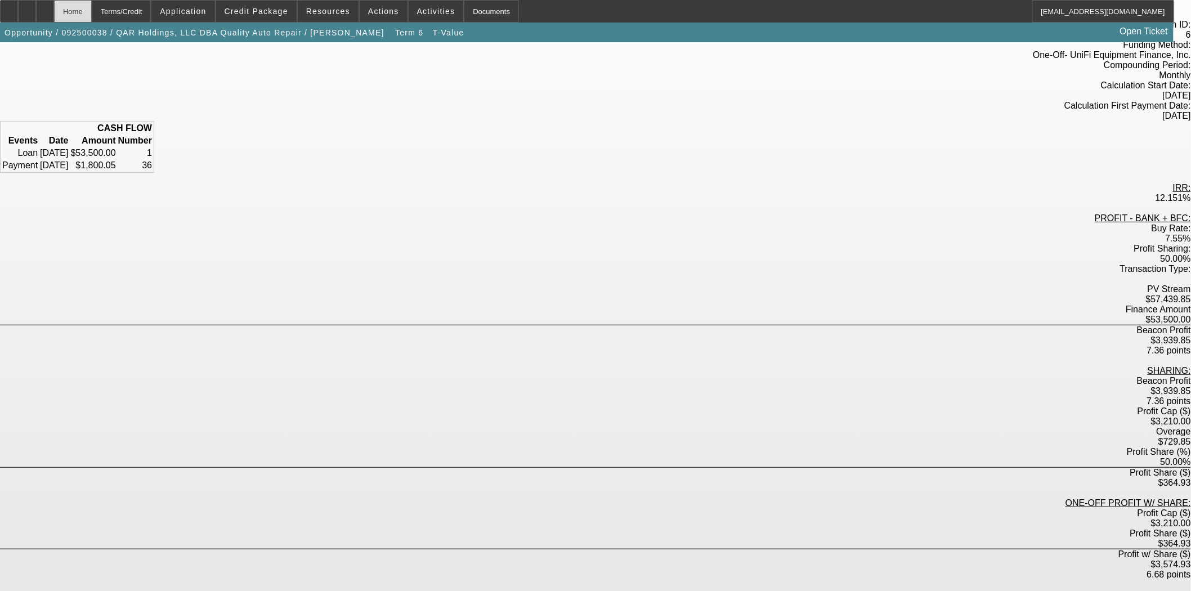
click at [92, 10] on div "Home" at bounding box center [73, 11] width 38 height 23
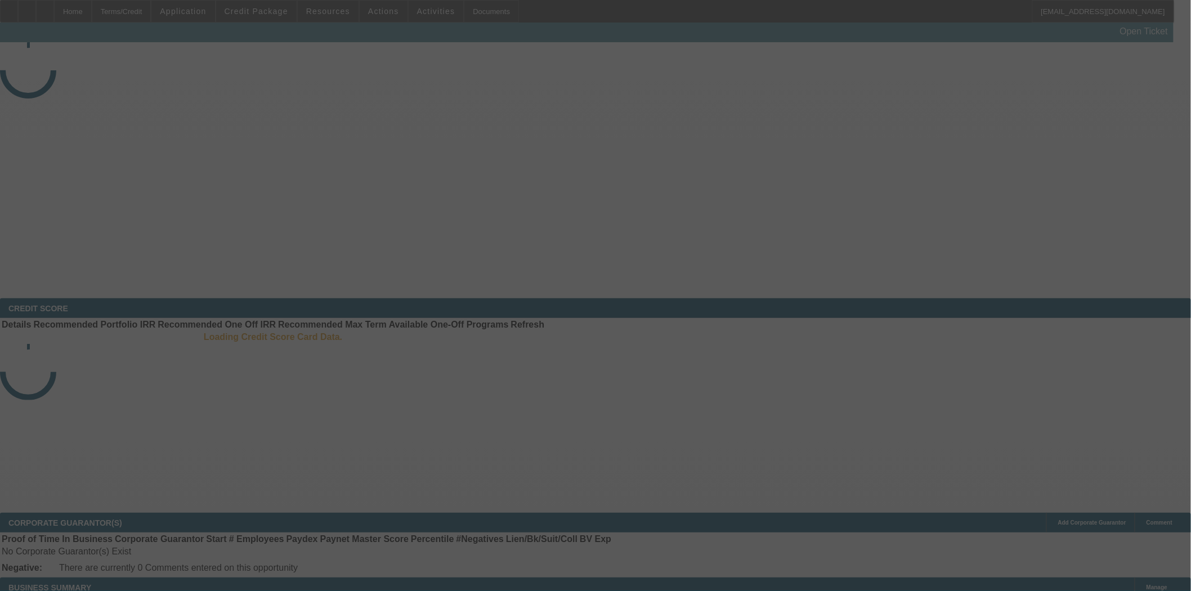
select select "3"
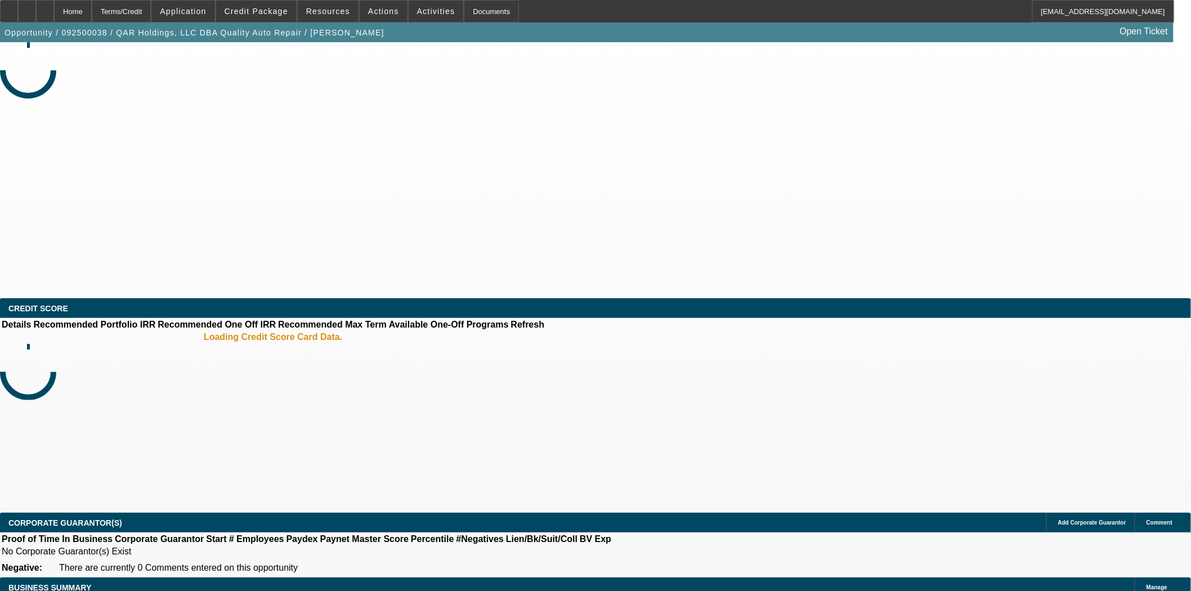
select select "0"
select select "2"
select select "0"
select select "6"
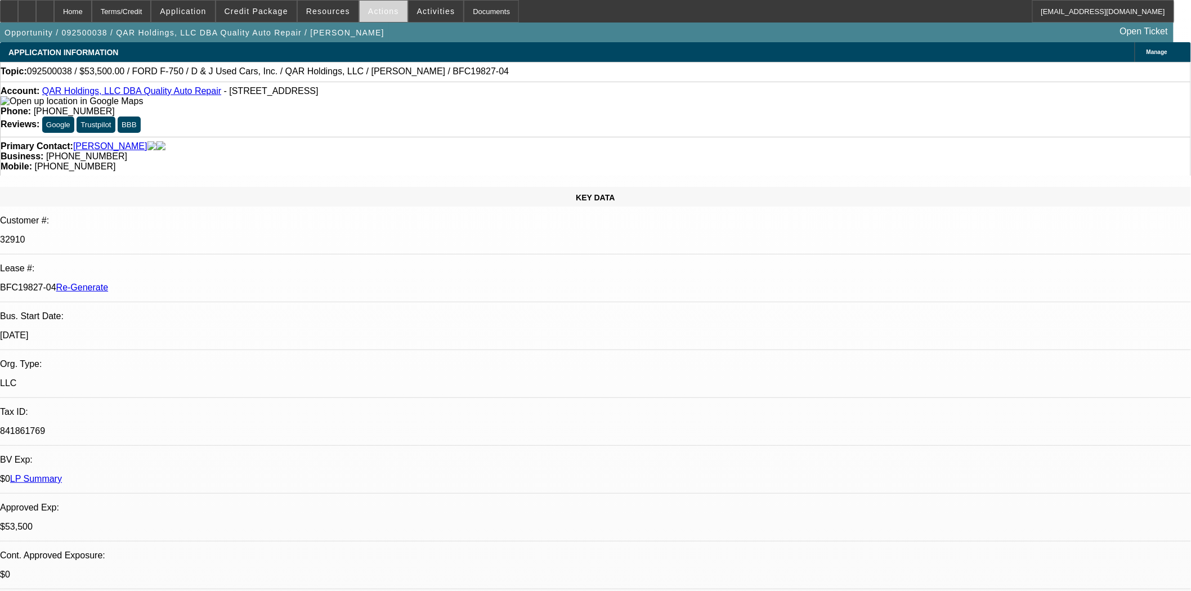
click at [380, 15] on span at bounding box center [384, 11] width 48 height 27
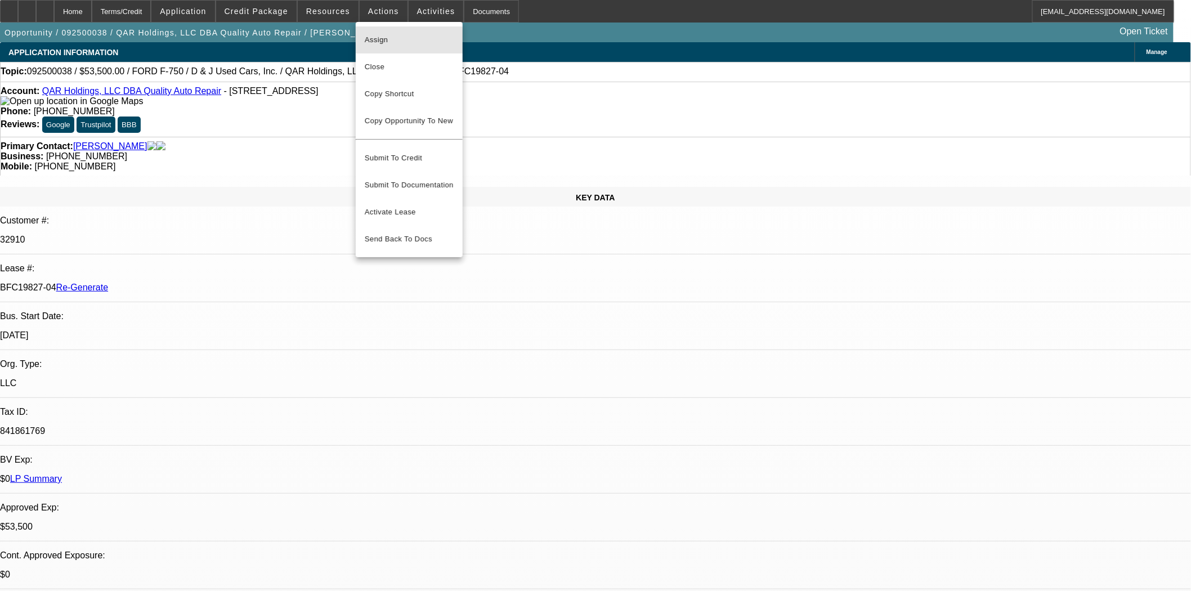
click at [386, 43] on span "Assign" at bounding box center [409, 40] width 89 height 14
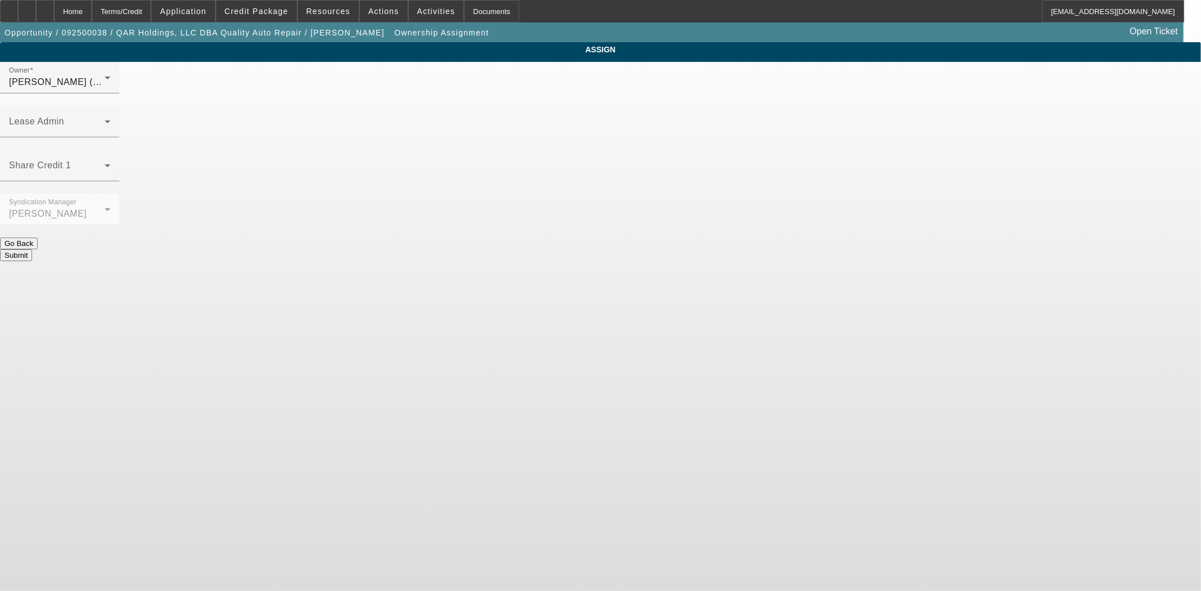
click at [737, 71] on div "Owner [PERSON_NAME] (Lvl 6) Lease Admin Share Credit 1 Syndication Manager [PER…" at bounding box center [600, 161] width 1201 height 199
click at [110, 106] on div "Lease Admin" at bounding box center [59, 122] width 101 height 32
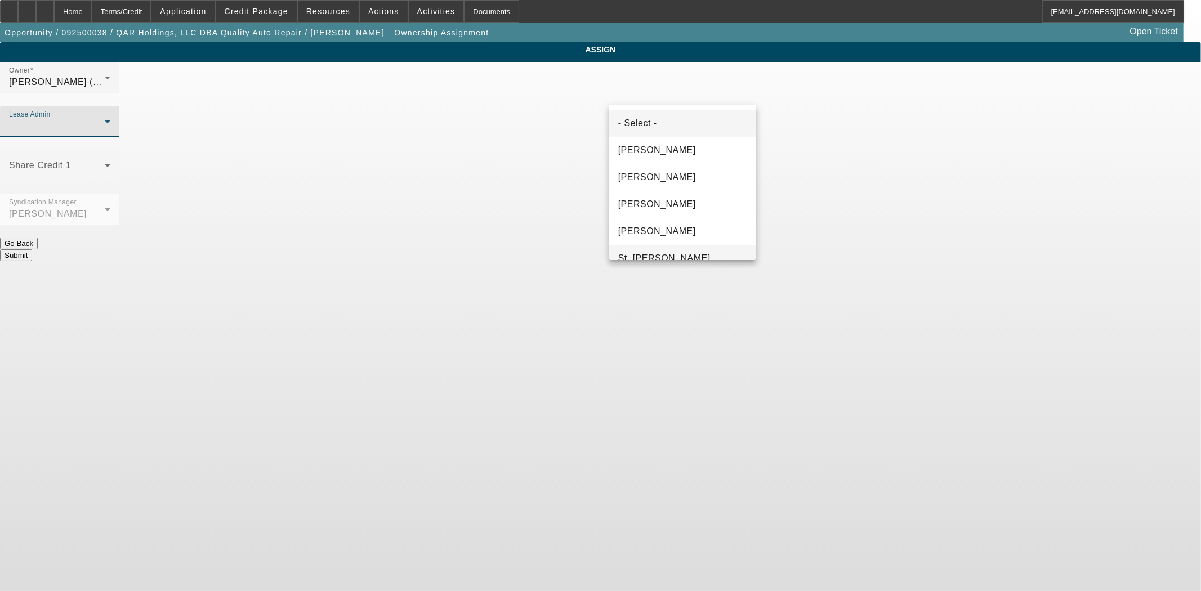
click at [668, 253] on span "St. [PERSON_NAME]" at bounding box center [664, 259] width 92 height 14
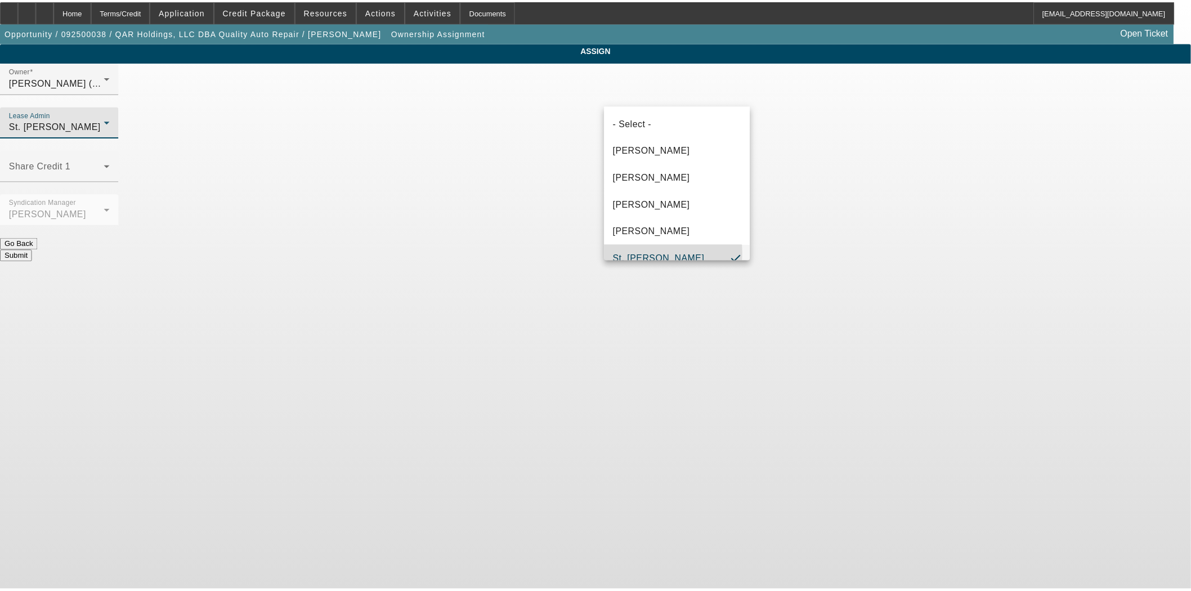
scroll to position [12, 0]
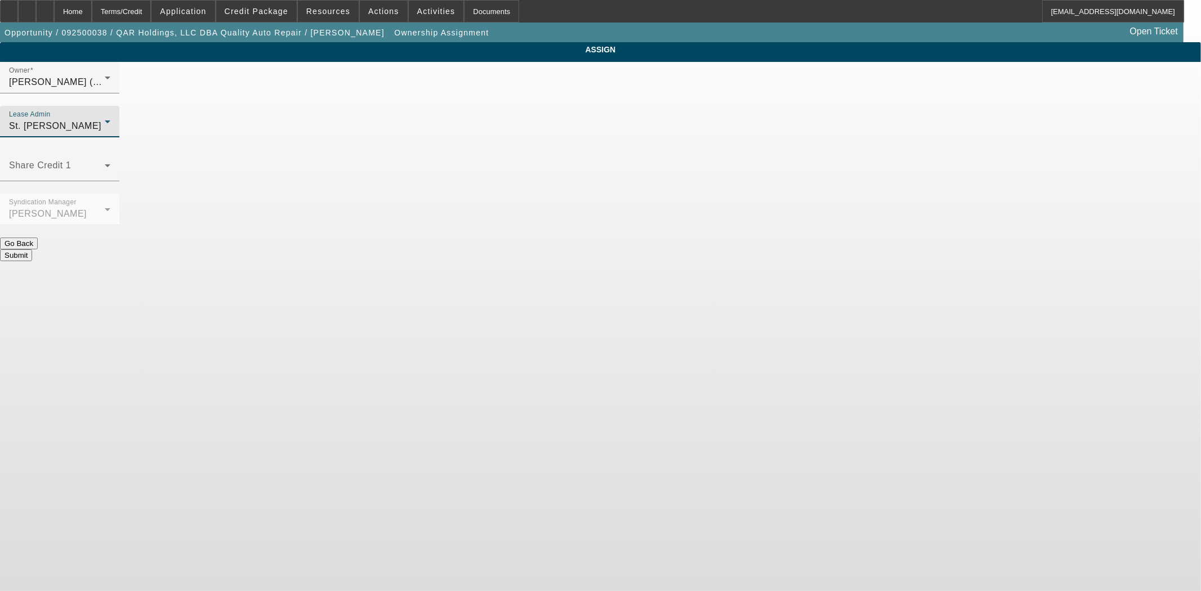
click at [32, 249] on button "Submit" at bounding box center [16, 255] width 32 height 12
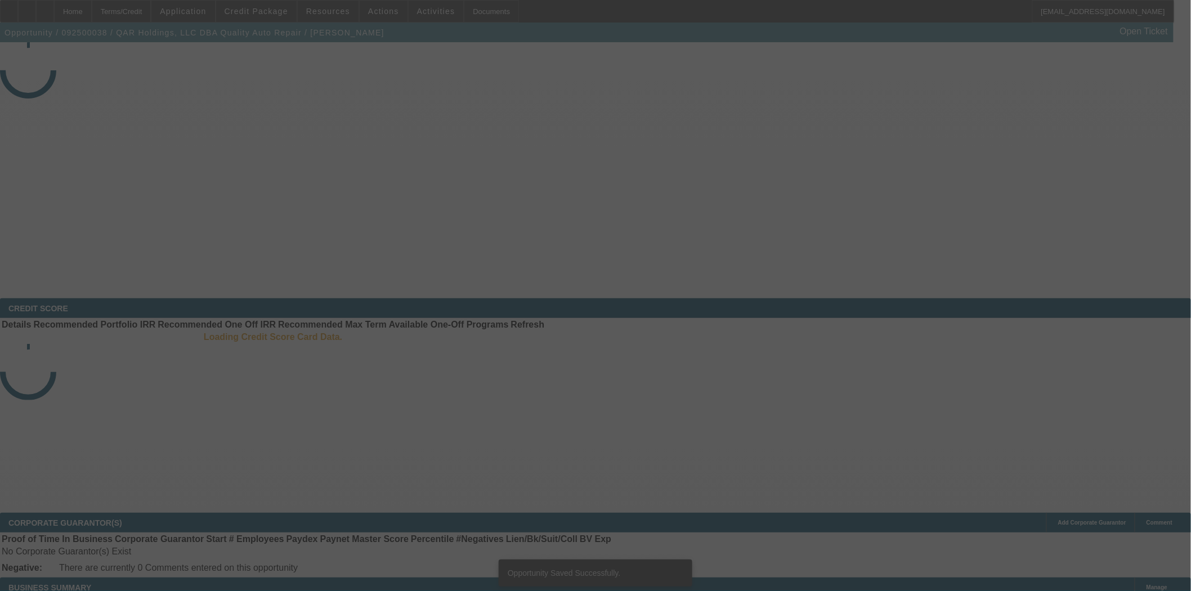
select select "3"
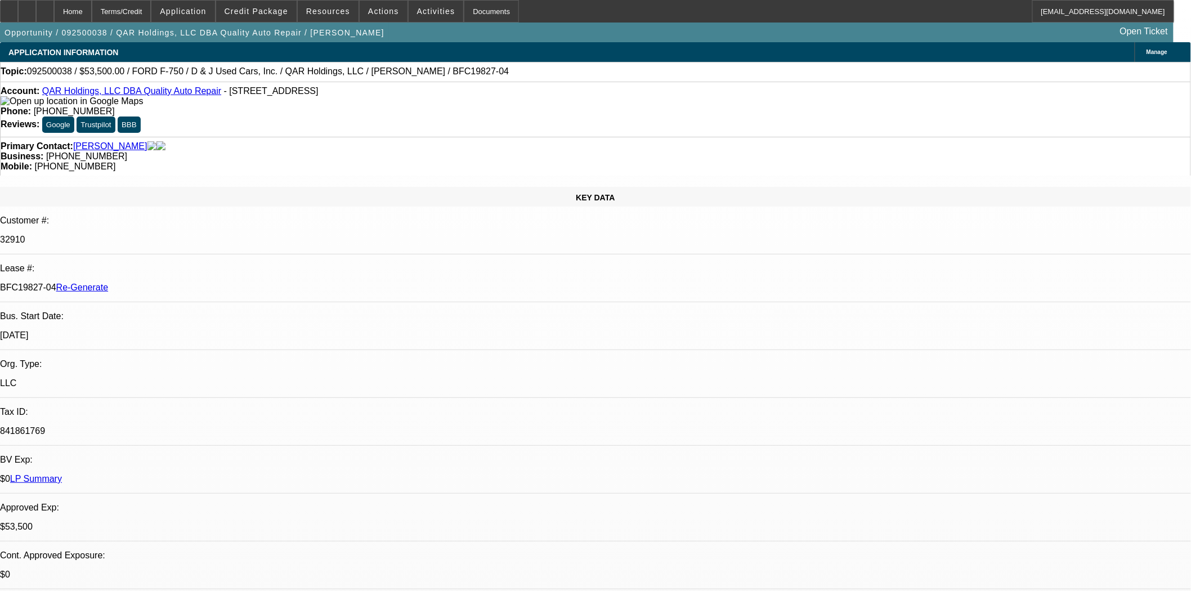
select select "0"
select select "2"
select select "0"
select select "6"
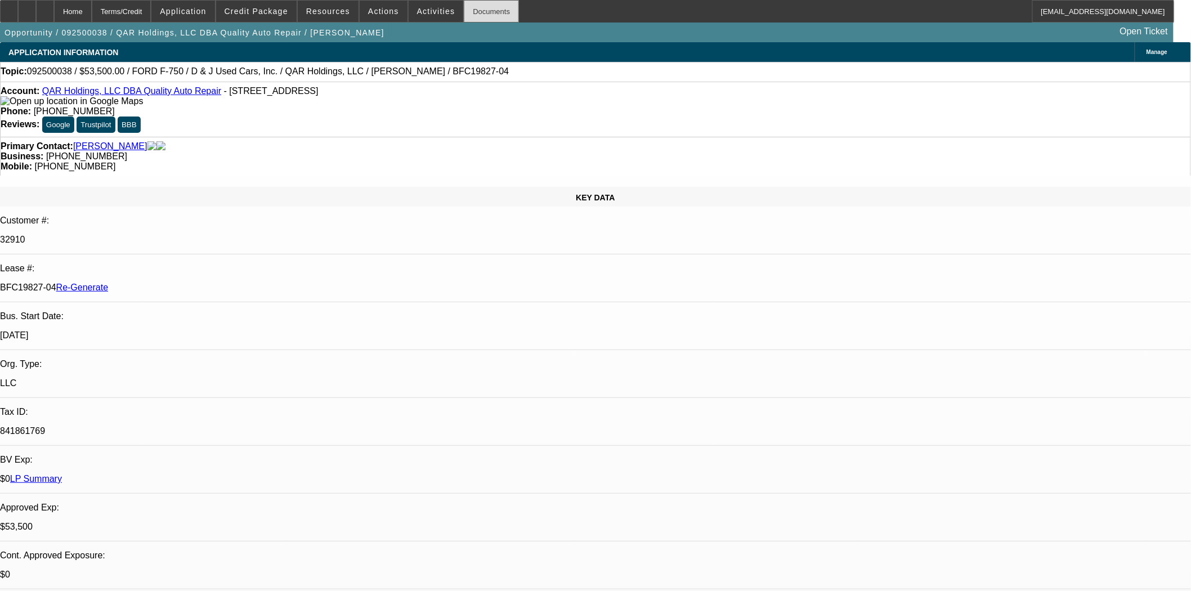
click at [474, 14] on div "Documents" at bounding box center [491, 11] width 55 height 23
